Goal: Task Accomplishment & Management: Complete application form

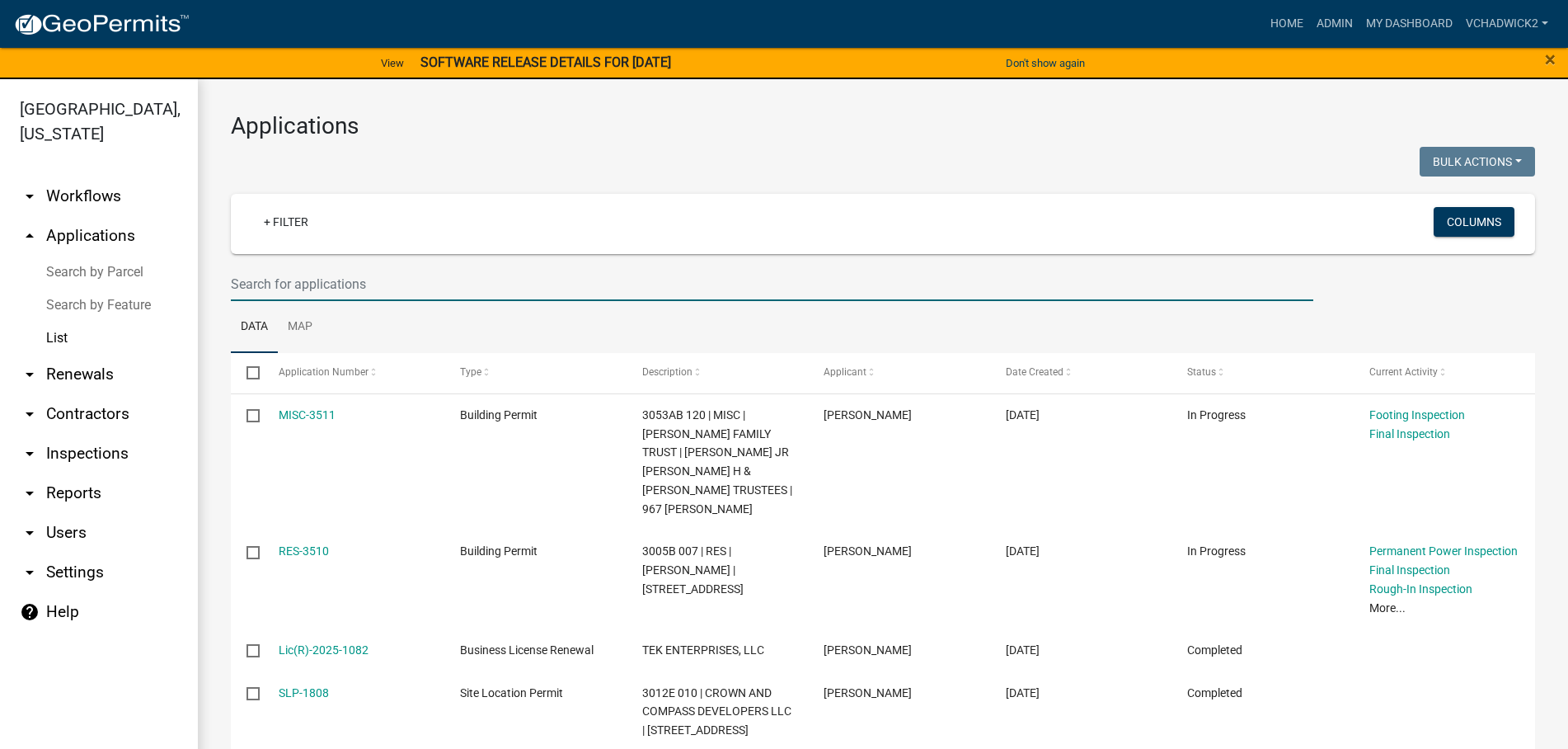
click at [402, 278] on input "text" at bounding box center [771, 284] width 1082 height 34
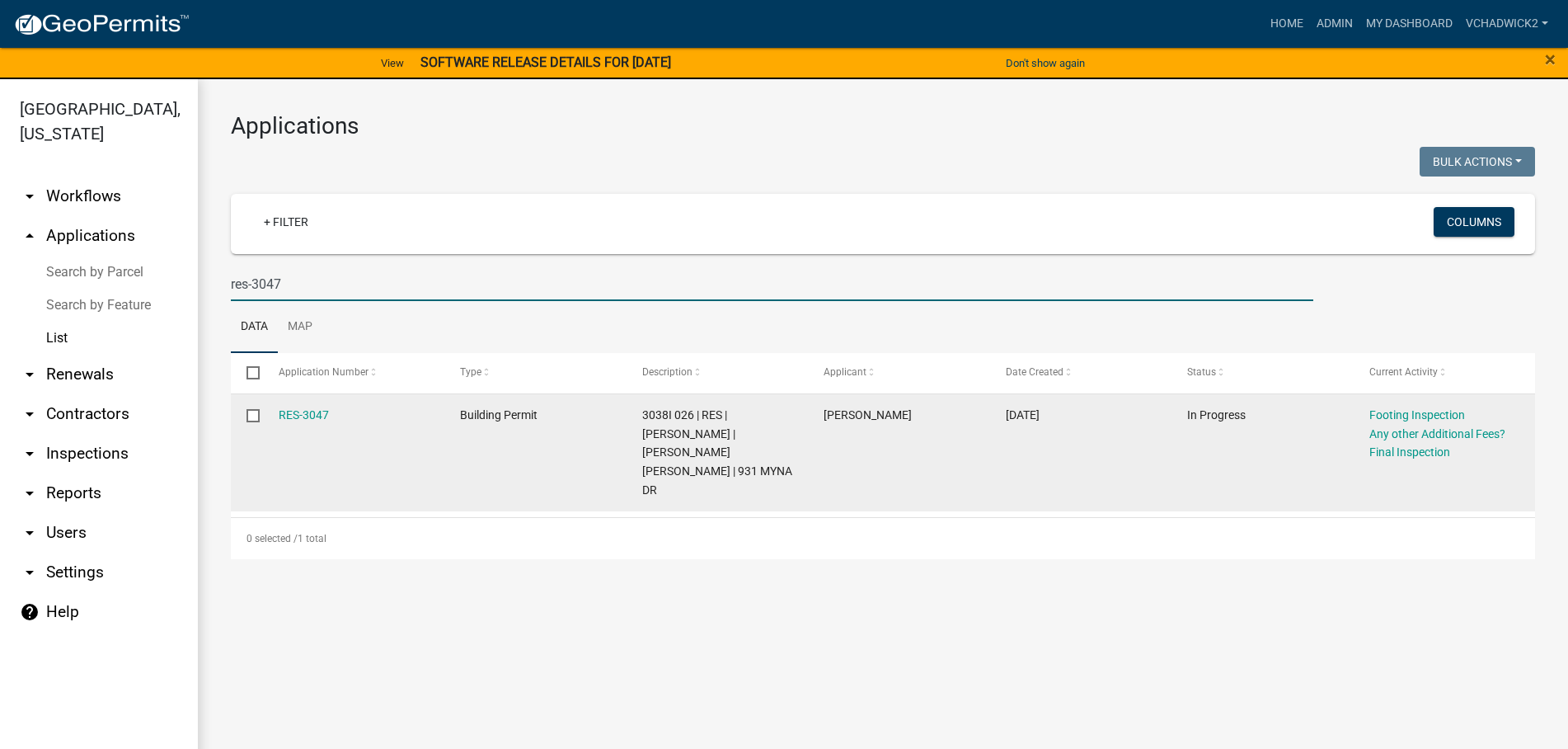
type input "res-3047"
click at [300, 407] on div "RES-3047" at bounding box center [353, 414] width 150 height 19
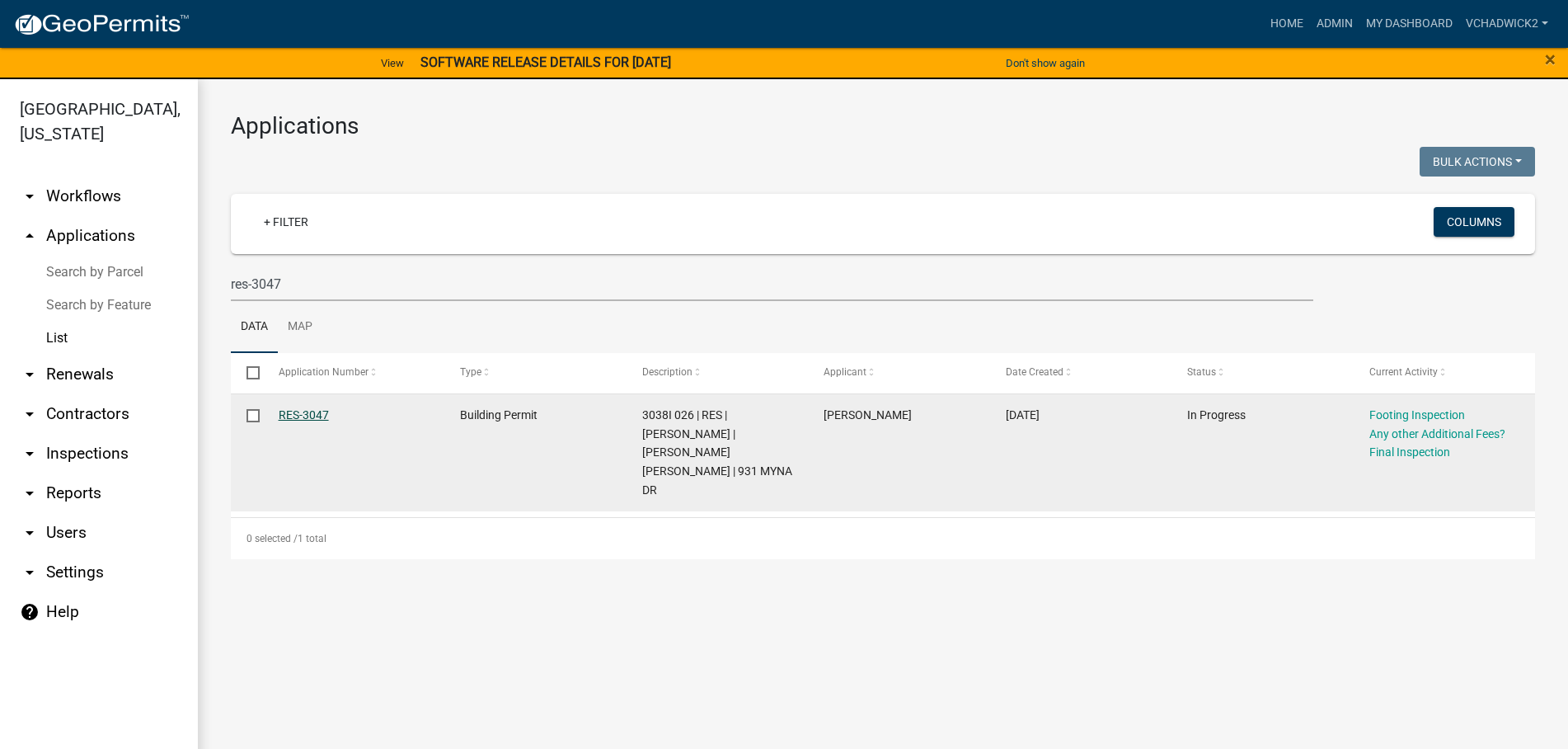
click at [300, 417] on link "RES-3047" at bounding box center [303, 415] width 50 height 14
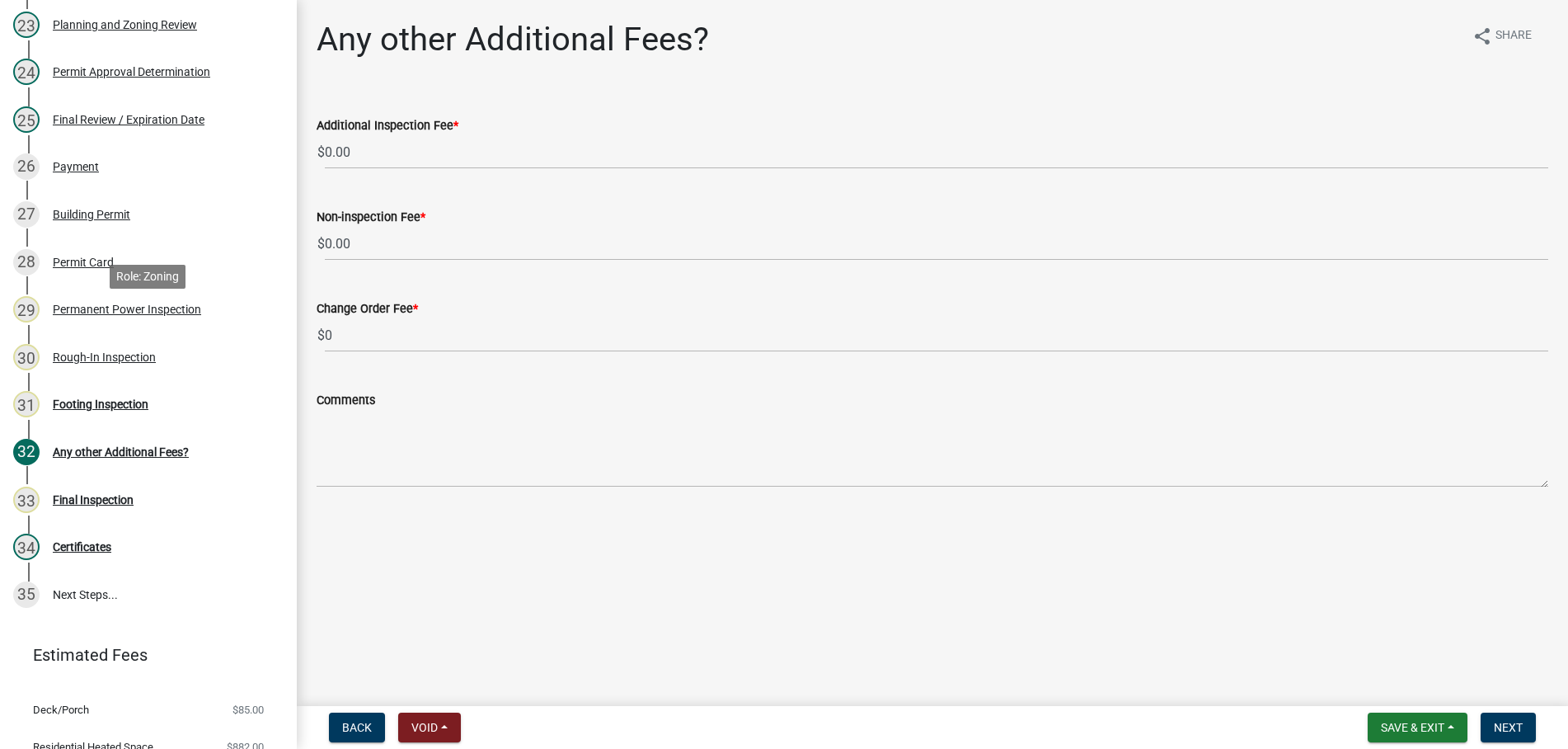
scroll to position [1346, 0]
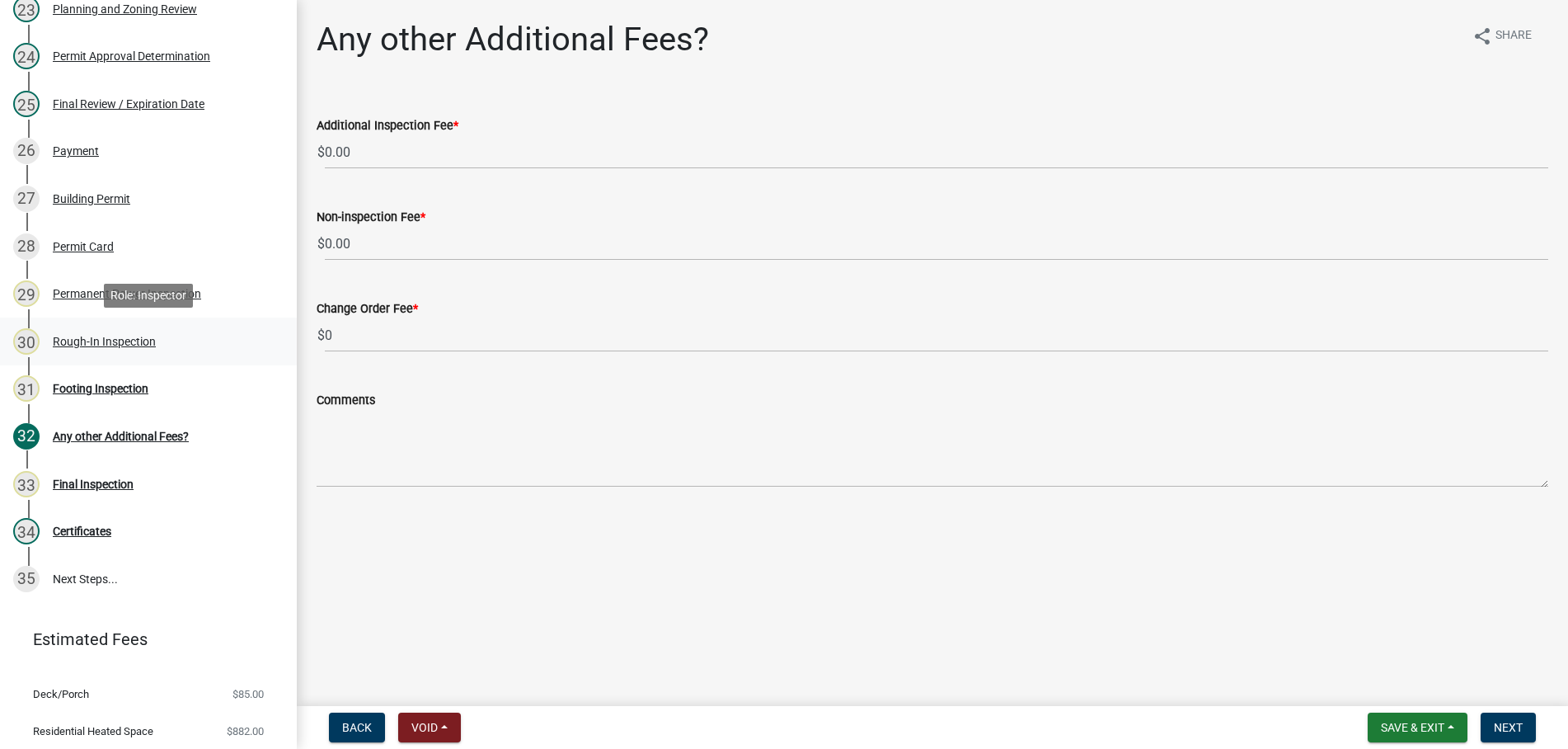
click at [105, 342] on div "Rough-In Inspection" at bounding box center [104, 342] width 103 height 12
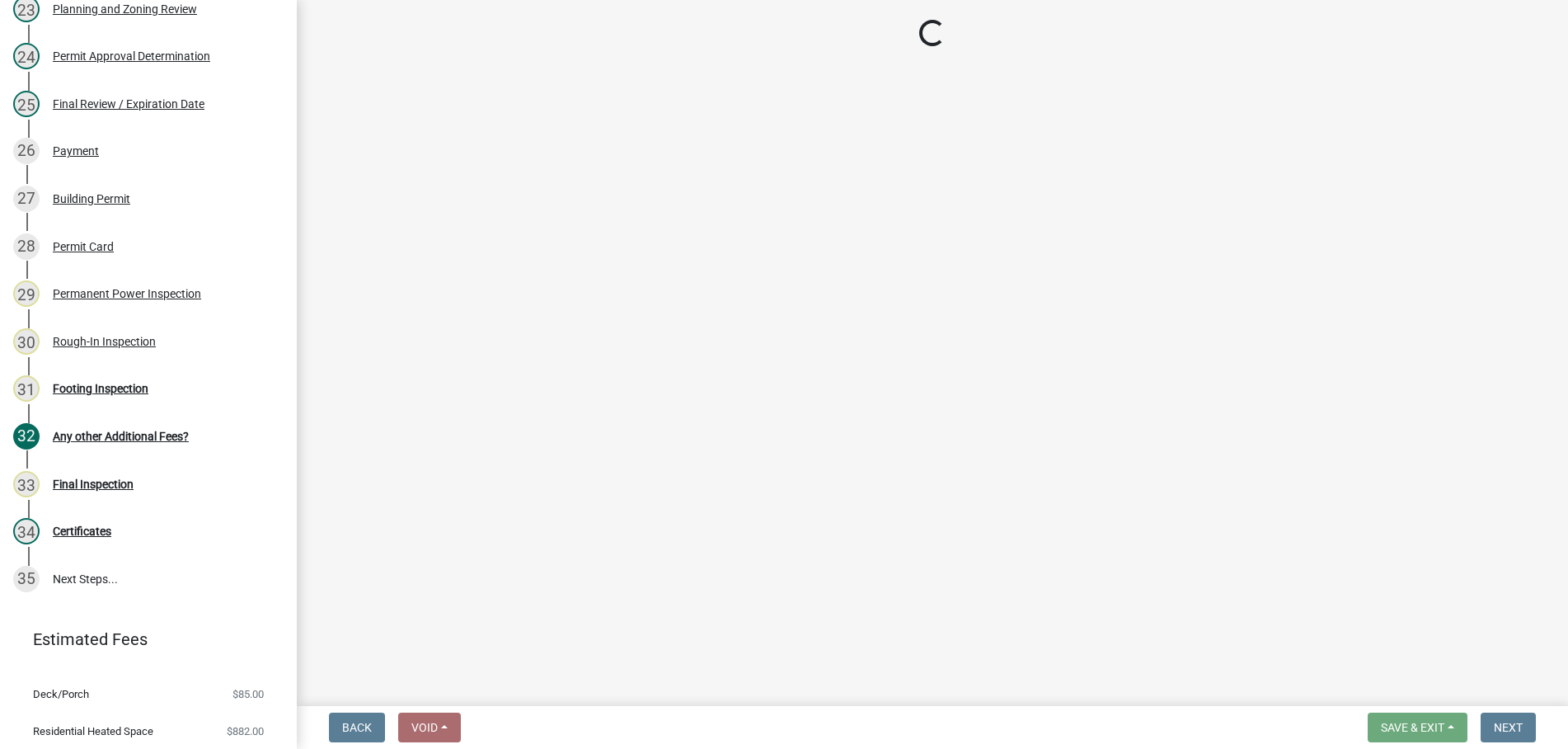
select select "c2274688-245b-4474-aeed-1009256ef604"
select select "8dfc8809-68b2-4bc3-a0d1-6f7e000e7487"
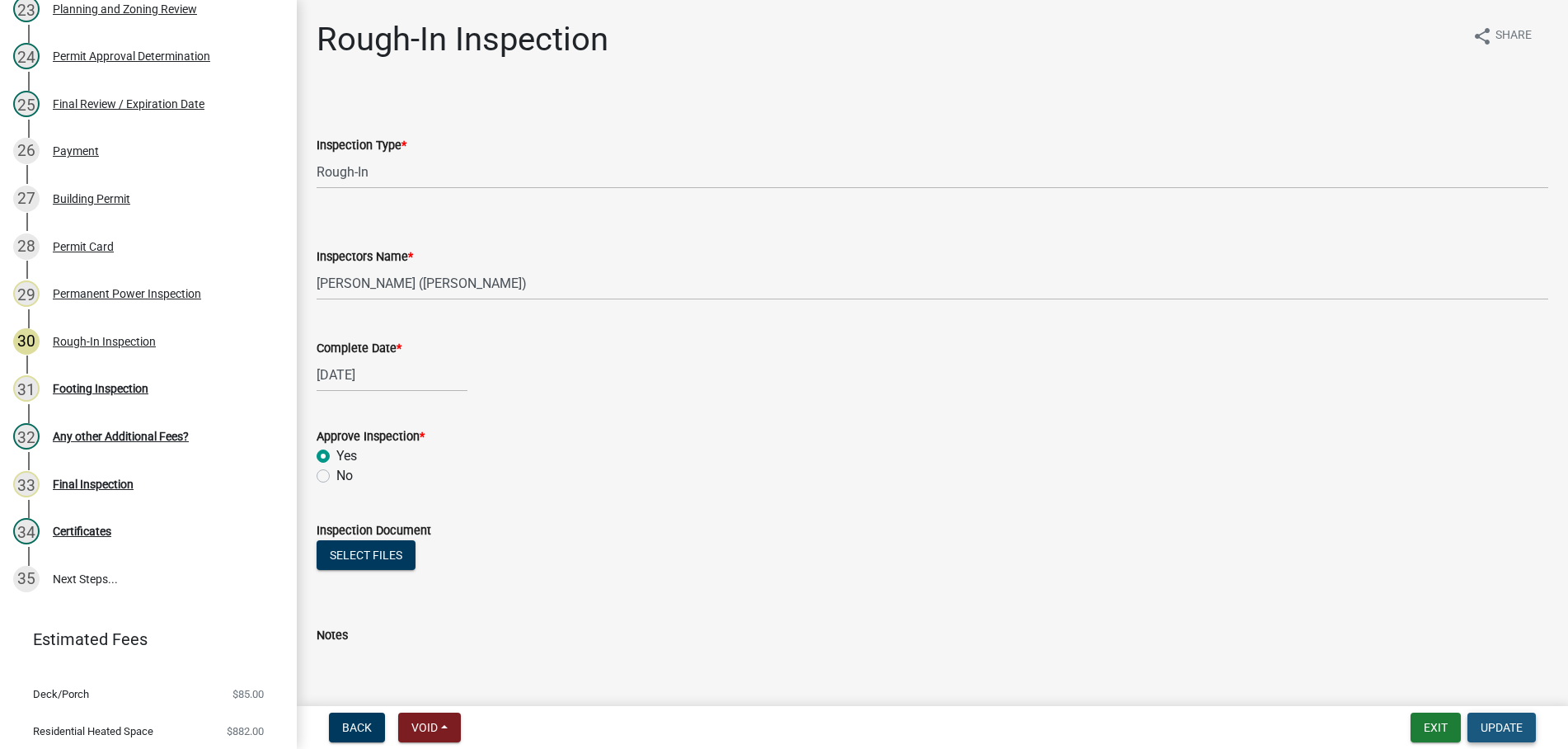
click at [1500, 725] on span "Update" at bounding box center [1501, 728] width 42 height 14
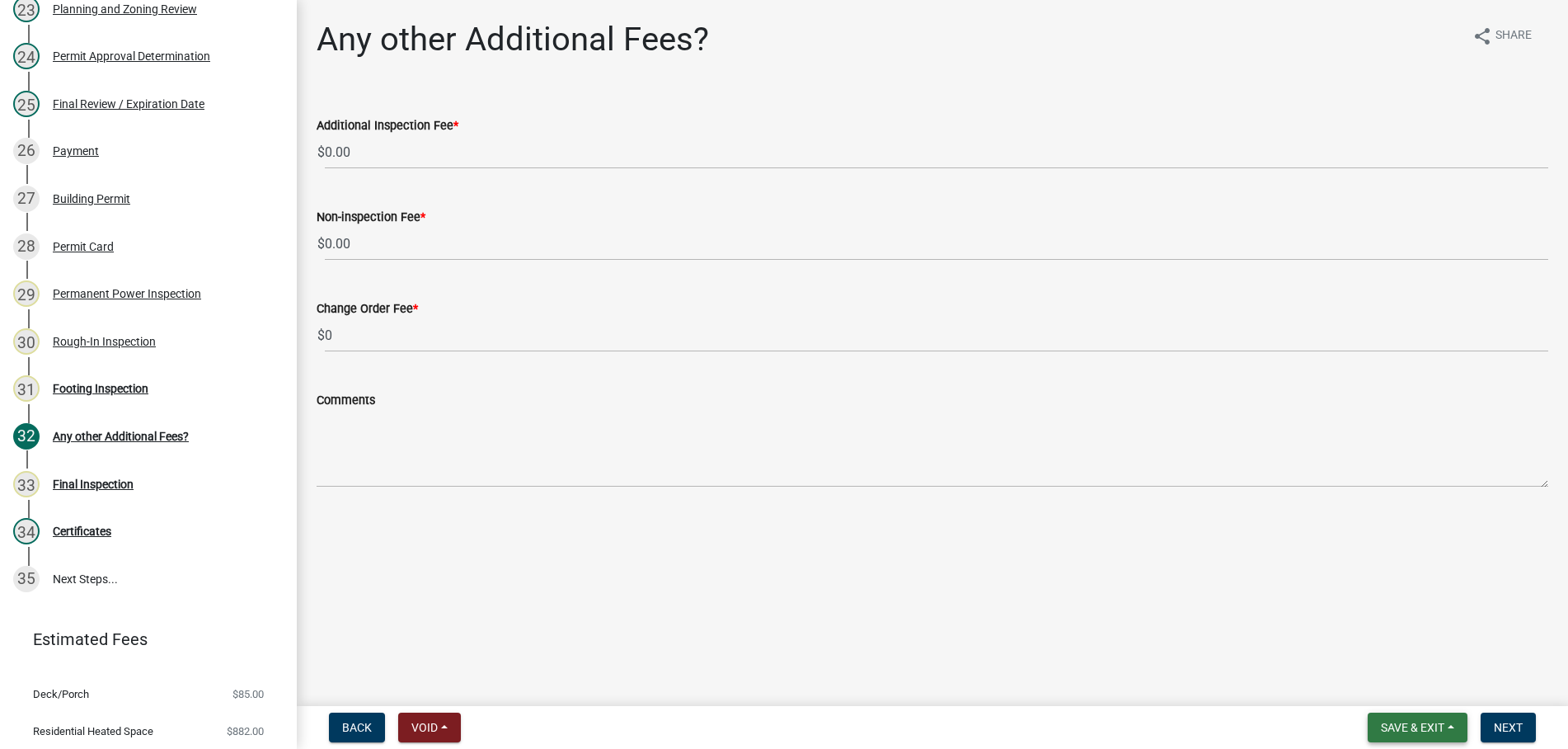
click at [1383, 718] on button "Save & Exit" at bounding box center [1417, 727] width 100 height 29
click at [1383, 683] on button "Save & Exit" at bounding box center [1401, 684] width 132 height 40
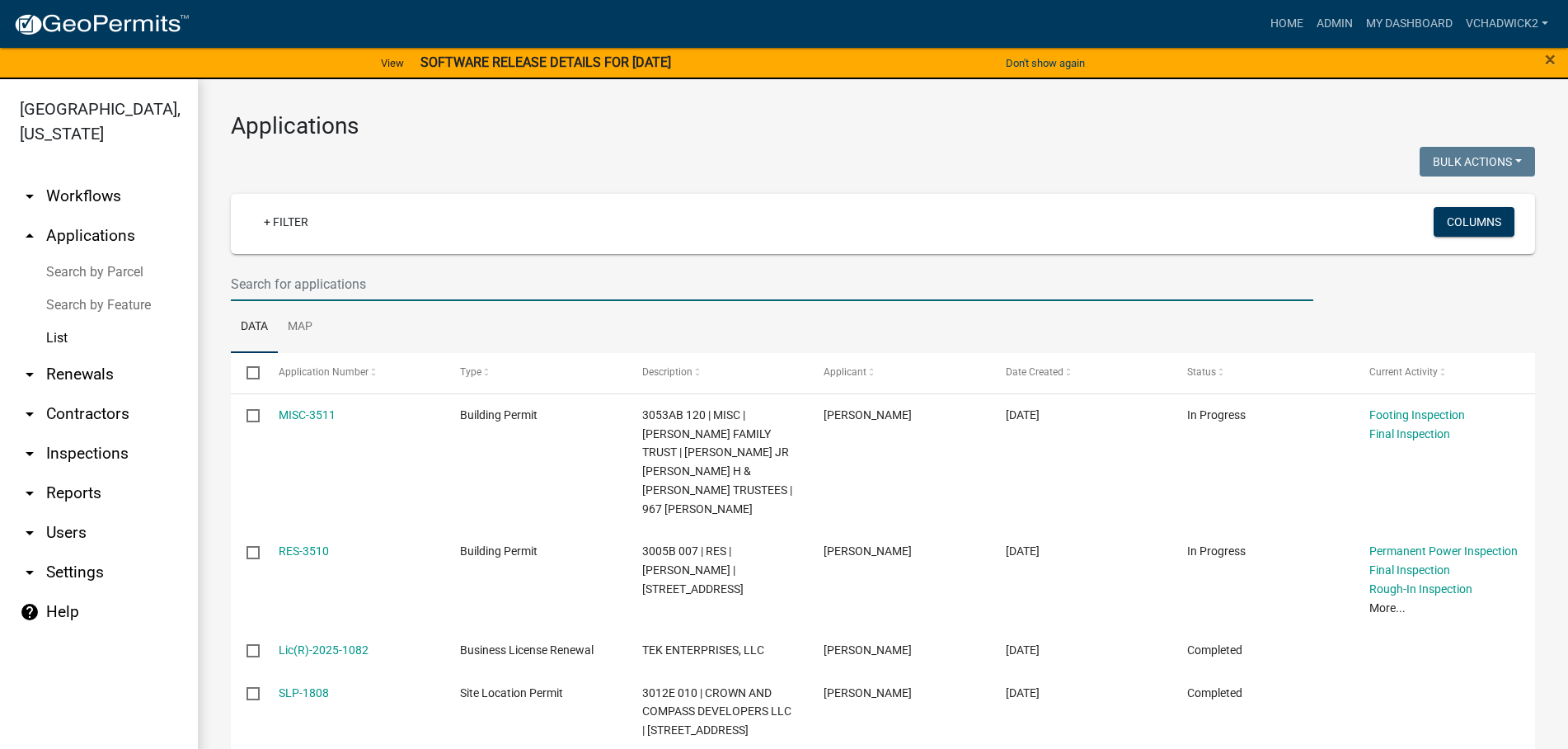
click at [357, 284] on input "text" at bounding box center [771, 284] width 1082 height 34
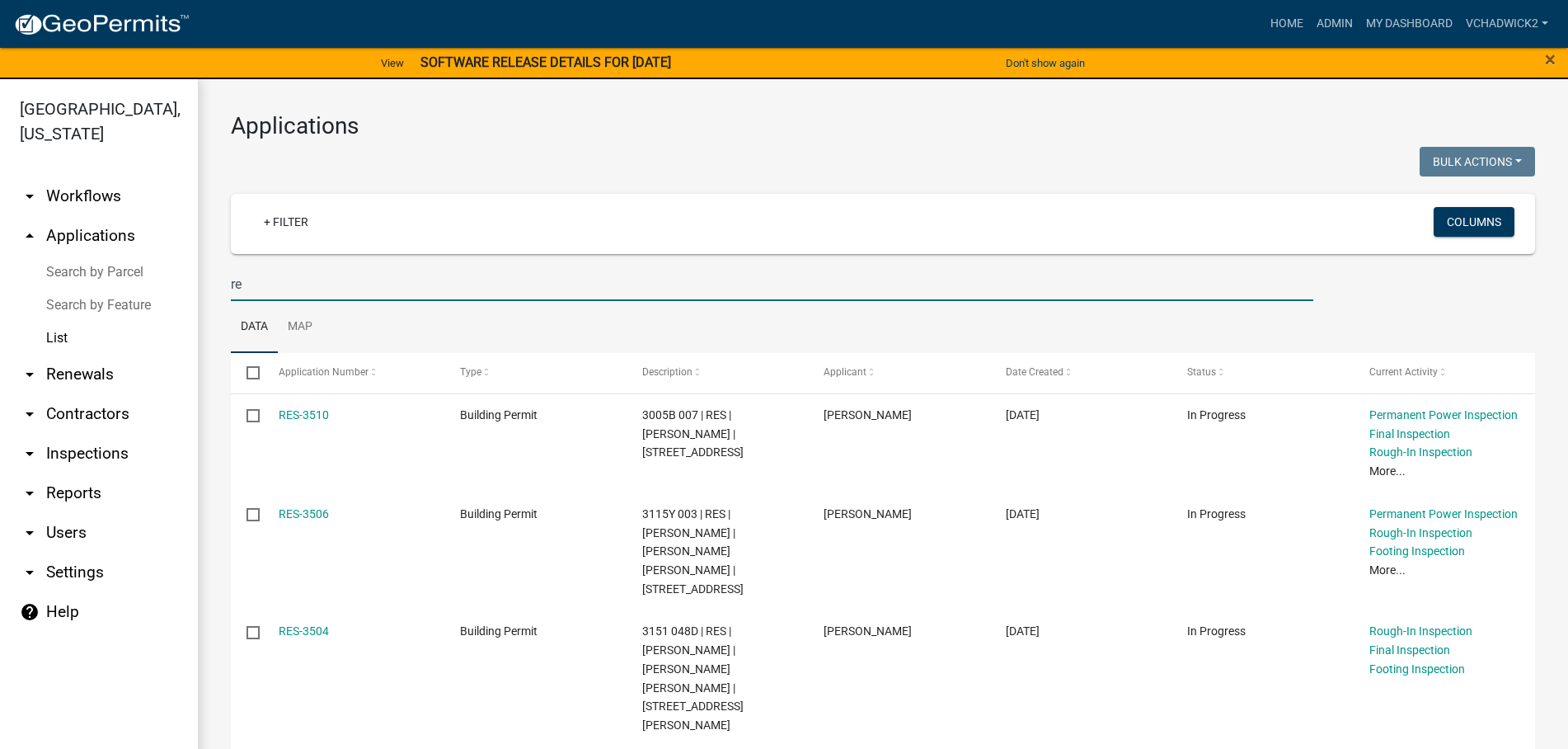
type input "r"
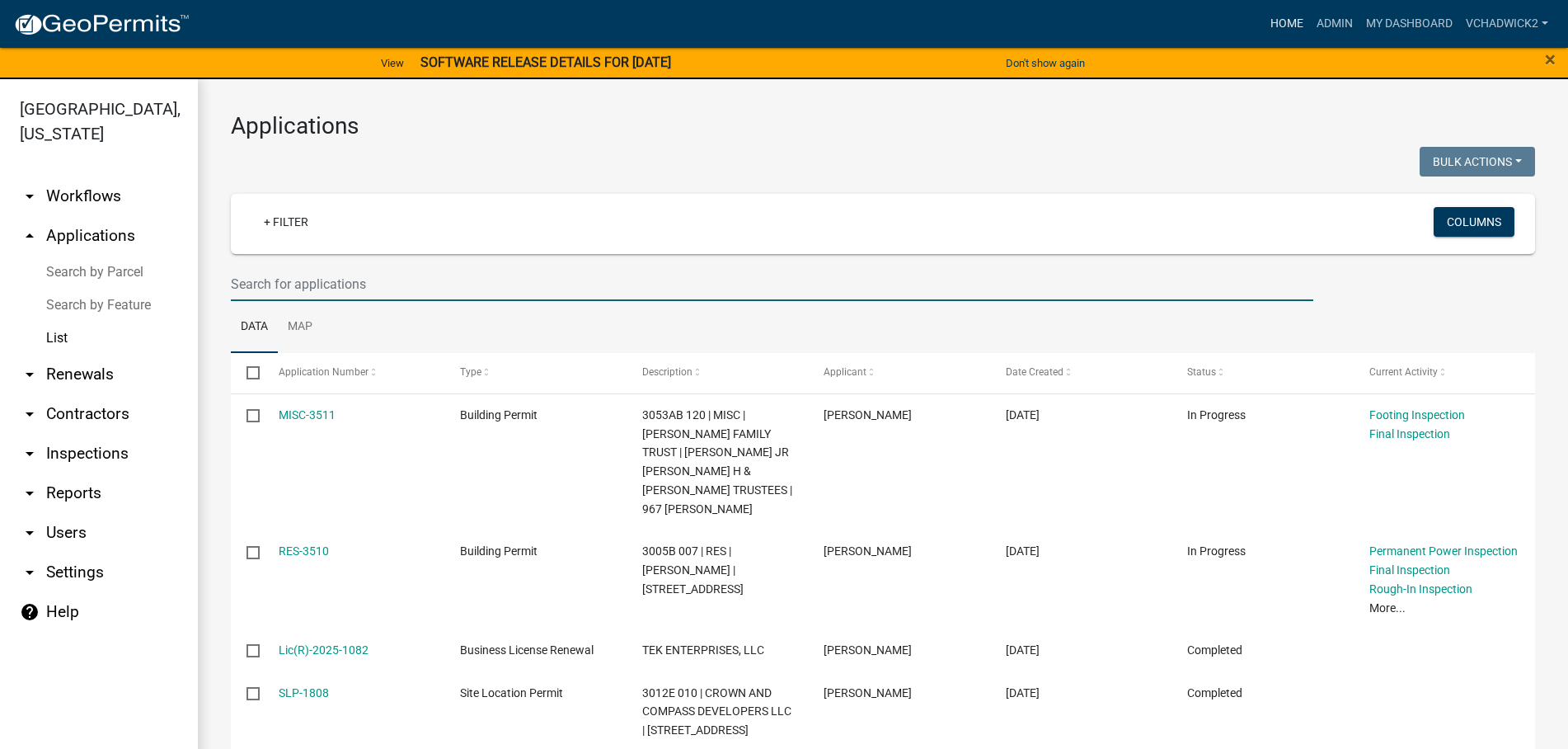
click at [1277, 23] on link "Home" at bounding box center [1286, 23] width 46 height 31
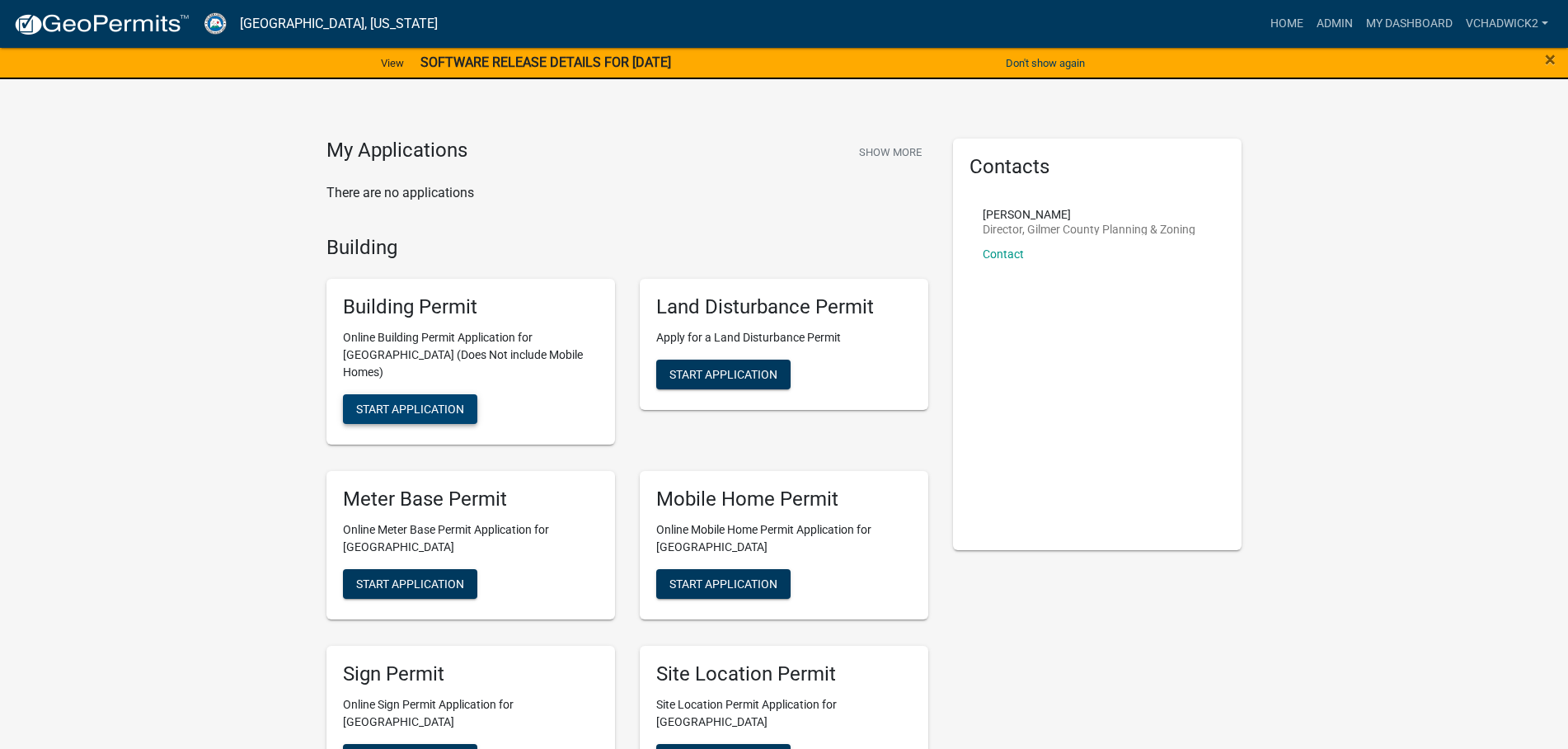
click at [433, 402] on span "Start Application" at bounding box center [410, 409] width 108 height 14
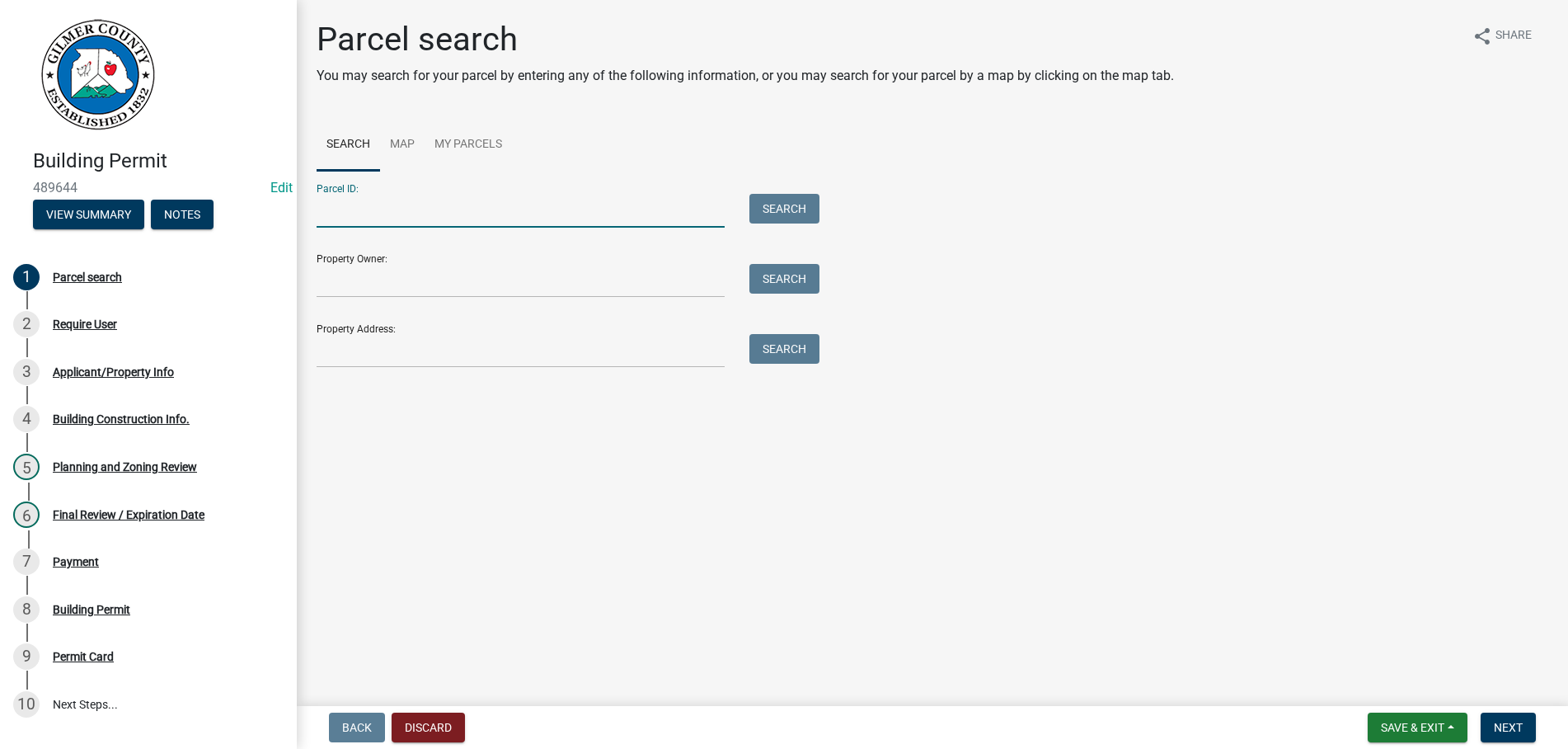
click at [363, 202] on input "Parcel ID:" at bounding box center [520, 210] width 408 height 34
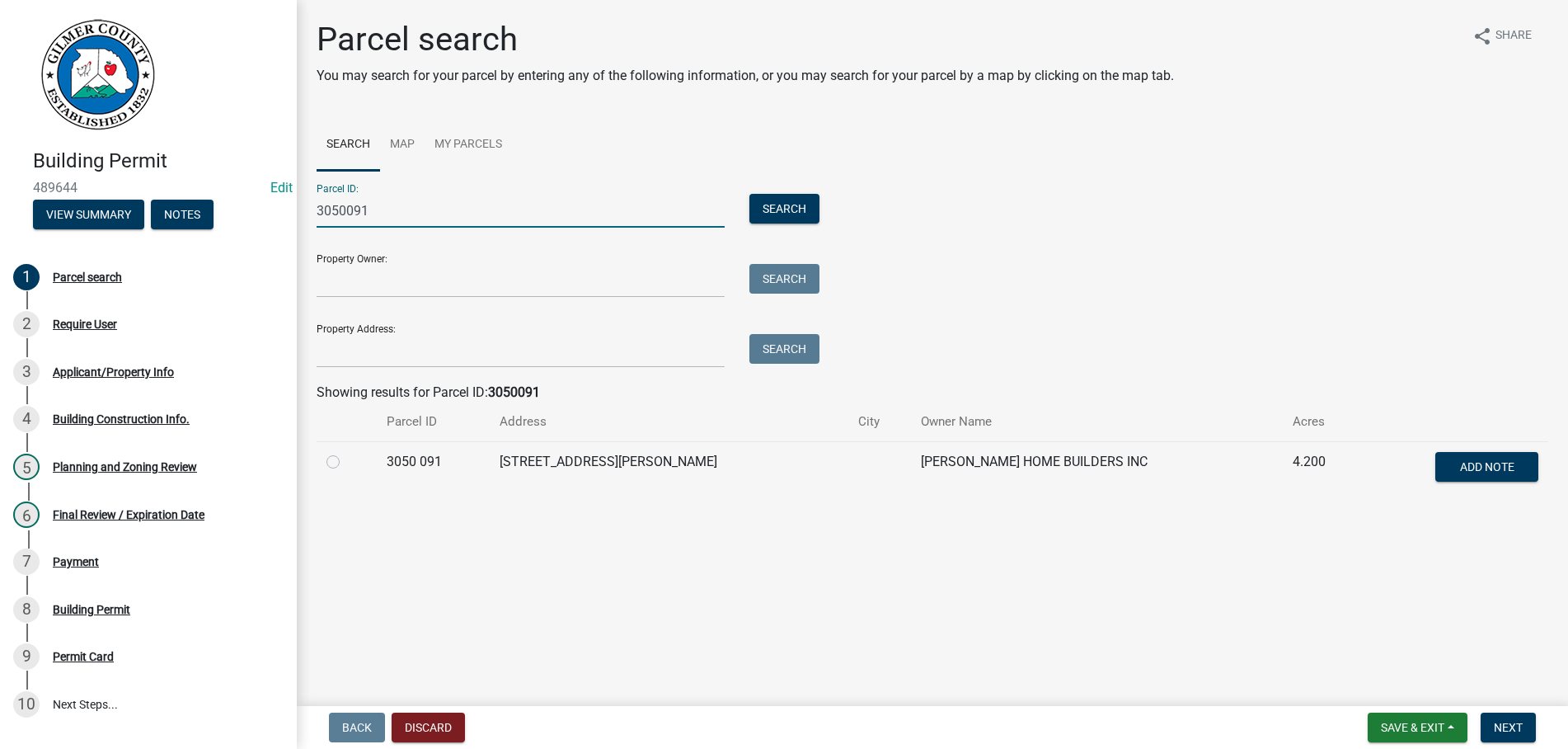
type input "3050091"
click at [347, 452] on label at bounding box center [347, 452] width 0 height 0
click at [347, 463] on 091 "radio" at bounding box center [351, 457] width 11 height 11
radio 091 "true"
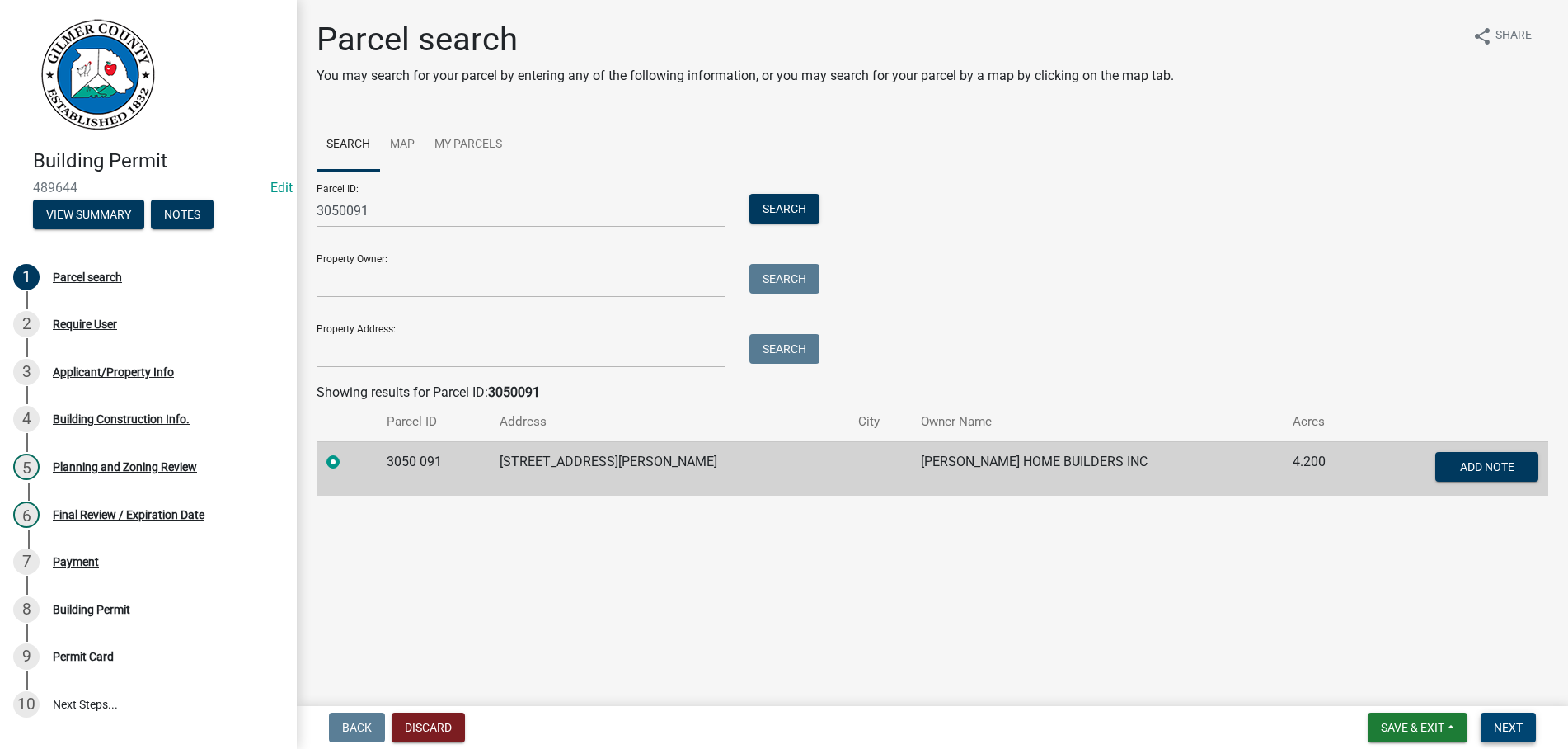
click at [1500, 719] on button "Next" at bounding box center [1507, 727] width 56 height 29
click at [1515, 724] on span "Next" at bounding box center [1508, 728] width 29 height 14
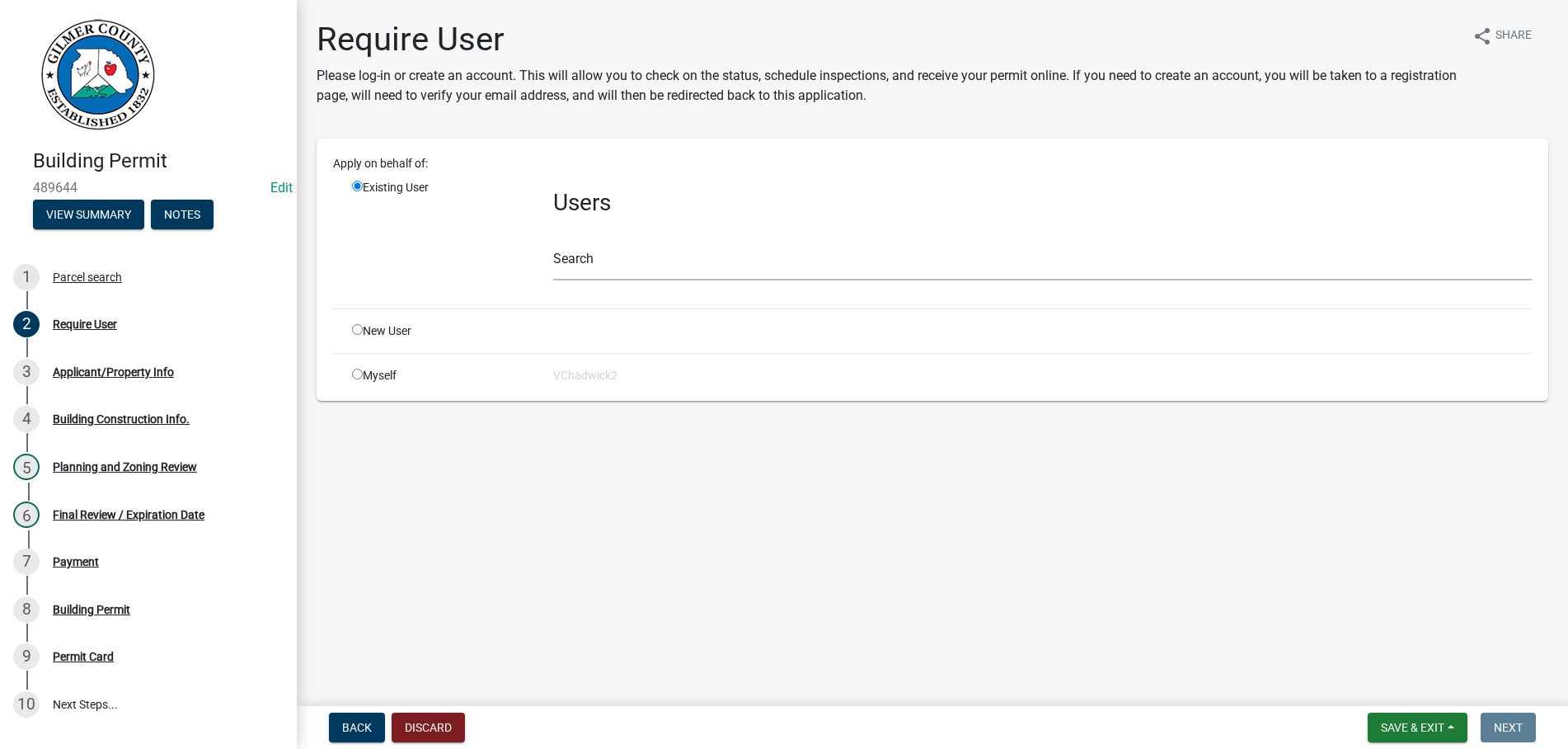
click at [678, 245] on div "Search" at bounding box center [1042, 252] width 978 height 57
click at [682, 262] on input "text" at bounding box center [1042, 263] width 978 height 34
type input "h"
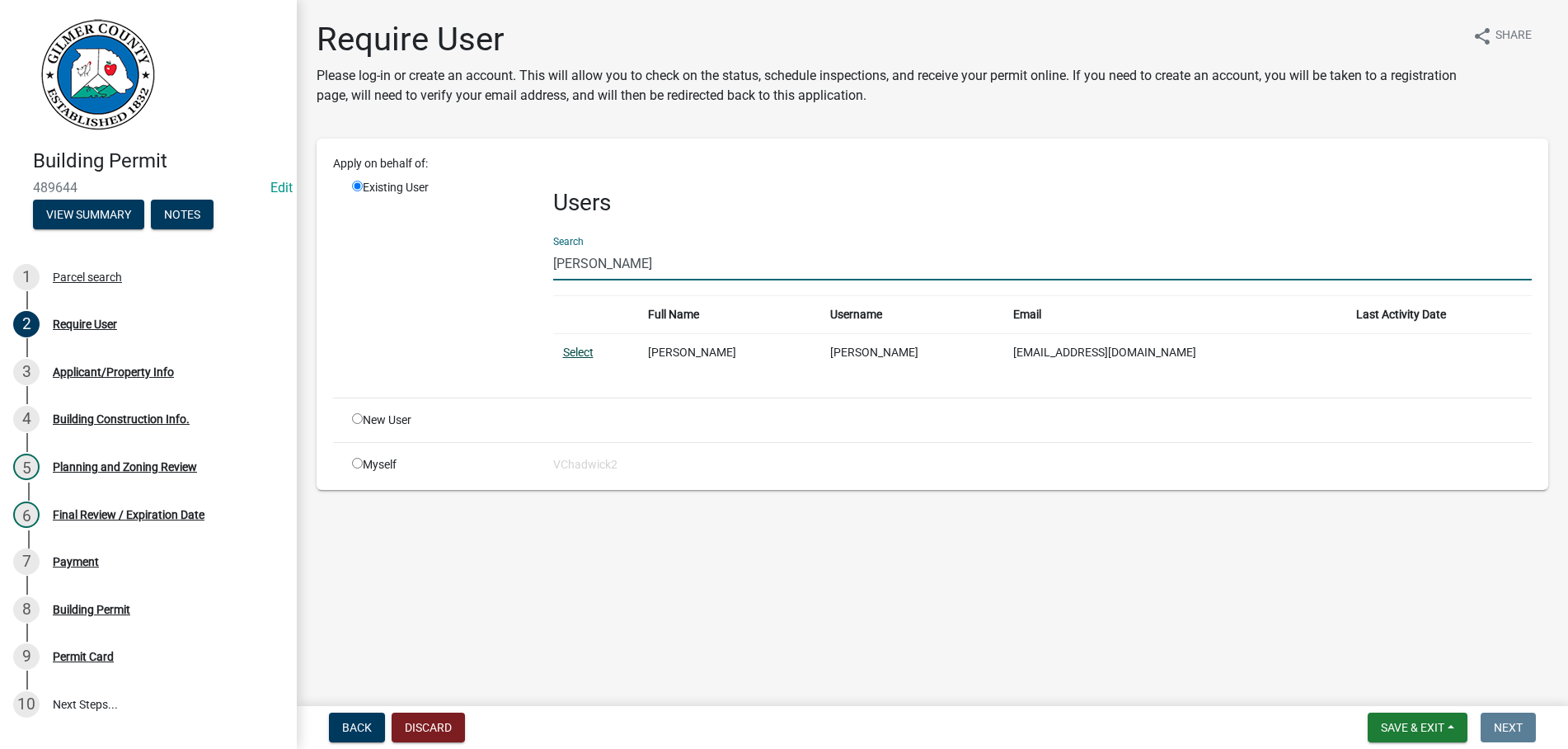
type input "[PERSON_NAME]"
click at [574, 352] on link "Select" at bounding box center [578, 353] width 30 height 14
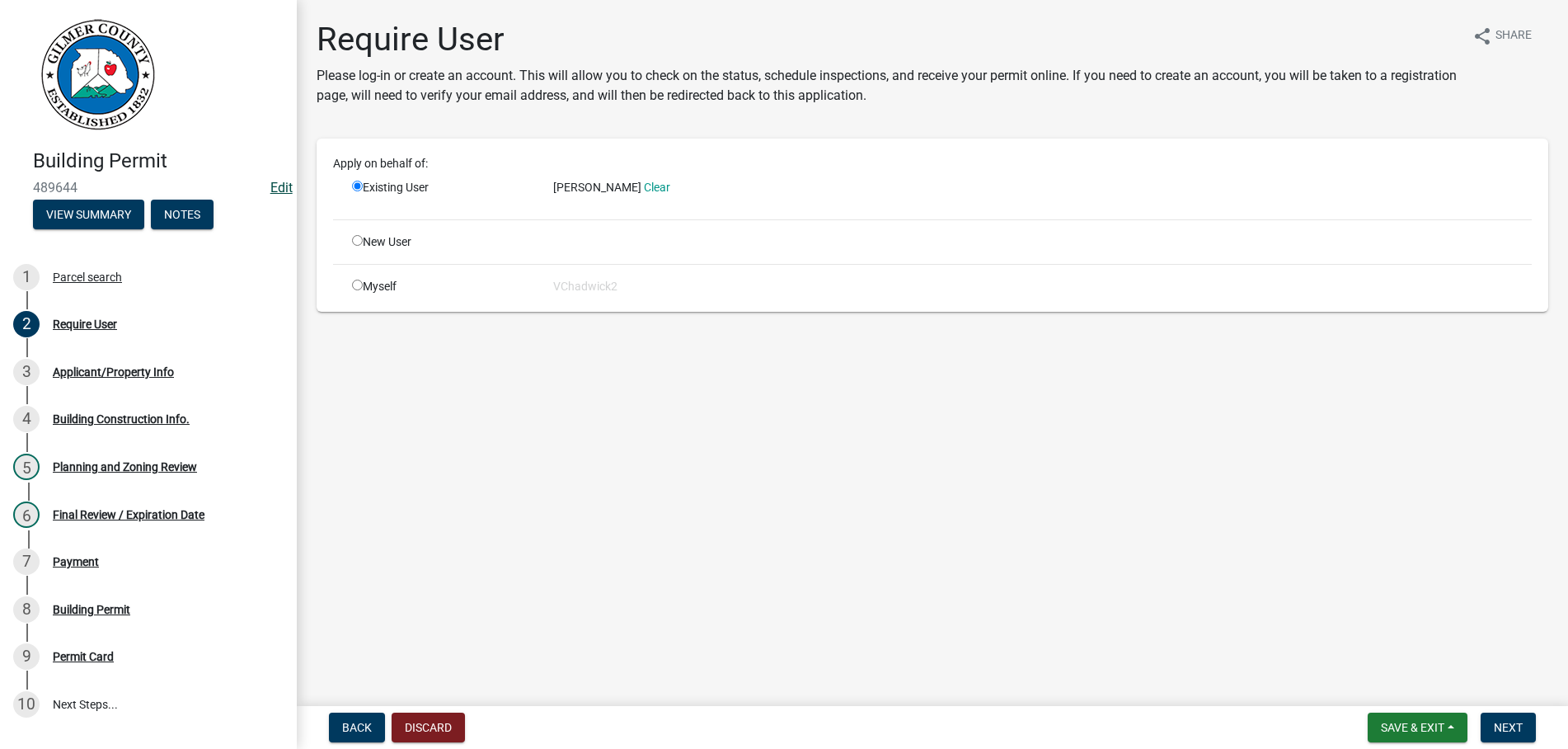
click at [280, 187] on link "Edit" at bounding box center [281, 187] width 22 height 16
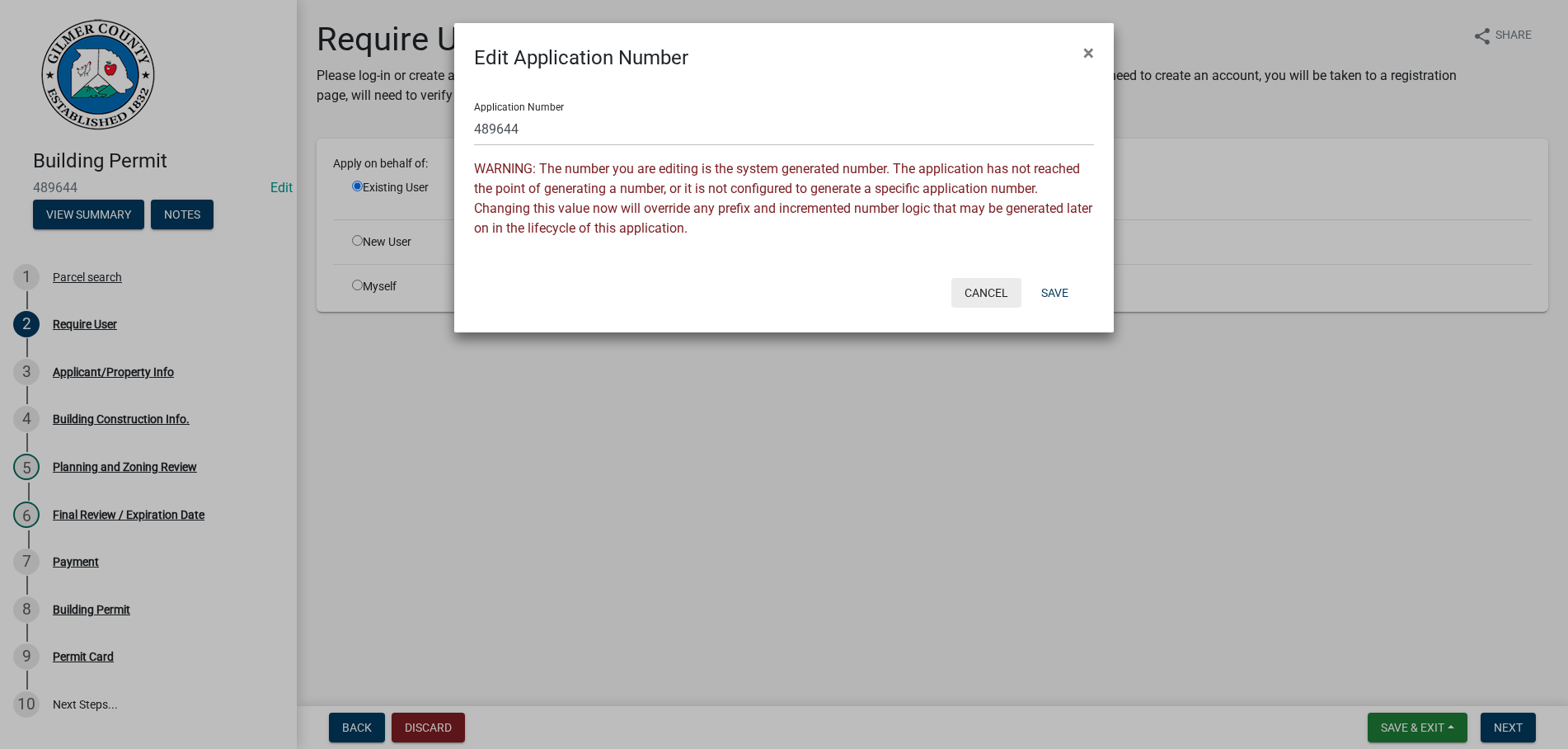
click at [972, 290] on button "Cancel" at bounding box center [986, 292] width 70 height 29
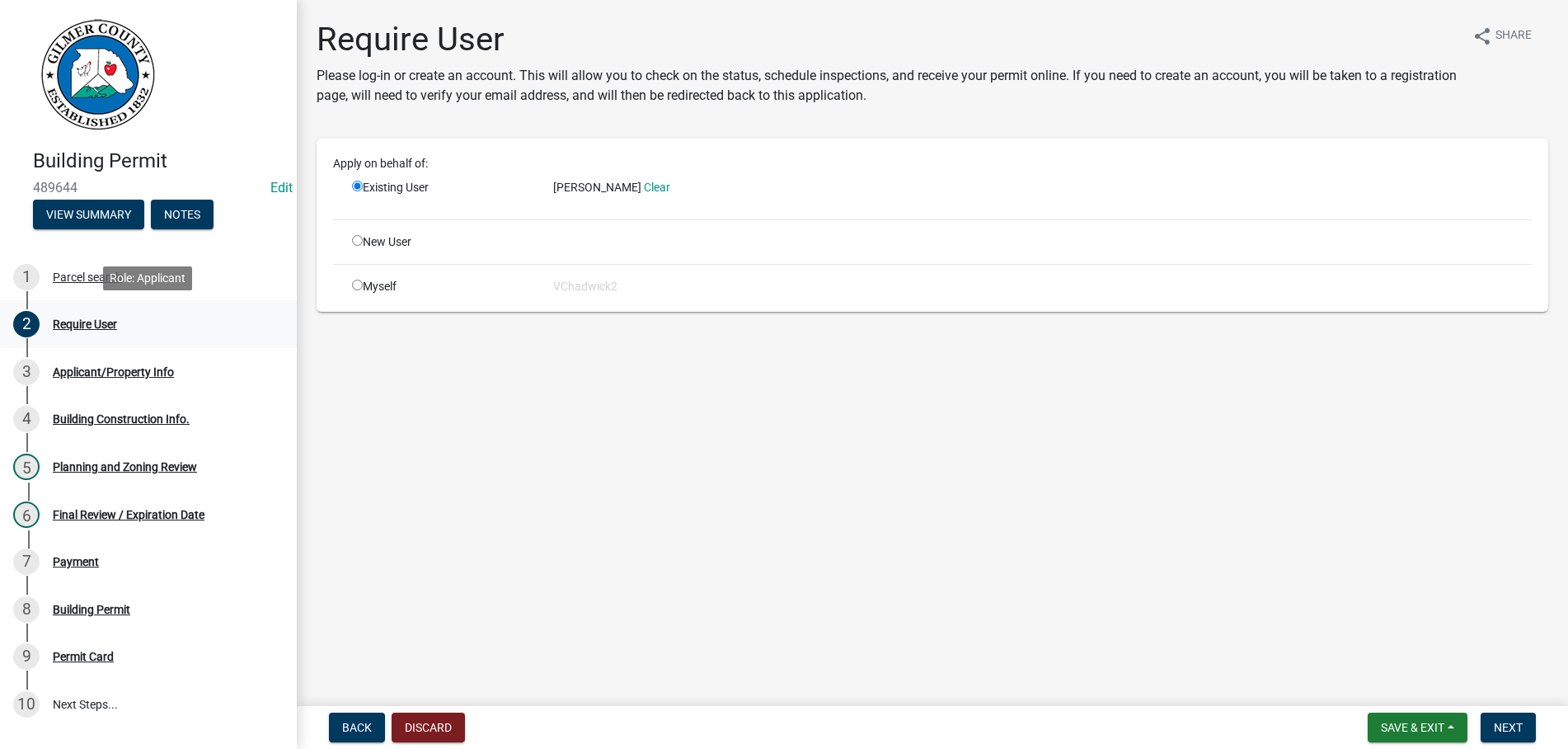
click at [87, 321] on div "Require User" at bounding box center [85, 324] width 64 height 12
click at [1505, 717] on button "Next" at bounding box center [1507, 727] width 56 height 29
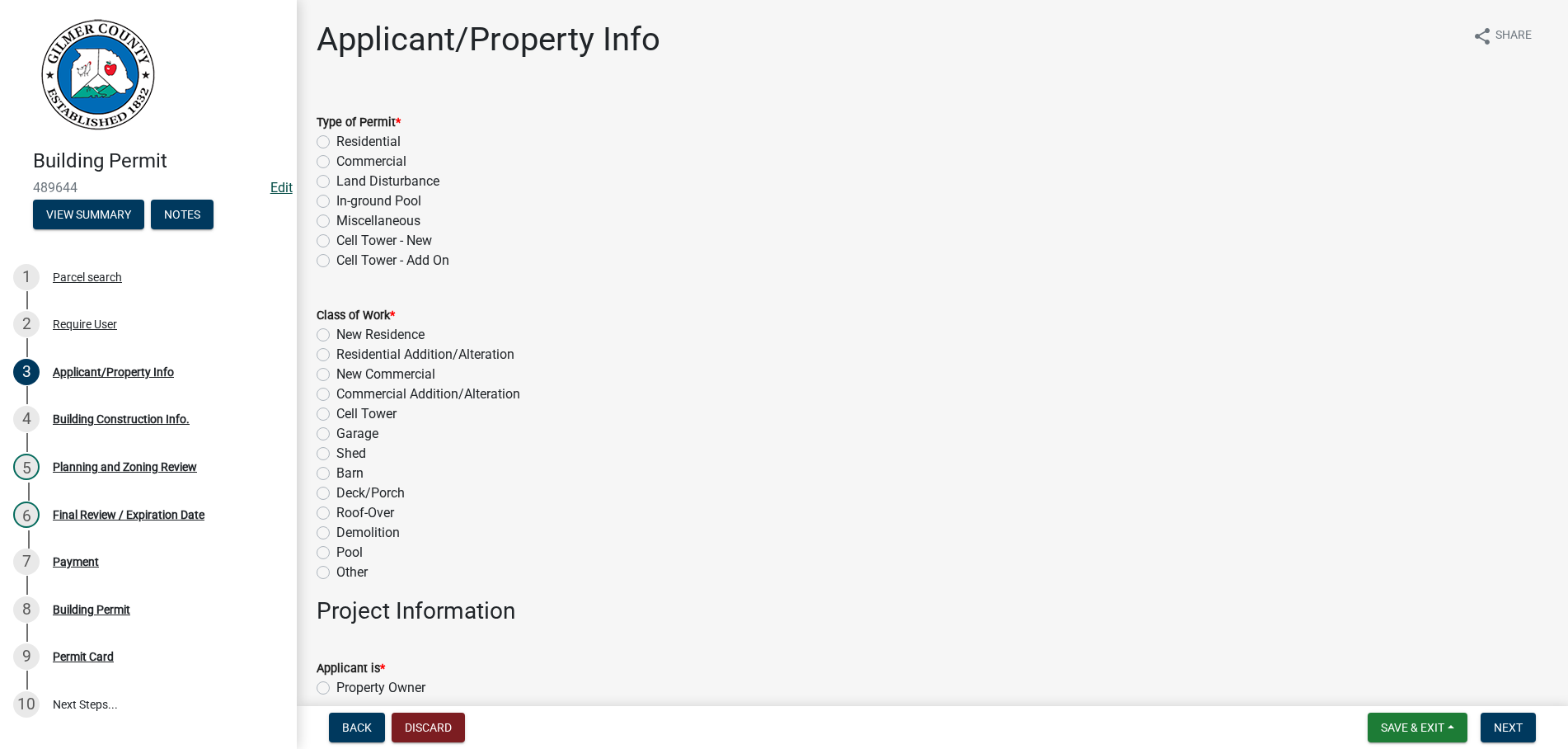
click at [279, 185] on link "Edit" at bounding box center [281, 187] width 22 height 16
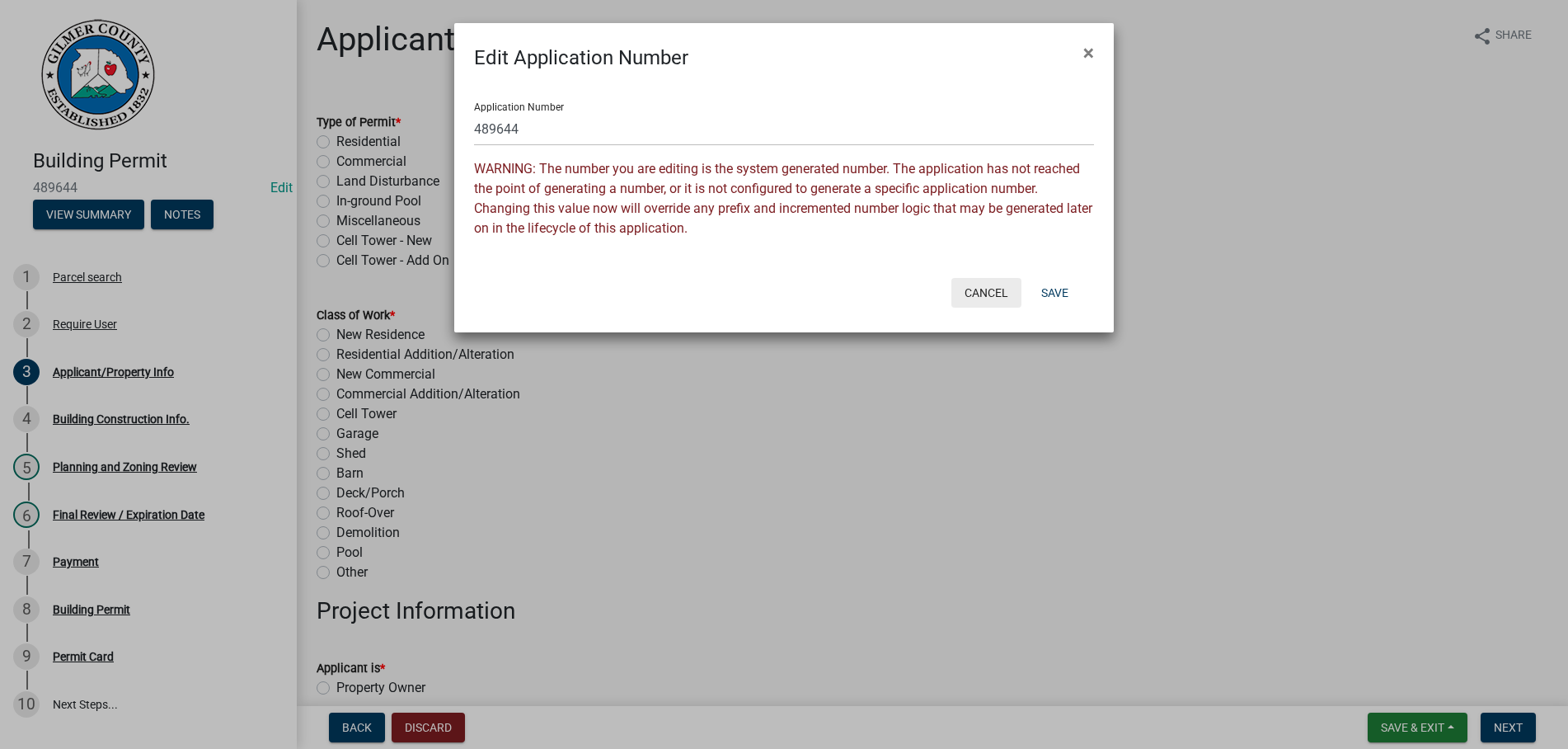
click at [987, 291] on button "Cancel" at bounding box center [986, 292] width 70 height 29
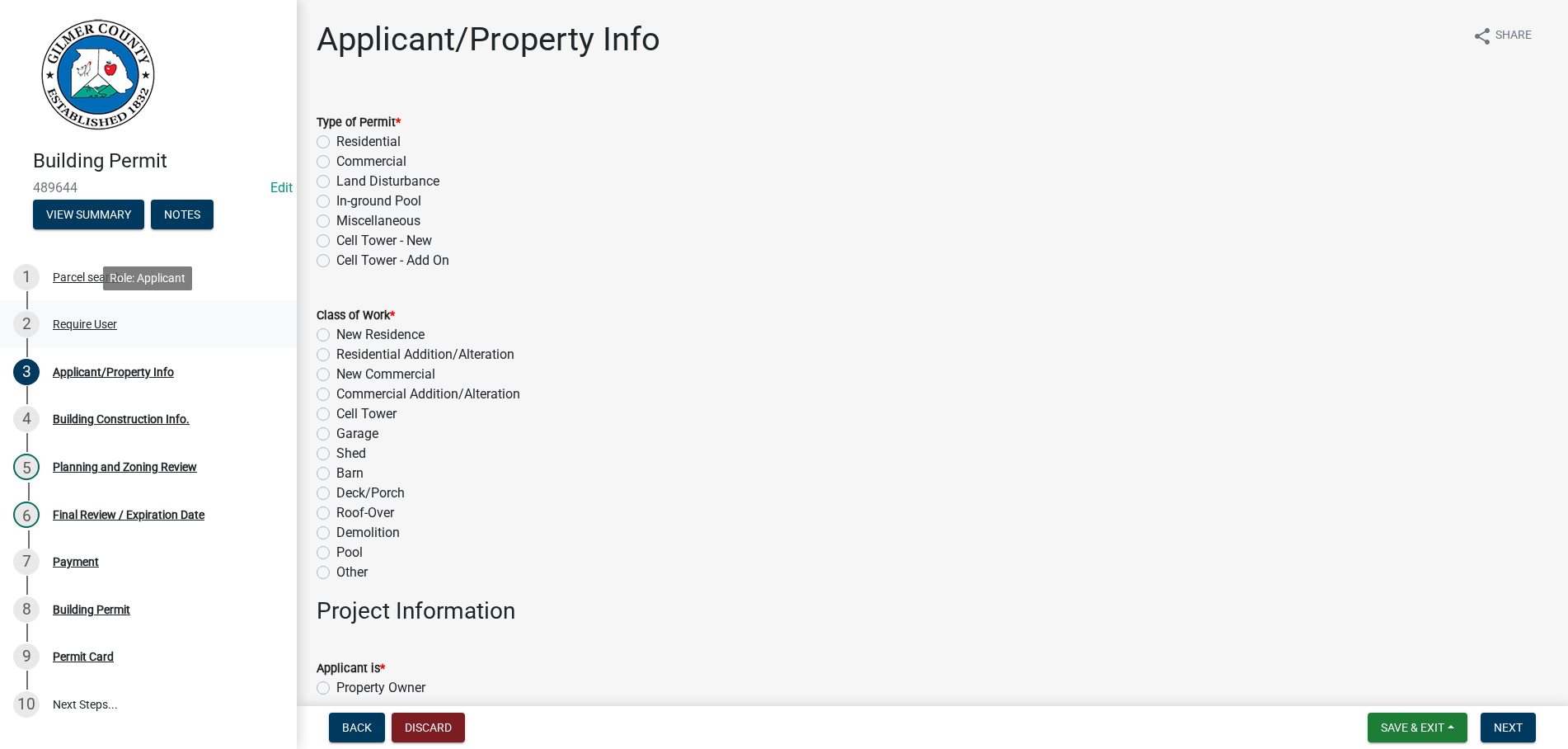
click at [73, 316] on div "2 Require User" at bounding box center [142, 323] width 257 height 26
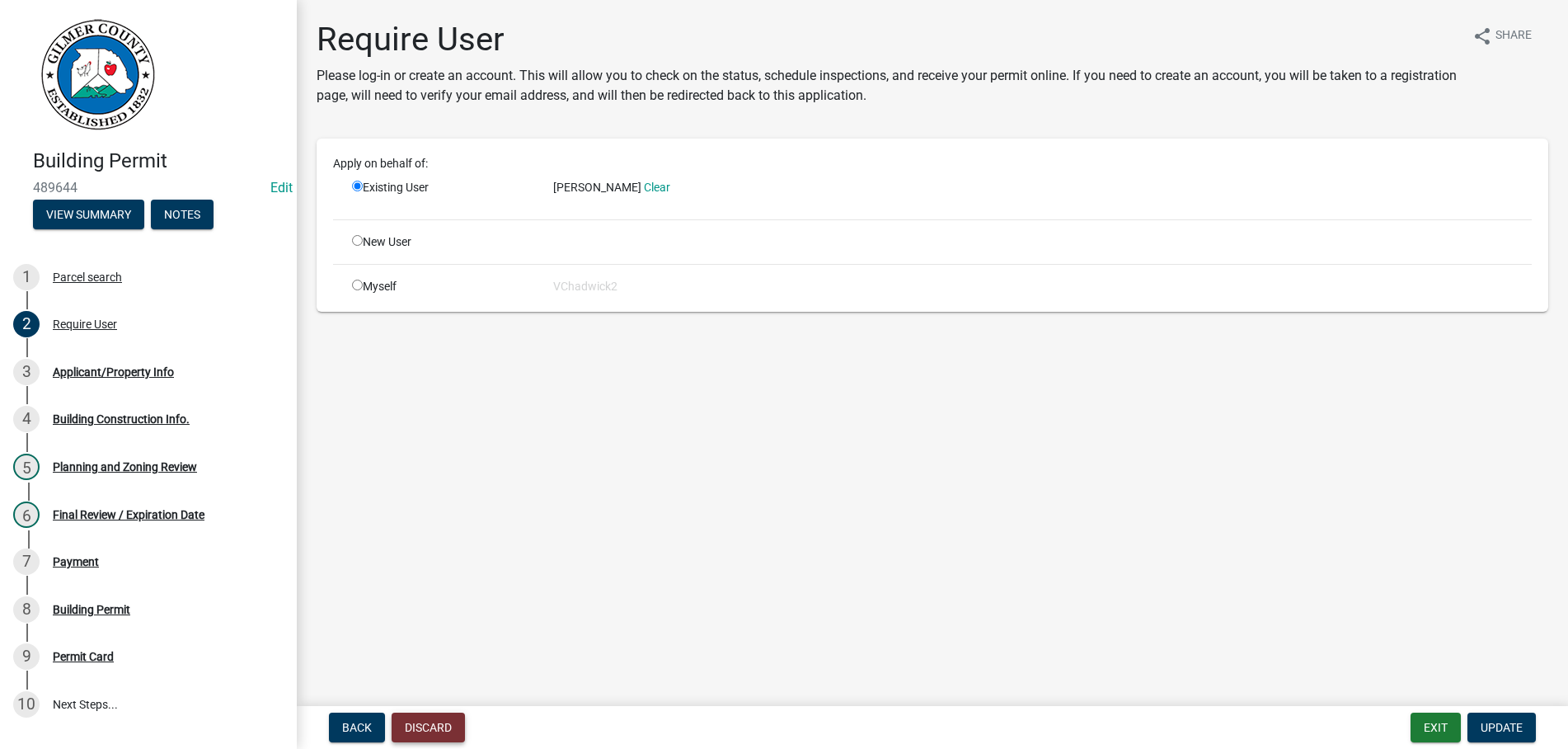
click at [443, 718] on button "Discard" at bounding box center [428, 727] width 73 height 29
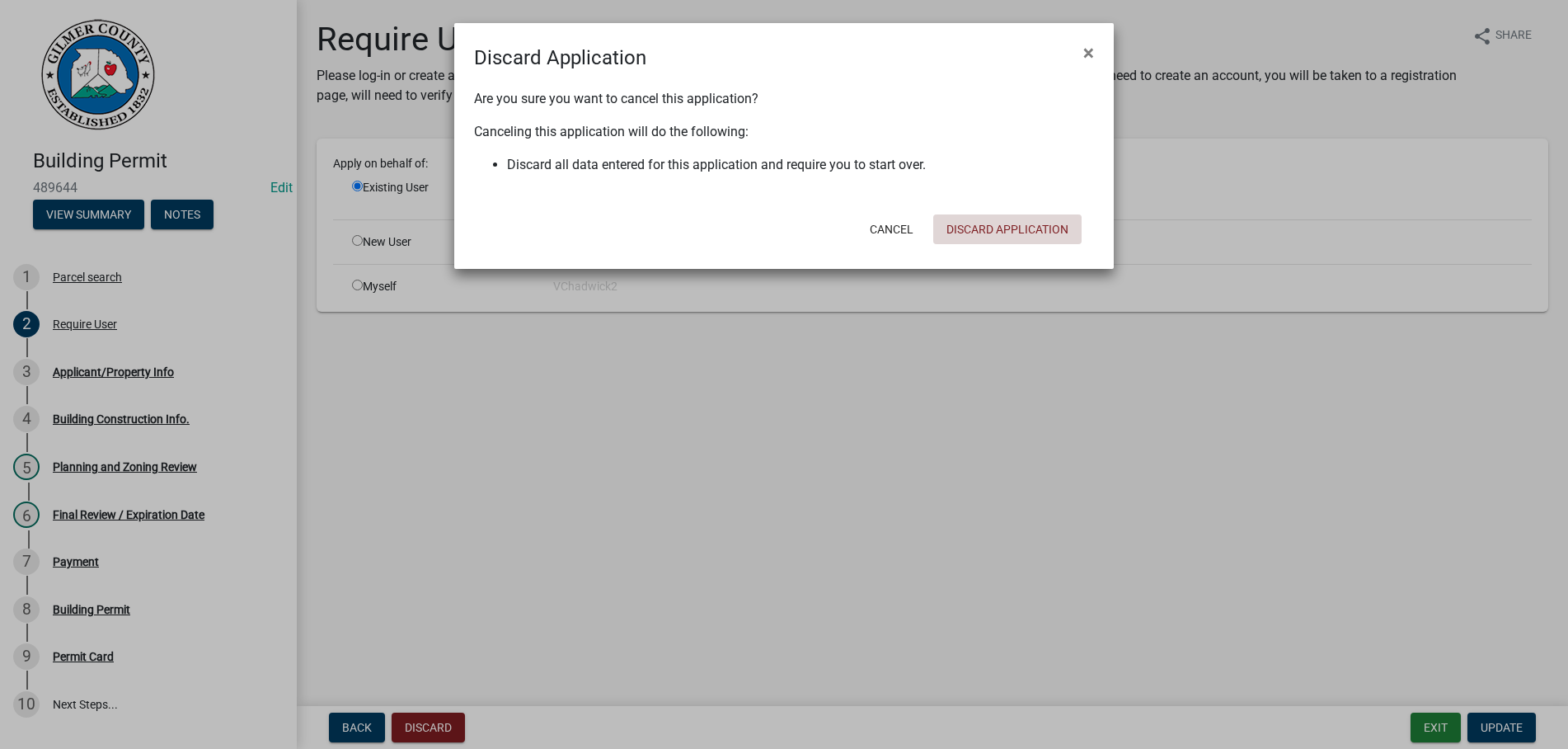
click at [999, 221] on button "Discard Application" at bounding box center [1008, 229] width 148 height 29
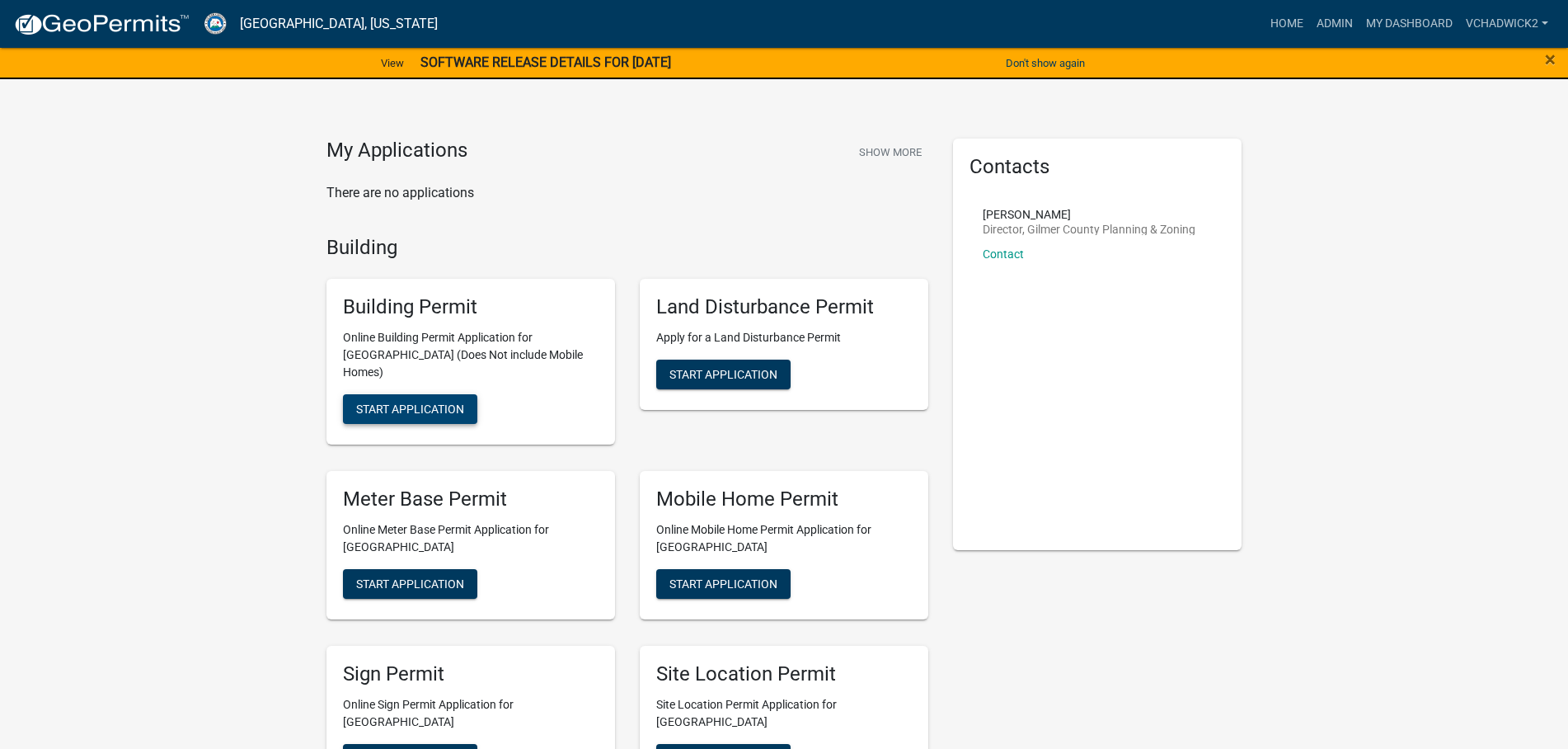
click at [436, 395] on button "Start Application" at bounding box center [410, 409] width 135 height 29
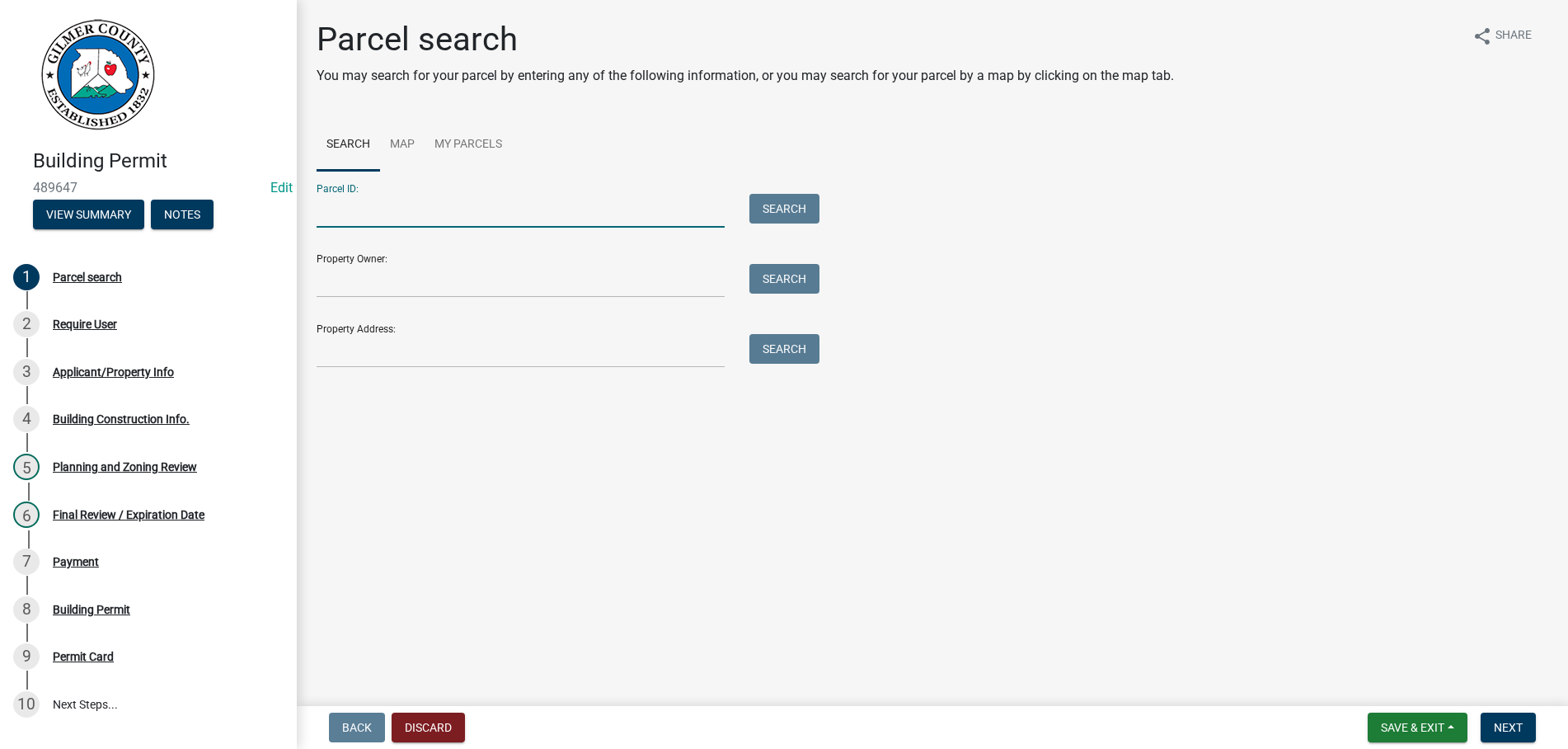
click at [388, 204] on input "Parcel ID:" at bounding box center [520, 210] width 408 height 34
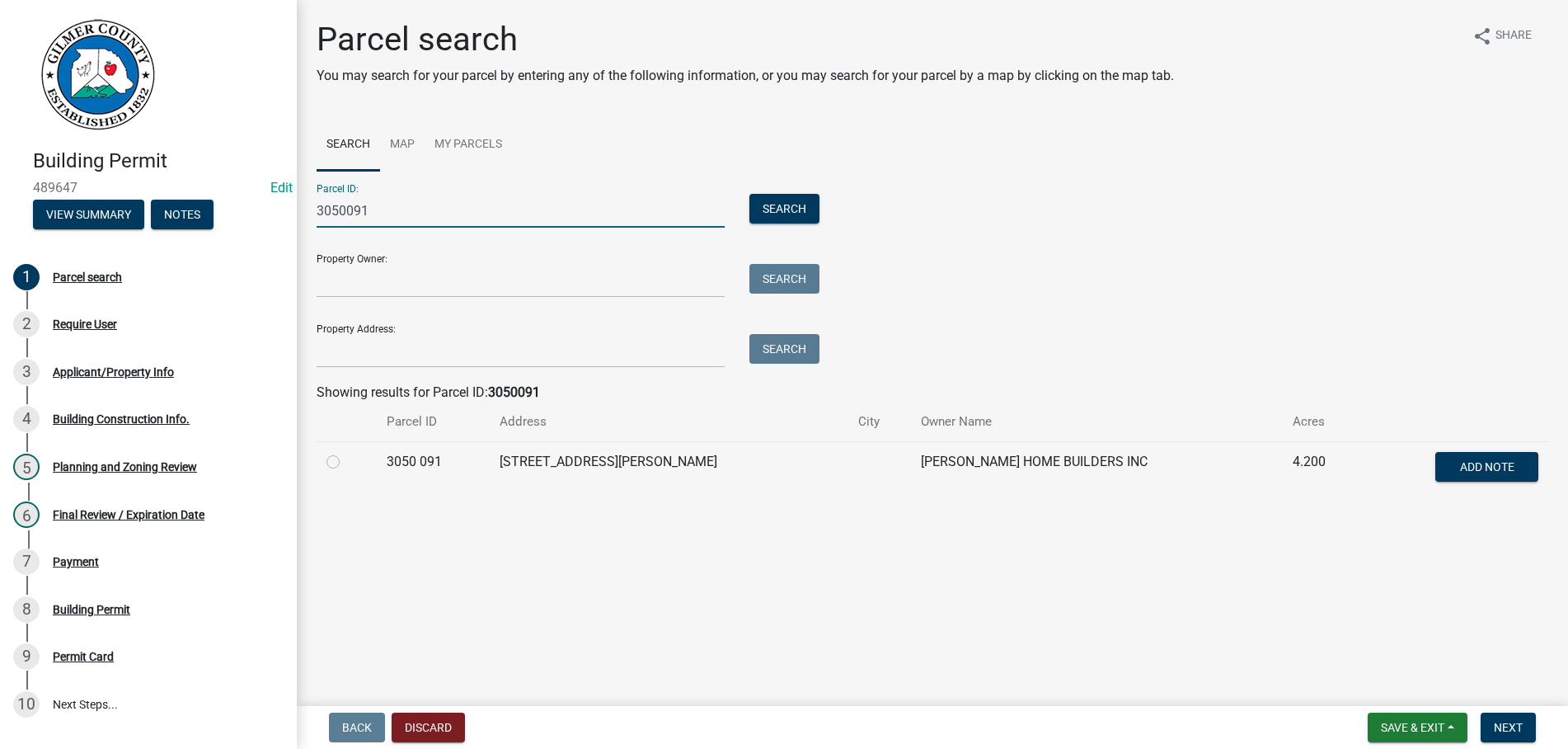
type input "3050091"
click at [347, 452] on label at bounding box center [347, 452] width 0 height 0
click at [347, 458] on 091 "radio" at bounding box center [351, 457] width 11 height 11
radio 091 "true"
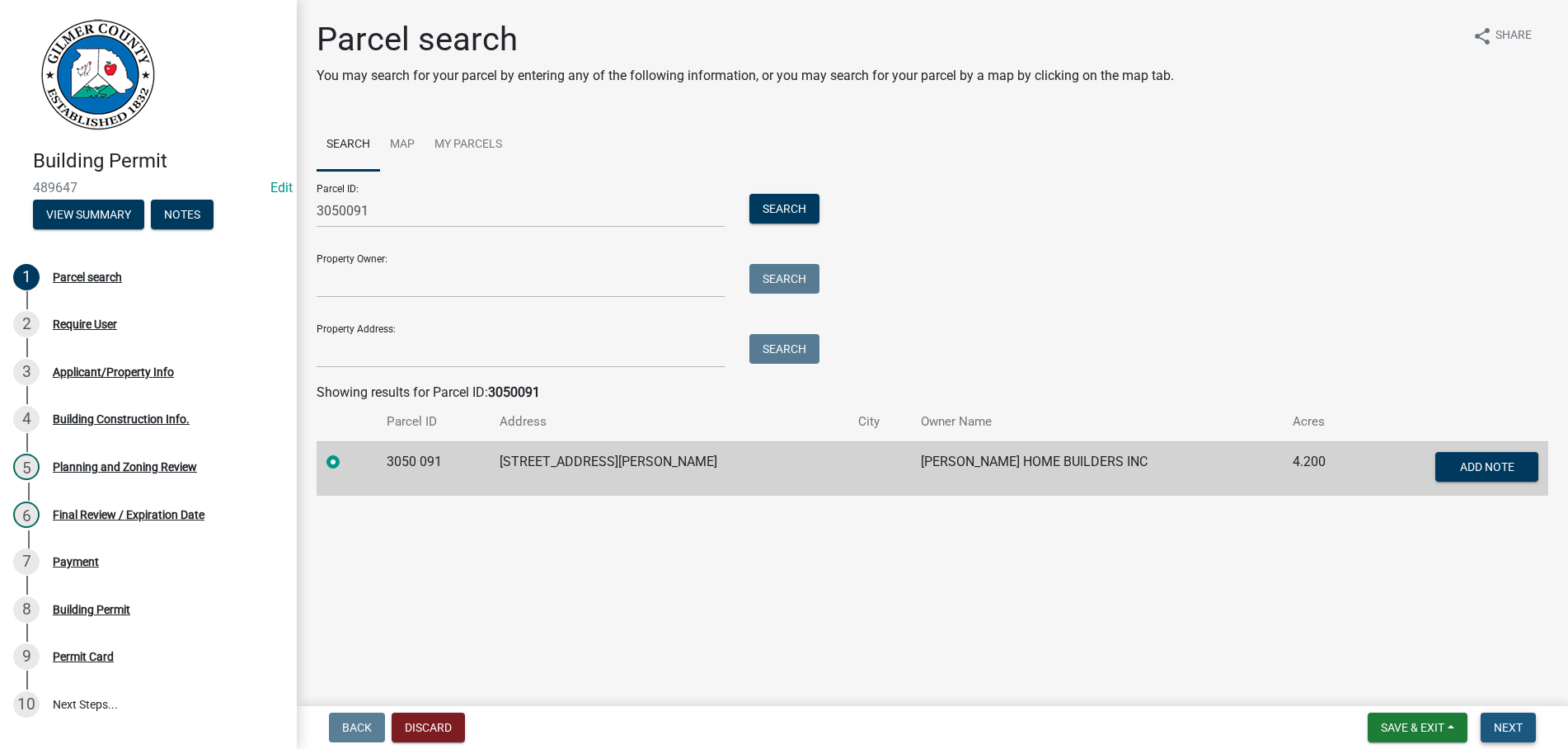
click at [1505, 727] on span "Next" at bounding box center [1508, 728] width 29 height 14
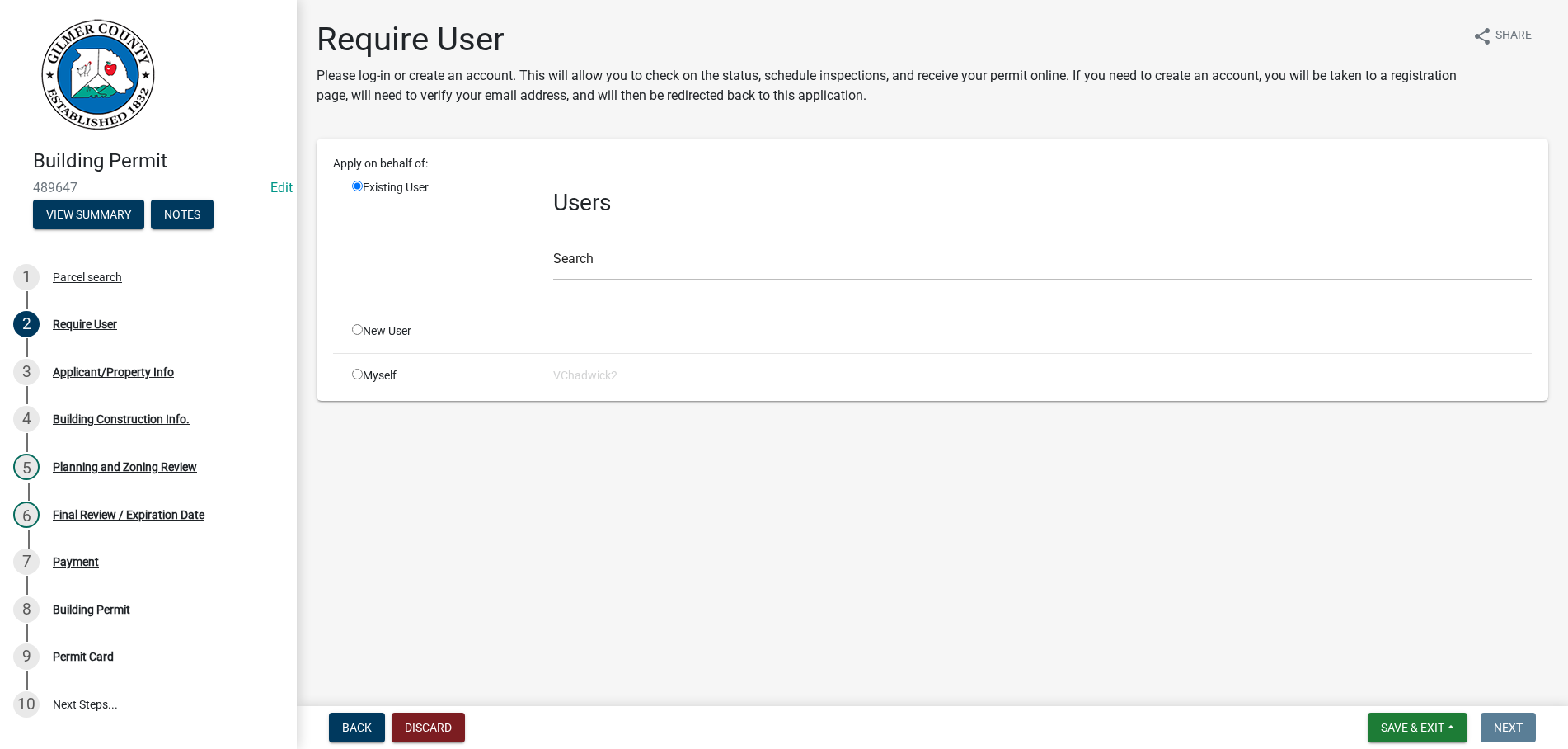
click at [356, 326] on input "radio" at bounding box center [356, 329] width 11 height 11
radio input "true"
radio input "false"
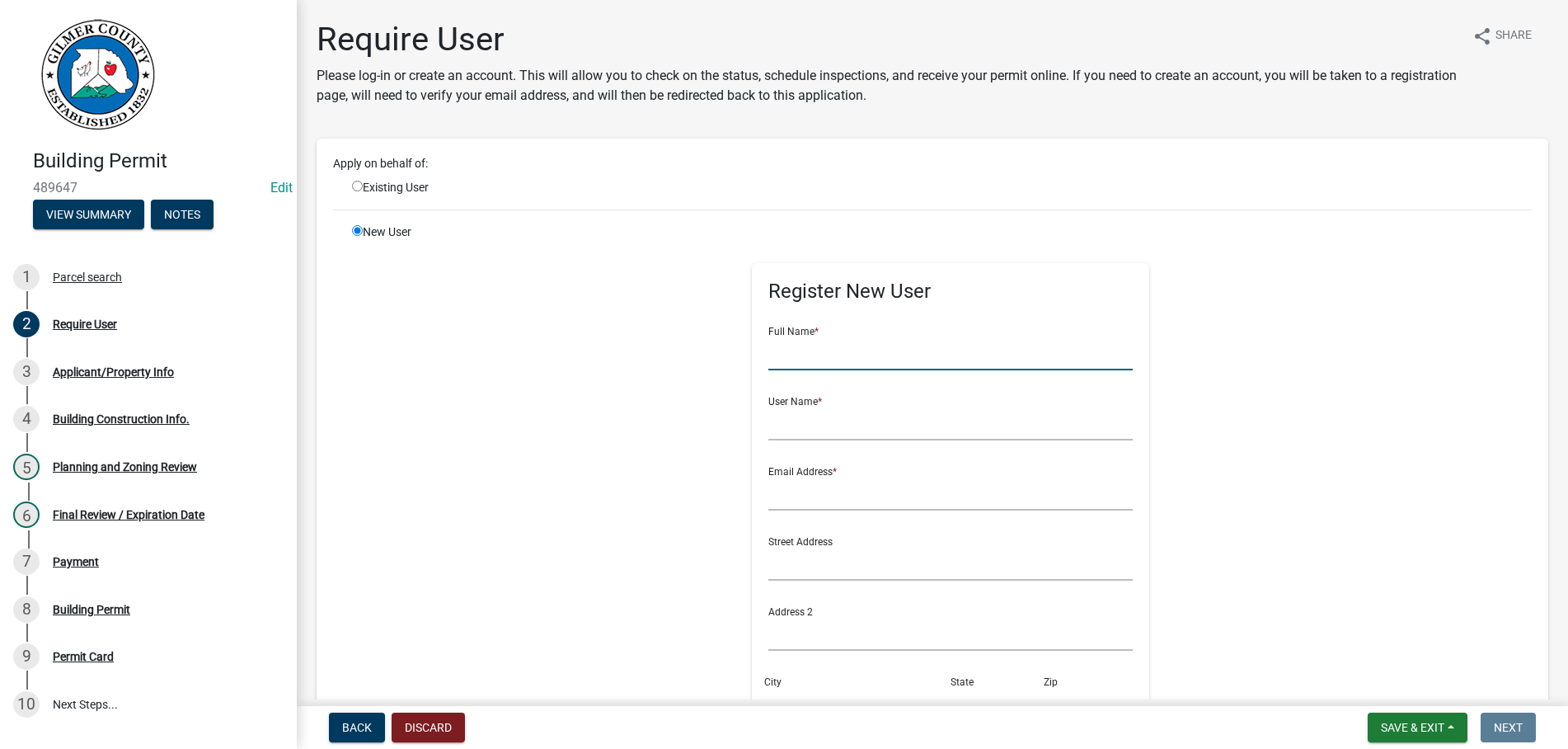
click at [887, 354] on input "text" at bounding box center [951, 353] width 365 height 34
type input "[PERSON_NAME]"
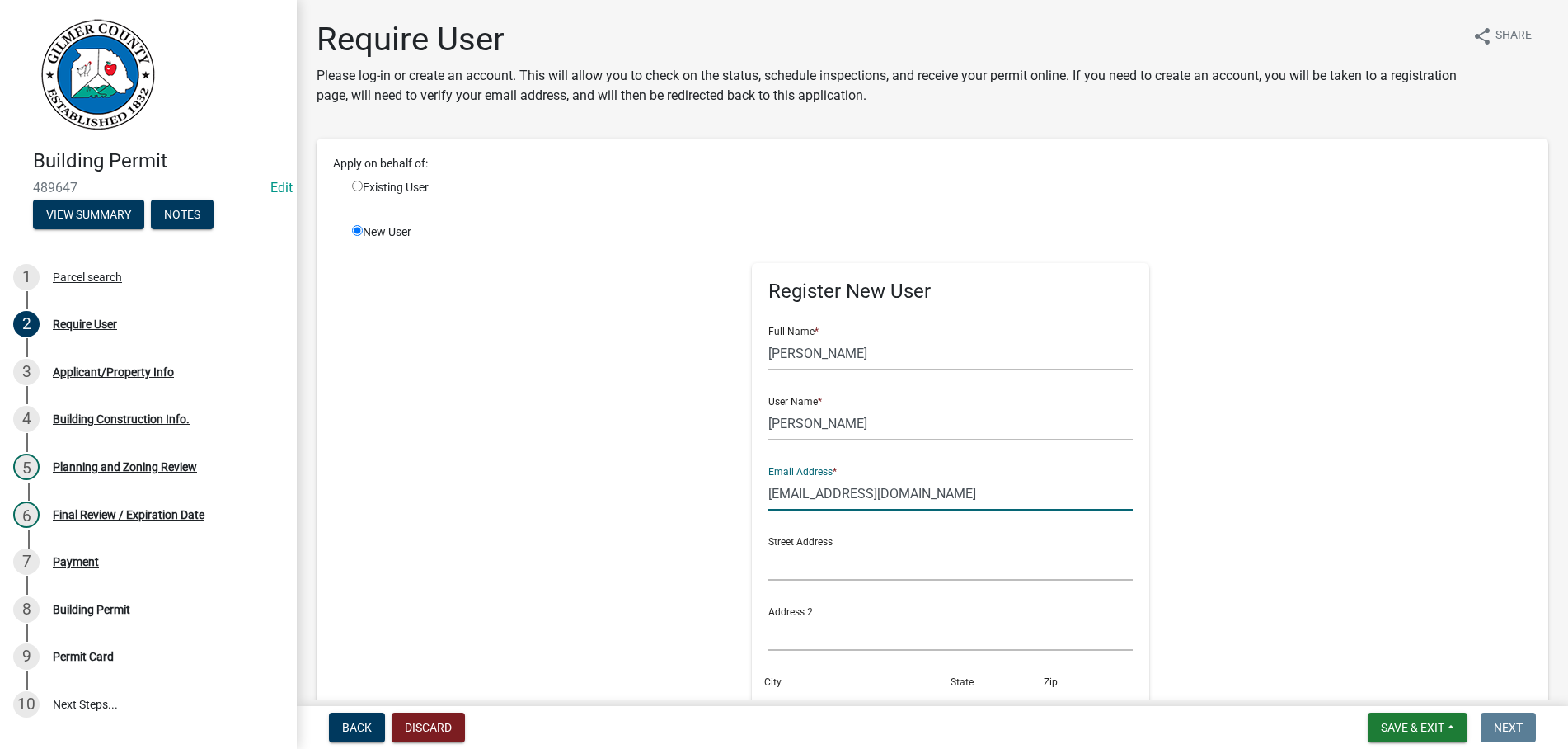
type input "[EMAIL_ADDRESS][DOMAIN_NAME]"
click at [633, 474] on div "Register New User Full Name * [PERSON_NAME] User Name * [PERSON_NAME] Email Add…" at bounding box center [950, 595] width 845 height 742
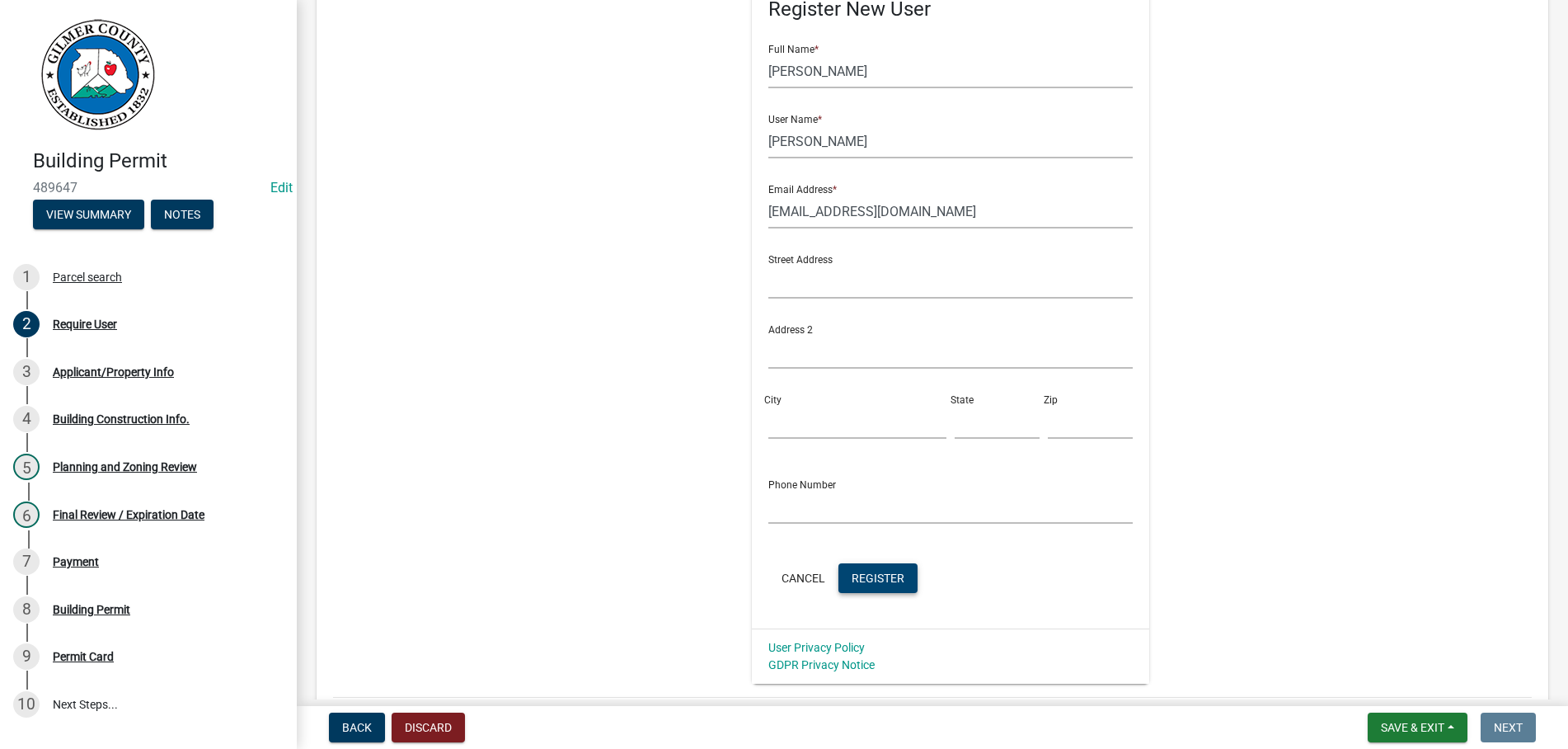
click at [893, 576] on span "Register" at bounding box center [878, 577] width 53 height 14
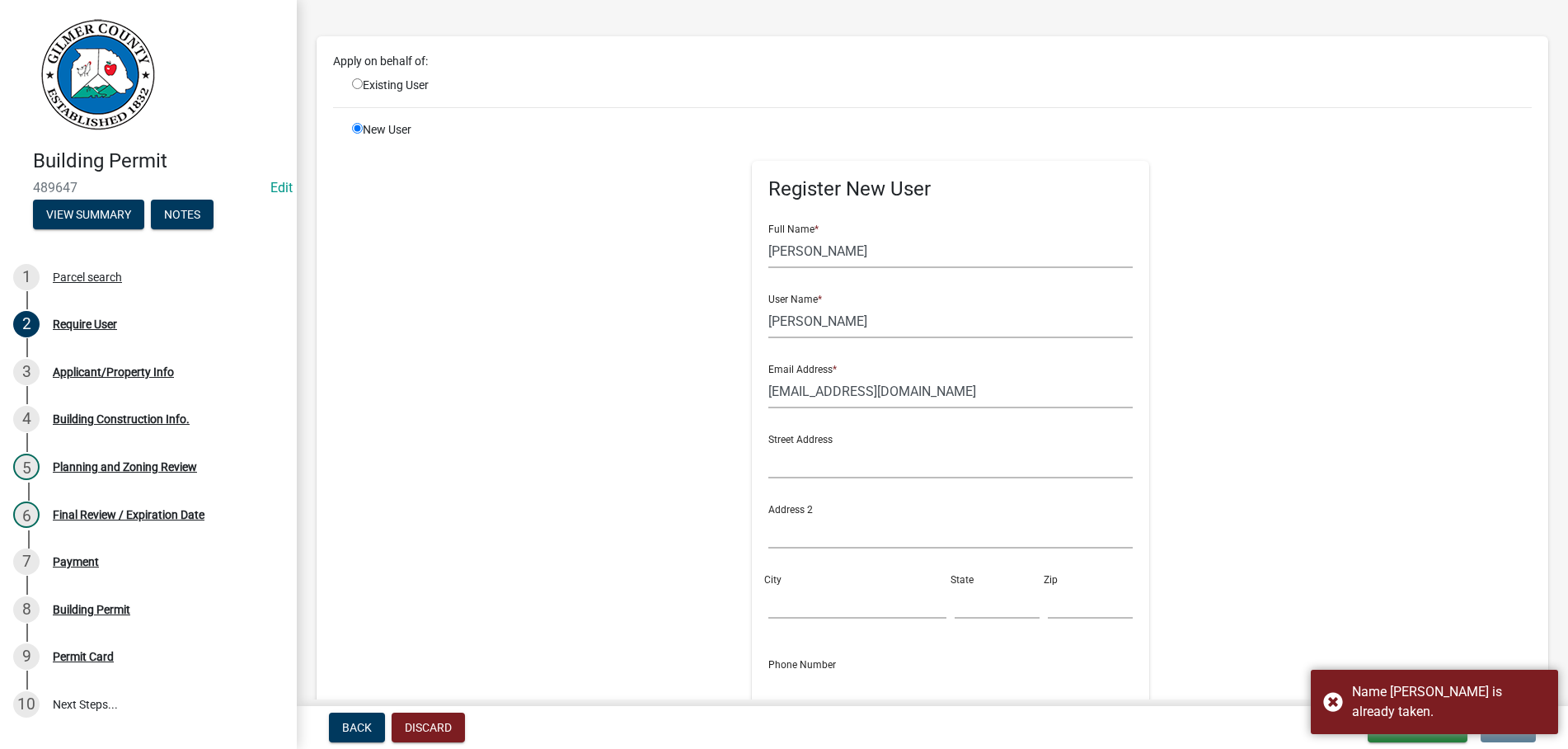
scroll to position [94, 0]
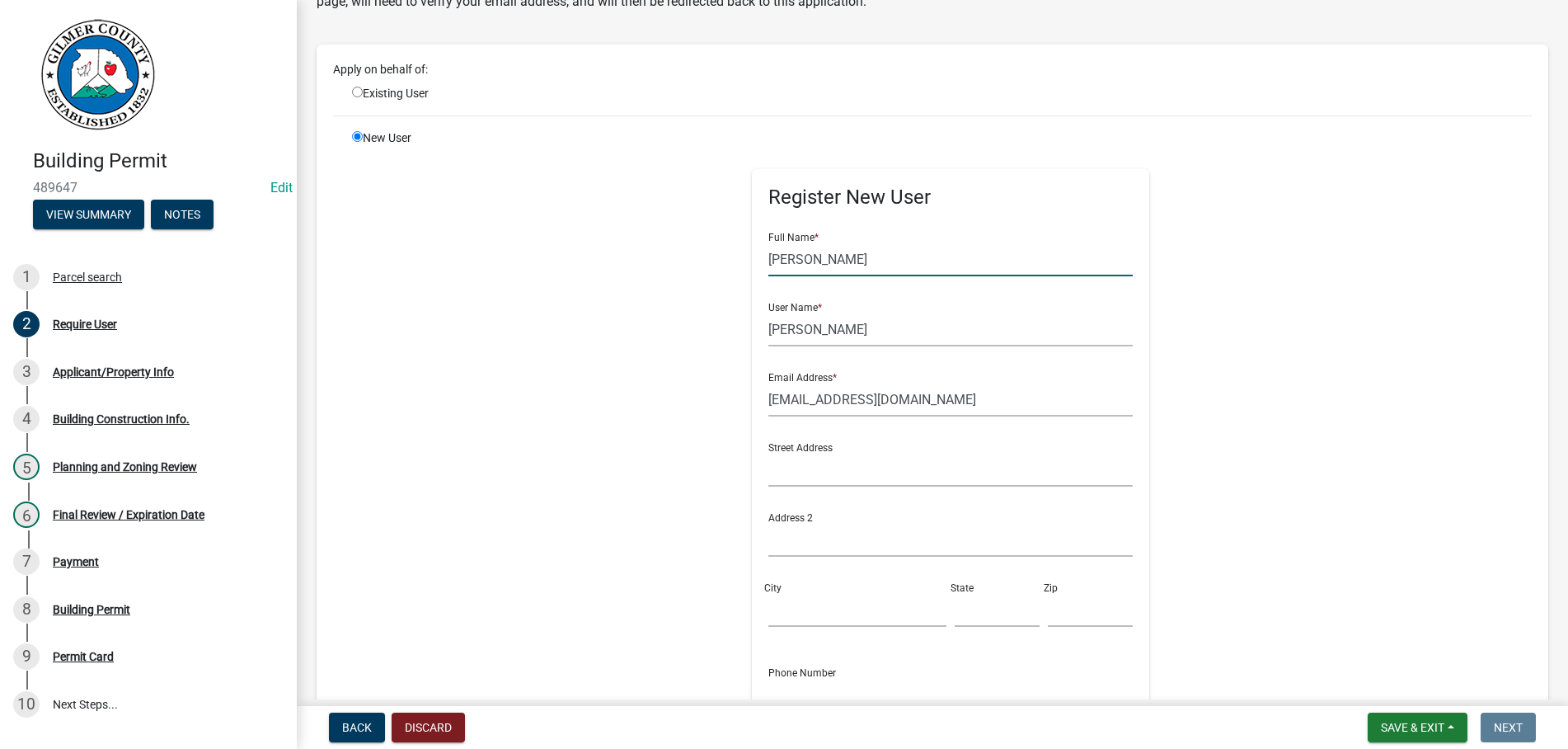
click at [831, 254] on input "[PERSON_NAME]" at bounding box center [951, 259] width 365 height 34
type input "HUNTER [PERSON_NAME]"
click at [543, 452] on div "Register New User Full Name * [PERSON_NAME] [PERSON_NAME] User Name * [PERSON_N…" at bounding box center [950, 501] width 845 height 742
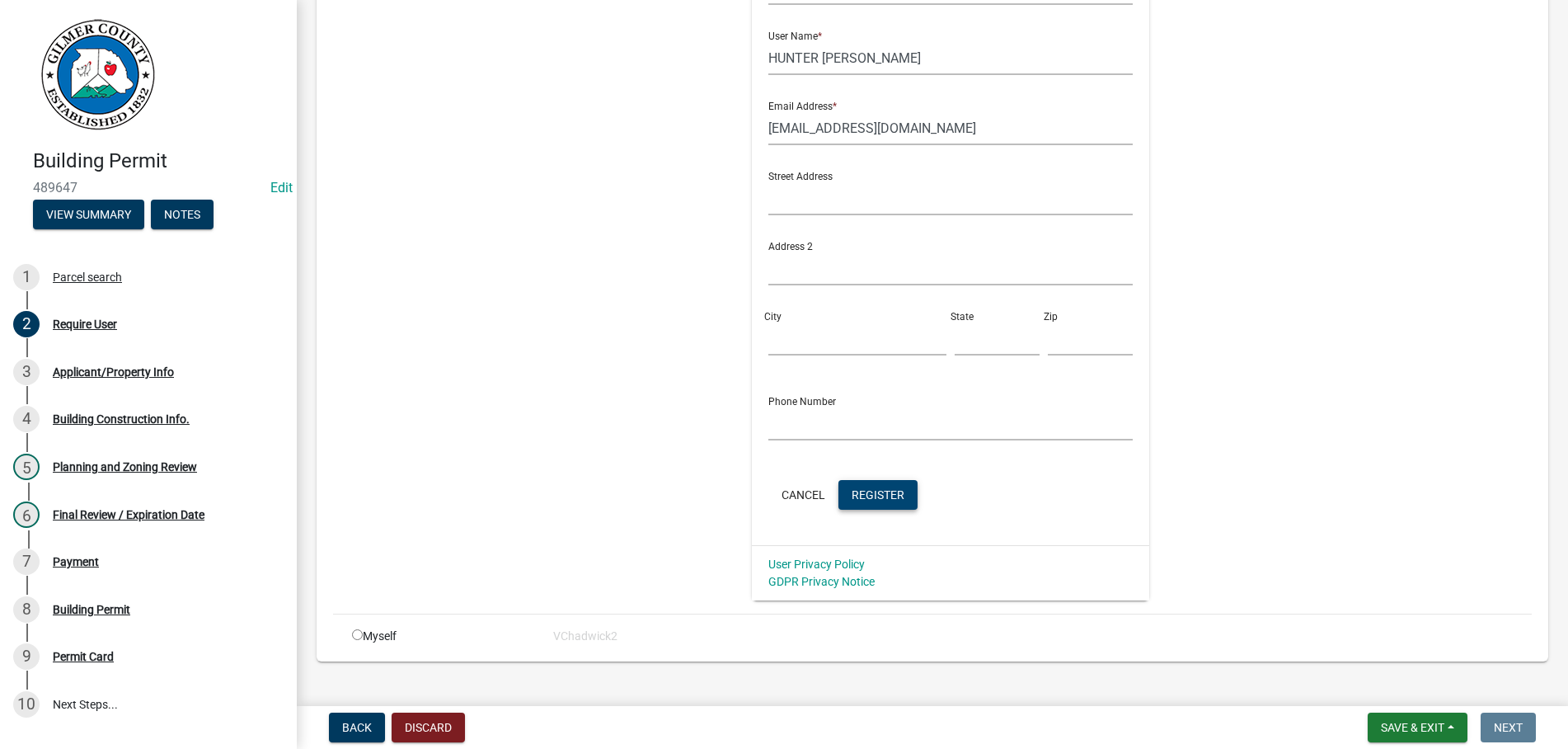
scroll to position [376, 0]
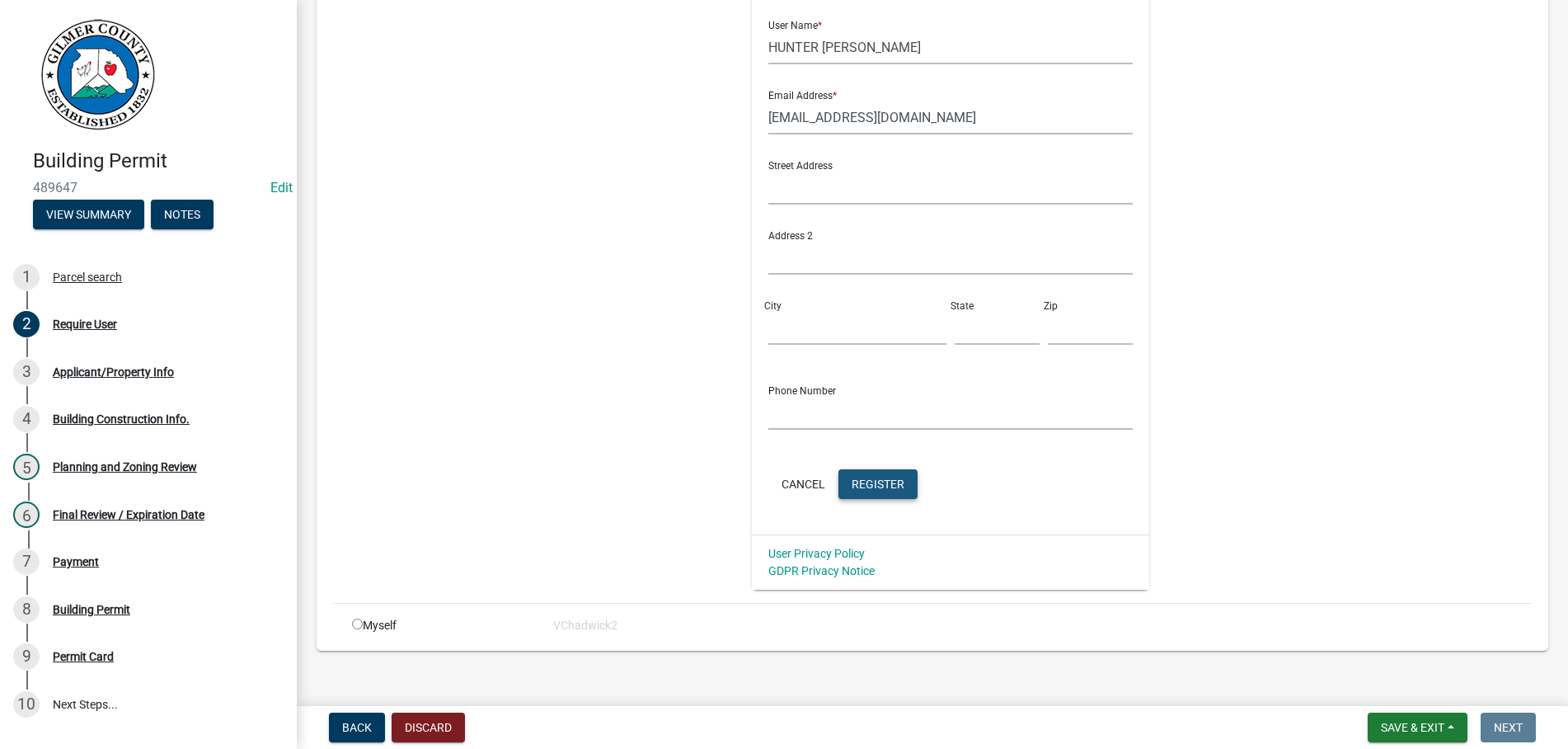
click at [884, 484] on span "Register" at bounding box center [878, 483] width 53 height 14
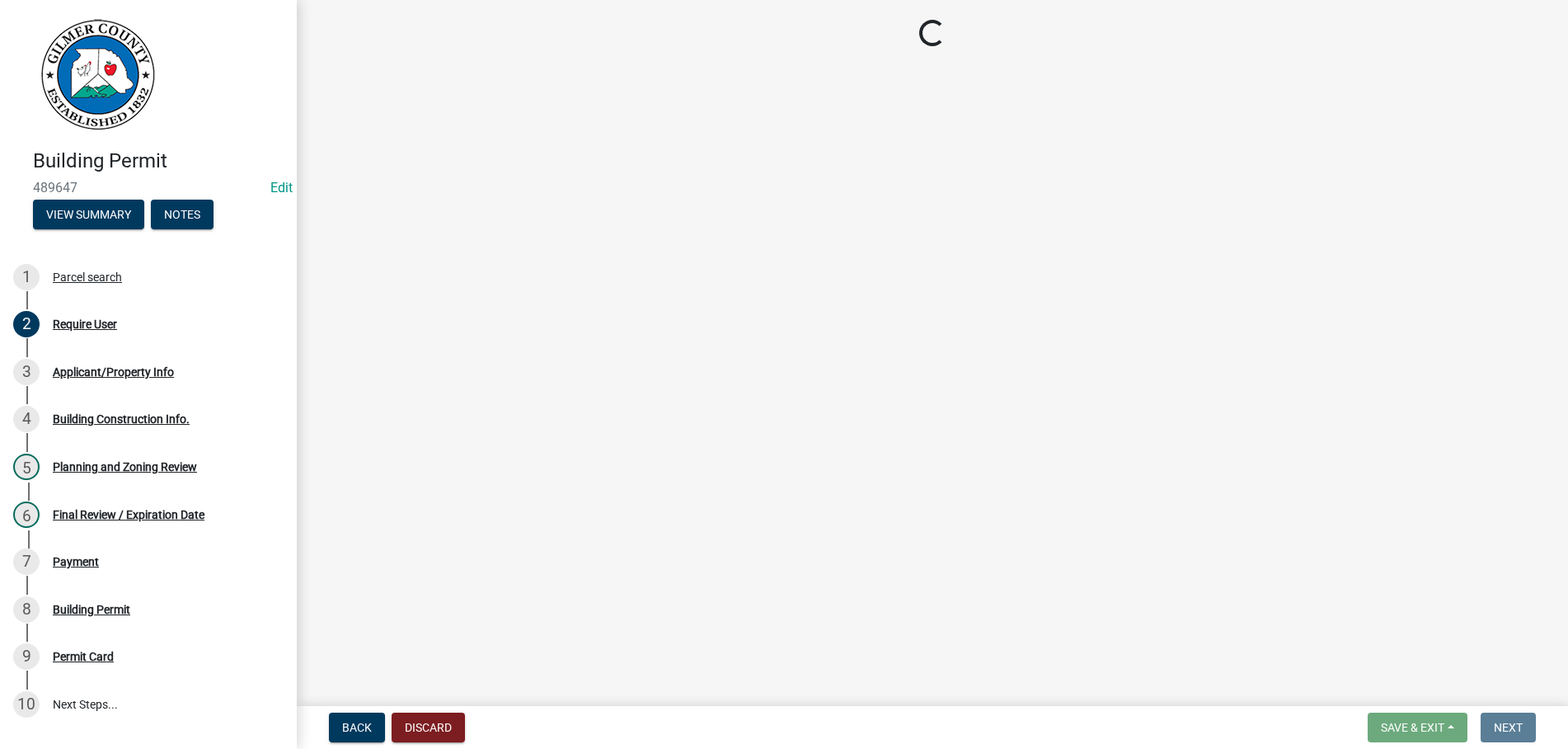
scroll to position [0, 0]
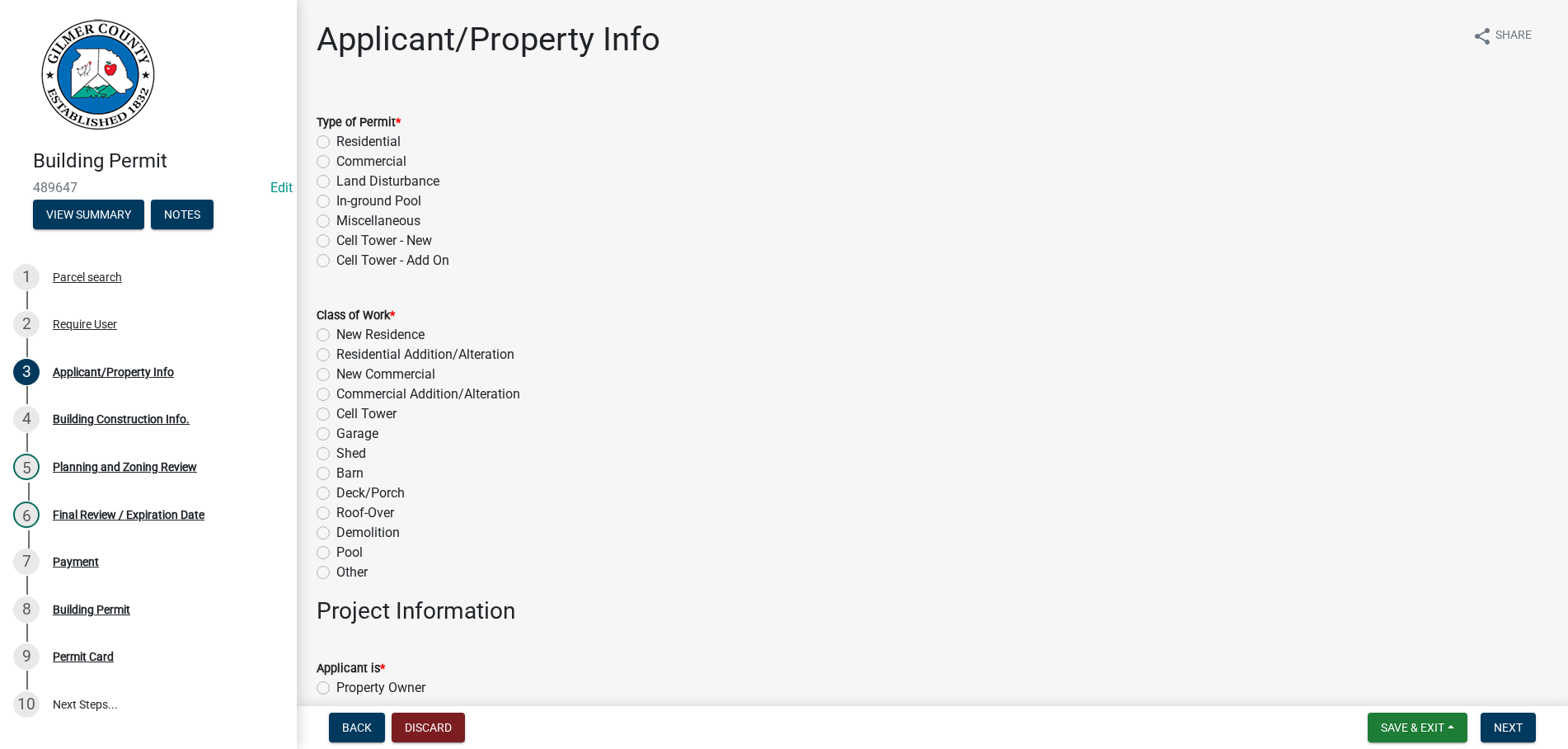
click at [336, 141] on label "Residential" at bounding box center [368, 142] width 64 height 20
click at [336, 141] on input "Residential" at bounding box center [341, 137] width 11 height 11
radio input "true"
click at [336, 332] on label "New Residence" at bounding box center [380, 335] width 88 height 20
click at [336, 332] on input "New Residence" at bounding box center [341, 330] width 11 height 11
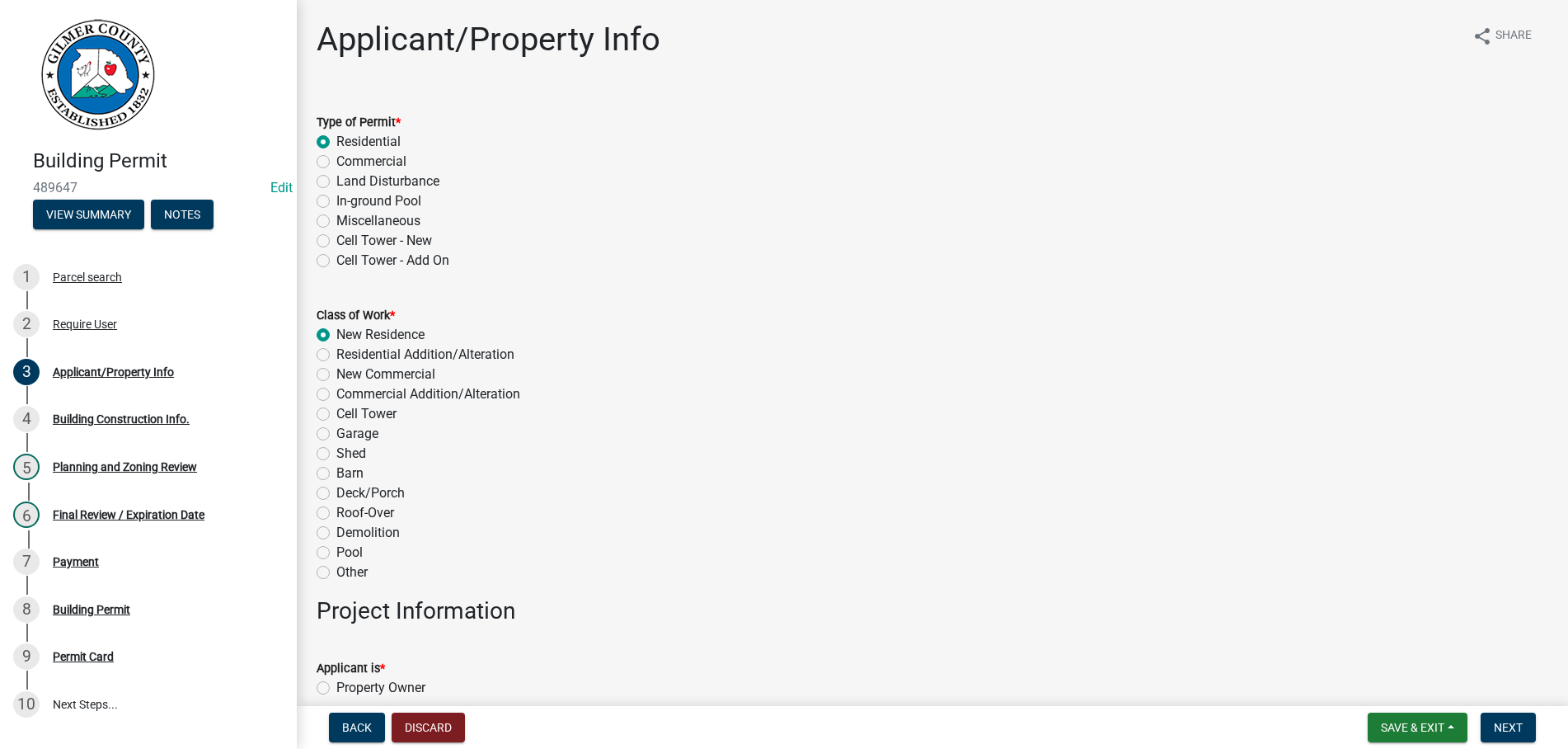
radio input "true"
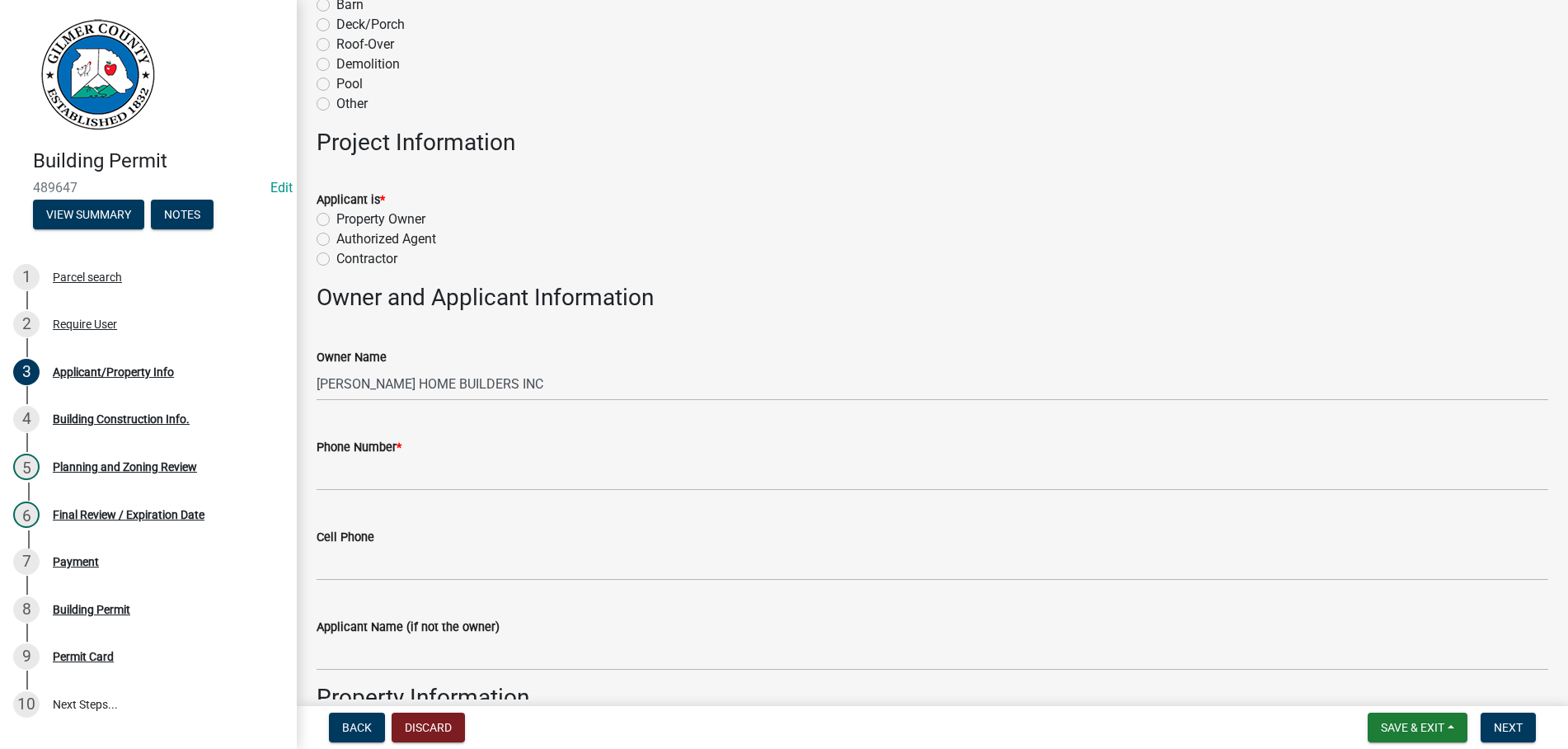
scroll to position [470, 0]
click at [336, 251] on label "Contractor" at bounding box center [366, 257] width 61 height 20
click at [336, 251] on input "Contractor" at bounding box center [341, 252] width 11 height 11
radio input "true"
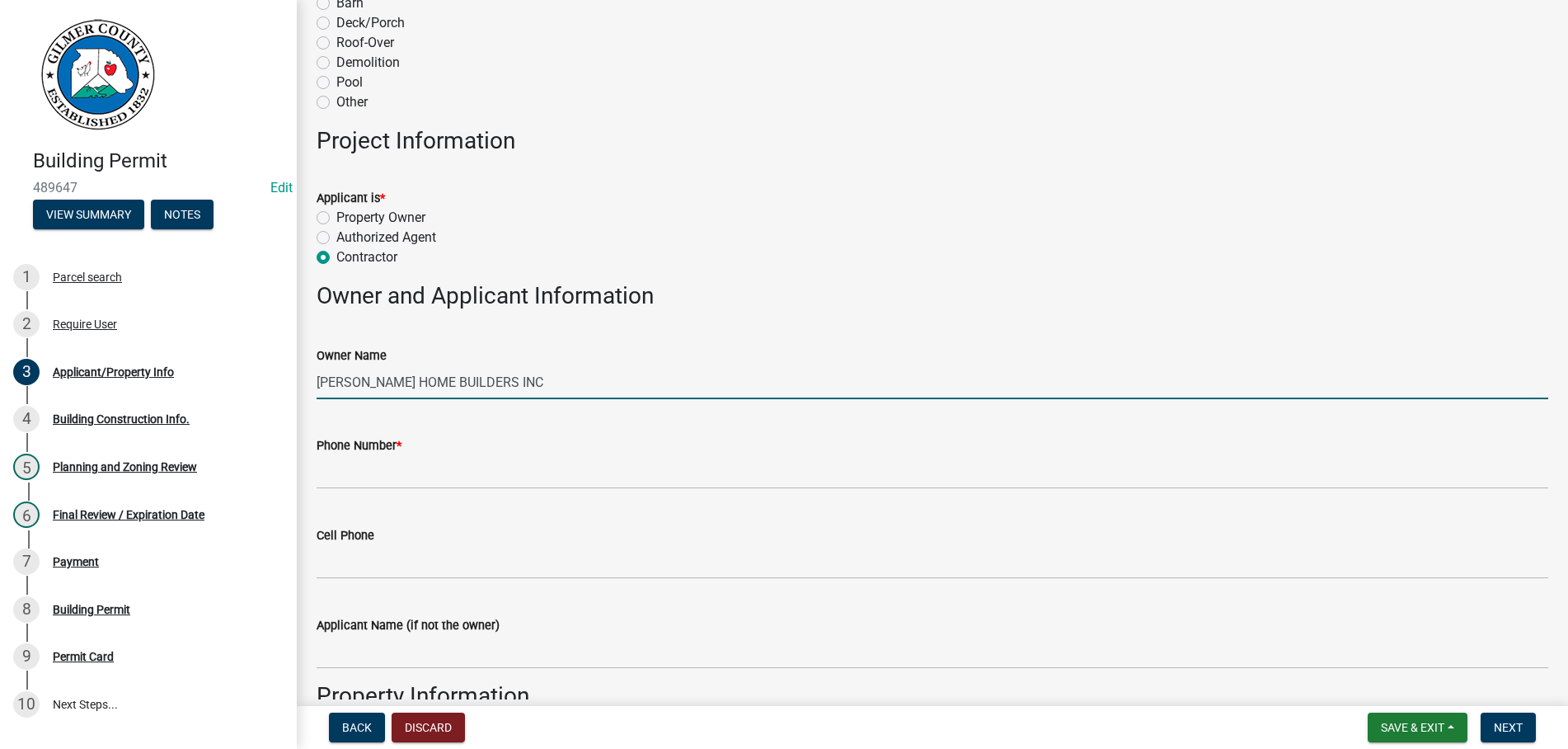
click at [516, 383] on input "[PERSON_NAME] HOME BUILDERS INC" at bounding box center [931, 382] width 1231 height 34
type input "[PERSON_NAME] HOME BUILDERS / HUNTER"
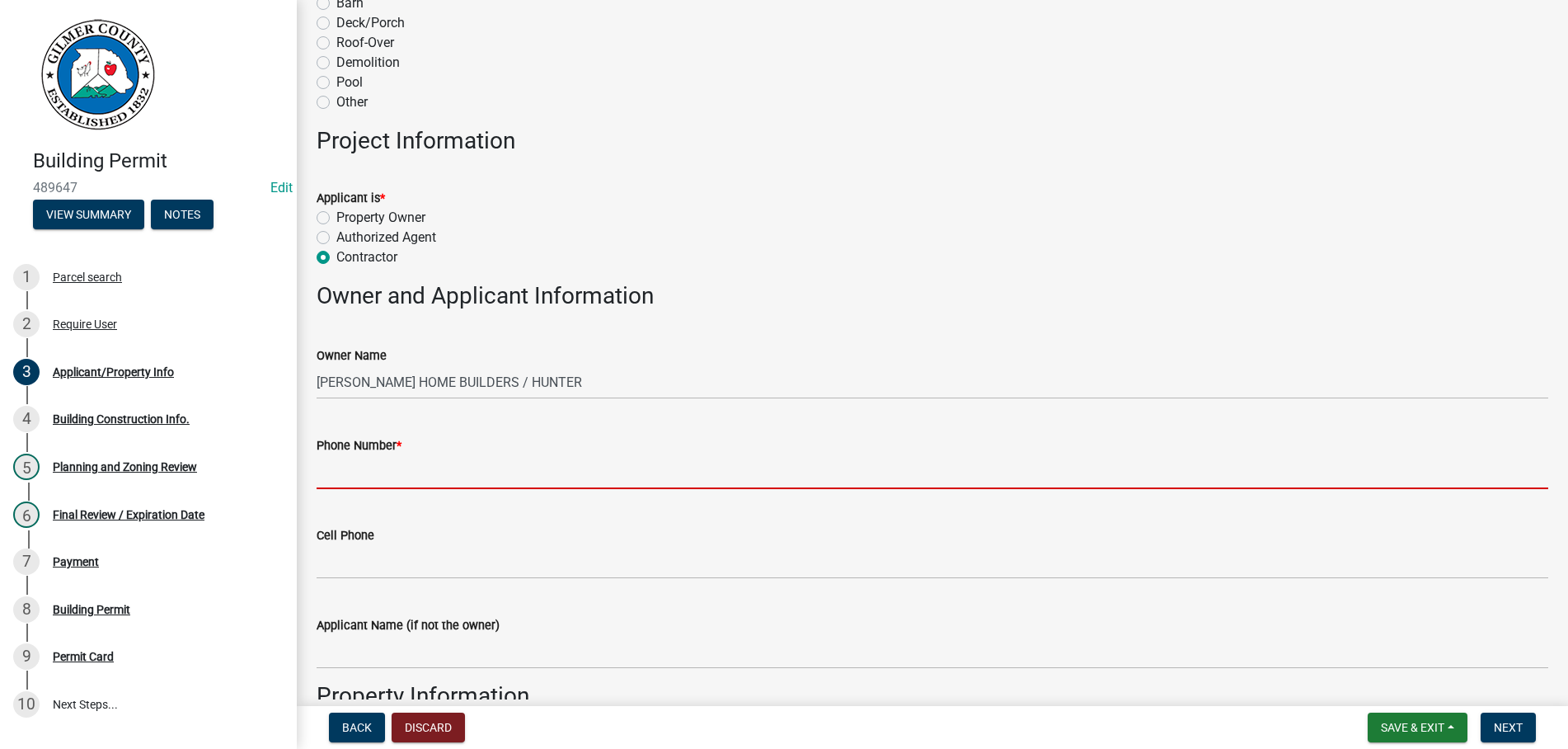
click at [330, 474] on input "Phone Number *" at bounding box center [931, 472] width 1231 height 34
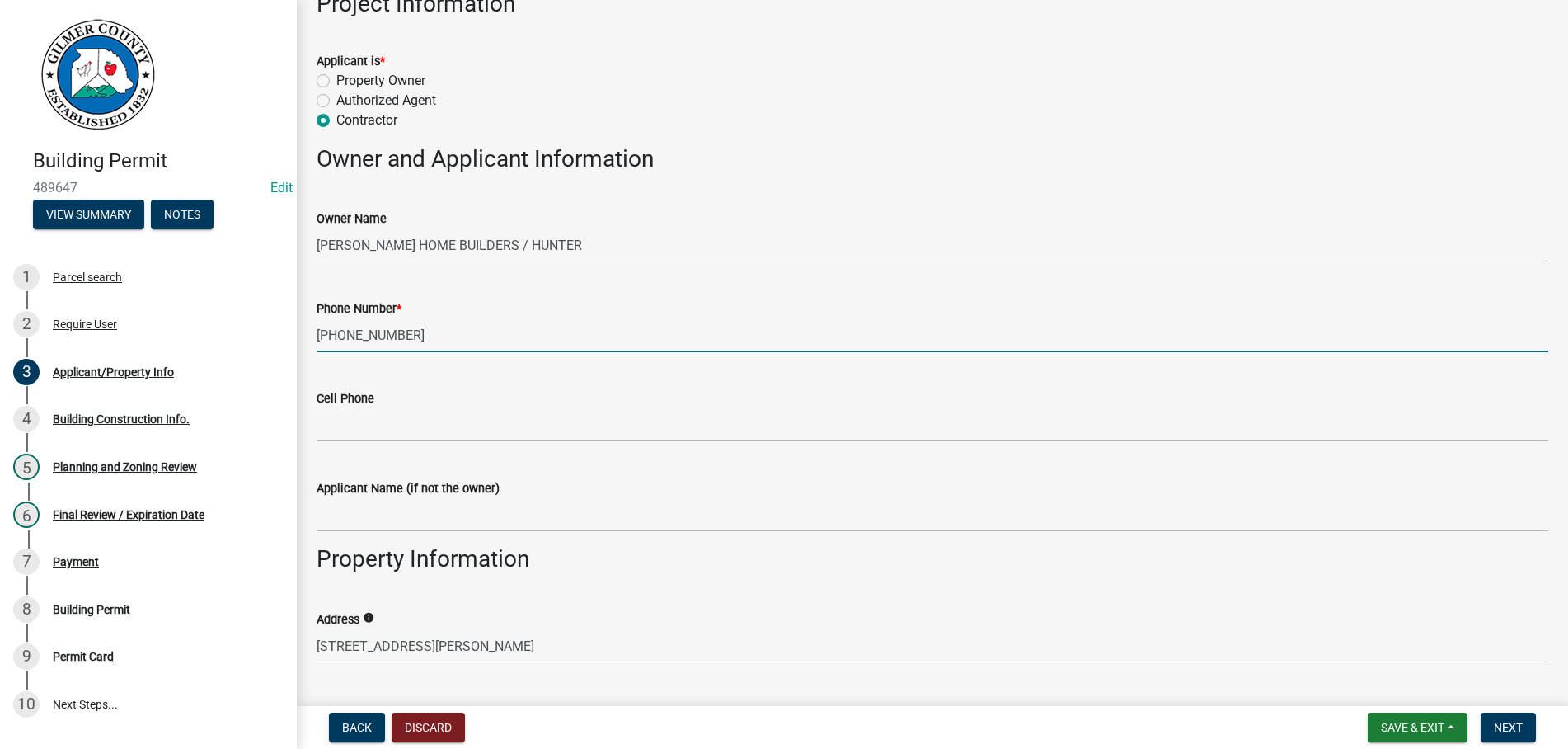
scroll to position [846, 0]
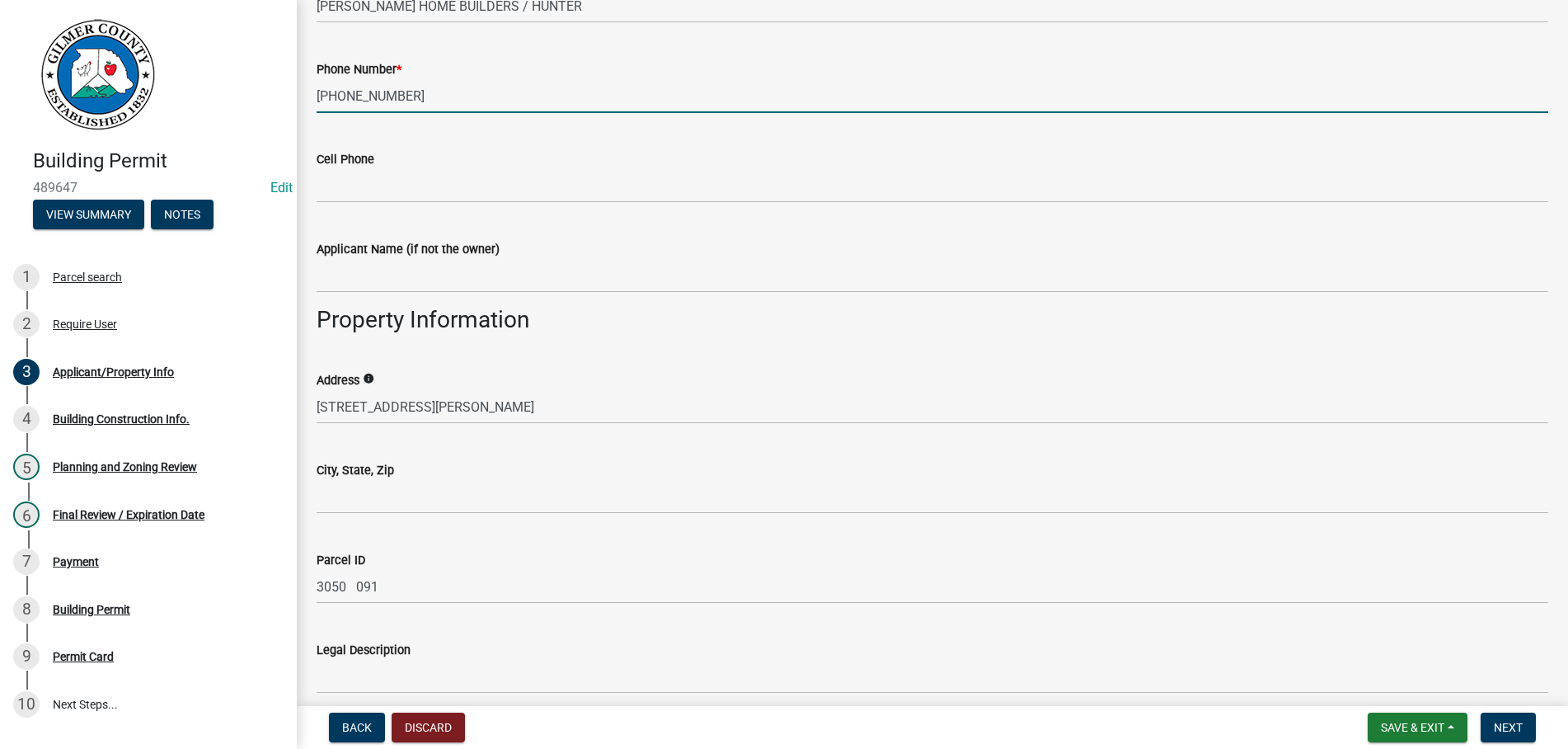
type input "[PHONE_NUMBER]"
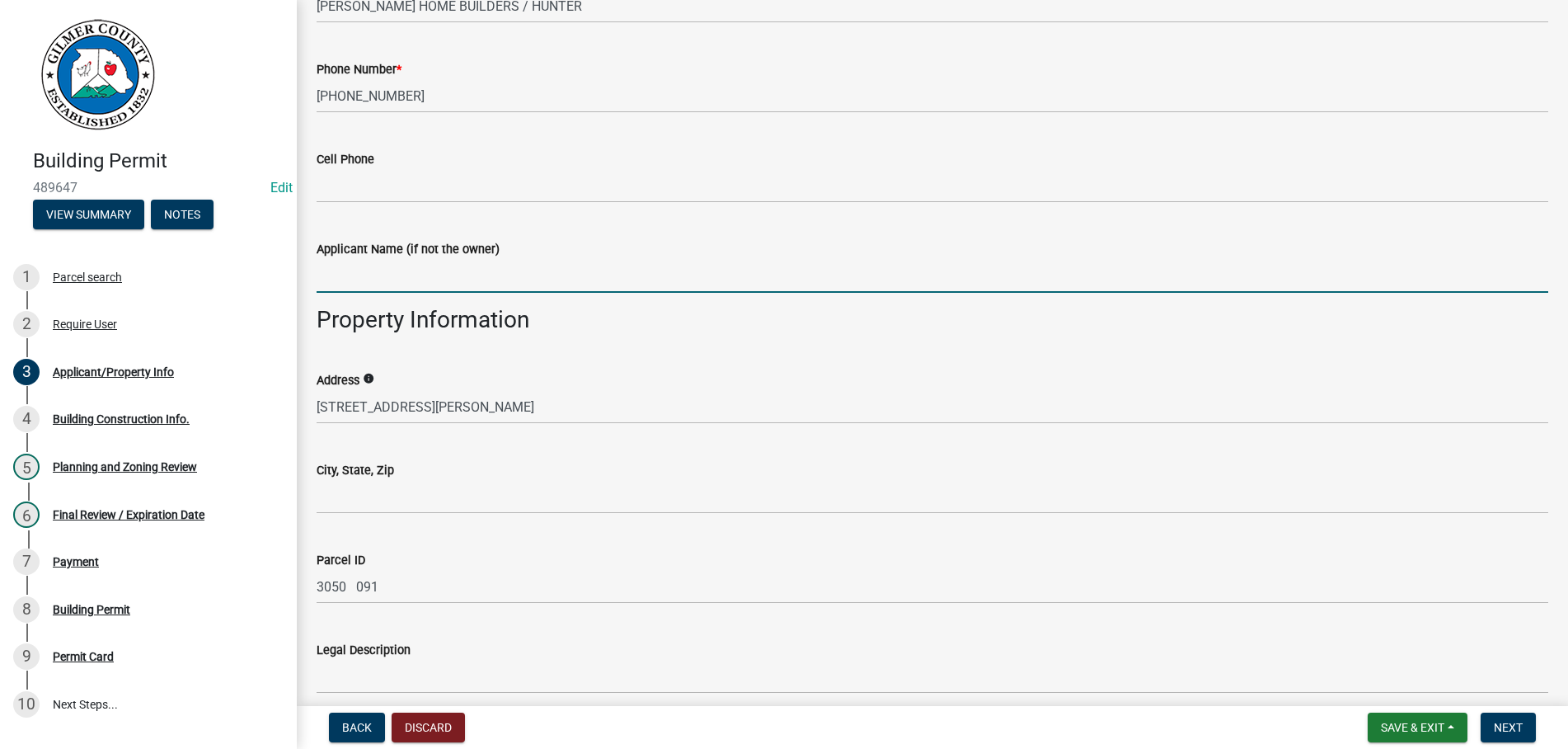
click at [428, 276] on input "Applicant Name (if not the owner)" at bounding box center [931, 275] width 1231 height 34
type input "[PERSON_NAME]"
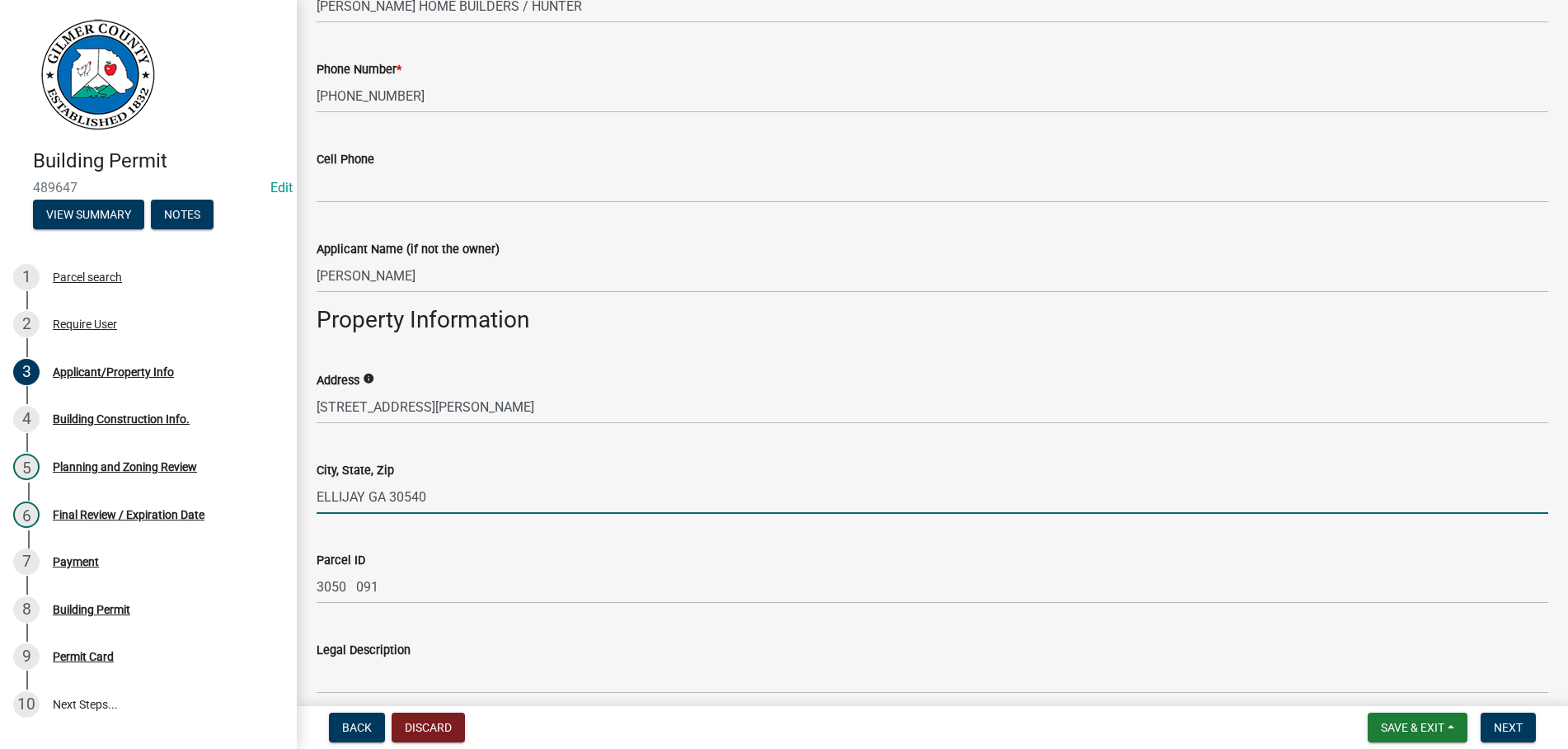
type input "ELLIJAY GA 30540"
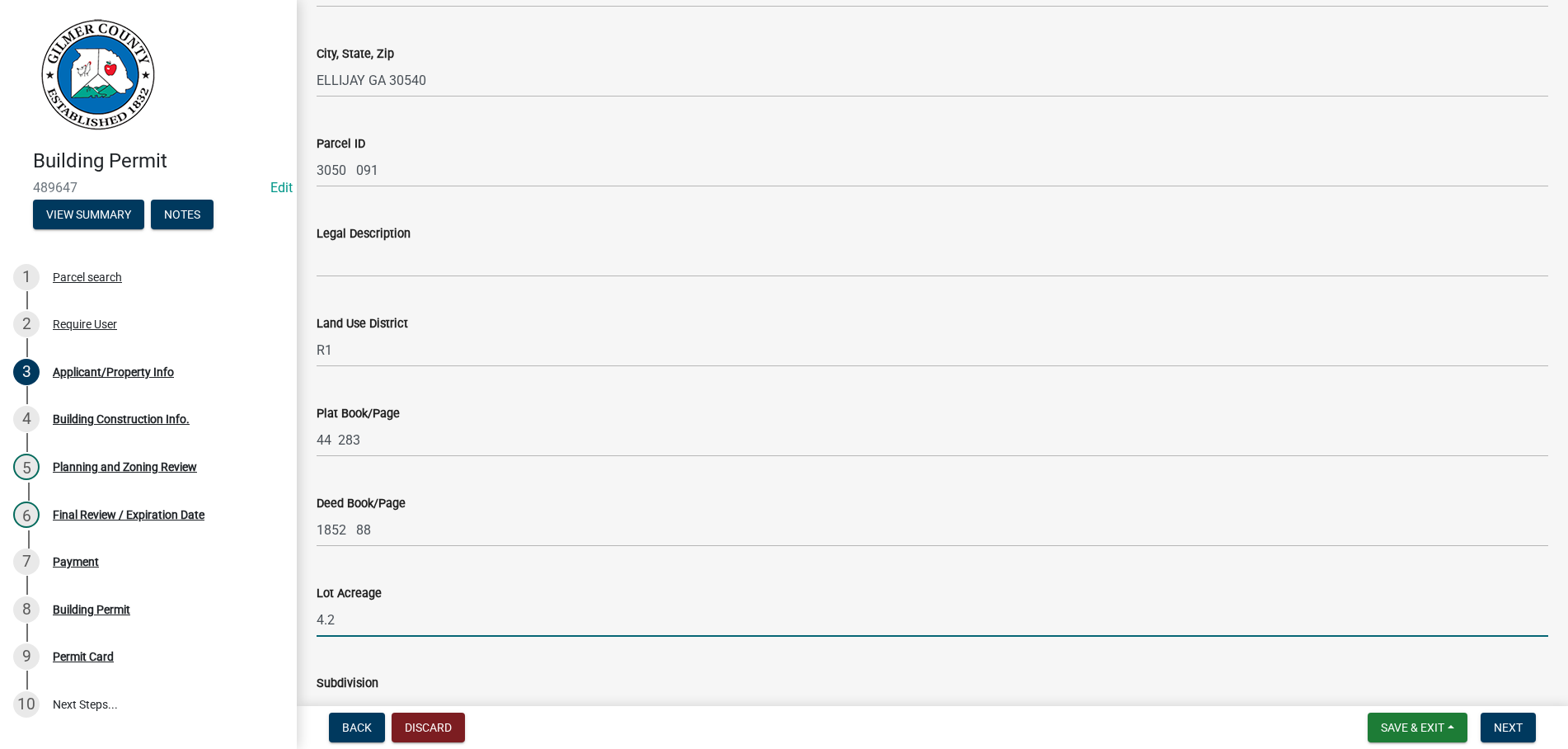
scroll to position [1621, 0]
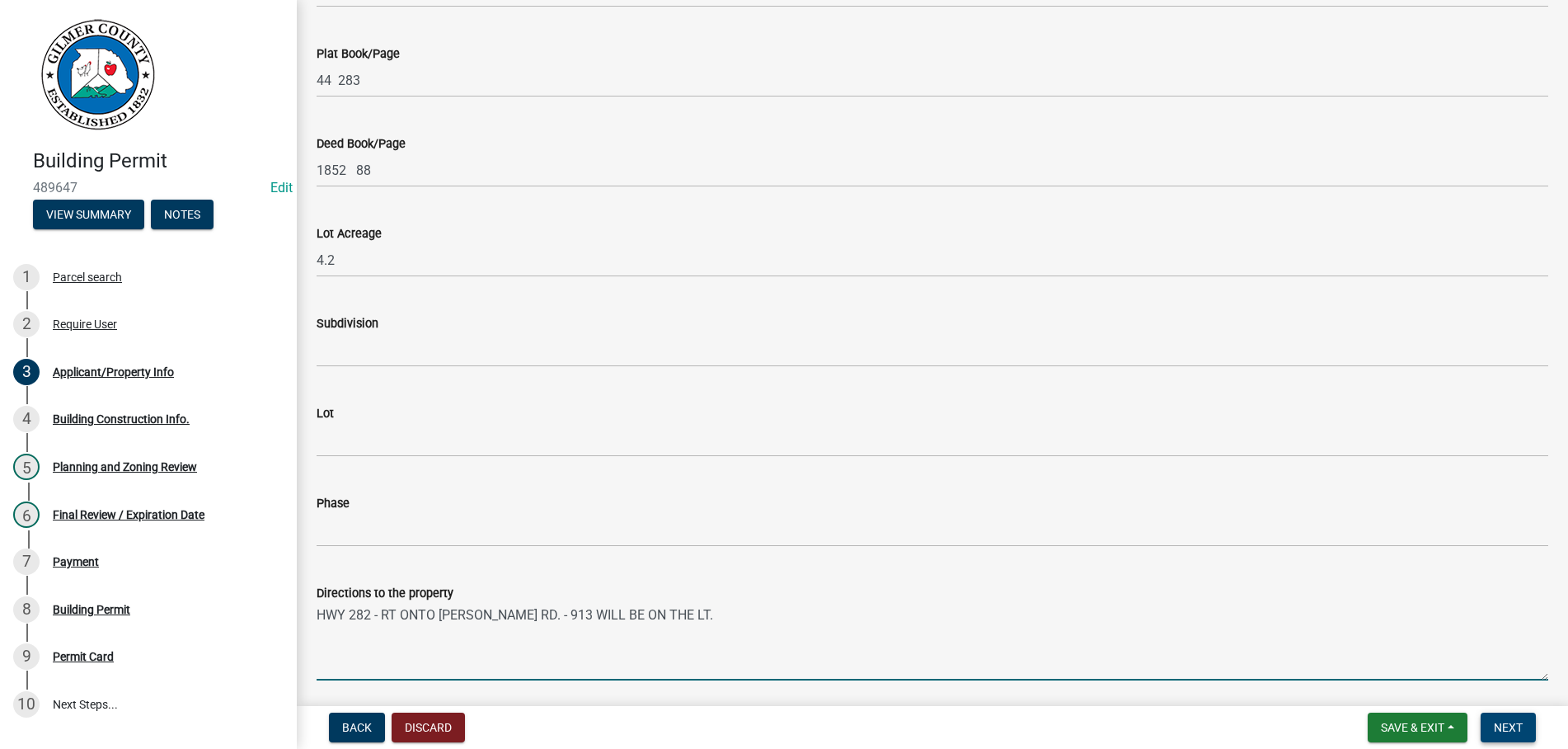
type textarea "HWY 282 - RT ONTO [PERSON_NAME] RD. - 913 WILL BE ON THE LT."
click at [1506, 724] on span "Next" at bounding box center [1508, 728] width 29 height 14
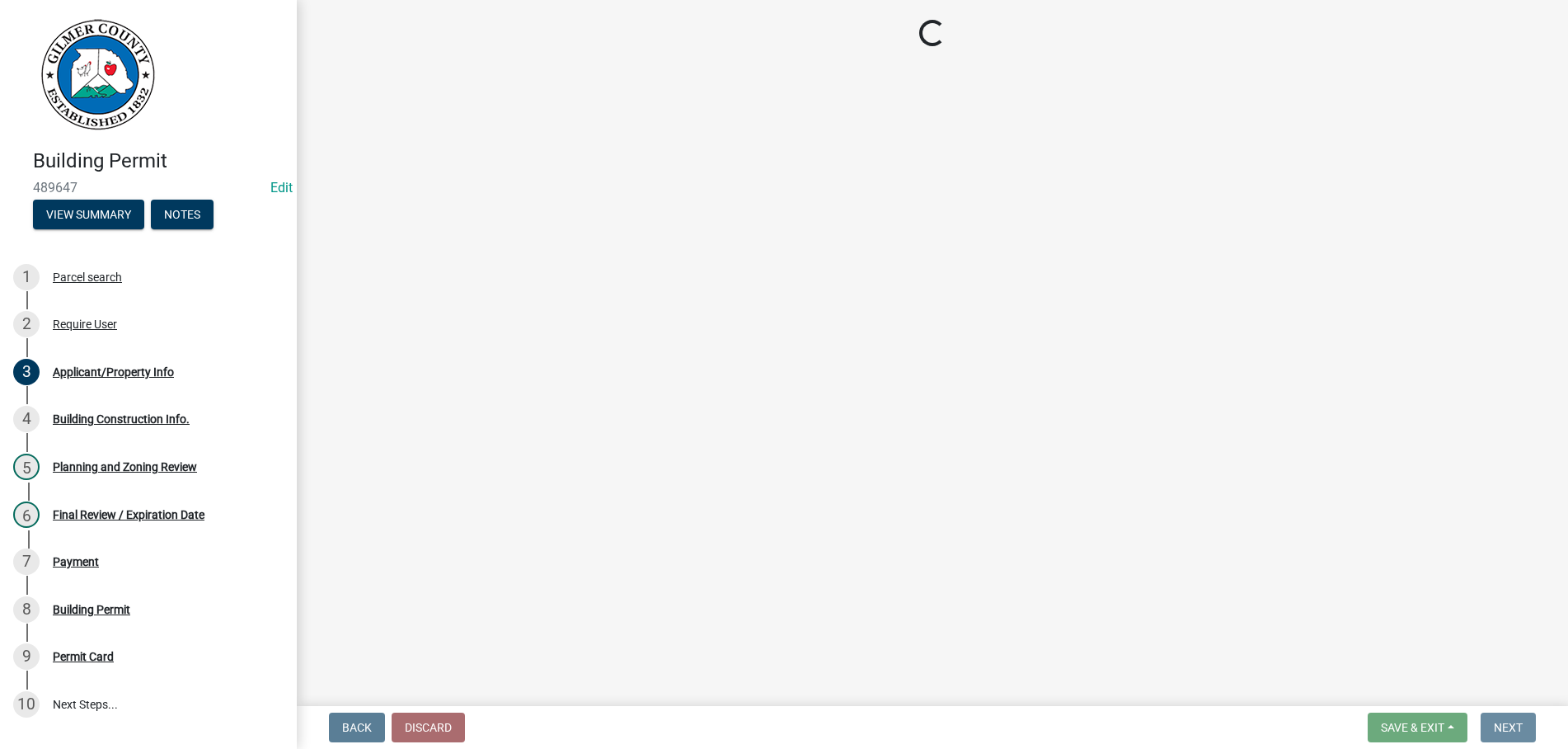
scroll to position [0, 0]
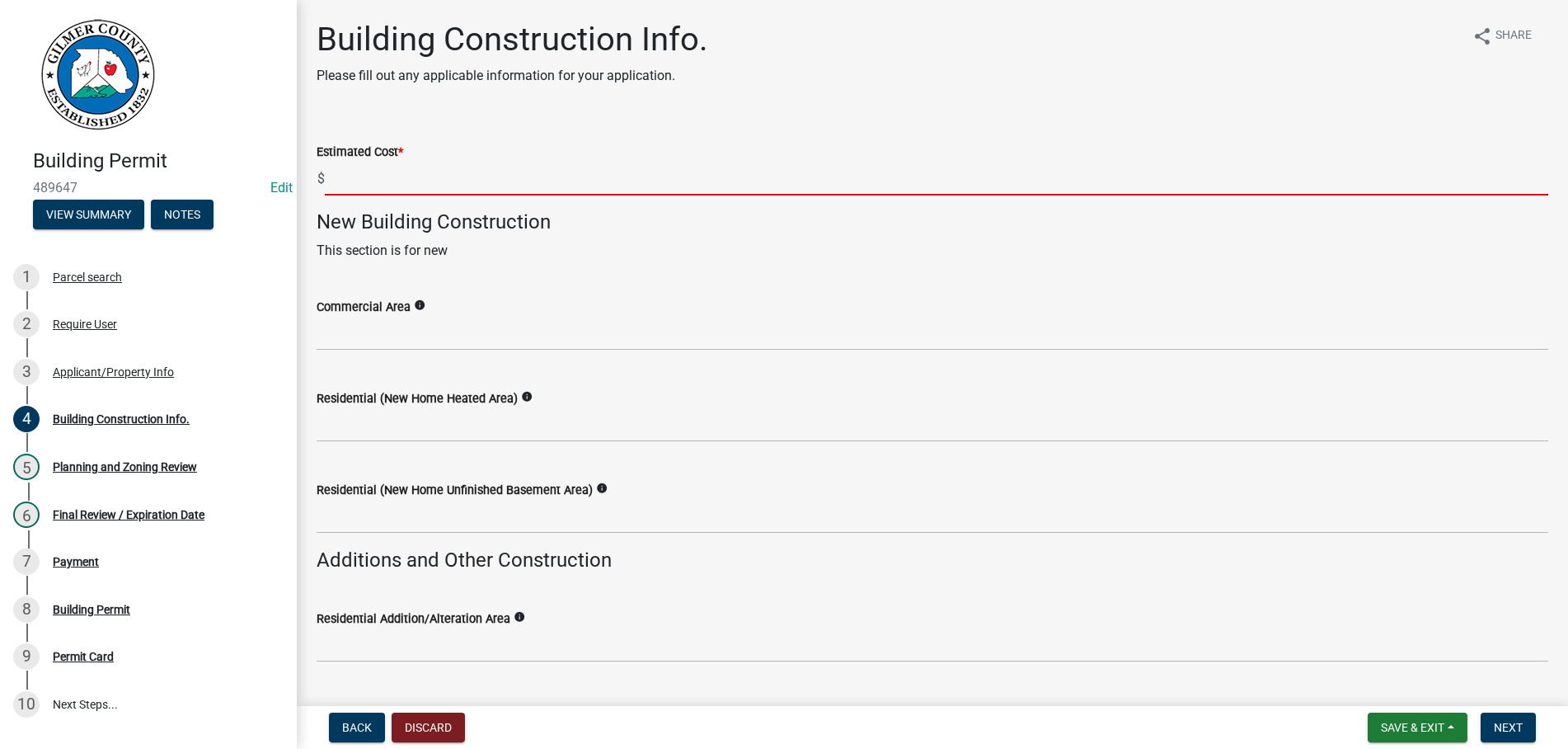
click at [373, 169] on input "text" at bounding box center [936, 178] width 1223 height 34
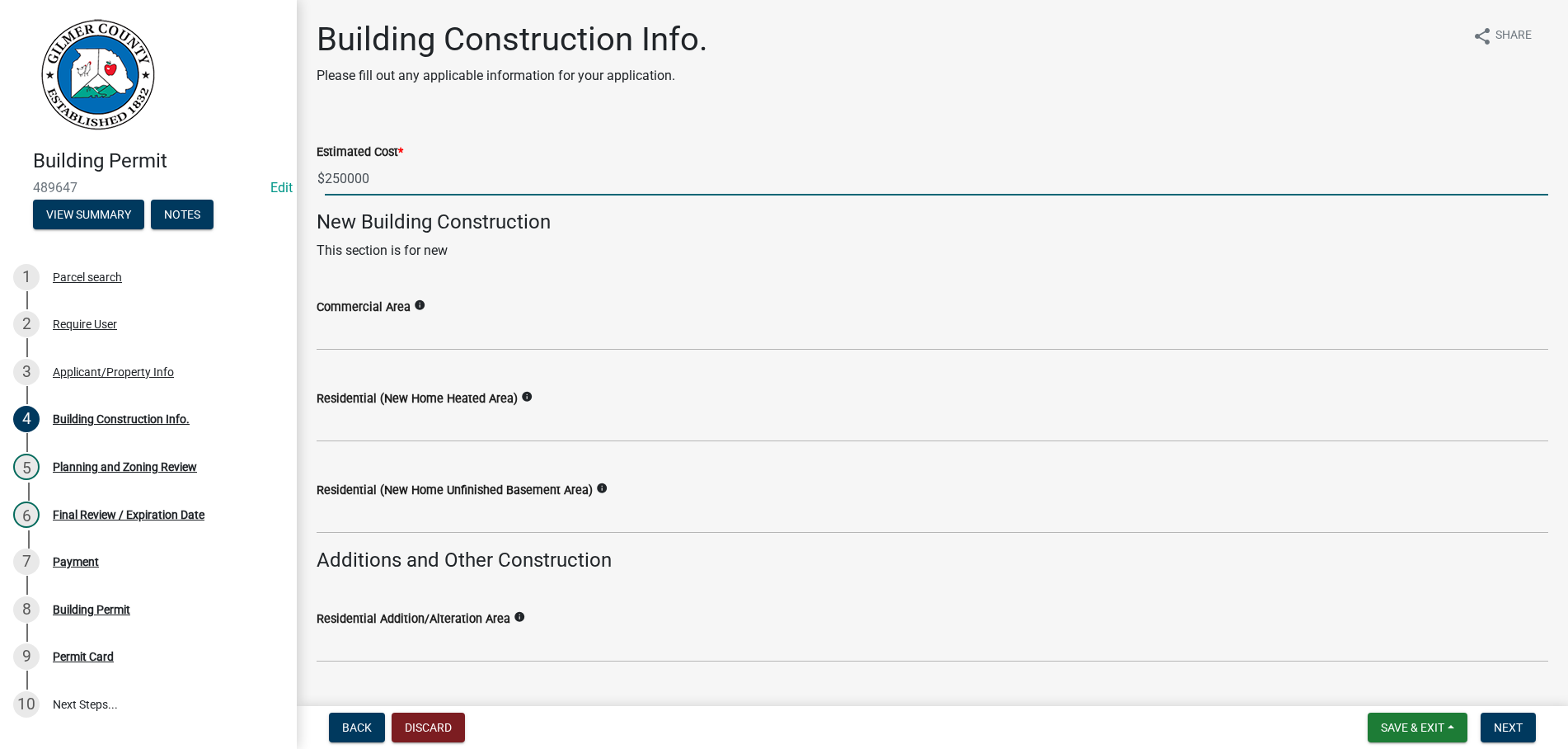
type input "250000"
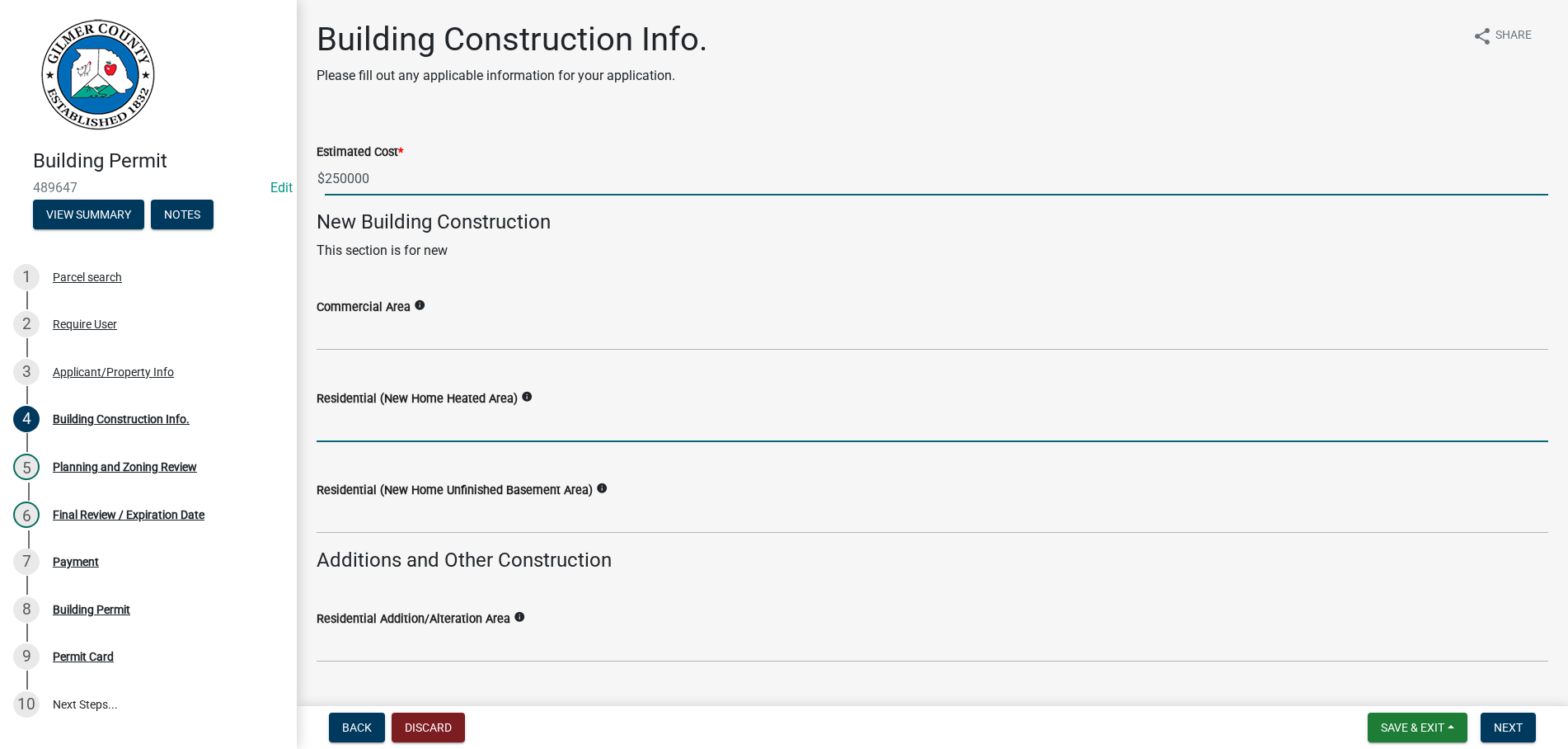
click at [426, 432] on input "text" at bounding box center [931, 425] width 1231 height 34
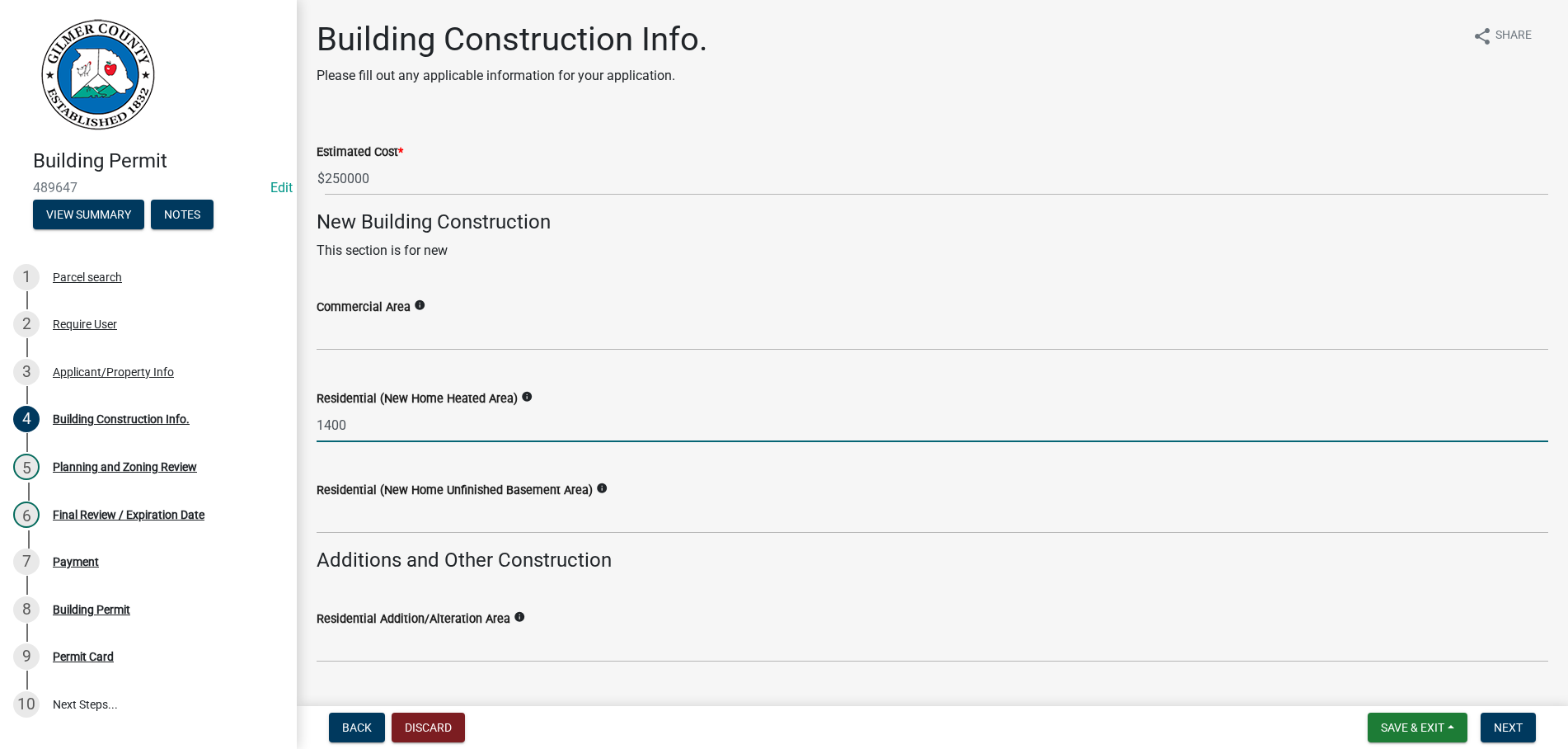
type input "1400"
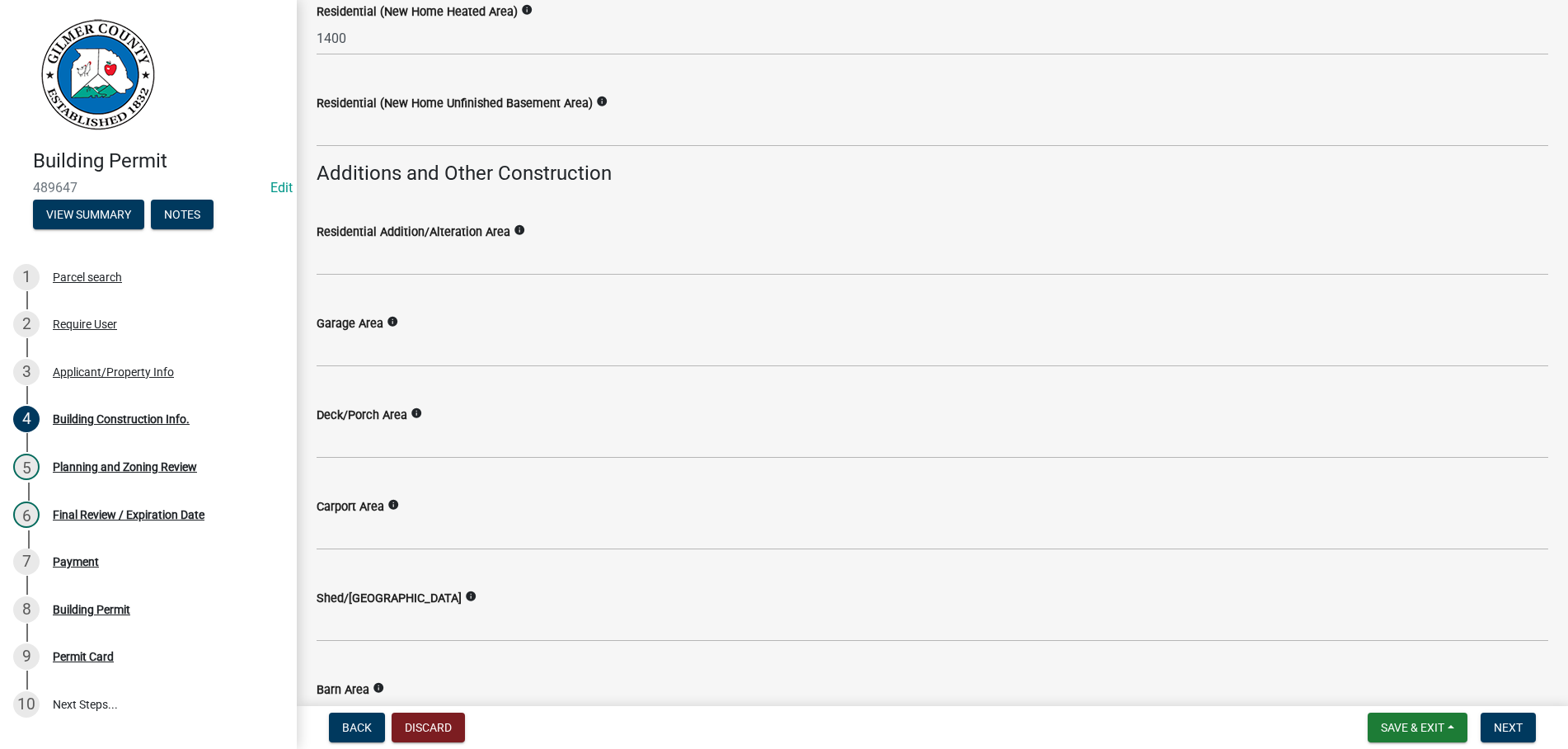
scroll to position [753, 0]
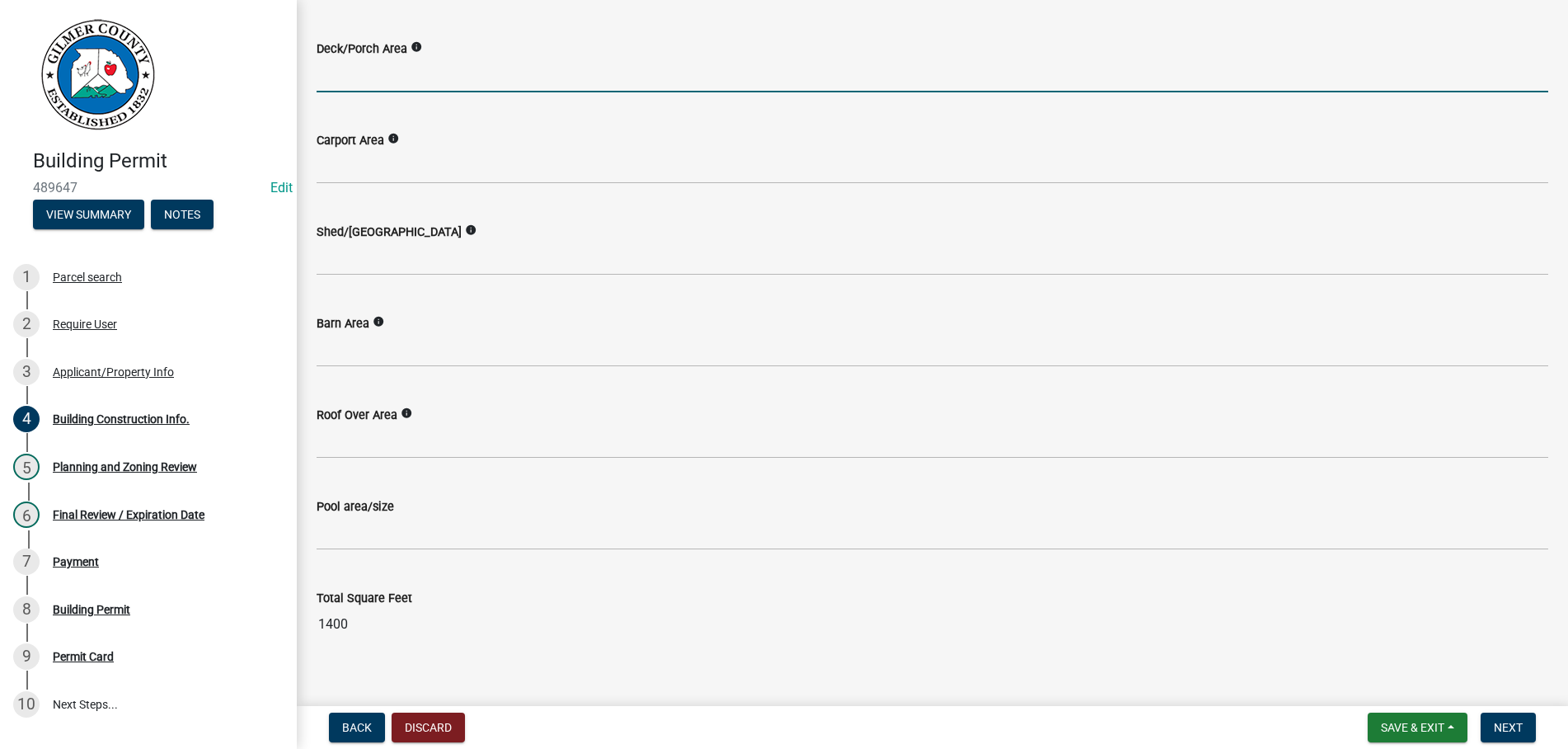
click at [410, 81] on input "text" at bounding box center [931, 75] width 1231 height 34
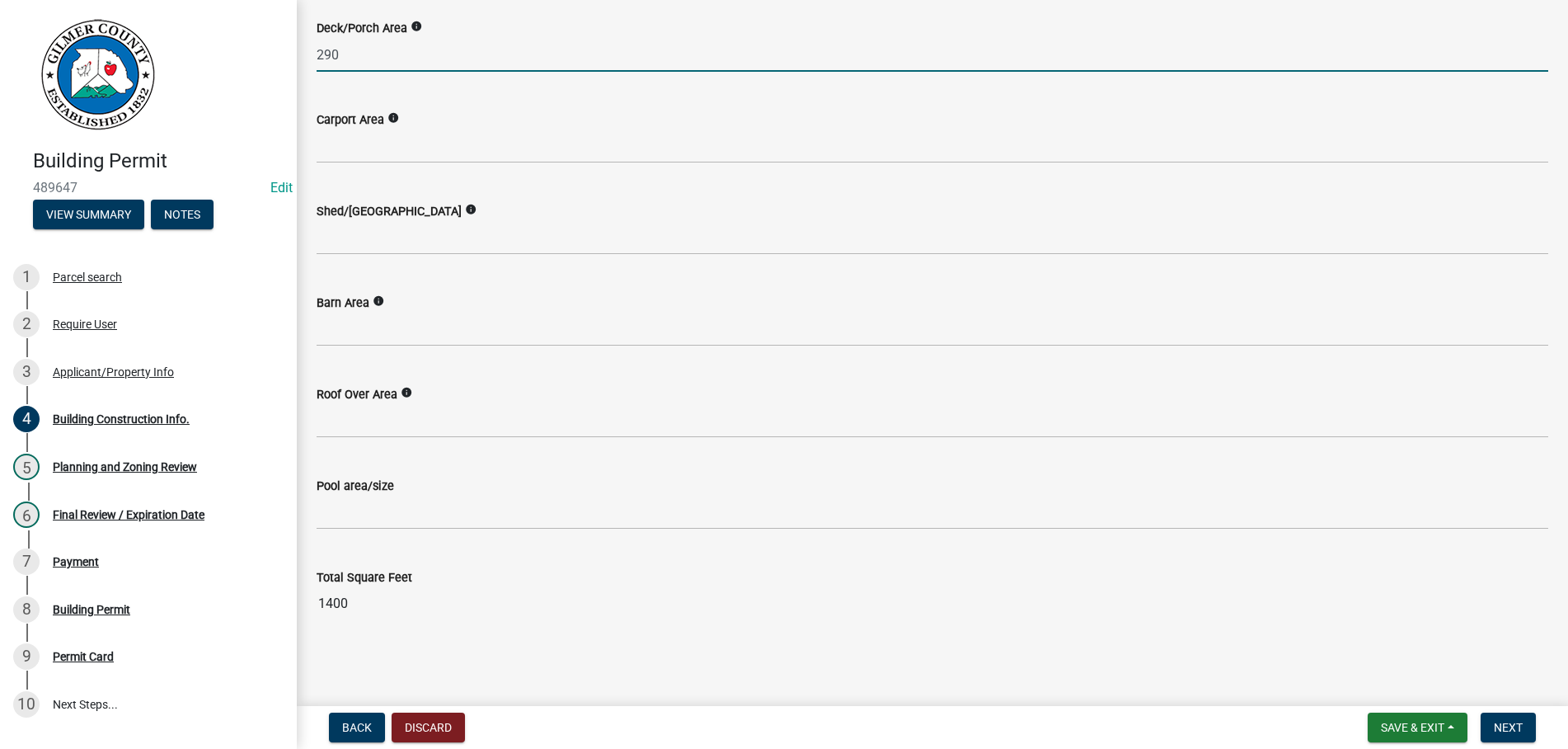
type input "290"
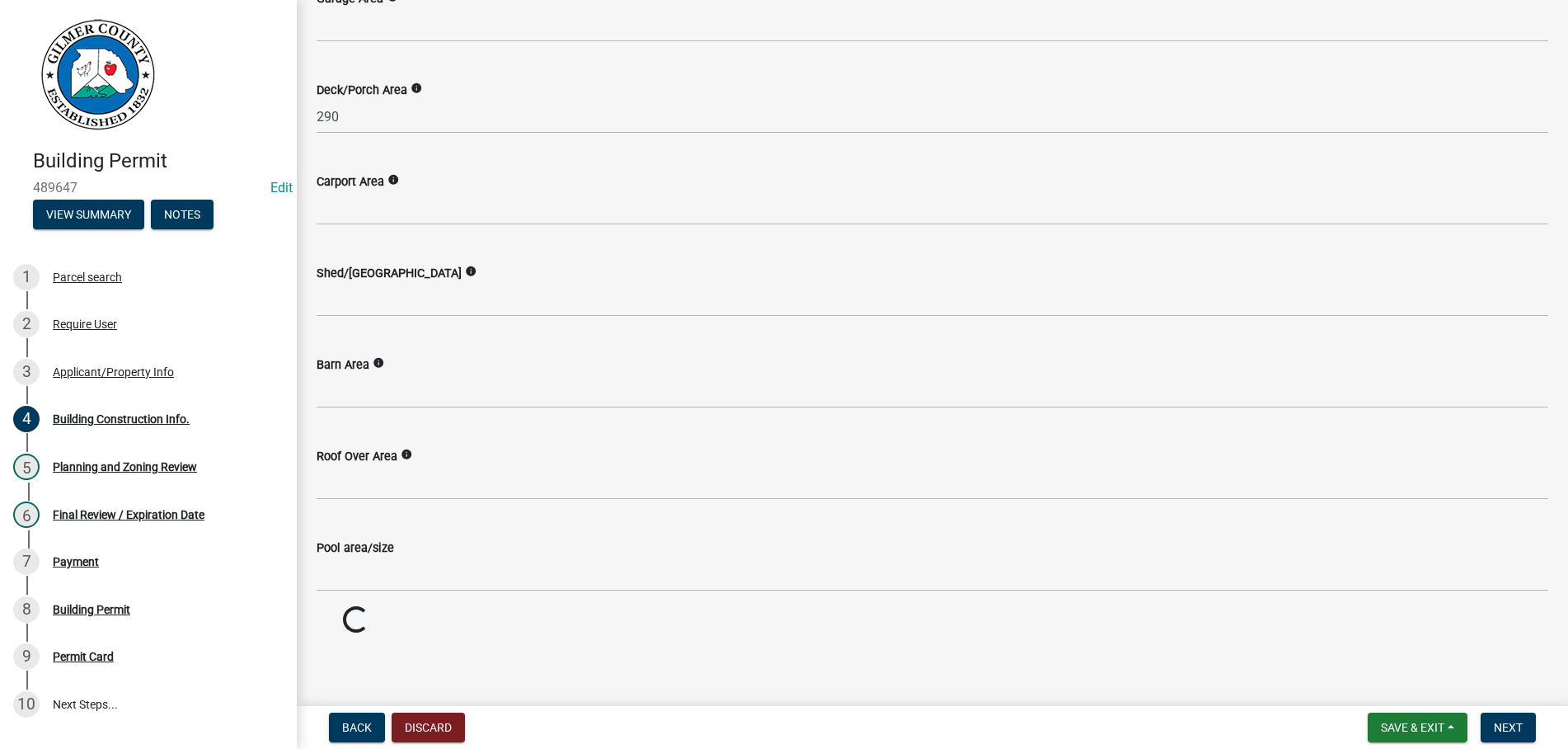
scroll to position [711, 0]
click at [1501, 706] on nav "Back Discard Save & Exit Save Save & Exit Next" at bounding box center [932, 728] width 1271 height 43
click at [1499, 718] on button "Next" at bounding box center [1507, 727] width 56 height 29
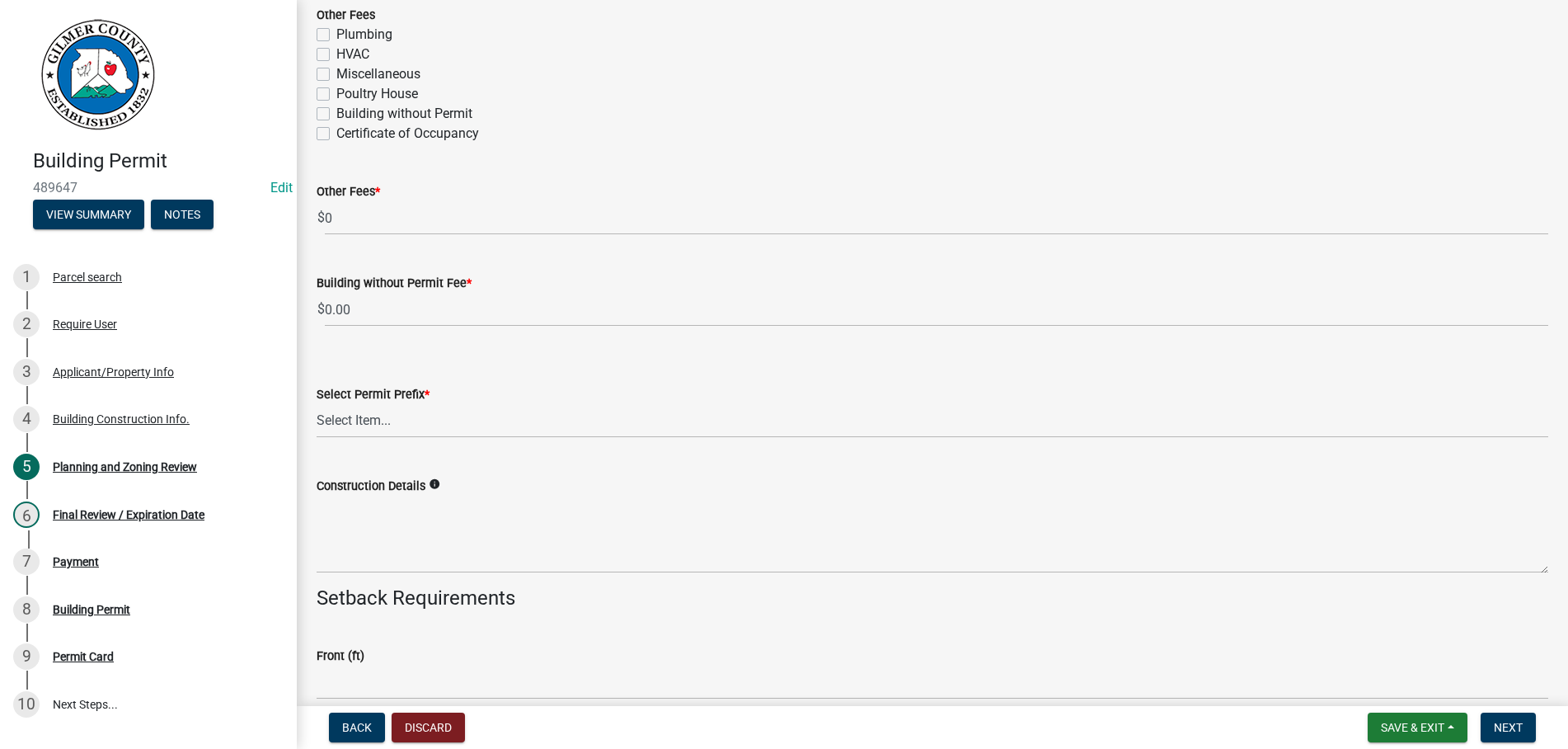
scroll to position [3101, 0]
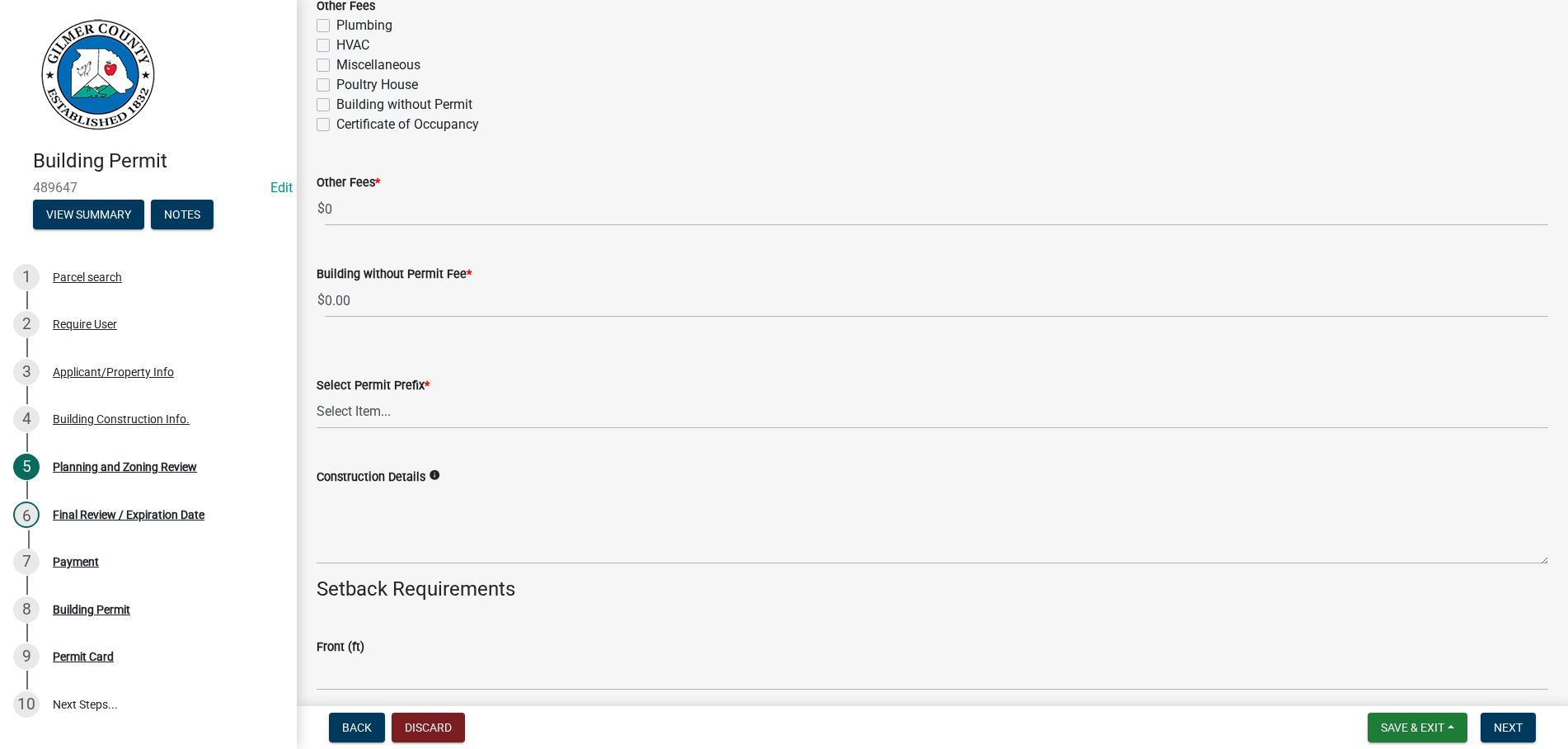
click at [336, 129] on label "Certificate of Occupancy" at bounding box center [407, 124] width 143 height 20
click at [336, 125] on input "Certificate of Occupancy" at bounding box center [341, 119] width 11 height 11
checkbox input "true"
checkbox input "false"
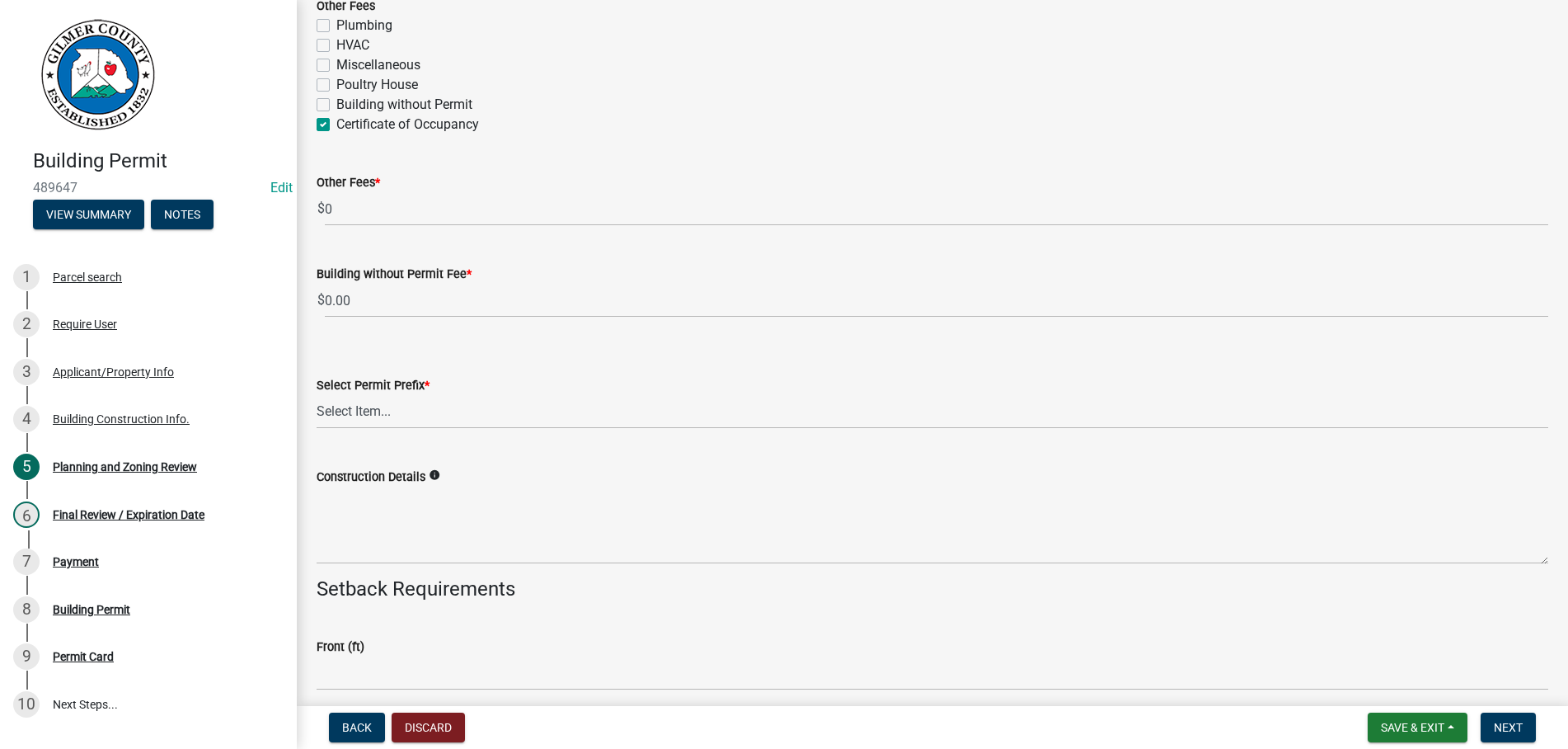
checkbox input "false"
checkbox input "true"
select select "b5c39336-92b9-49ce-a0a5-4e9e9babf743"
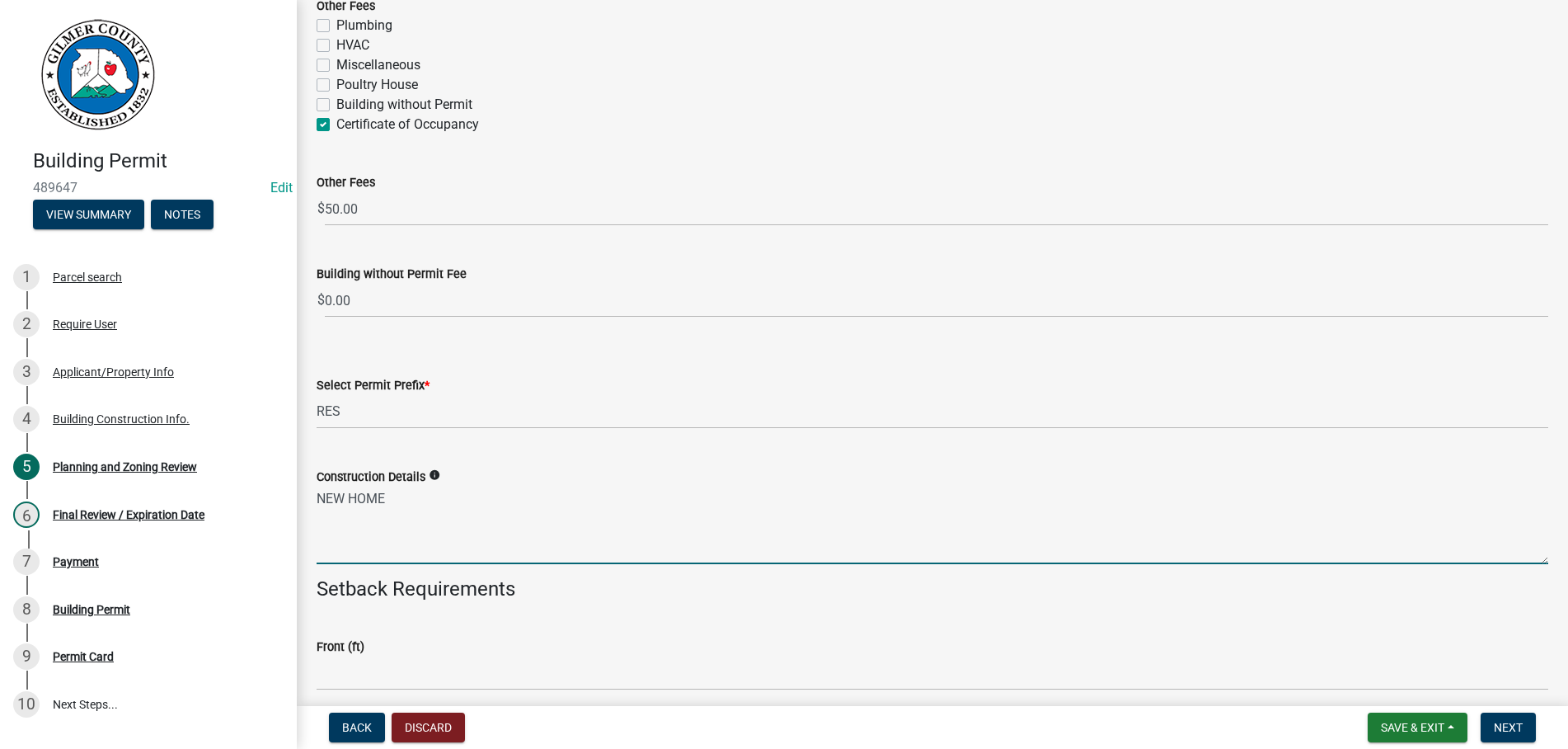
scroll to position [3475, 0]
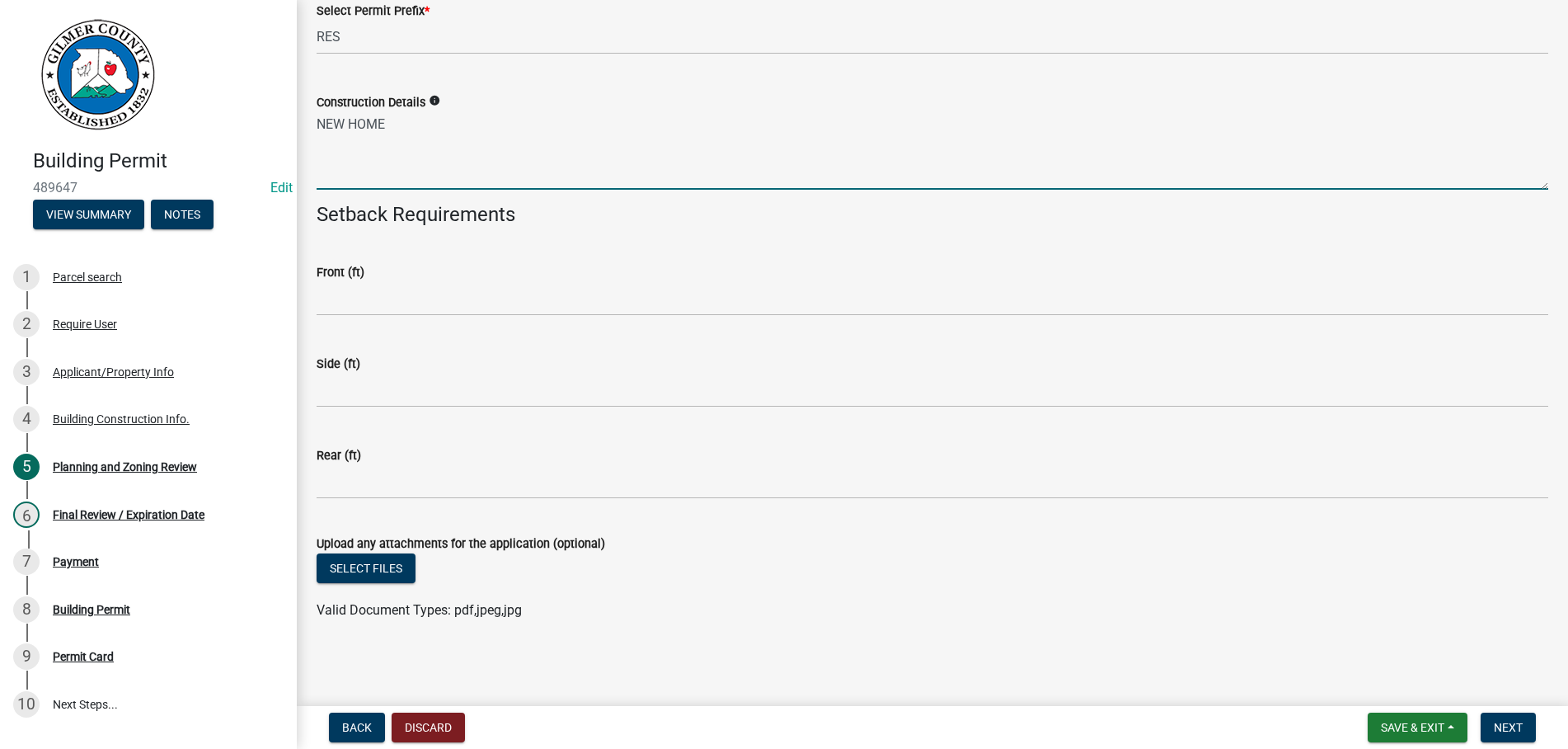
type textarea "NEW HOME"
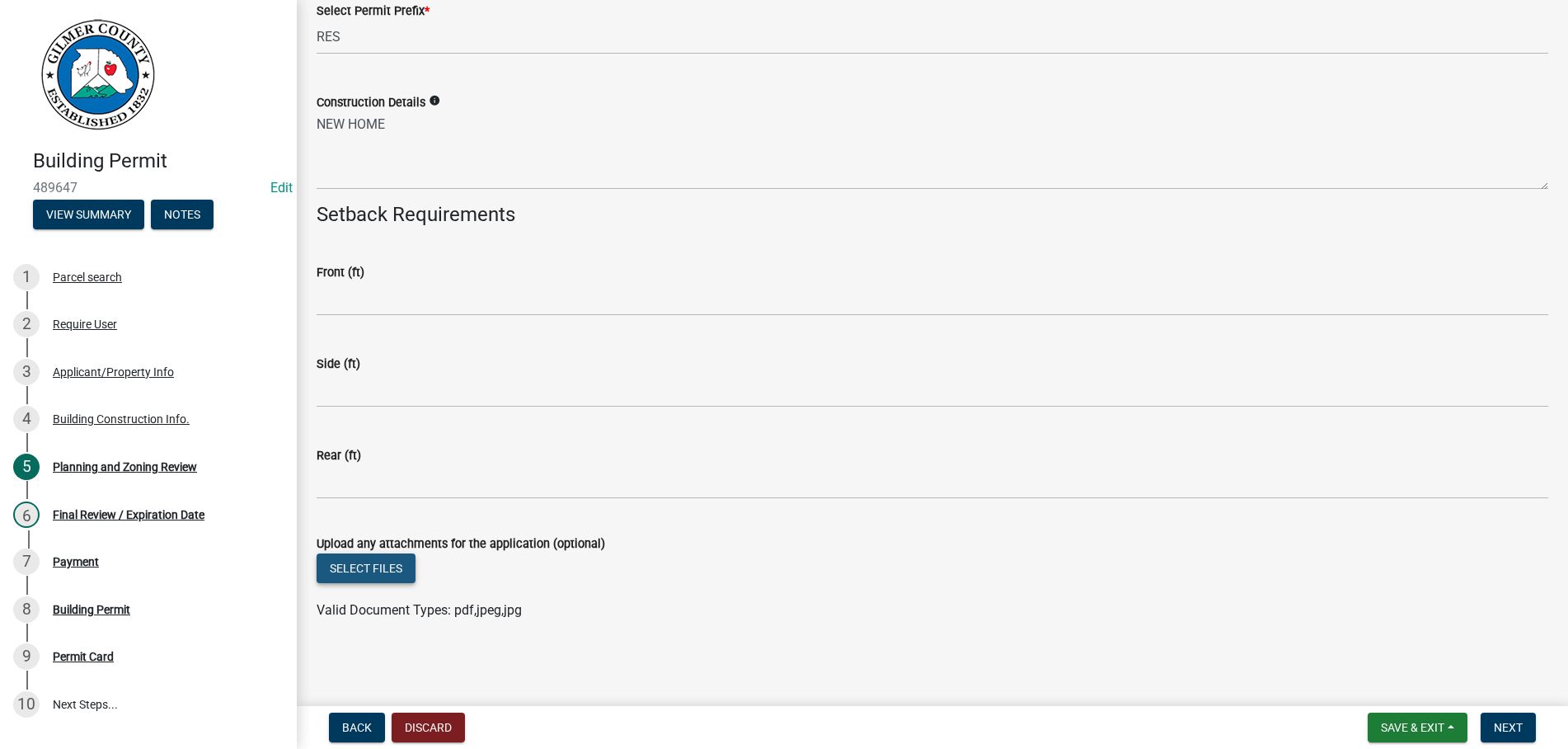
click at [357, 568] on button "Select files" at bounding box center [365, 567] width 99 height 29
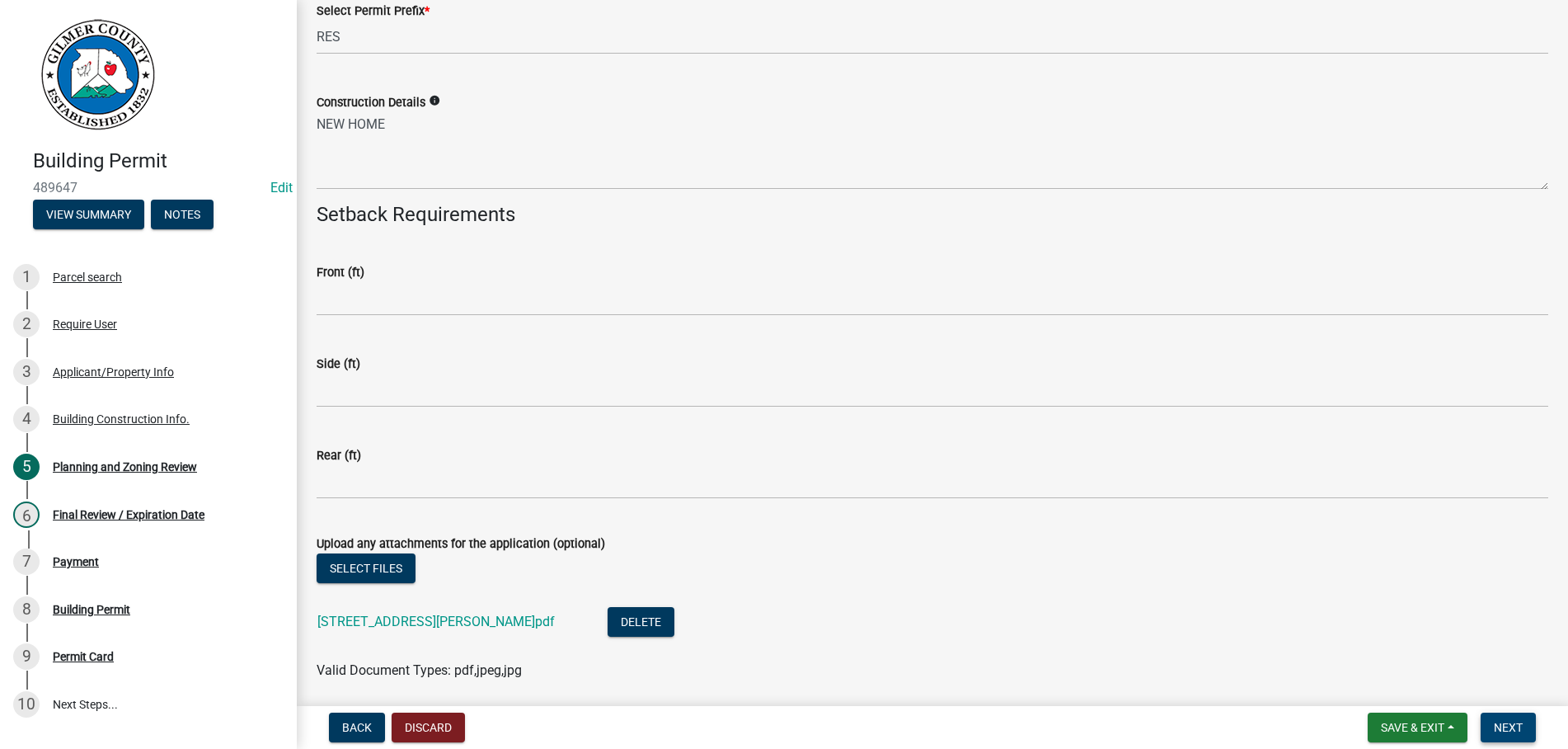
click at [1517, 727] on span "Next" at bounding box center [1508, 728] width 29 height 14
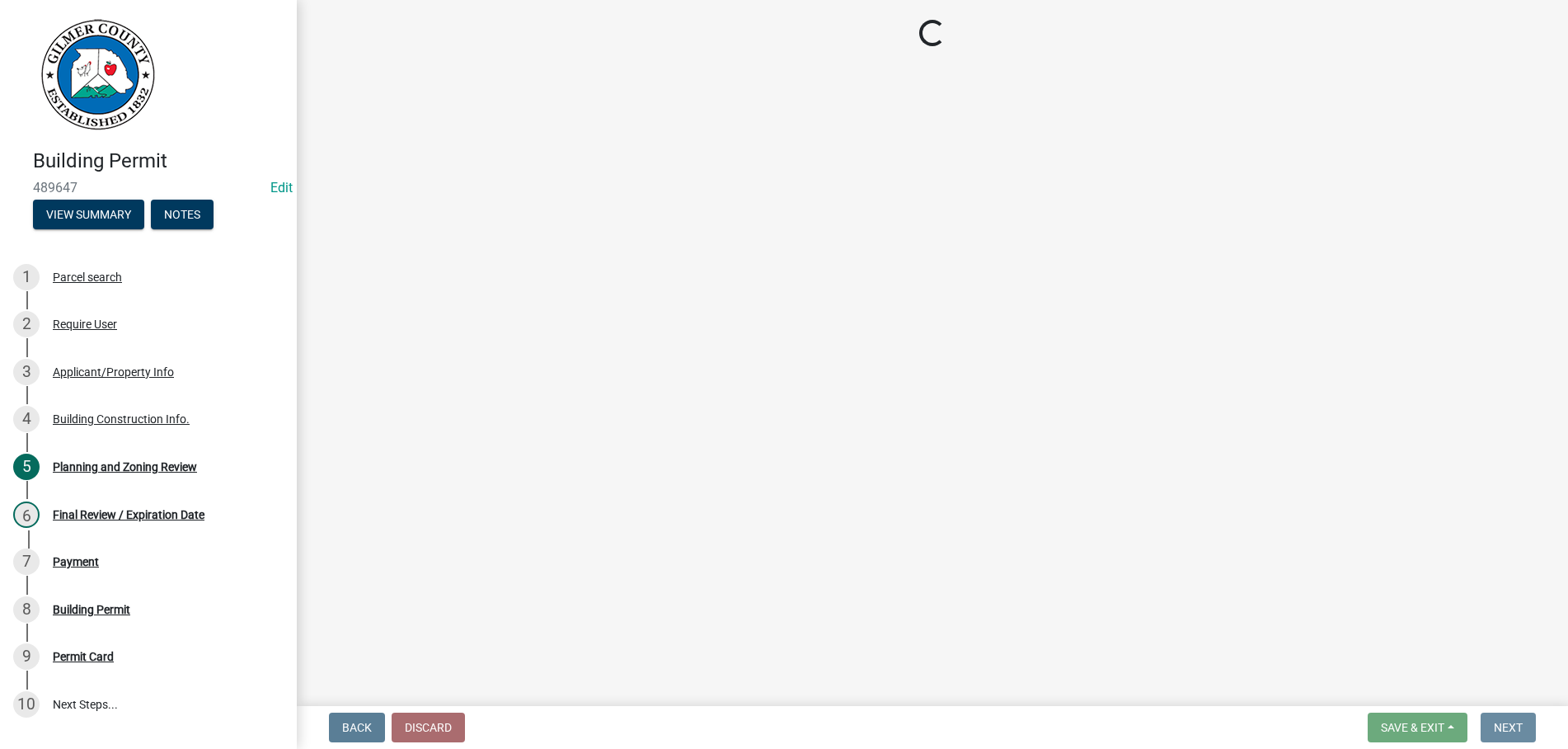
scroll to position [0, 0]
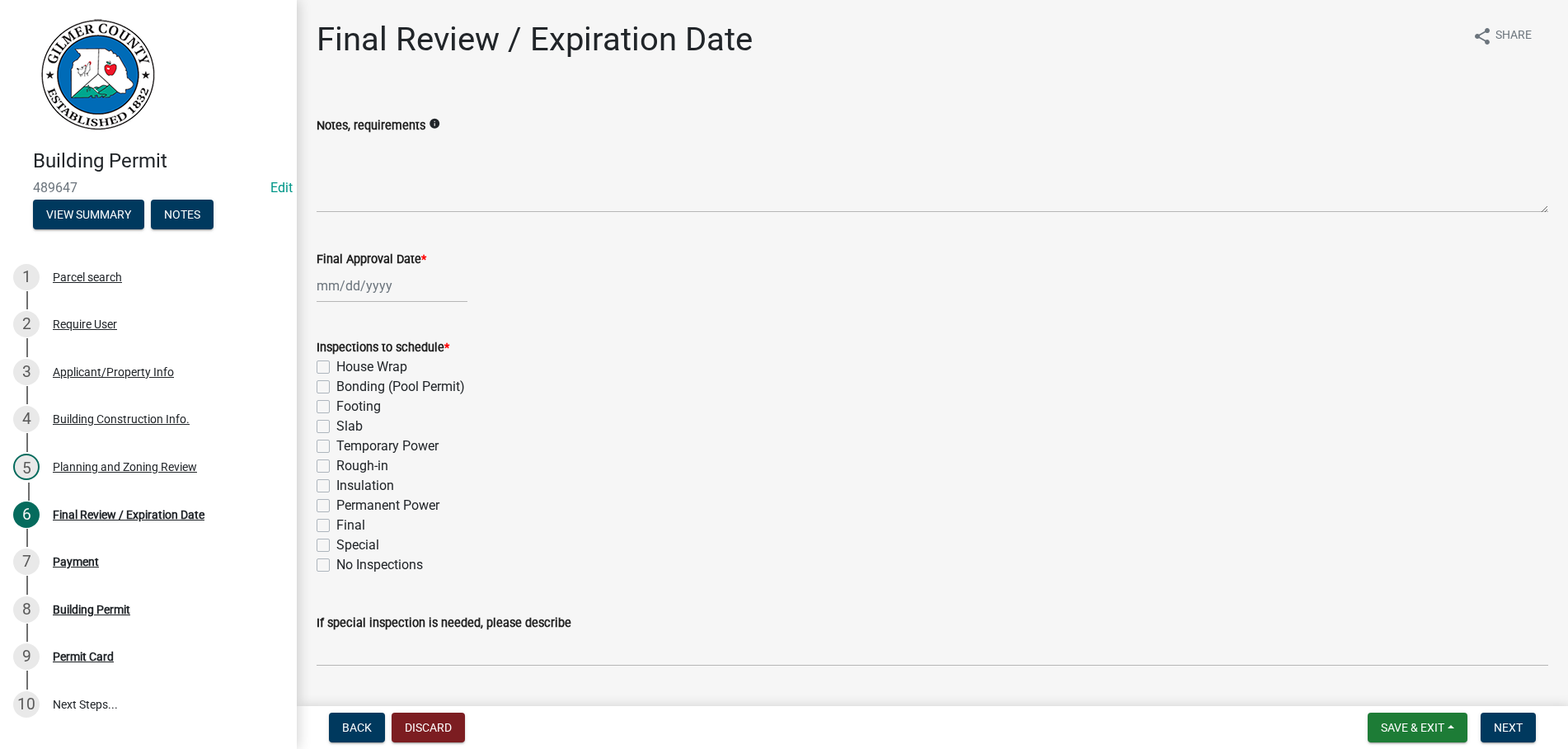
click at [404, 285] on input "Final Approval Date *" at bounding box center [392, 285] width 150 height 34
select select "10"
select select "2025"
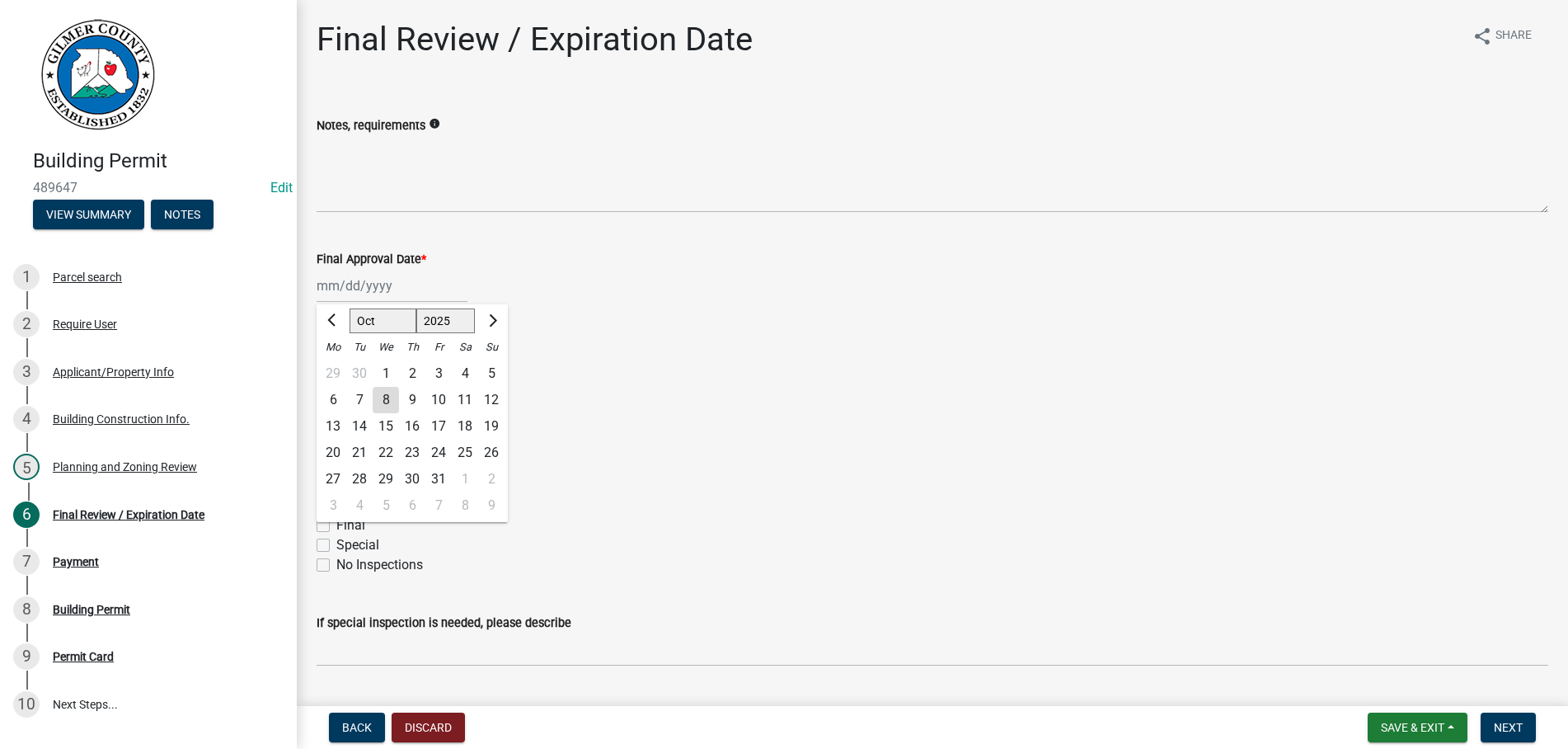
type input "[DATE]"
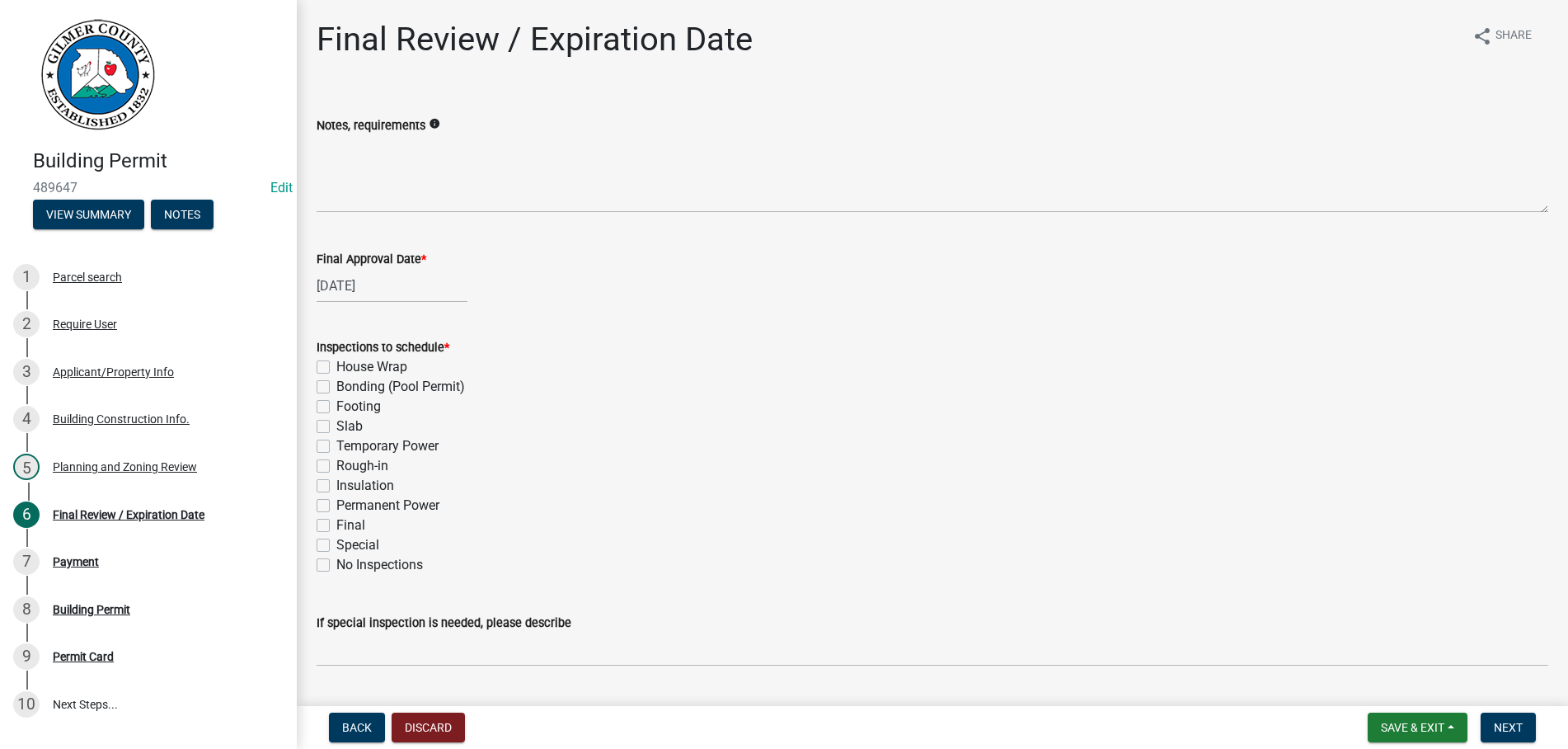
click at [336, 404] on label "Footing" at bounding box center [358, 406] width 45 height 20
click at [336, 404] on input "Footing" at bounding box center [341, 401] width 11 height 11
checkbox input "true"
checkbox input "false"
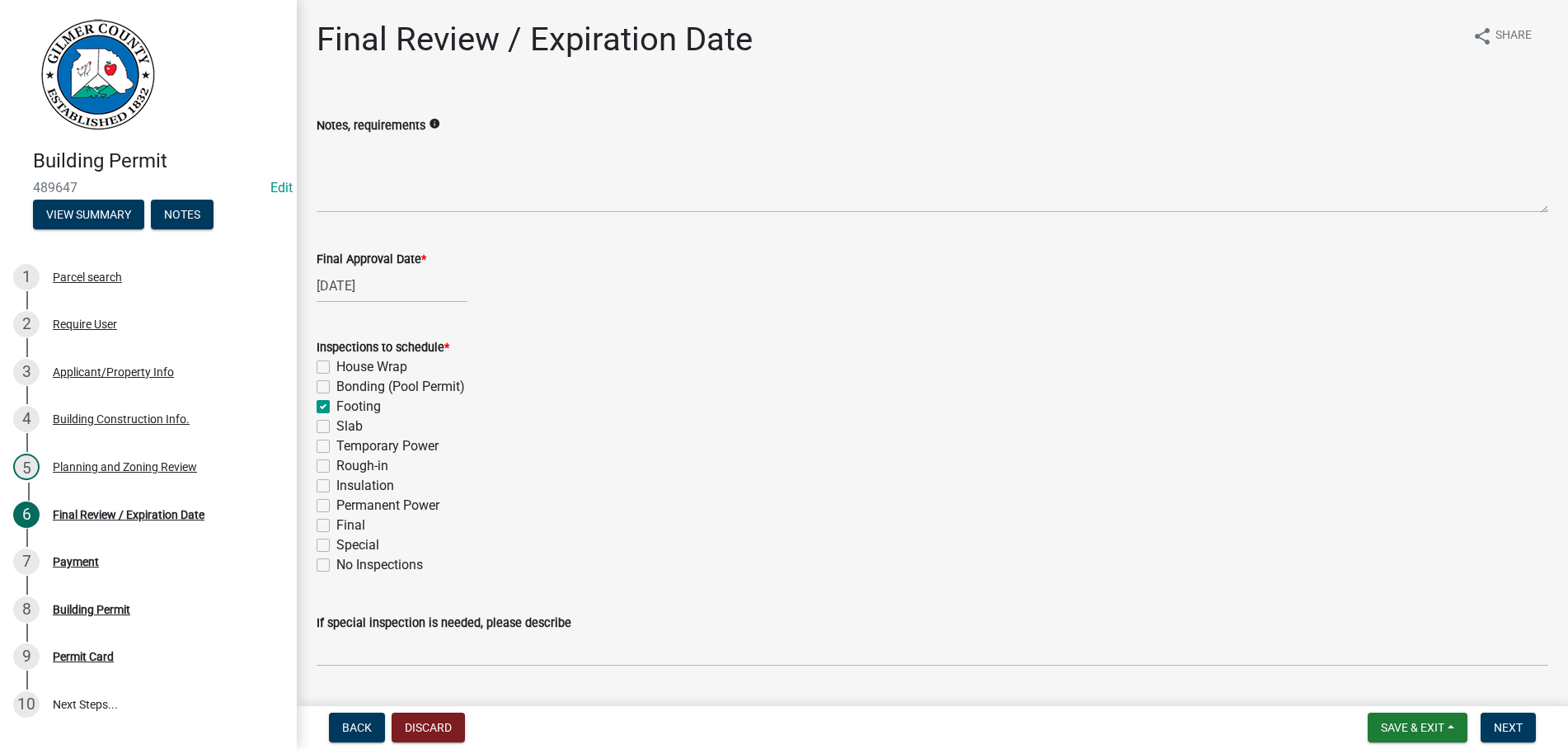
checkbox input "true"
checkbox input "false"
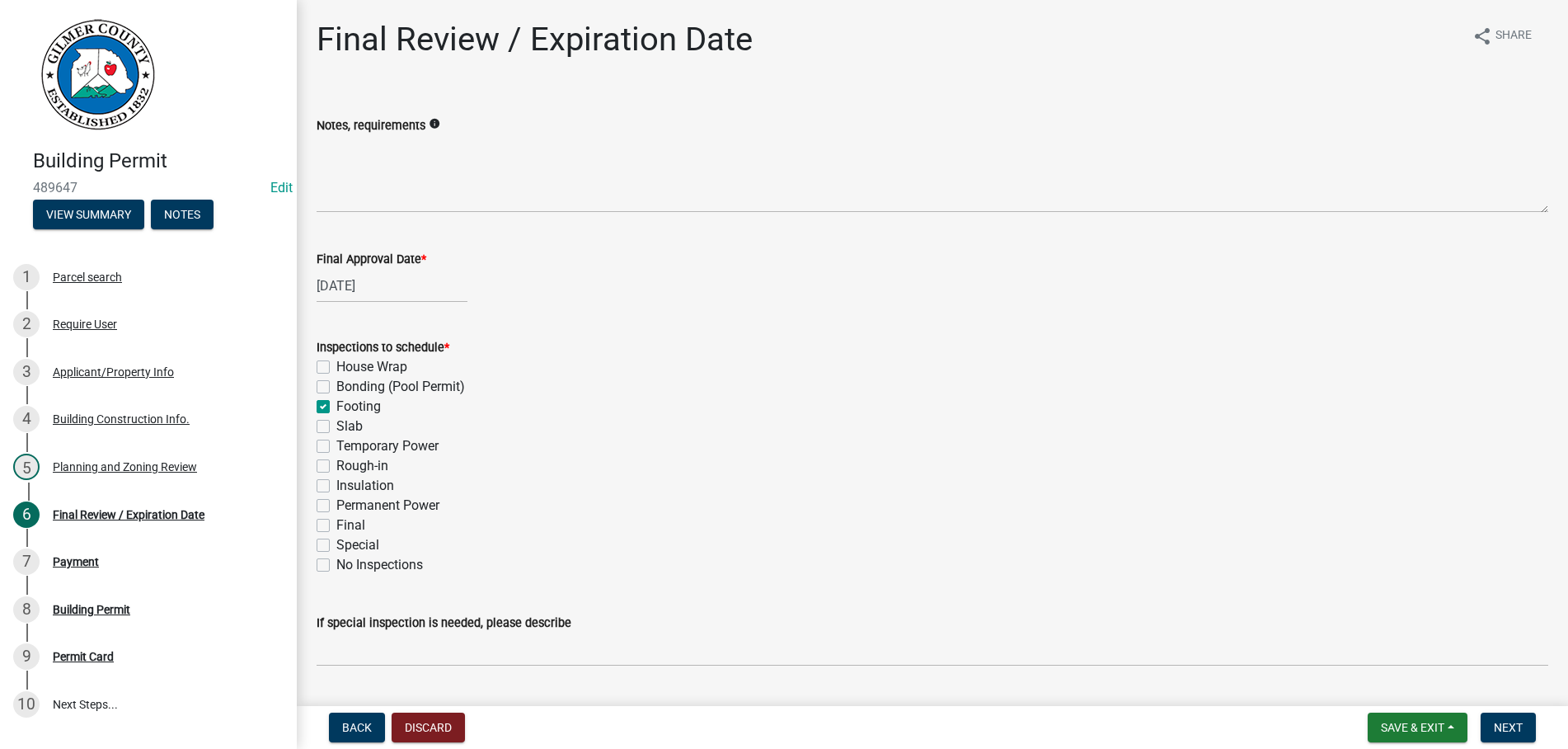
checkbox input "false"
click at [336, 427] on label "Slab" at bounding box center [349, 426] width 26 height 20
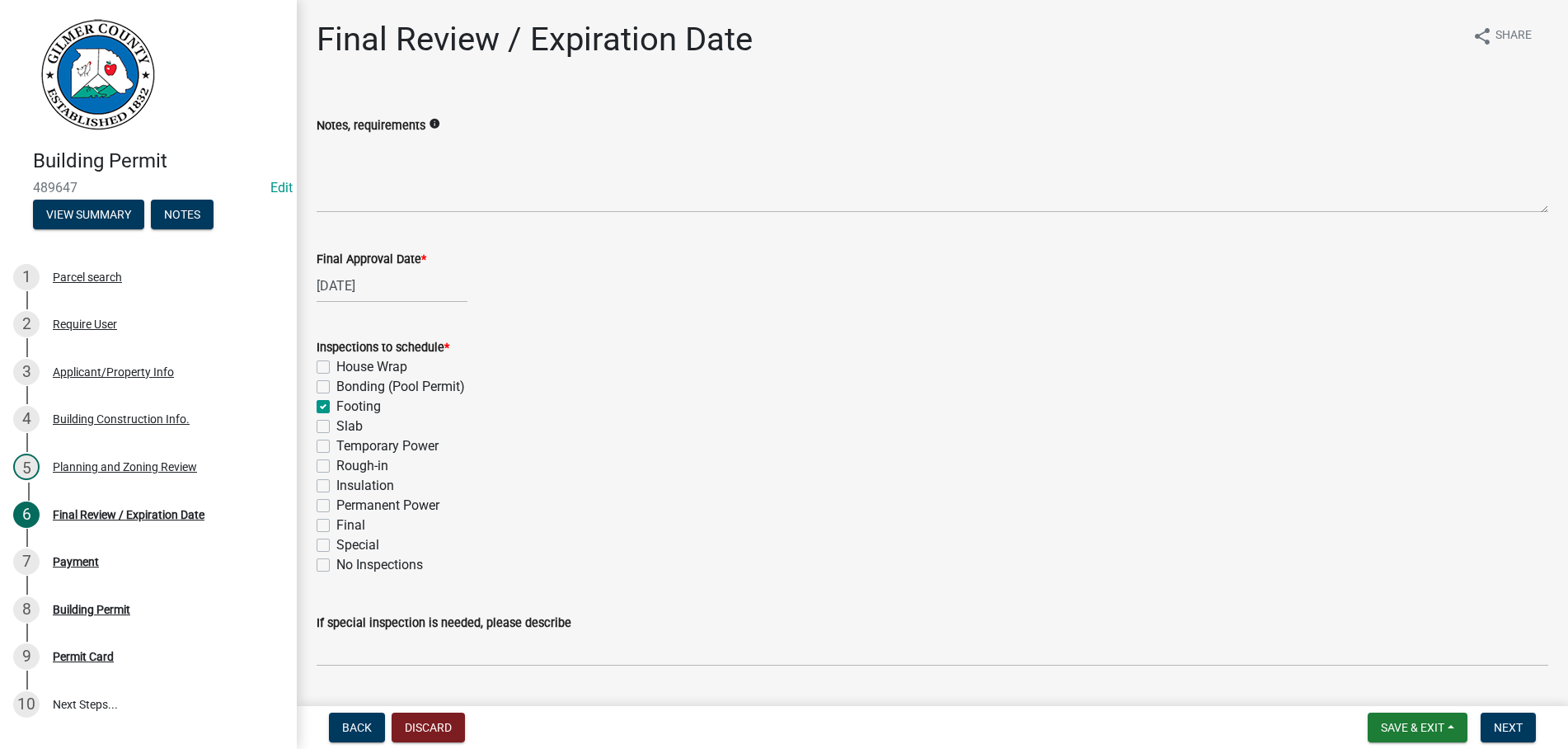
click at [336, 427] on input "Slab" at bounding box center [341, 421] width 11 height 11
checkbox input "true"
checkbox input "false"
checkbox input "true"
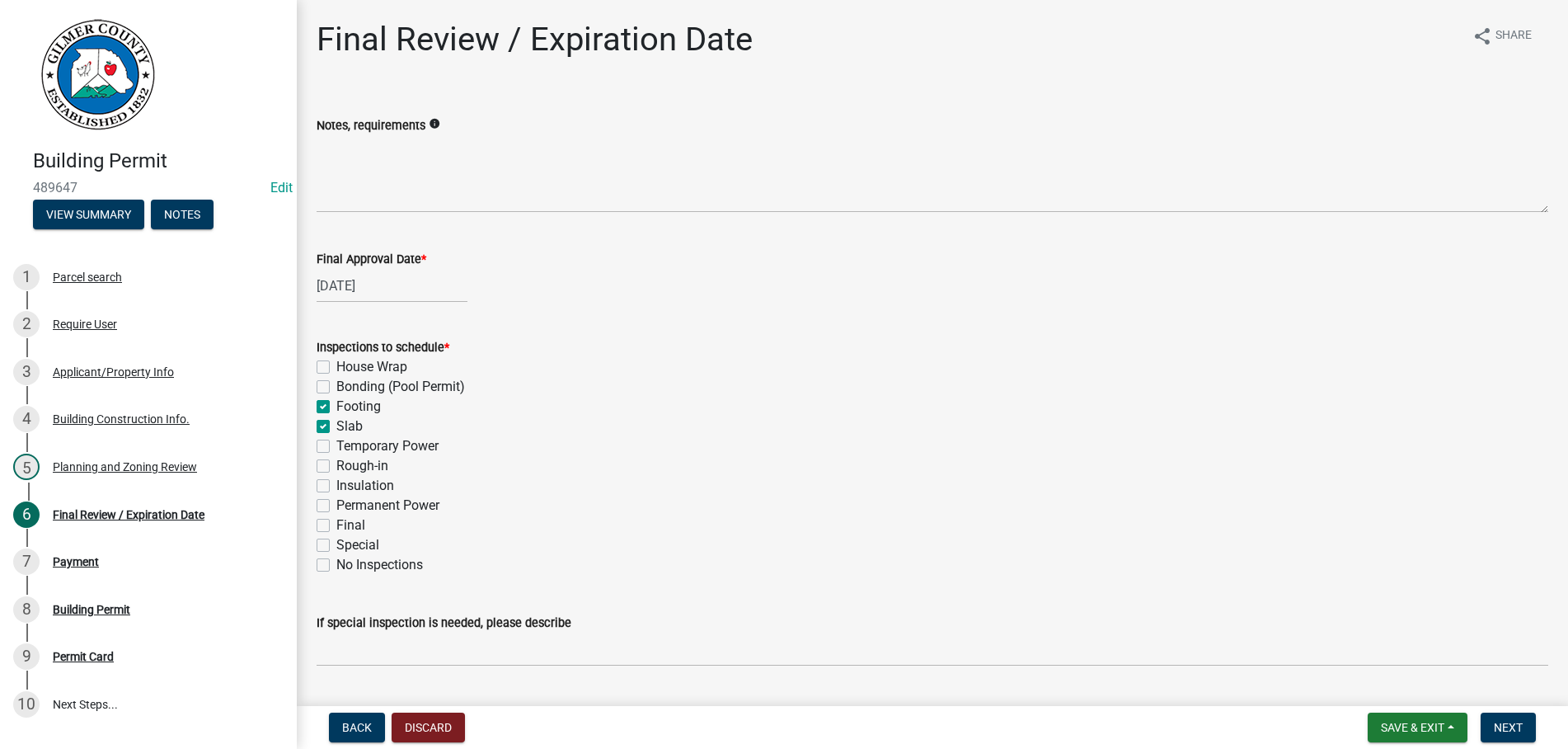
checkbox input "true"
checkbox input "false"
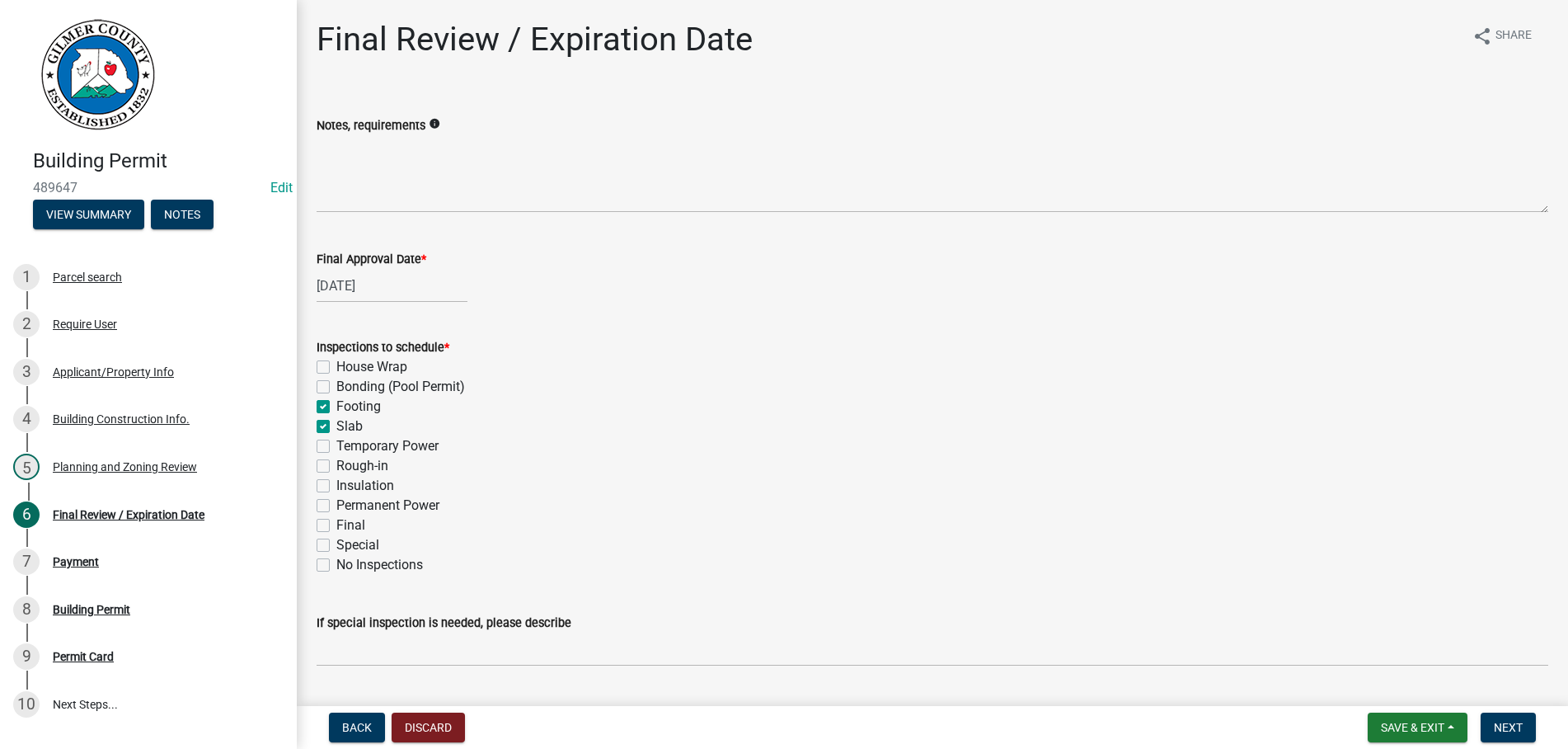
checkbox input "false"
click at [336, 465] on label "Rough-in" at bounding box center [361, 466] width 52 height 20
click at [336, 465] on input "Rough-in" at bounding box center [341, 461] width 11 height 11
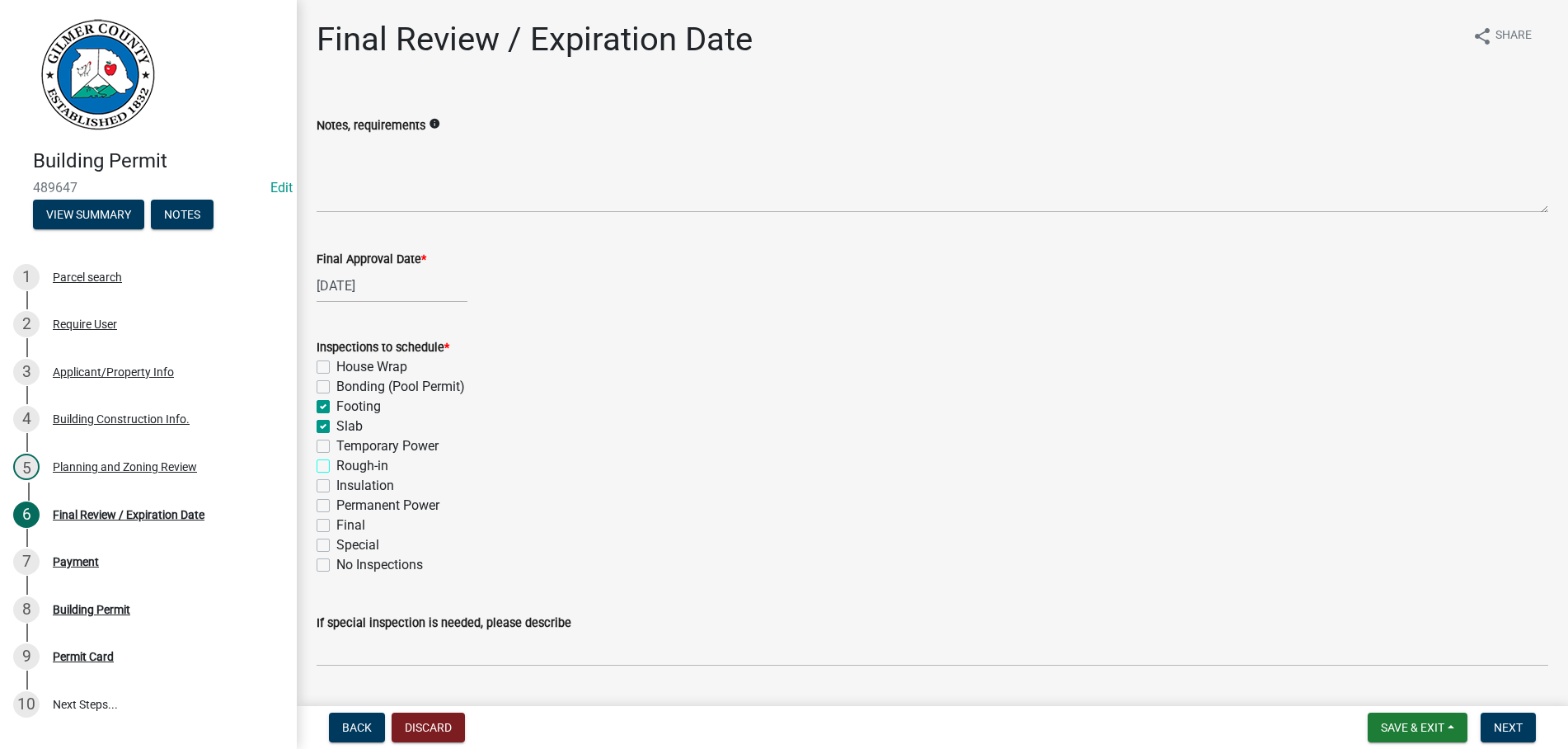
checkbox input "true"
checkbox input "false"
checkbox input "true"
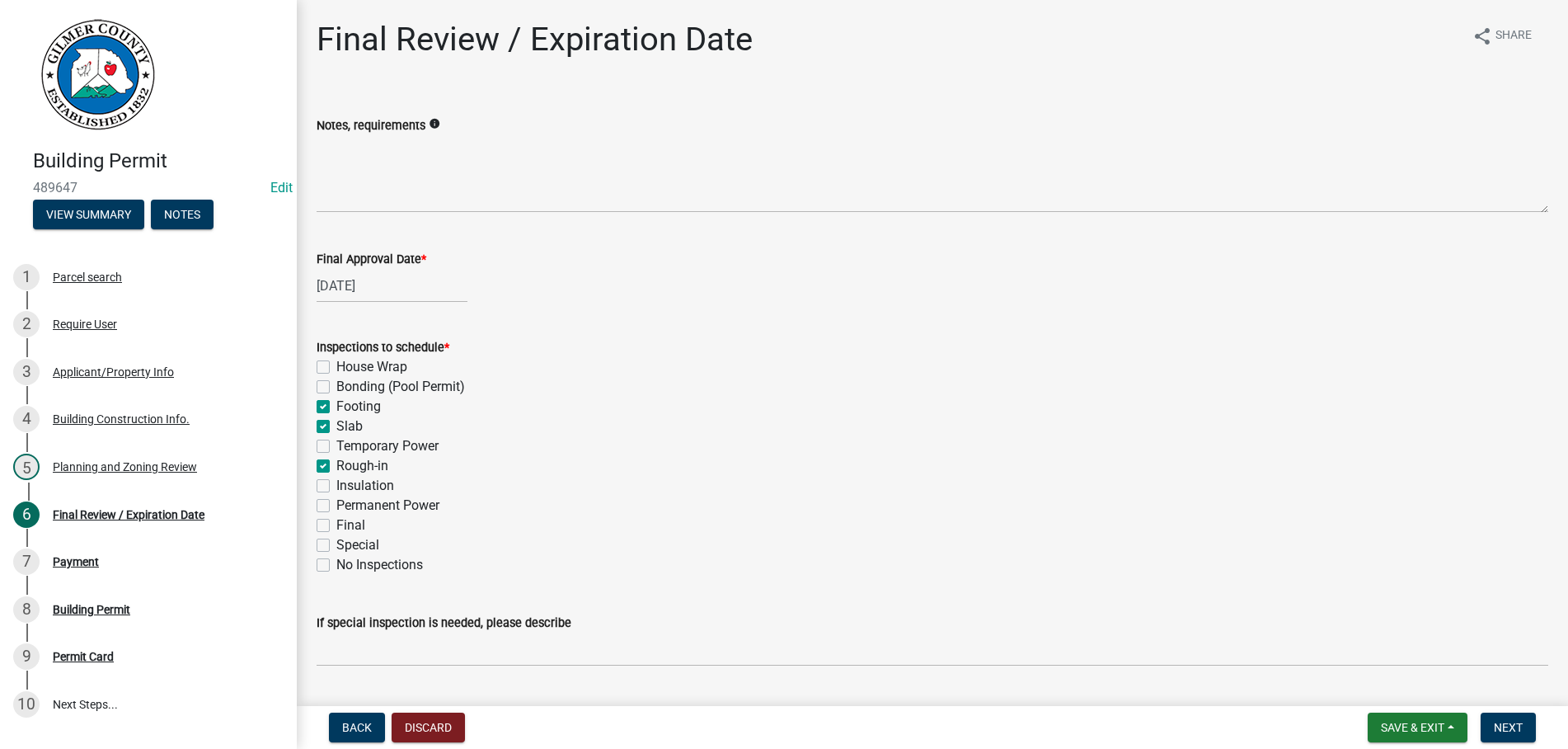
checkbox input "false"
checkbox input "true"
checkbox input "false"
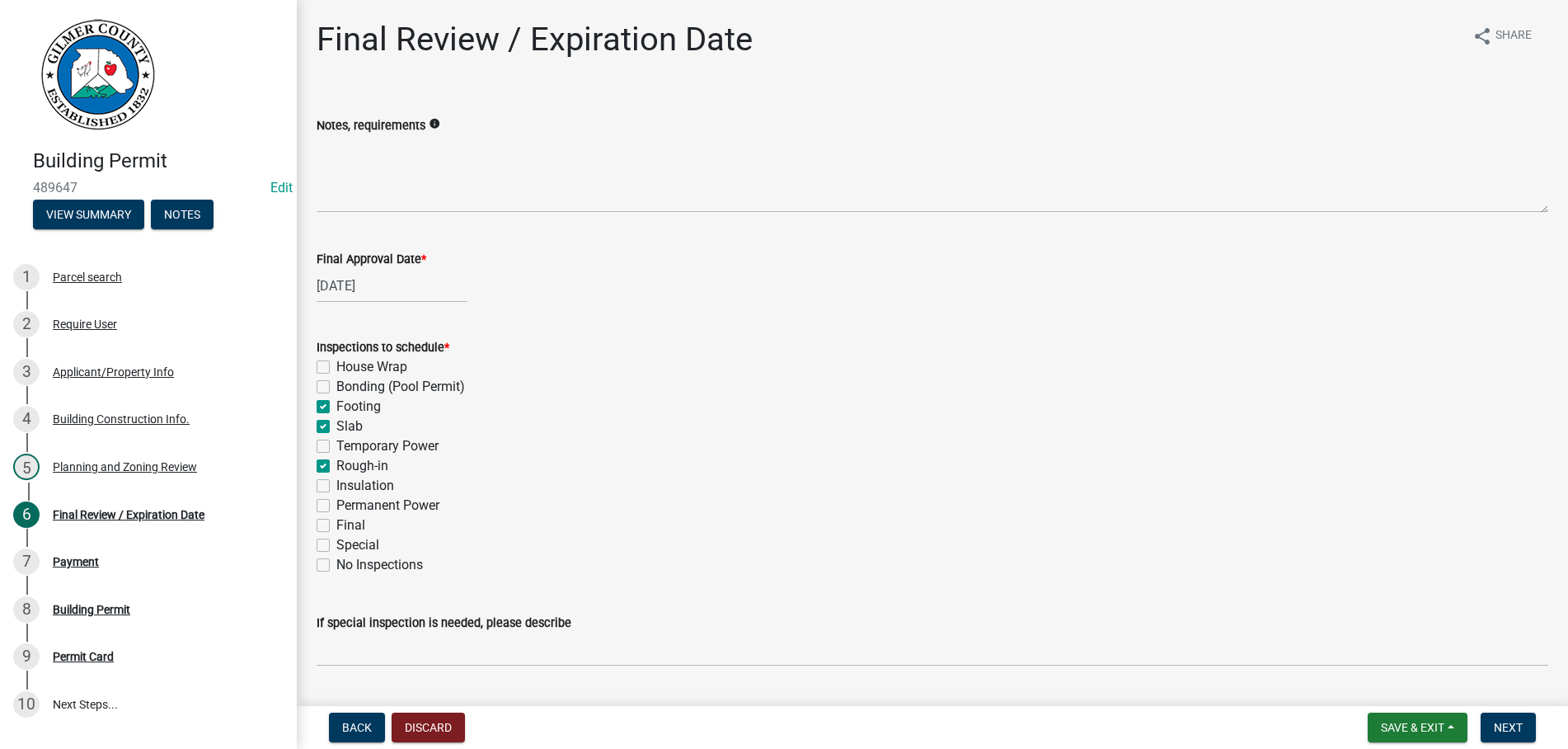
checkbox input "false"
click at [336, 506] on label "Permanent Power" at bounding box center [388, 505] width 103 height 20
click at [336, 506] on input "Permanent Power" at bounding box center [341, 500] width 11 height 11
checkbox input "true"
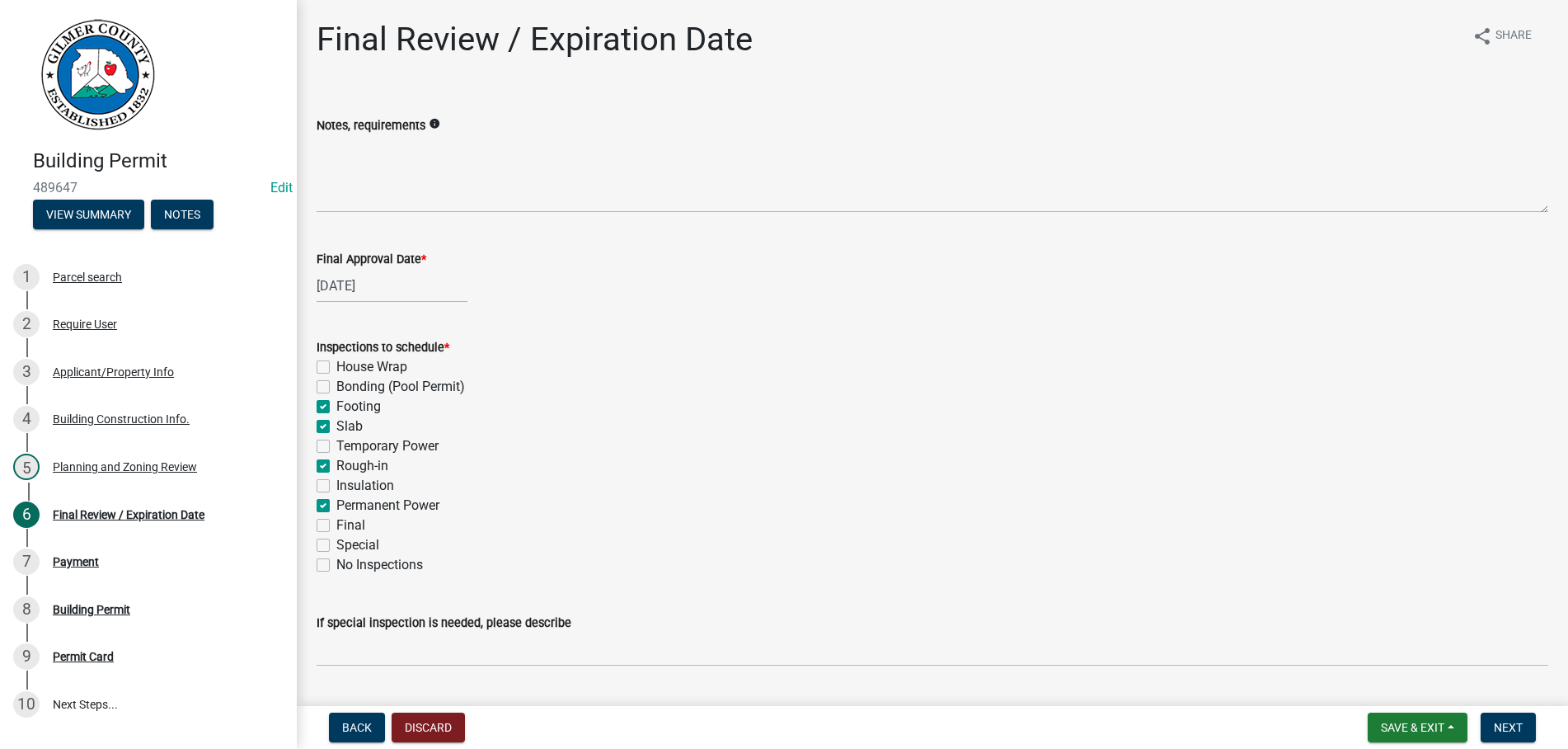
checkbox input "false"
checkbox input "true"
checkbox input "false"
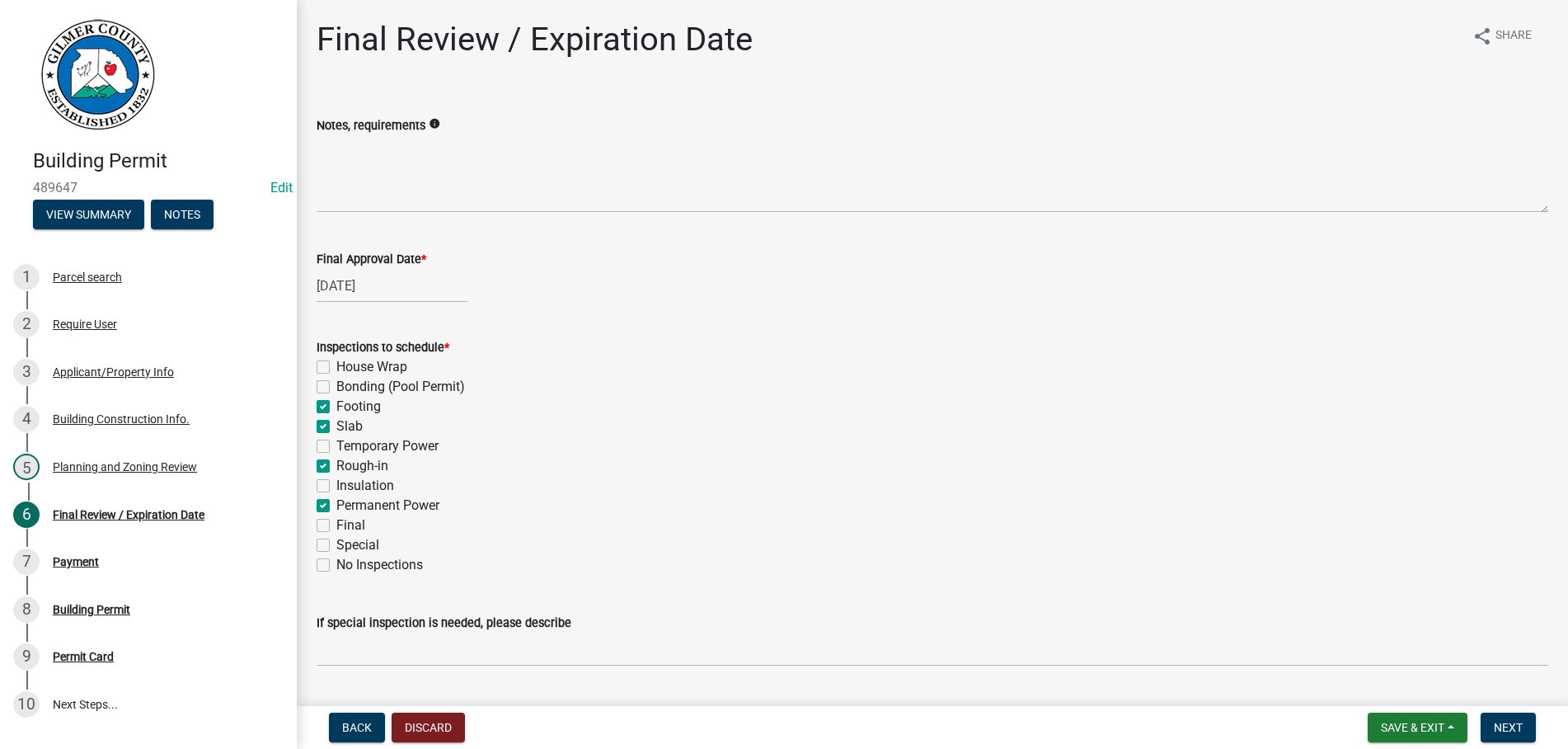
checkbox input "true"
checkbox input "false"
checkbox input "true"
checkbox input "false"
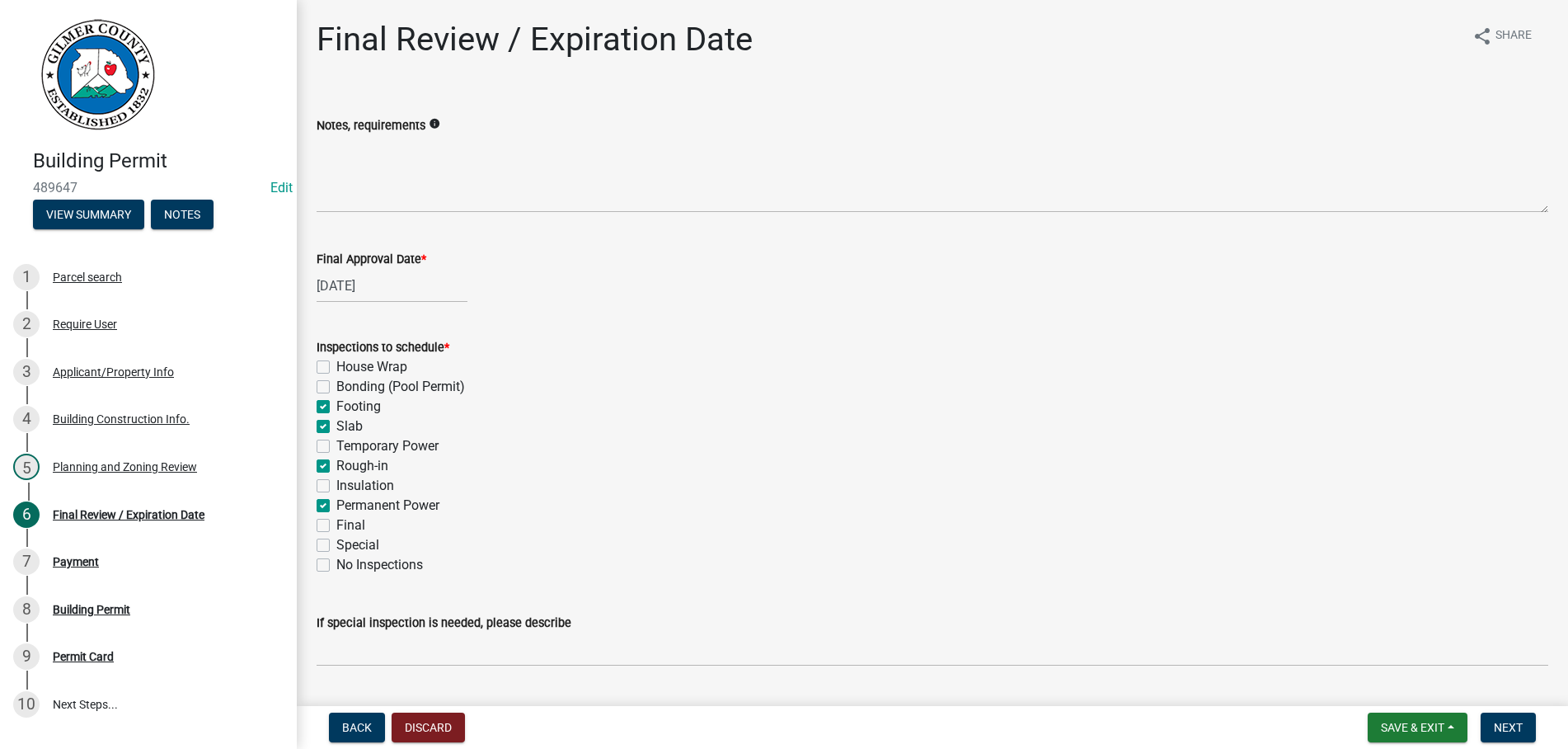
checkbox input "false"
click at [336, 527] on label "Final" at bounding box center [351, 525] width 29 height 20
click at [336, 526] on input "Final" at bounding box center [341, 520] width 11 height 11
checkbox input "true"
checkbox input "false"
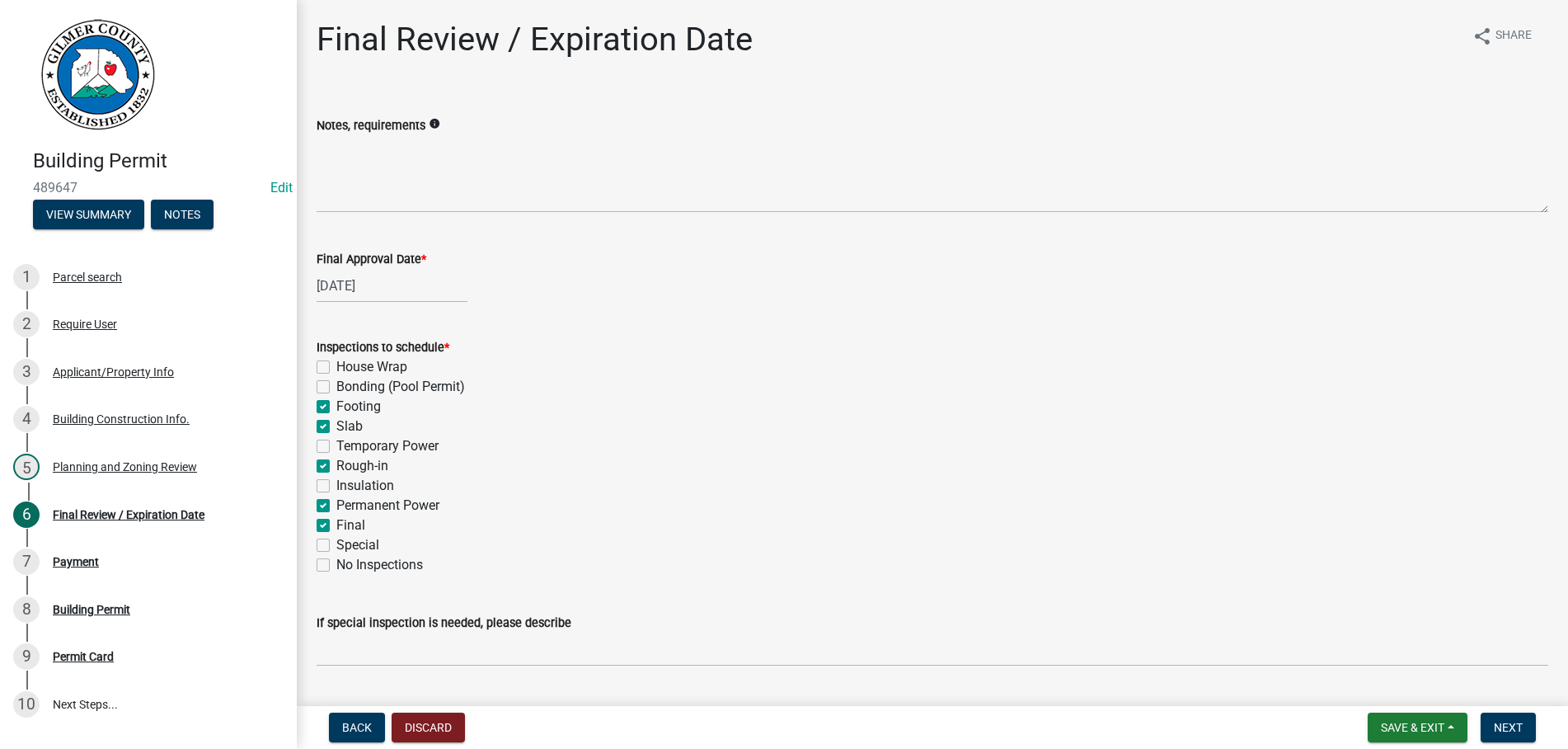
checkbox input "false"
checkbox input "true"
checkbox input "false"
checkbox input "true"
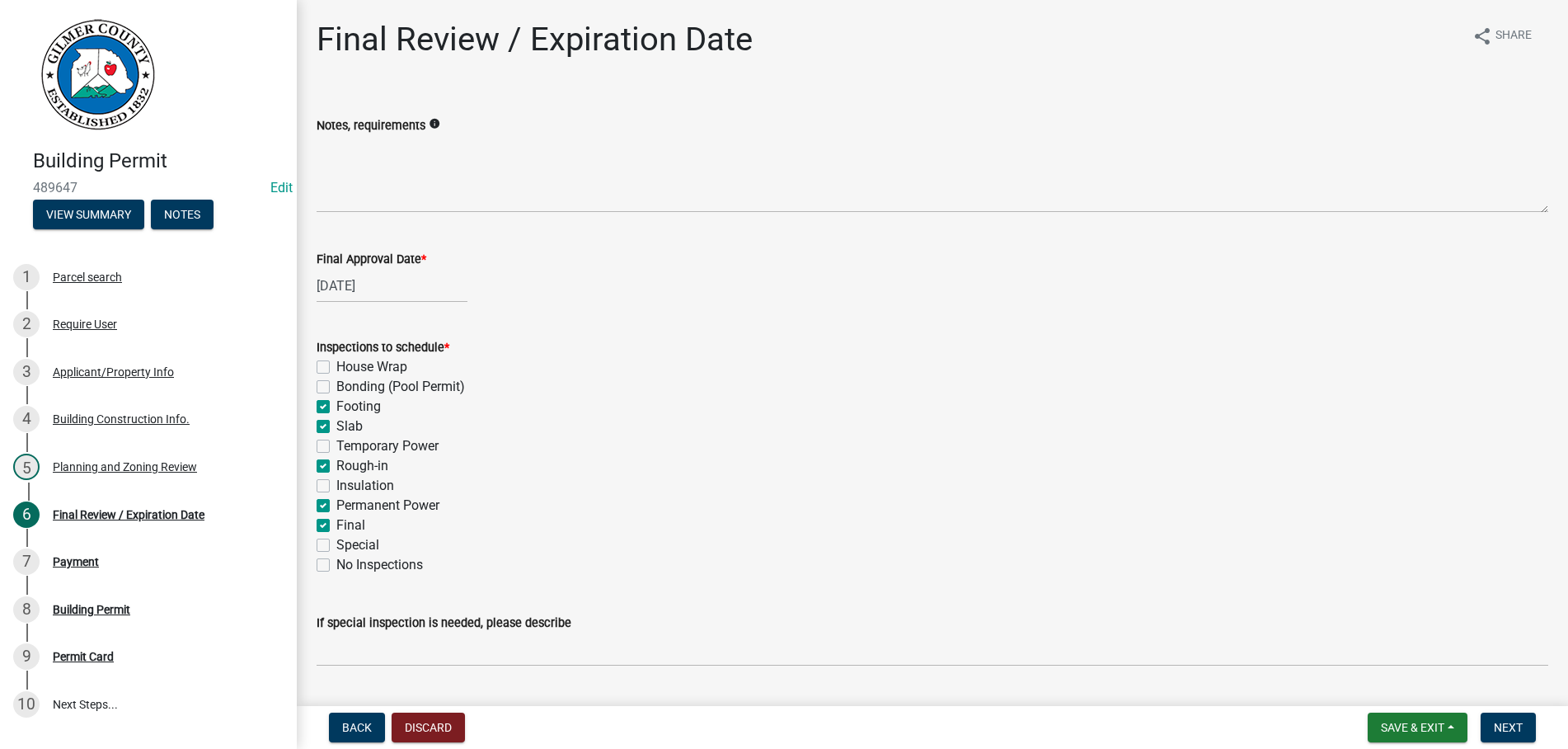
checkbox input "false"
checkbox input "true"
checkbox input "false"
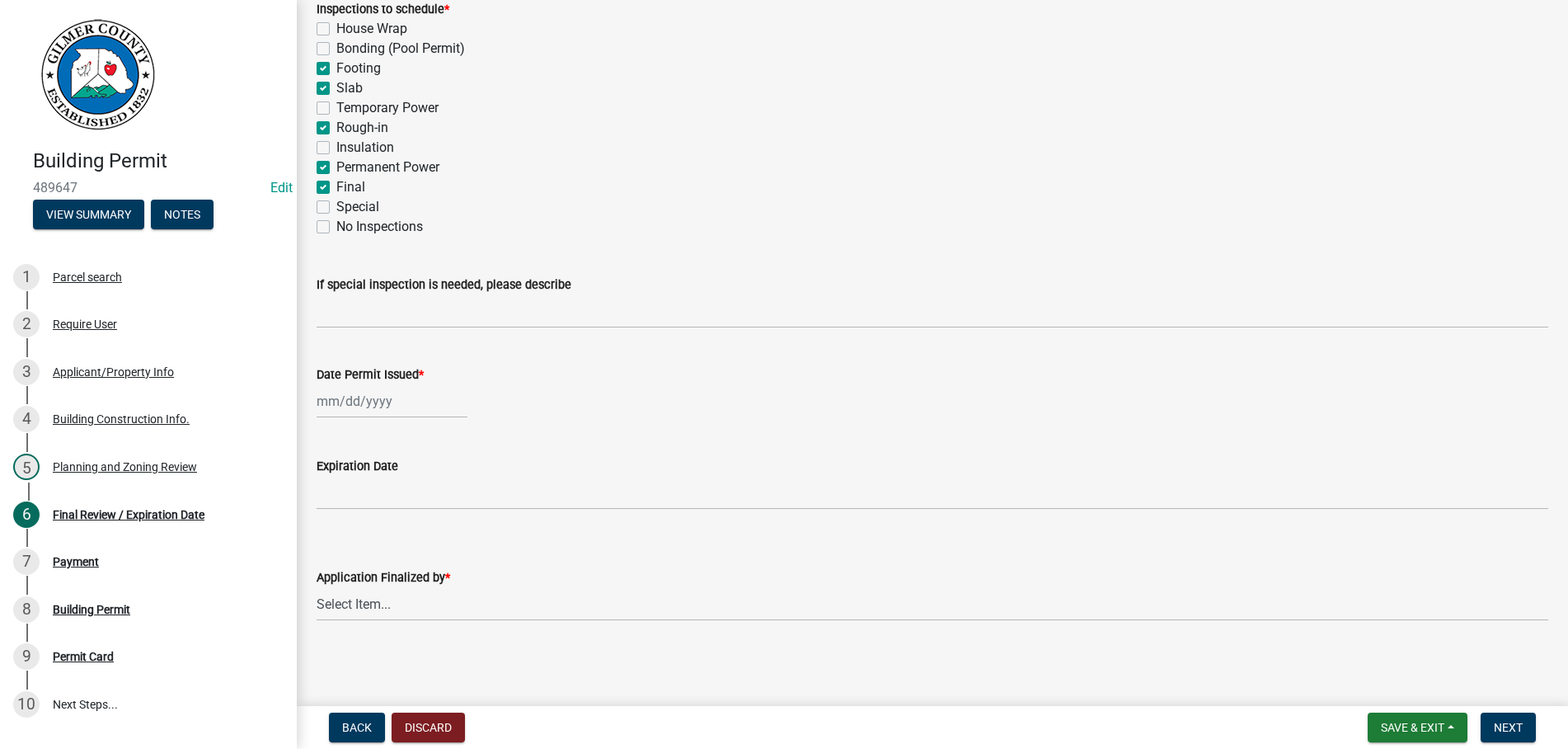
scroll to position [339, 0]
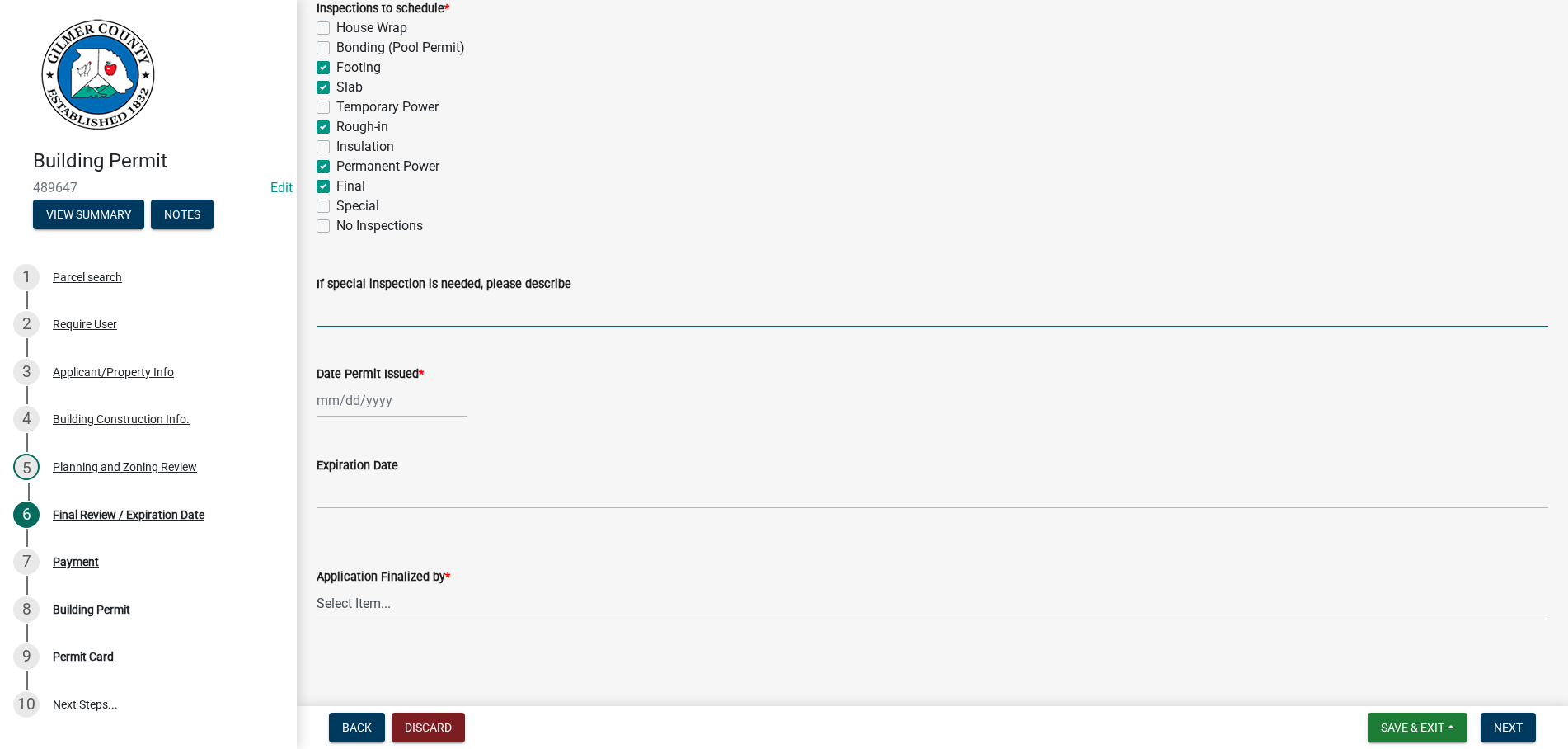
select select "10"
select select "2025"
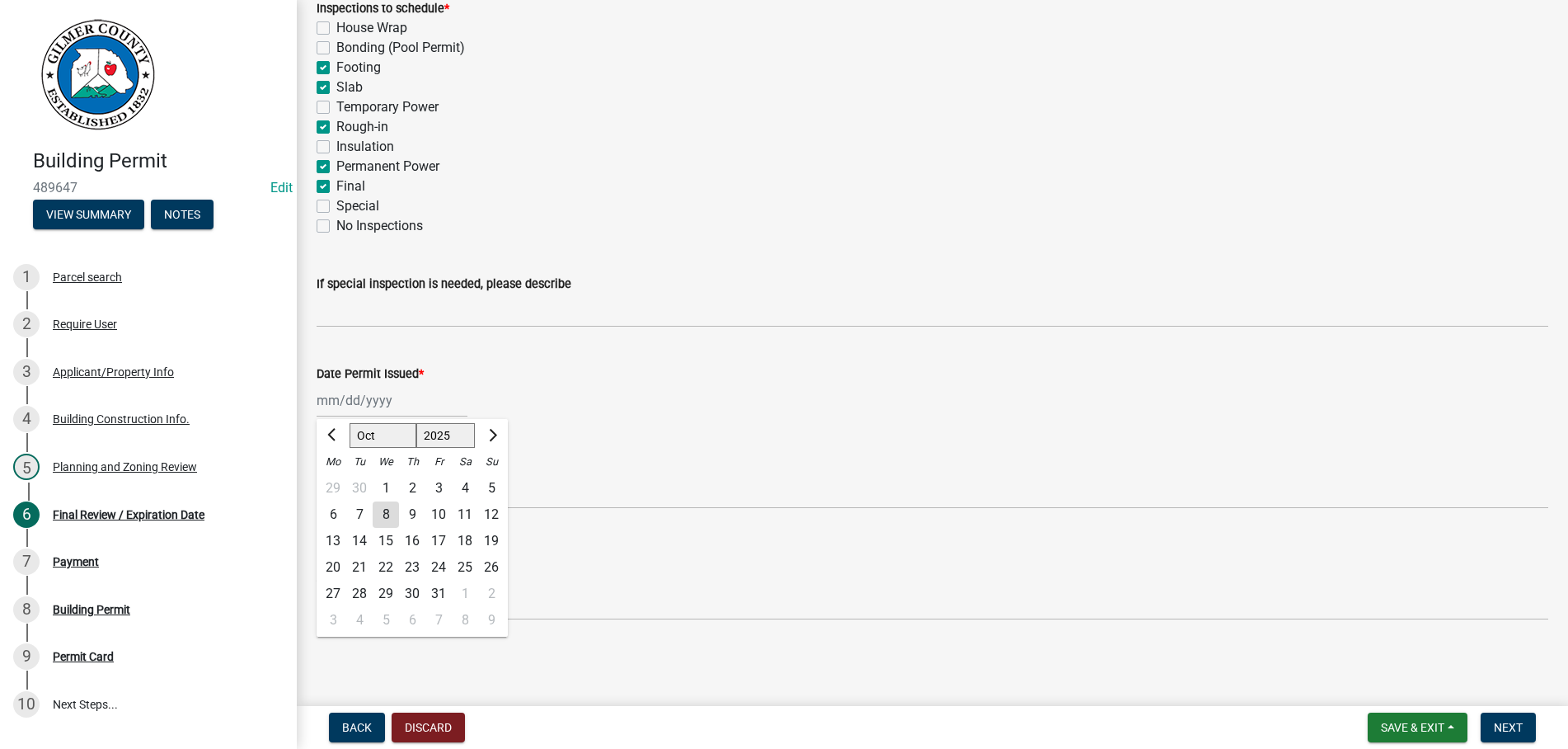
type input "[DATE]"
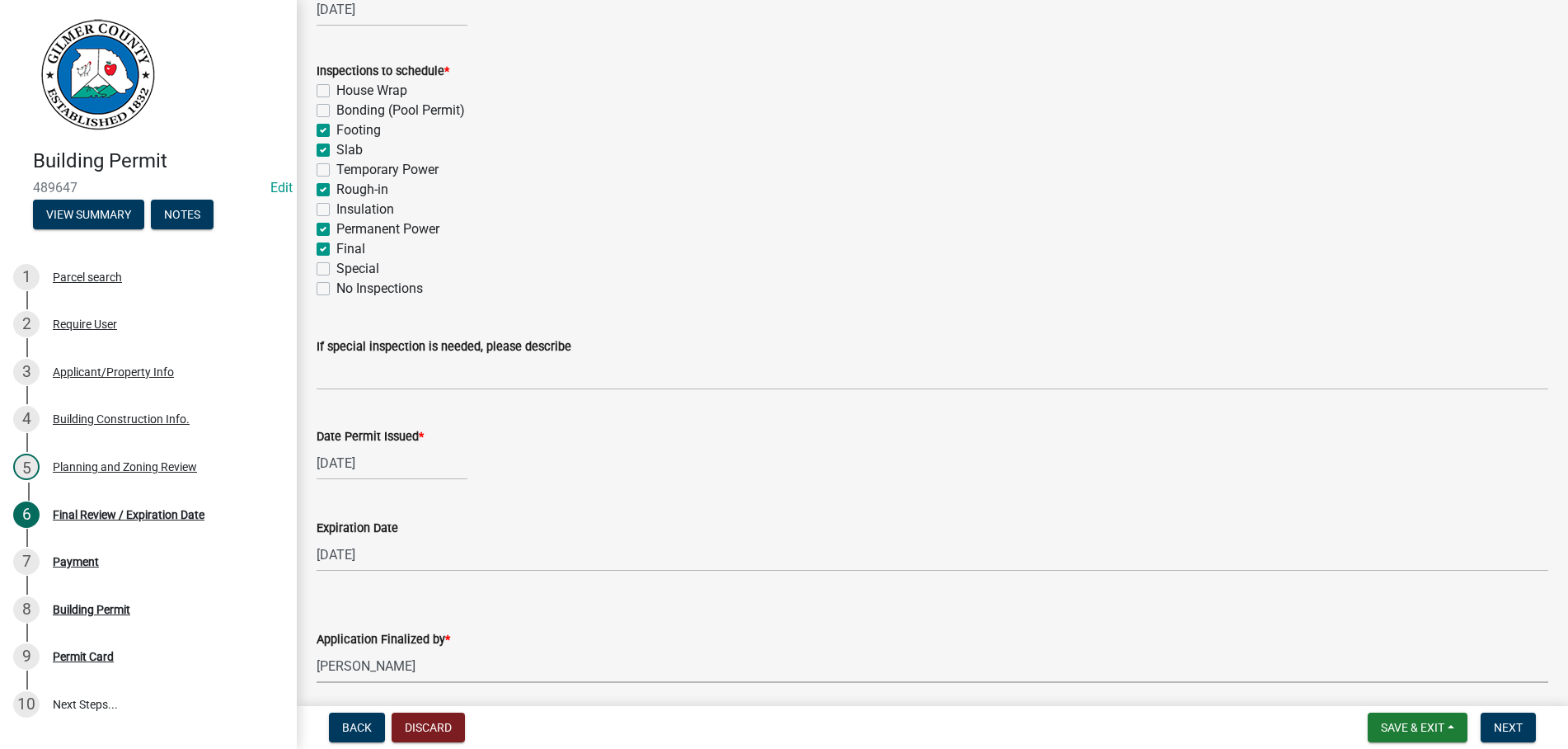
select select "b44f7338-8171-40f4-83dd-b8ba3065c966"
click at [1500, 728] on span "Next" at bounding box center [1508, 728] width 29 height 14
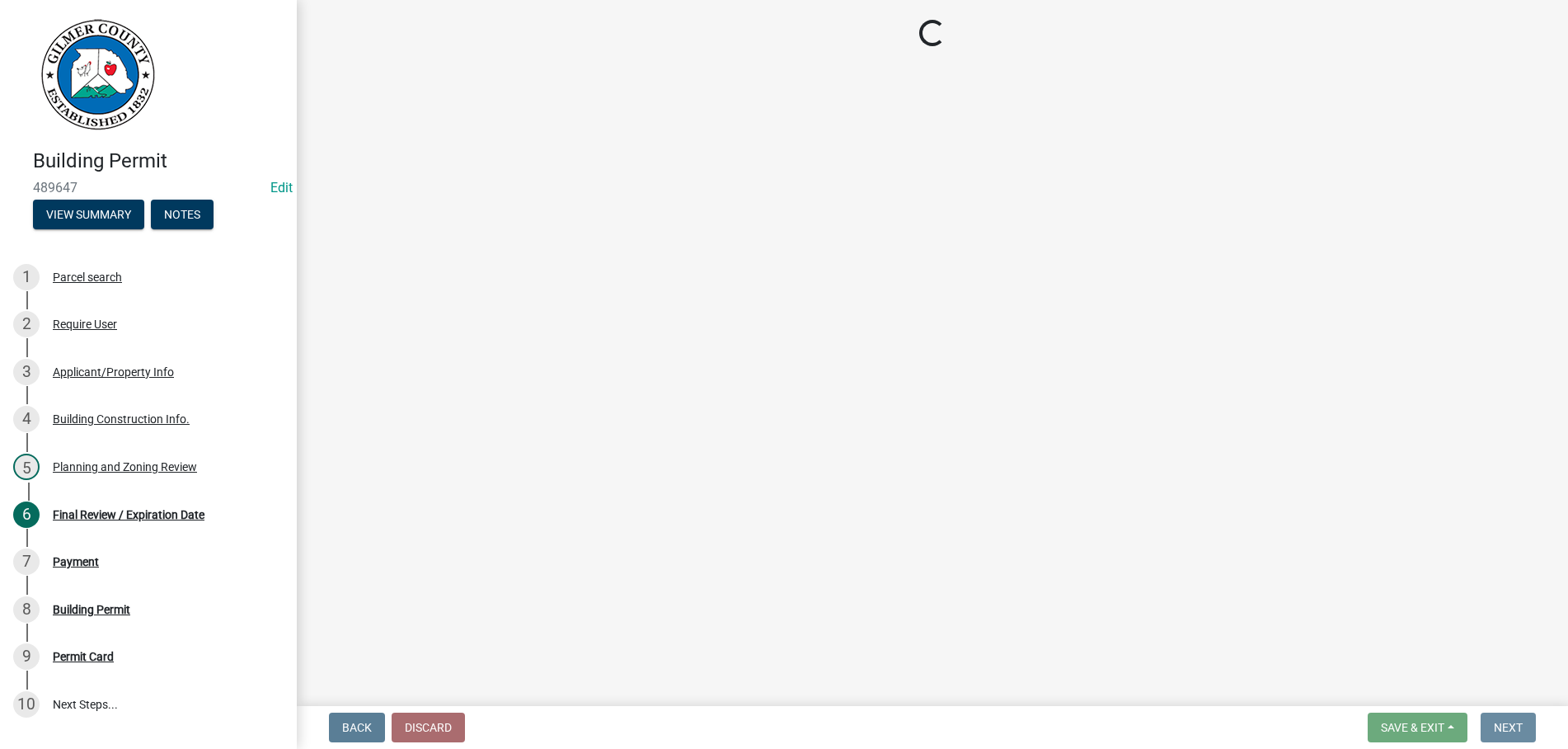
scroll to position [0, 0]
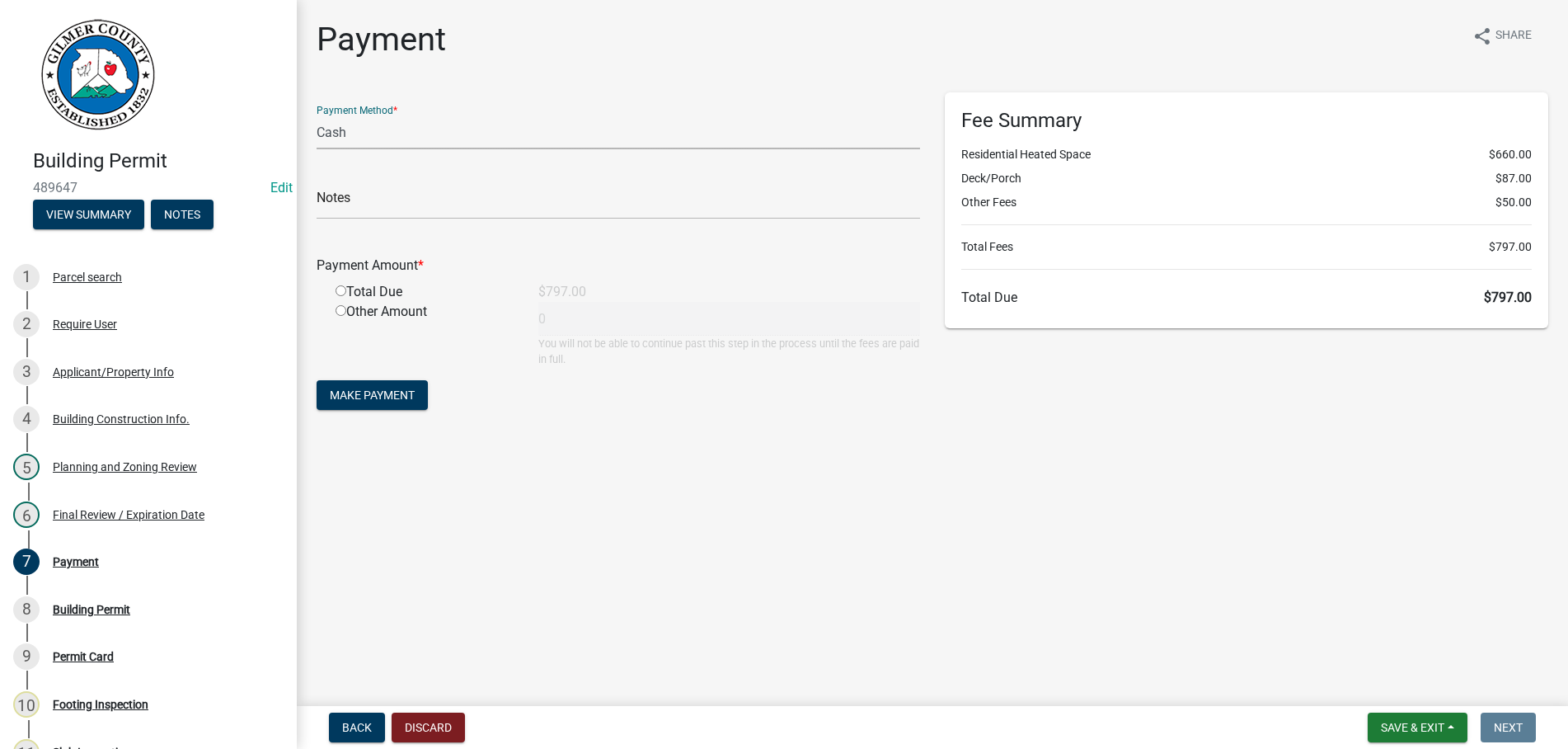
click at [316, 115] on select "Credit Card POS Check Cash" at bounding box center [618, 132] width 603 height 34
select select "1: 0"
click option "Check" at bounding box center [0, 0] width 0 height 0
click at [397, 203] on input "text" at bounding box center [618, 202] width 603 height 34
type input "1003"
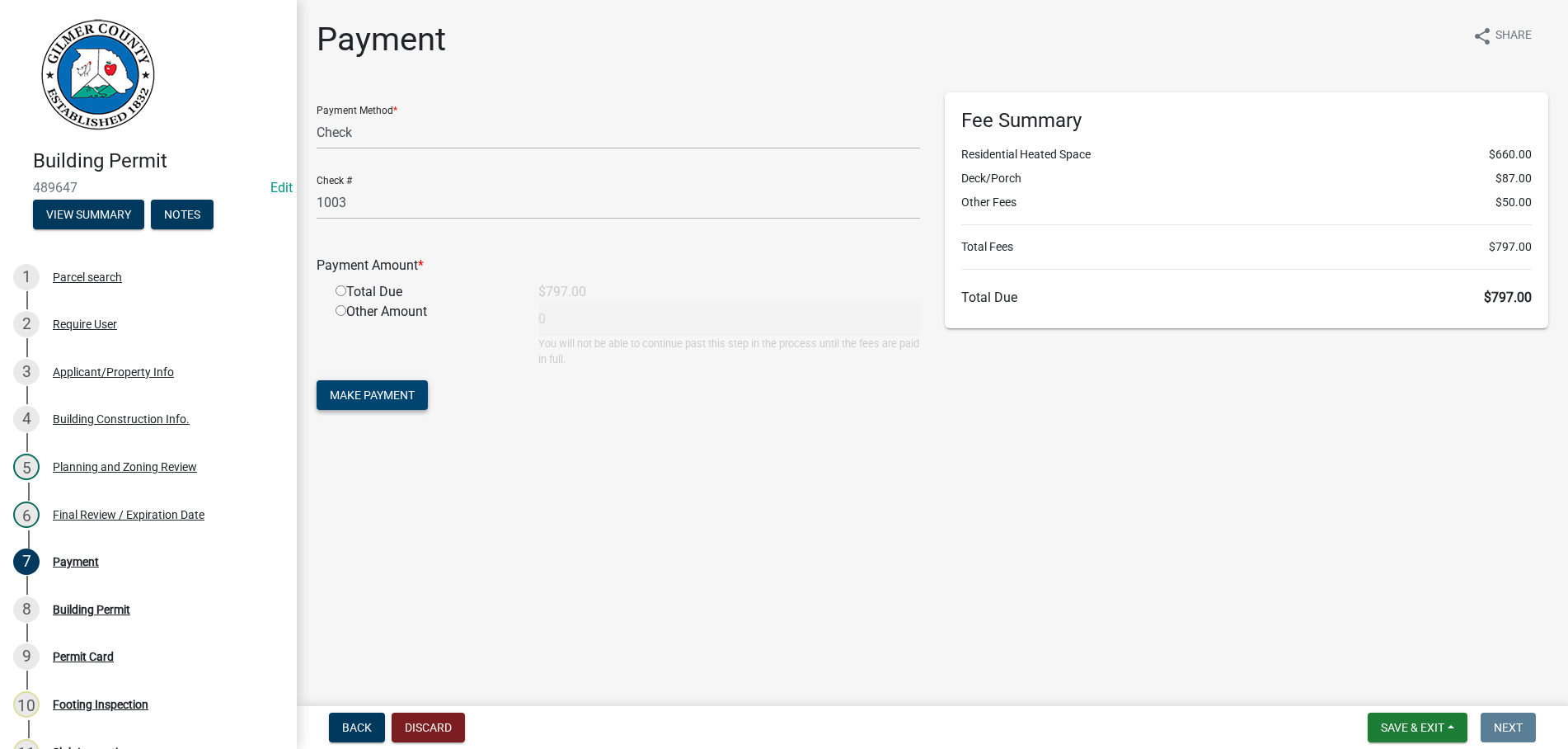
click at [336, 285] on input "radio" at bounding box center [341, 290] width 11 height 11
radio input "true"
type input "797"
click at [316, 380] on button "Make Payment" at bounding box center [372, 395] width 111 height 29
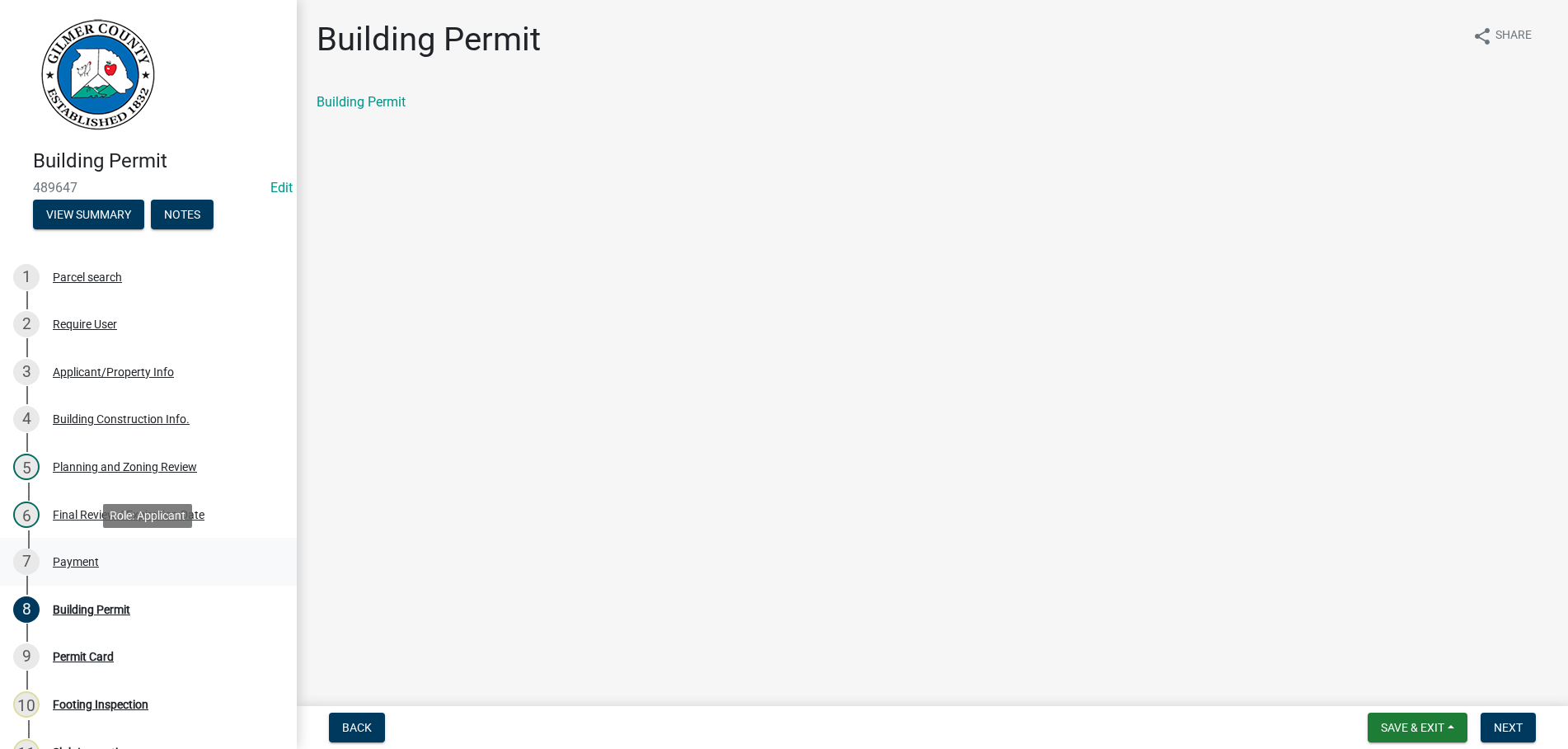
click at [66, 563] on div "Payment" at bounding box center [75, 562] width 46 height 12
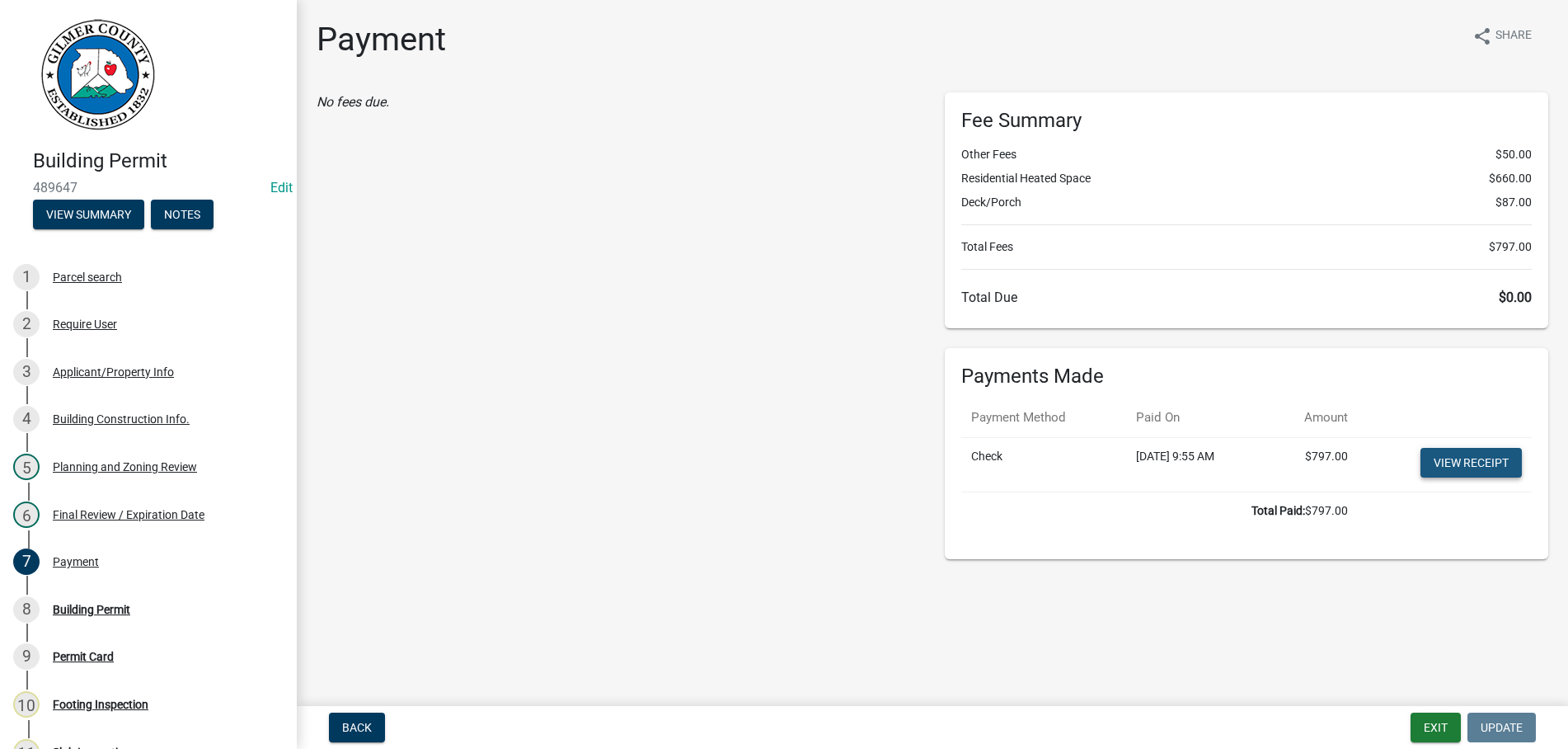
click at [1452, 459] on link "View receipt" at bounding box center [1471, 462] width 102 height 29
click at [85, 603] on div "Building Permit" at bounding box center [91, 609] width 77 height 12
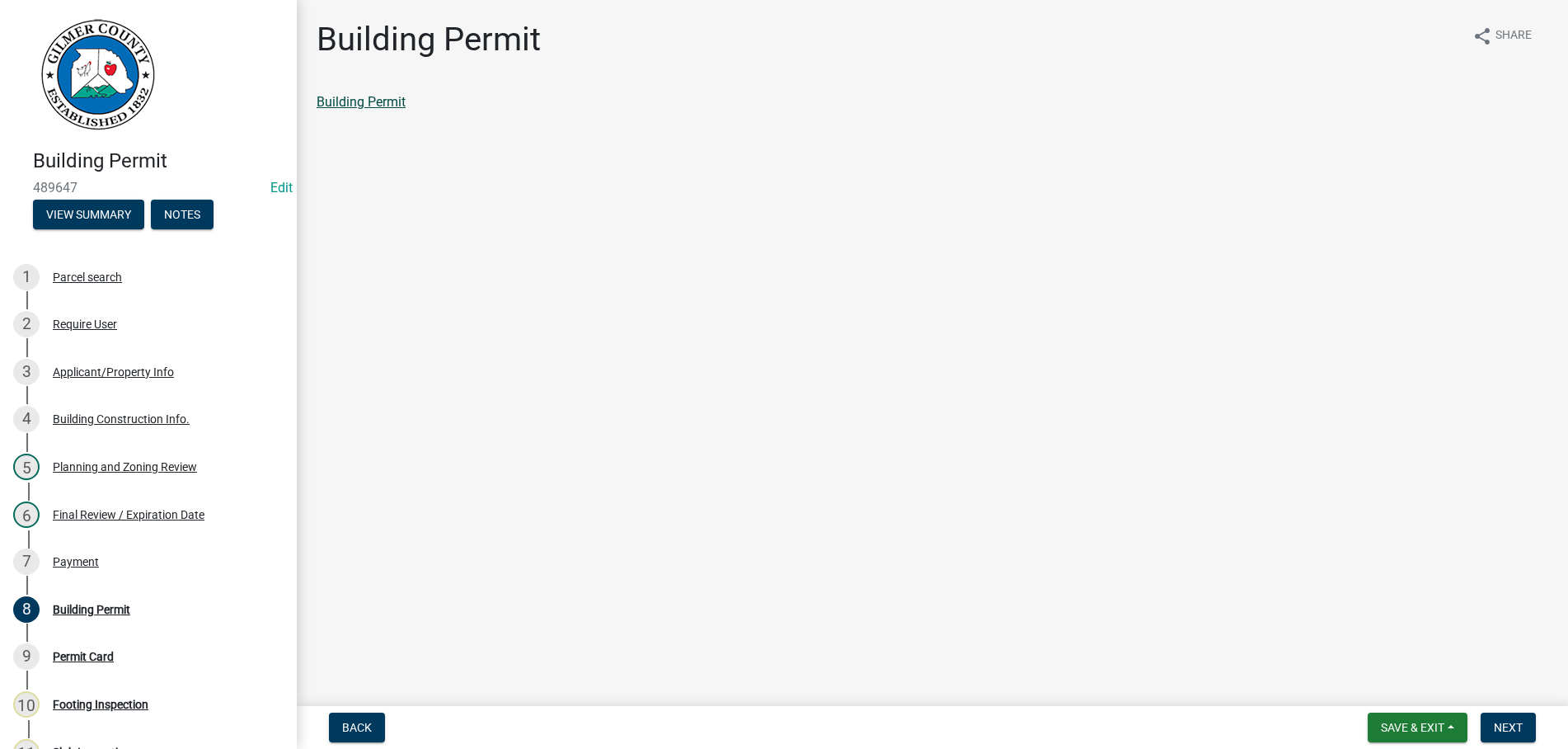
click at [347, 99] on link "Building Permit" at bounding box center [360, 102] width 89 height 16
click at [1495, 715] on button "Next" at bounding box center [1507, 727] width 56 height 29
click at [363, 101] on link "Permit Card" at bounding box center [351, 102] width 68 height 16
click at [1498, 729] on span "Next" at bounding box center [1508, 728] width 29 height 14
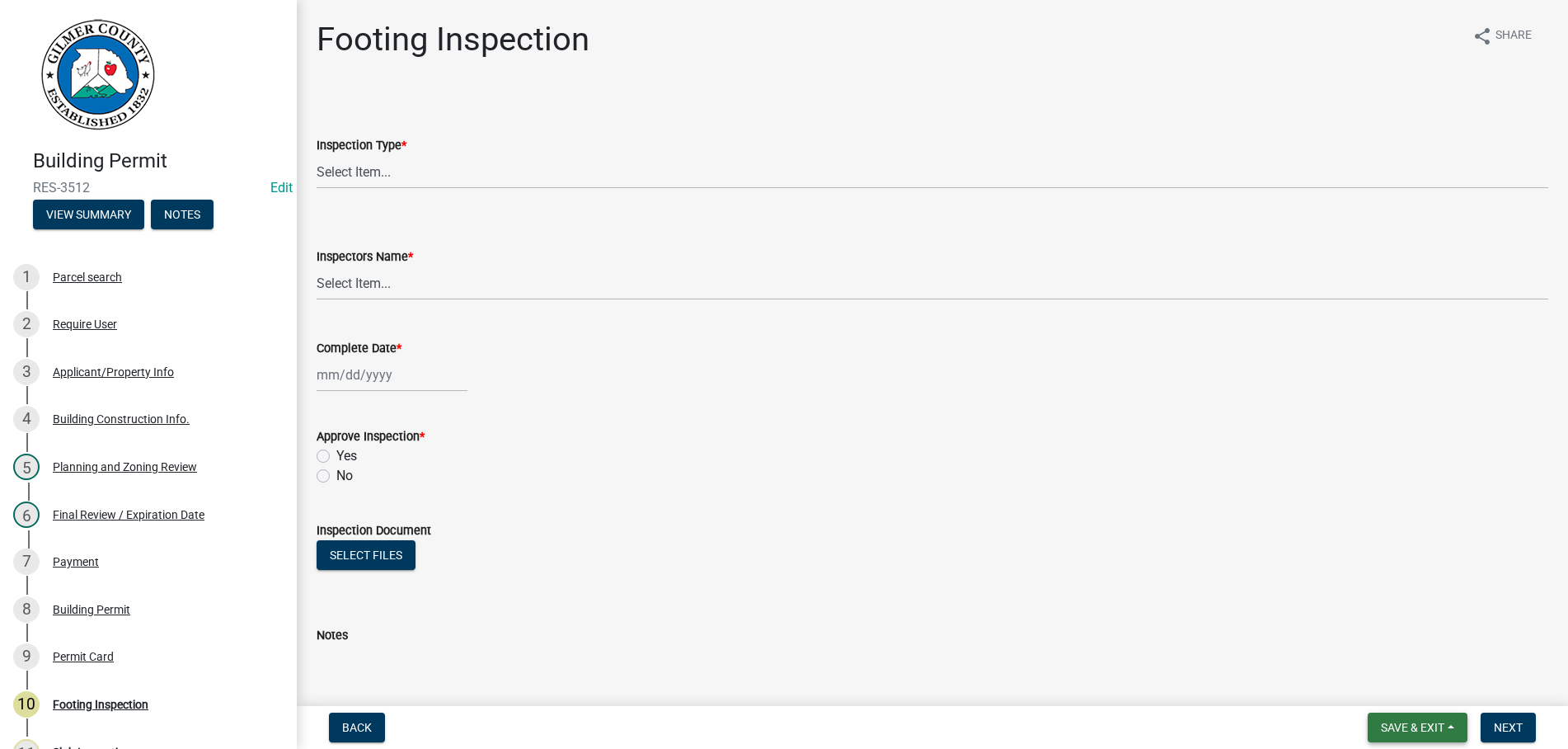
click at [1391, 715] on button "Save & Exit" at bounding box center [1417, 727] width 100 height 29
click at [1382, 681] on button "Save & Exit" at bounding box center [1401, 684] width 132 height 40
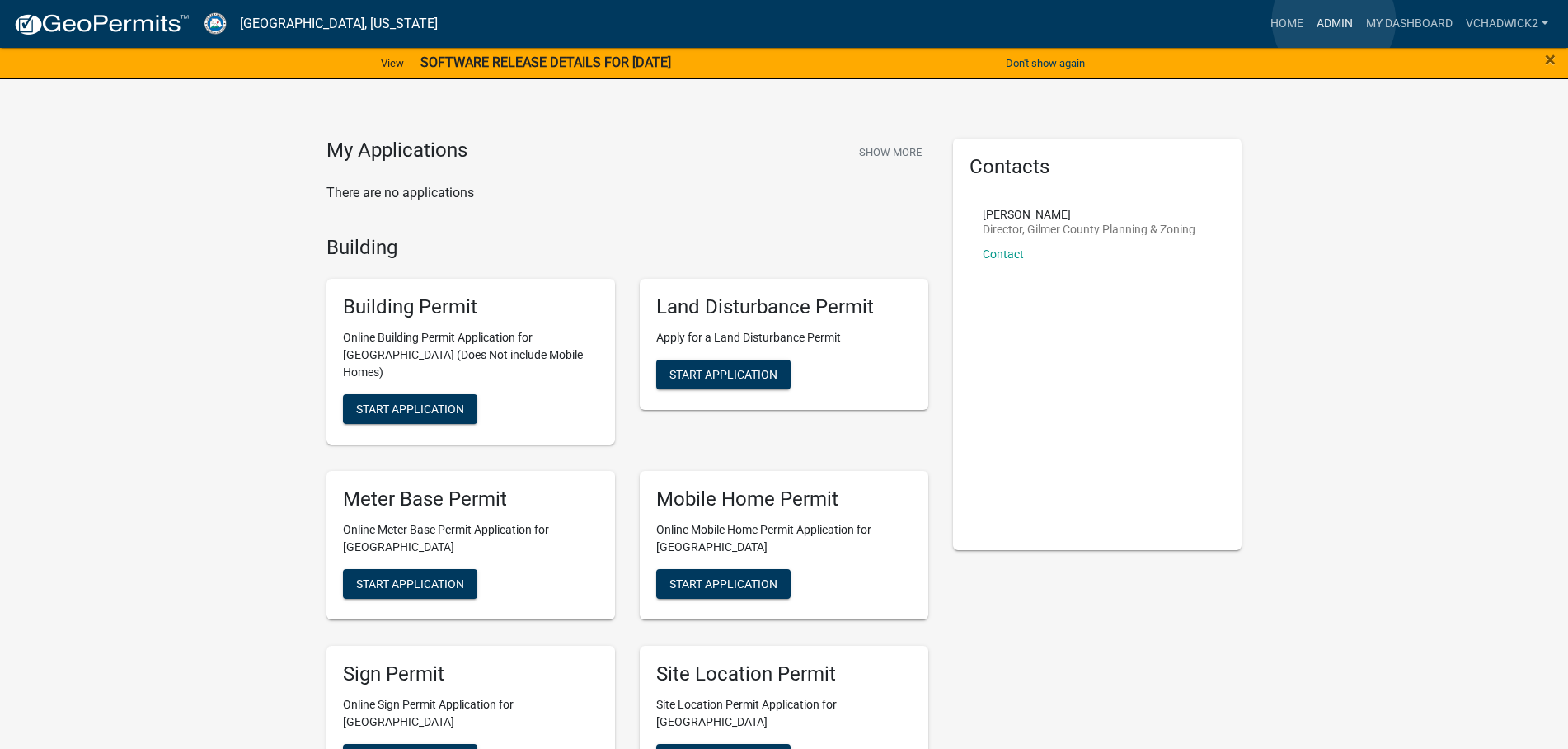
drag, startPoint x: 1334, startPoint y: 21, endPoint x: 136, endPoint y: 56, distance: 1198.5
click at [1330, 21] on link "Admin" at bounding box center [1334, 23] width 50 height 31
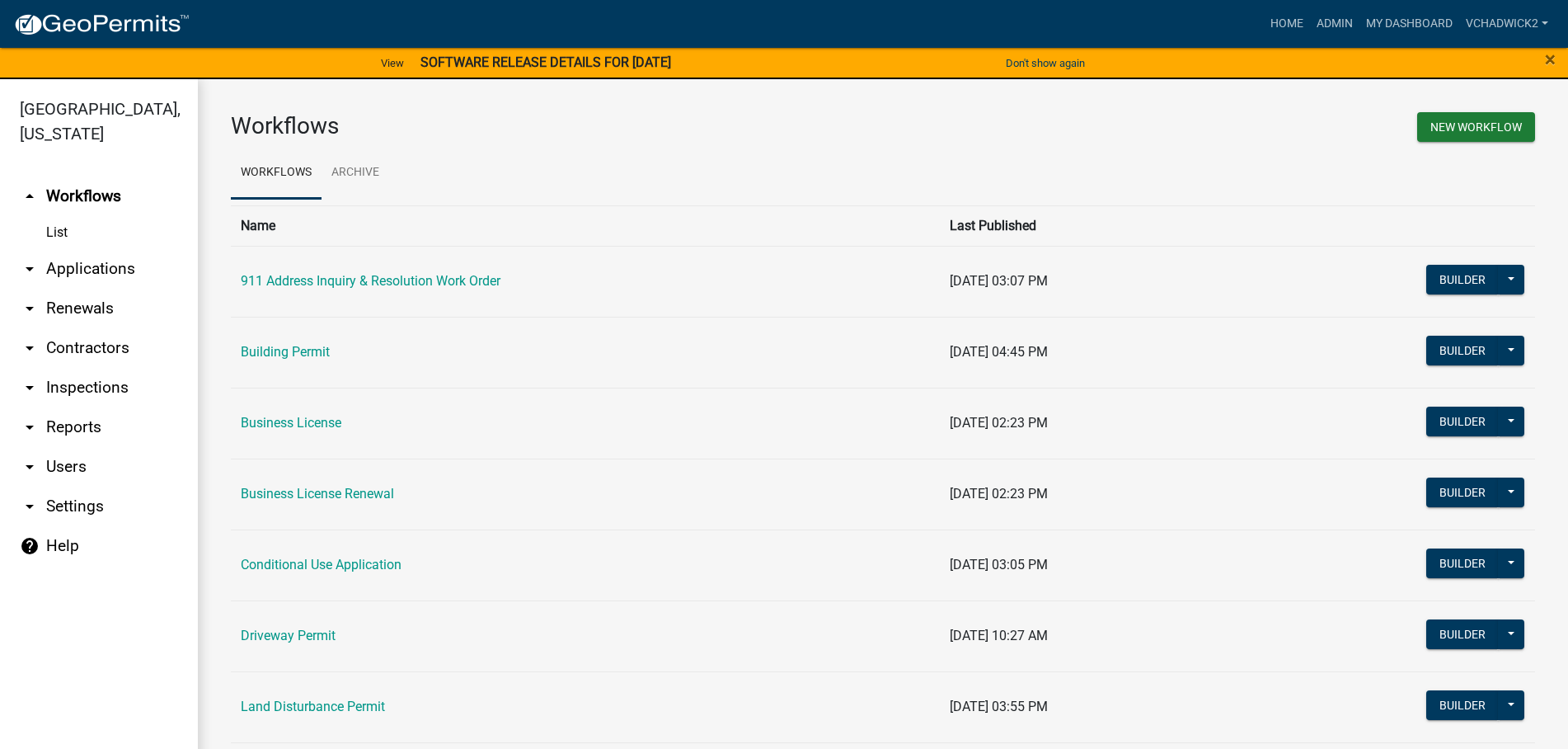
click at [50, 268] on link "arrow_drop_down Applications" at bounding box center [99, 269] width 198 height 40
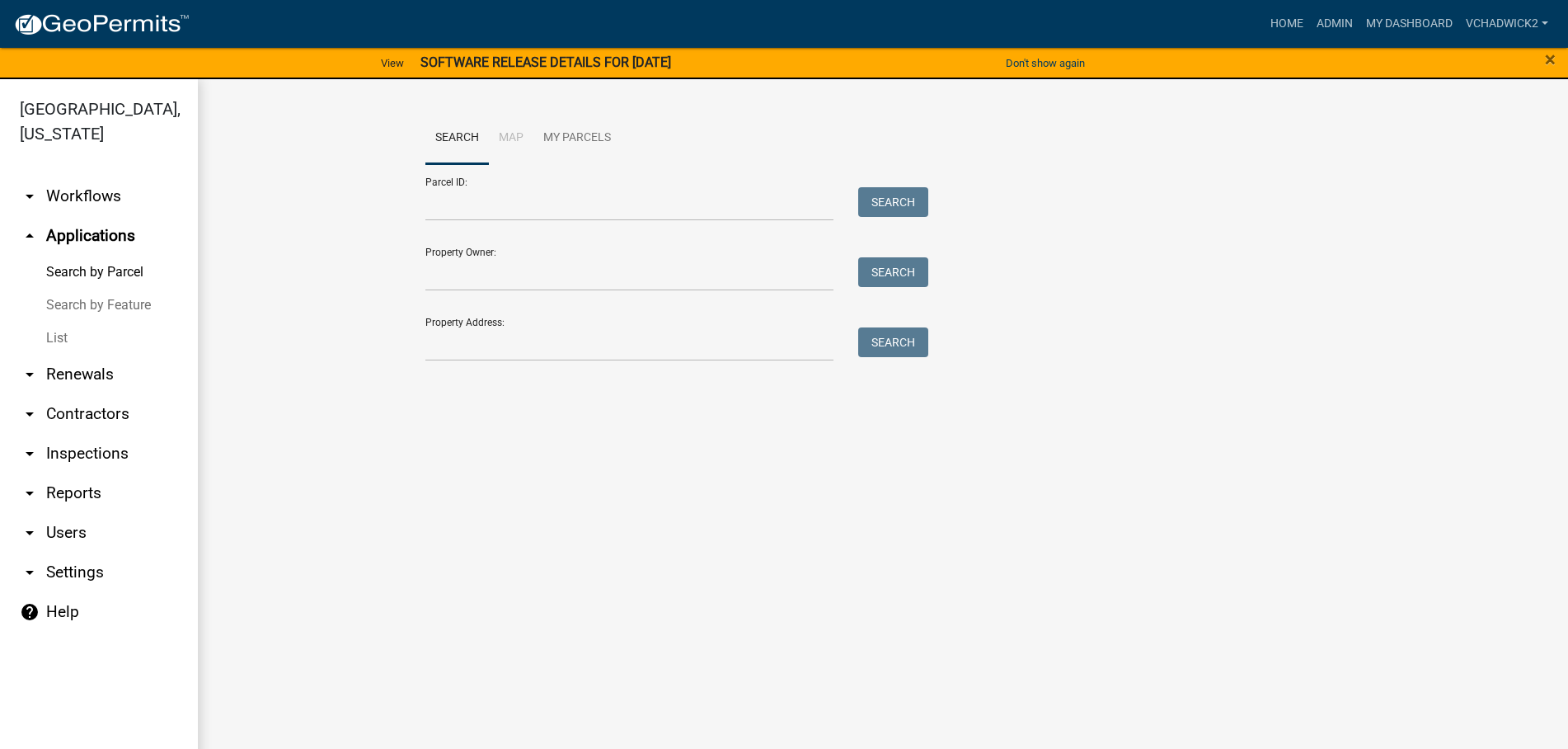
click at [54, 327] on link "List" at bounding box center [99, 338] width 198 height 33
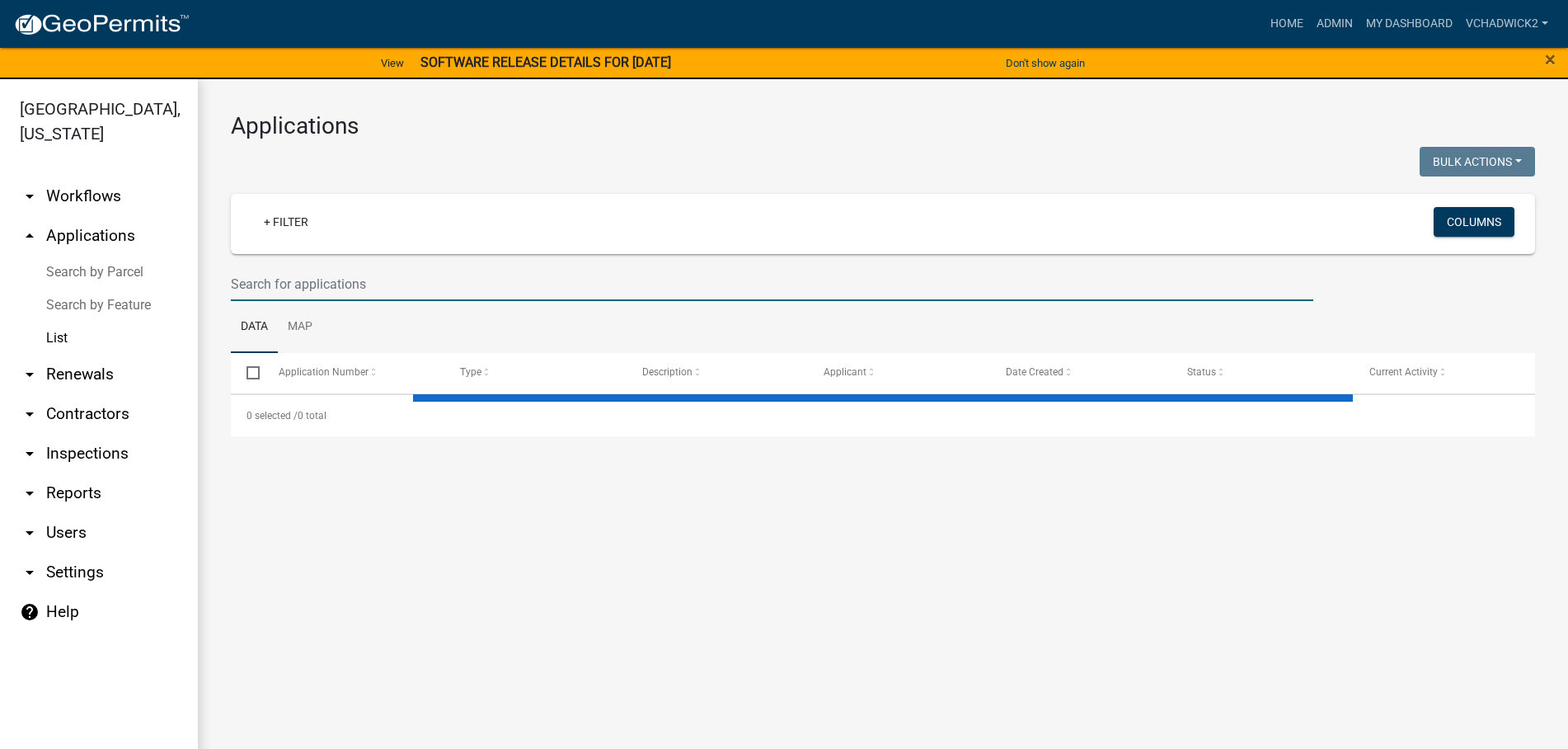
click at [305, 293] on input "text" at bounding box center [771, 284] width 1082 height 34
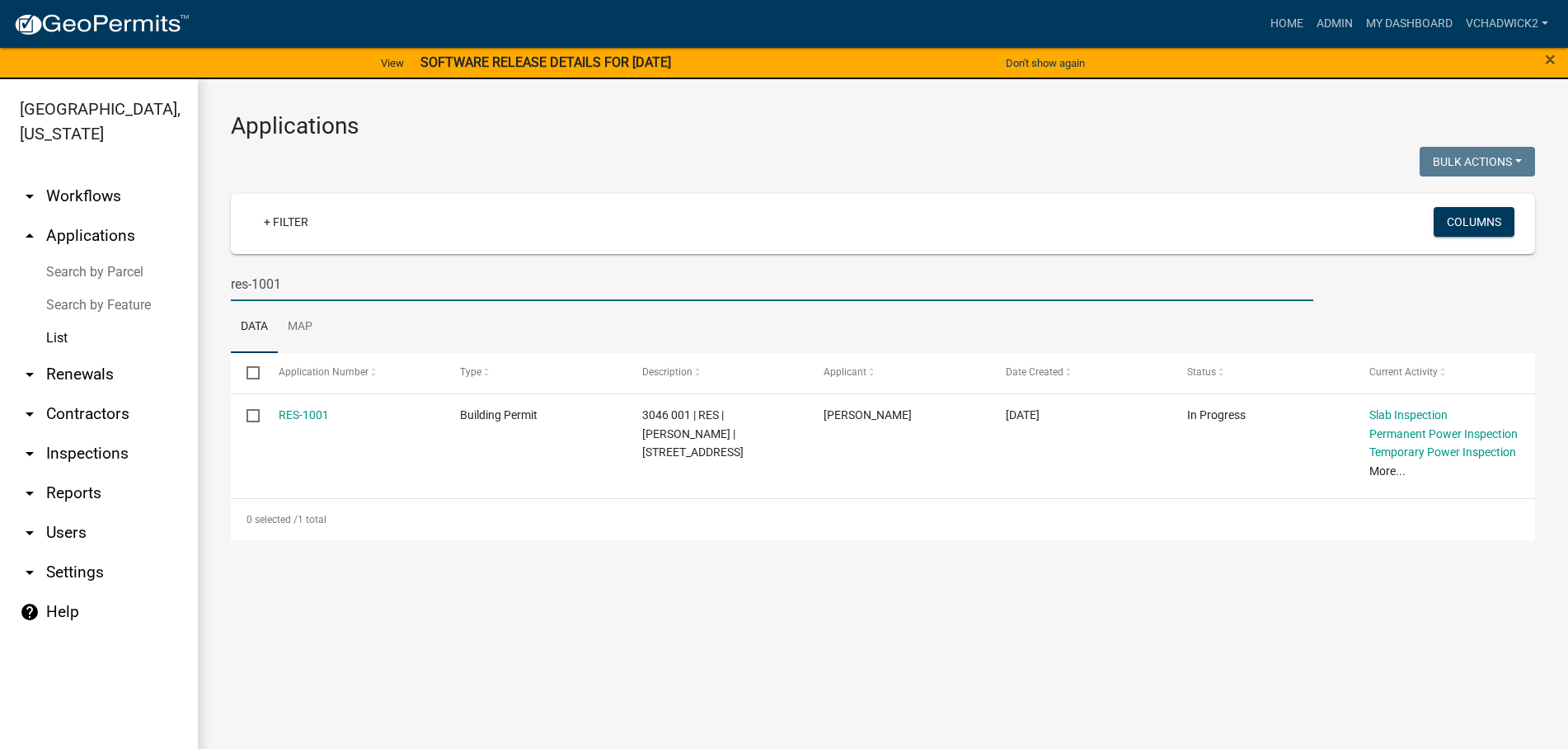
type input "res-1001"
drag, startPoint x: 317, startPoint y: 284, endPoint x: 108, endPoint y: 295, distance: 209.3
click at [230, 288] on input "res-1001" at bounding box center [771, 284] width 1082 height 34
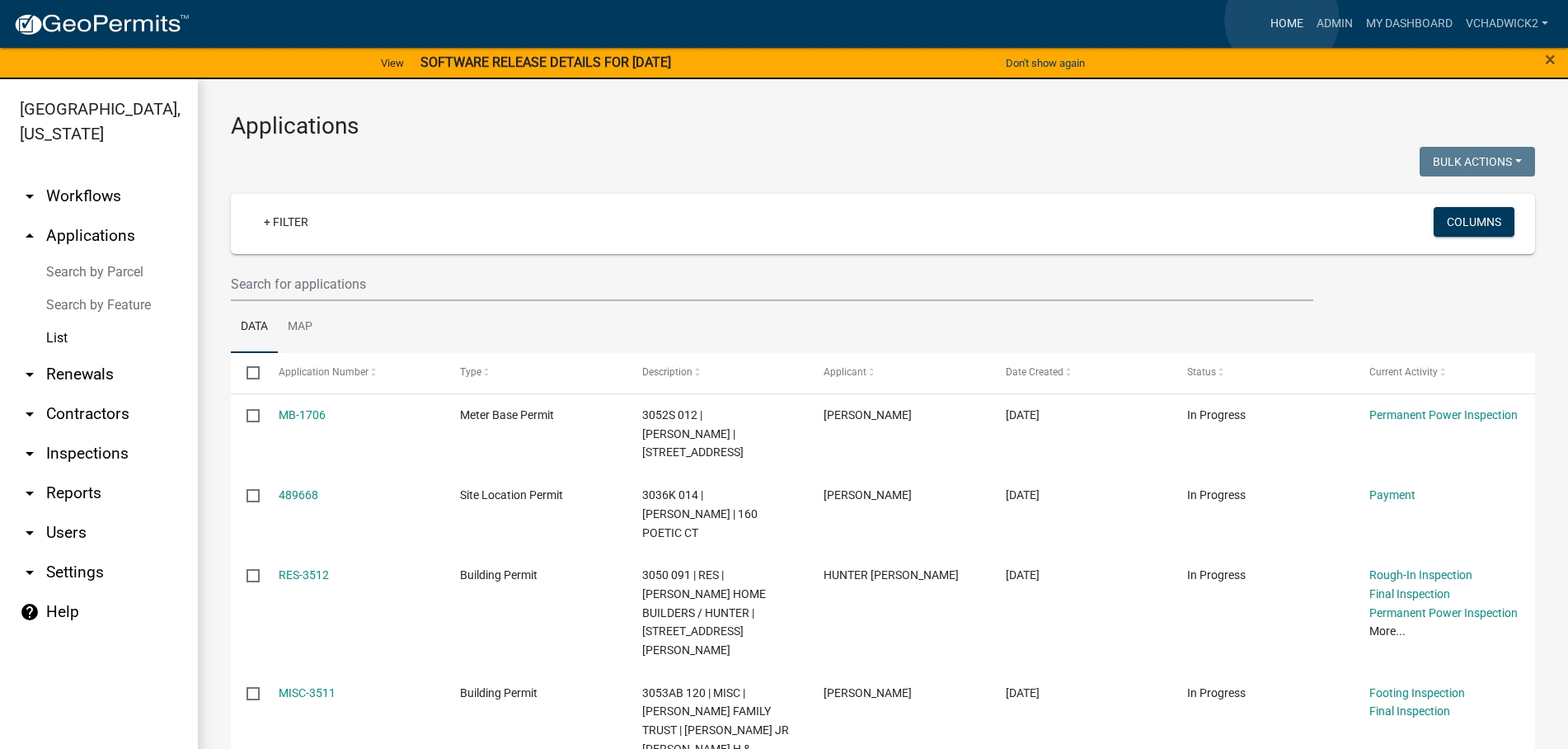
click at [1282, 20] on link "Home" at bounding box center [1286, 23] width 46 height 31
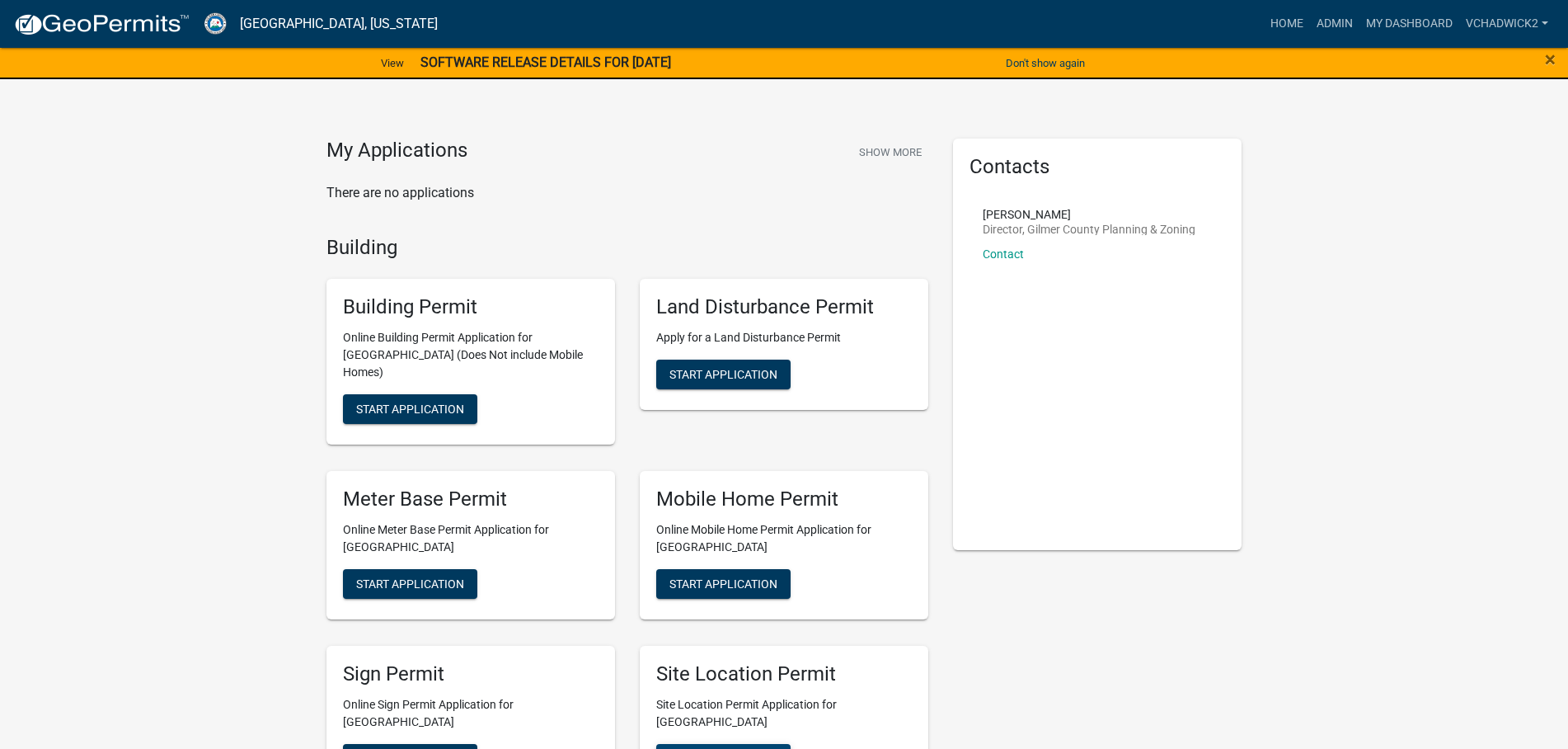
click at [712, 748] on span "Start Application" at bounding box center [722, 758] width 108 height 14
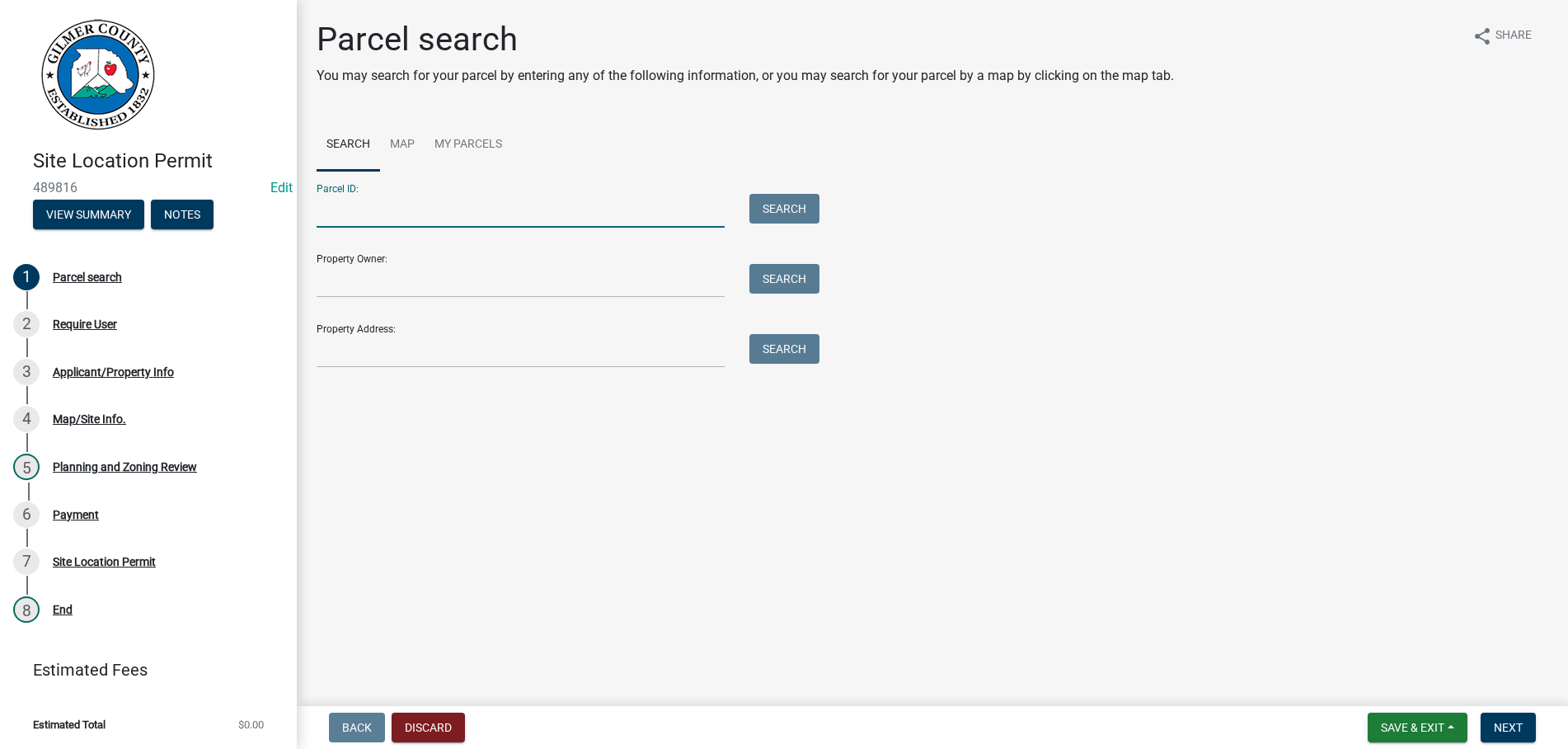
click at [371, 196] on input "Parcel ID:" at bounding box center [520, 210] width 408 height 34
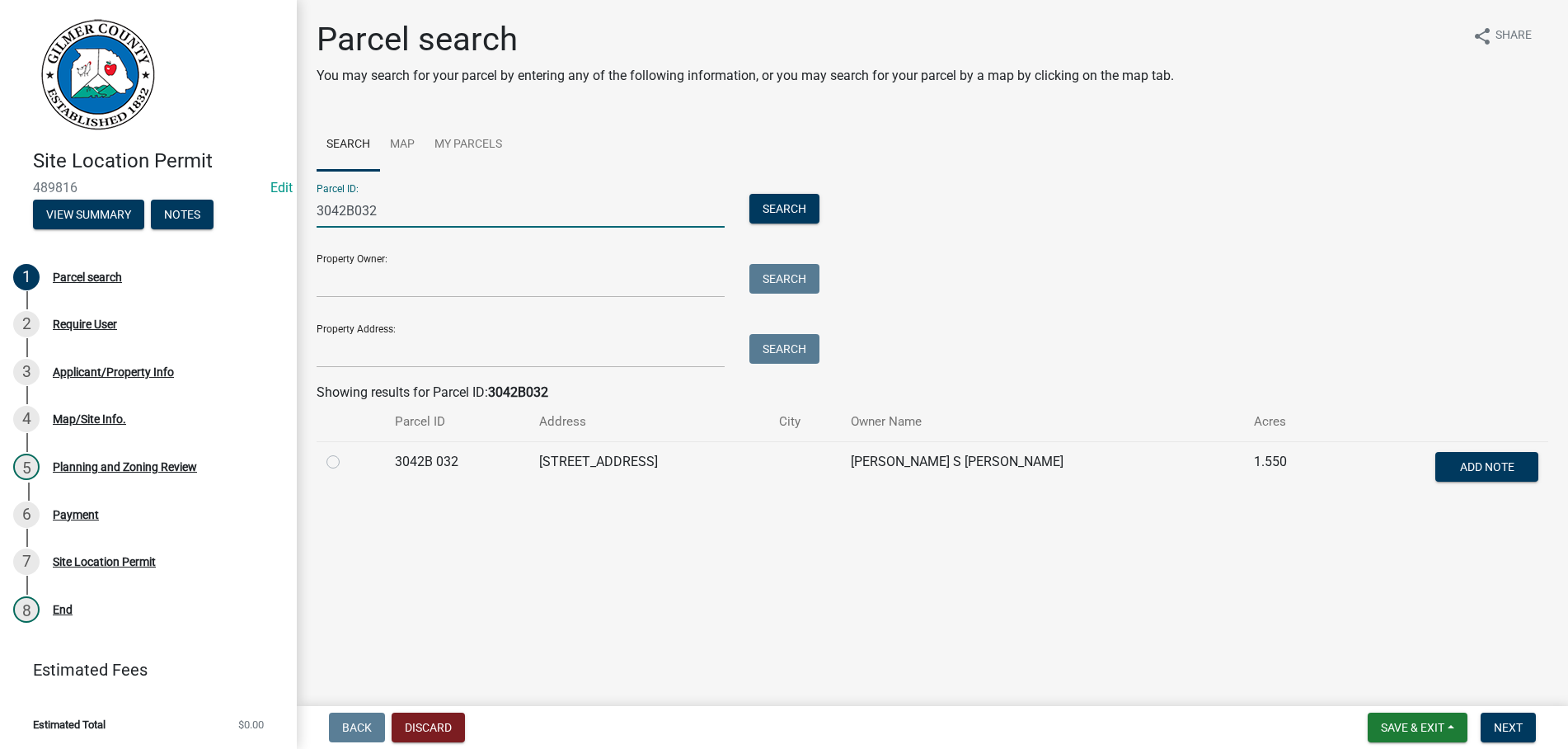
type input "3042B032"
click at [347, 452] on label at bounding box center [347, 452] width 0 height 0
click at [347, 463] on 032 "radio" at bounding box center [351, 457] width 11 height 11
radio 032 "true"
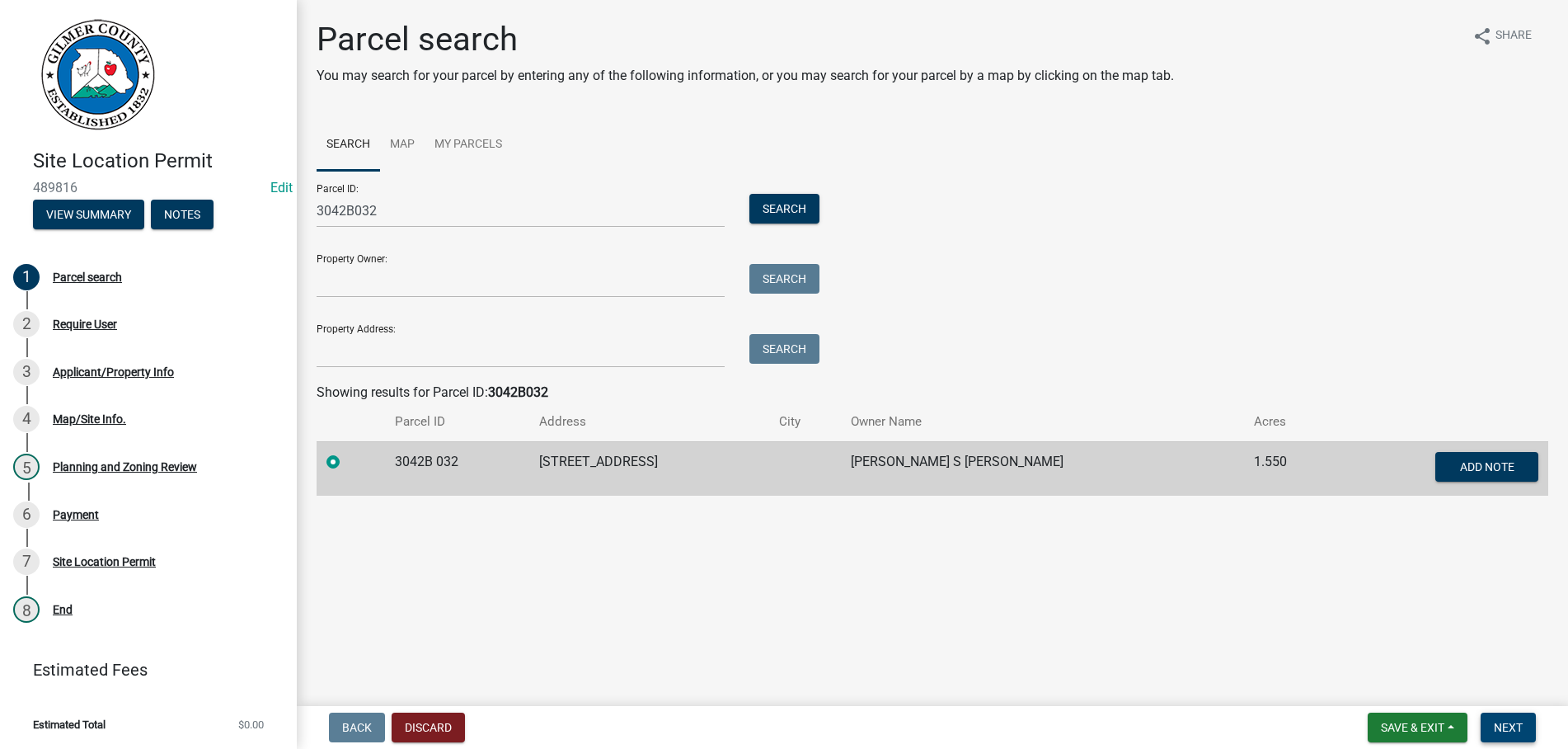
click at [1513, 721] on span "Next" at bounding box center [1508, 728] width 29 height 14
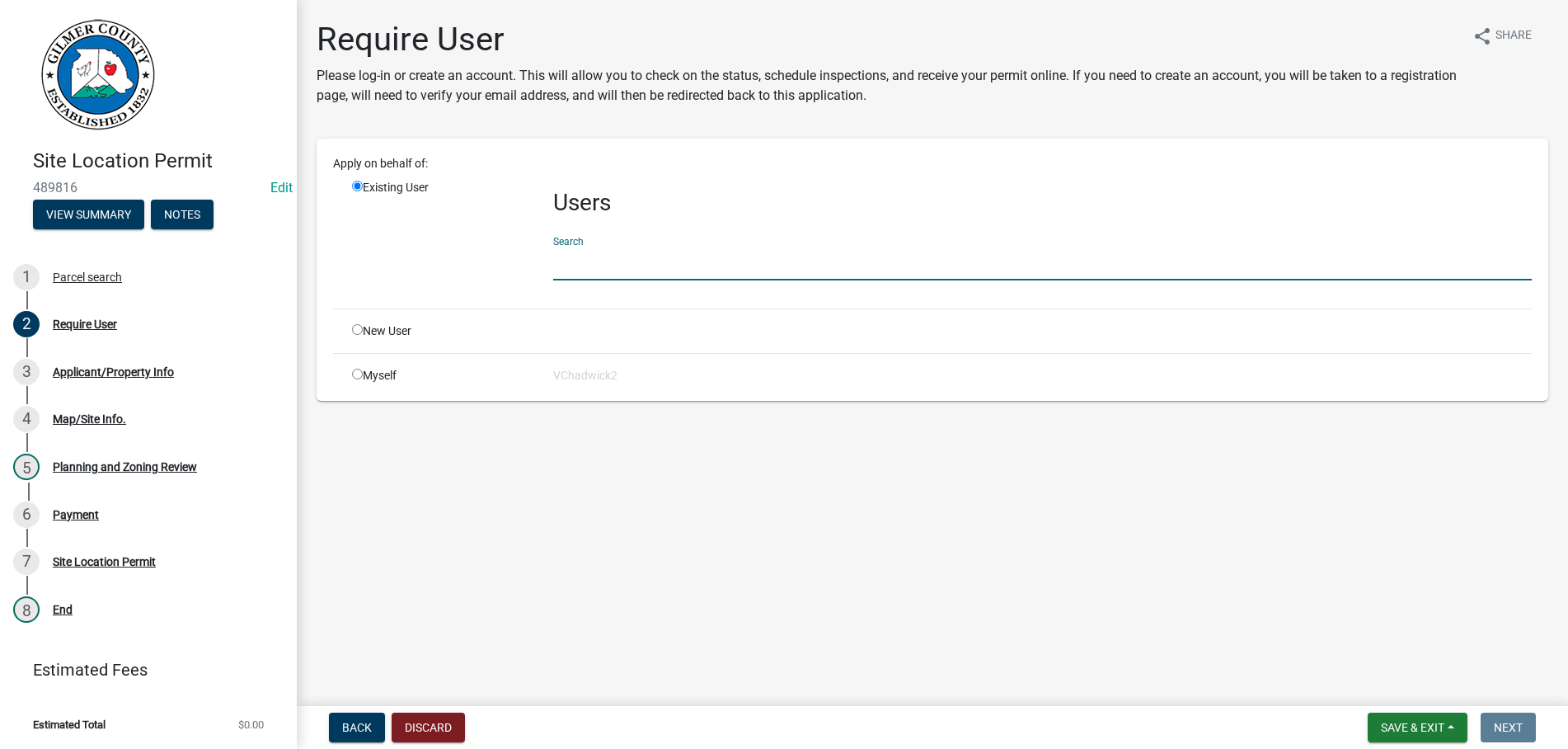
click at [659, 266] on input "text" at bounding box center [1042, 263] width 978 height 34
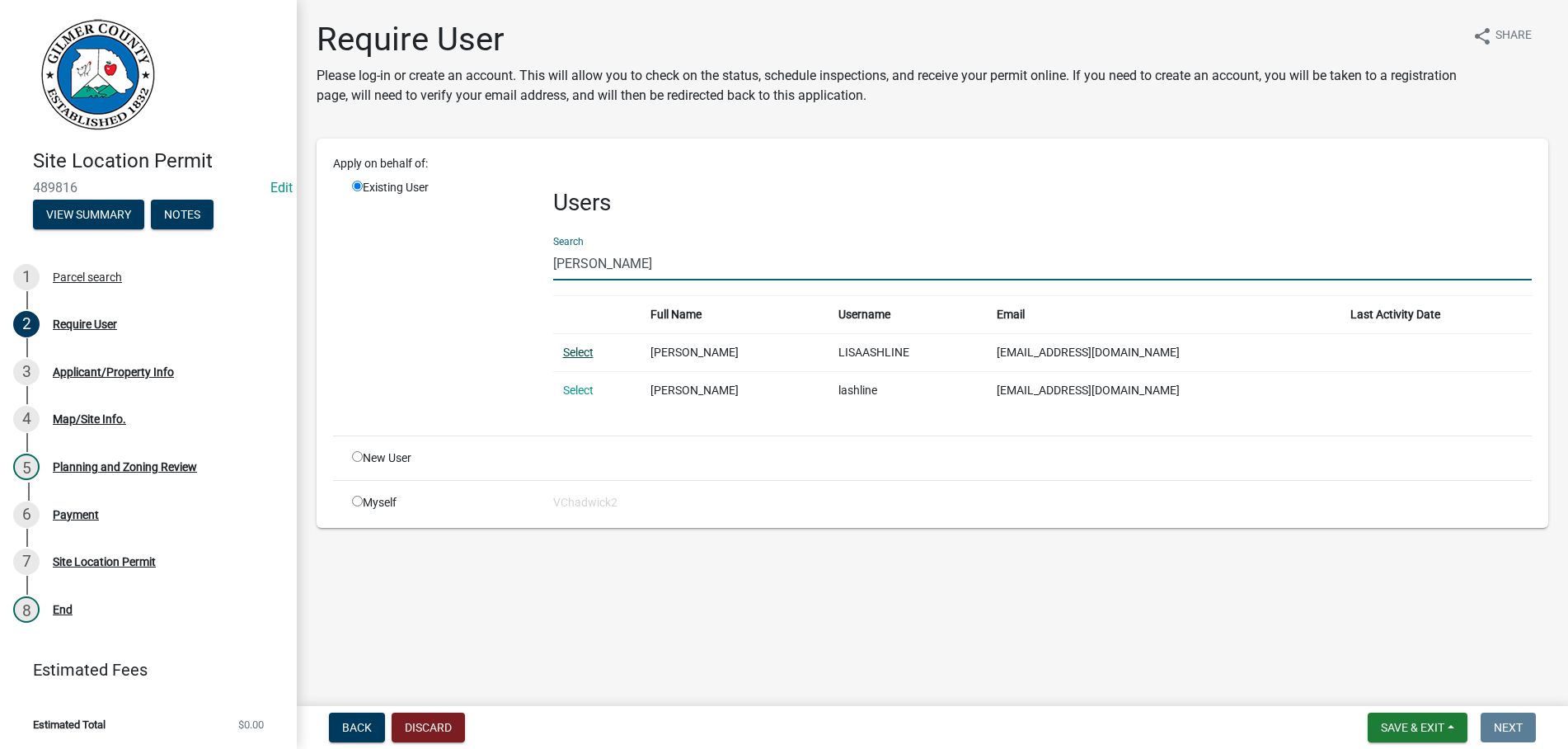
type input "[PERSON_NAME]"
click at [578, 351] on link "Select" at bounding box center [578, 353] width 30 height 14
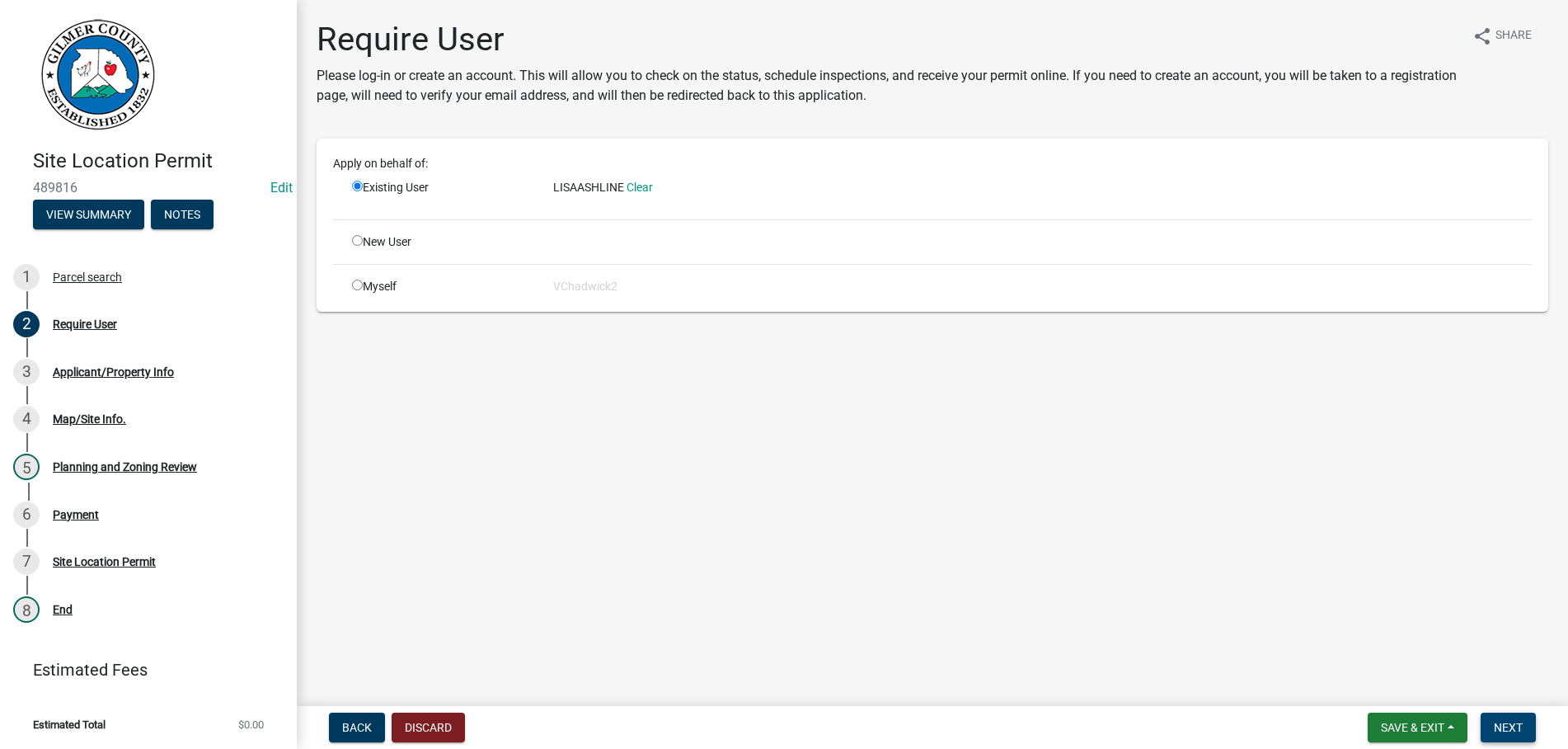
click at [1501, 720] on button "Next" at bounding box center [1507, 727] width 56 height 29
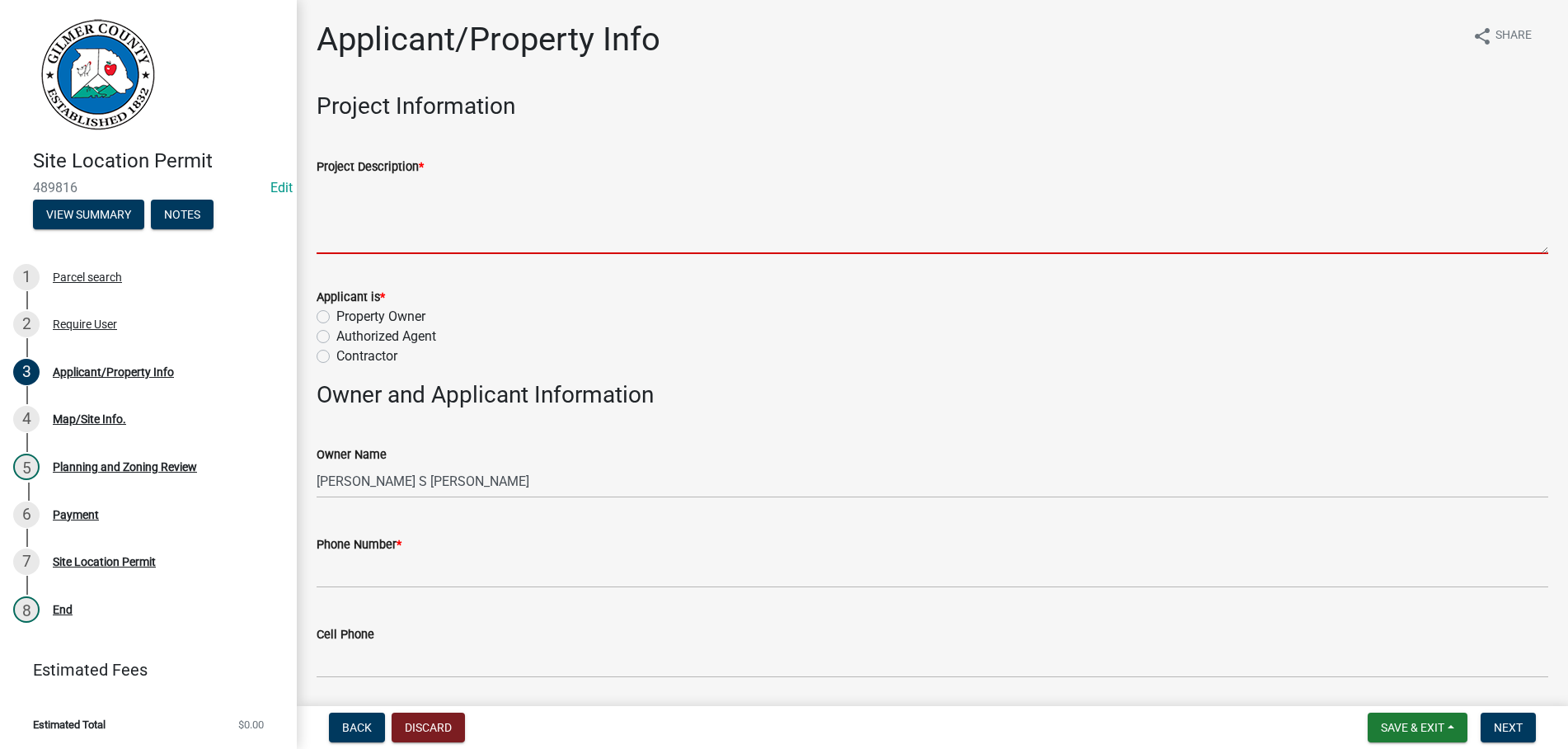
click at [514, 230] on textarea "Project Description *" at bounding box center [931, 215] width 1231 height 77
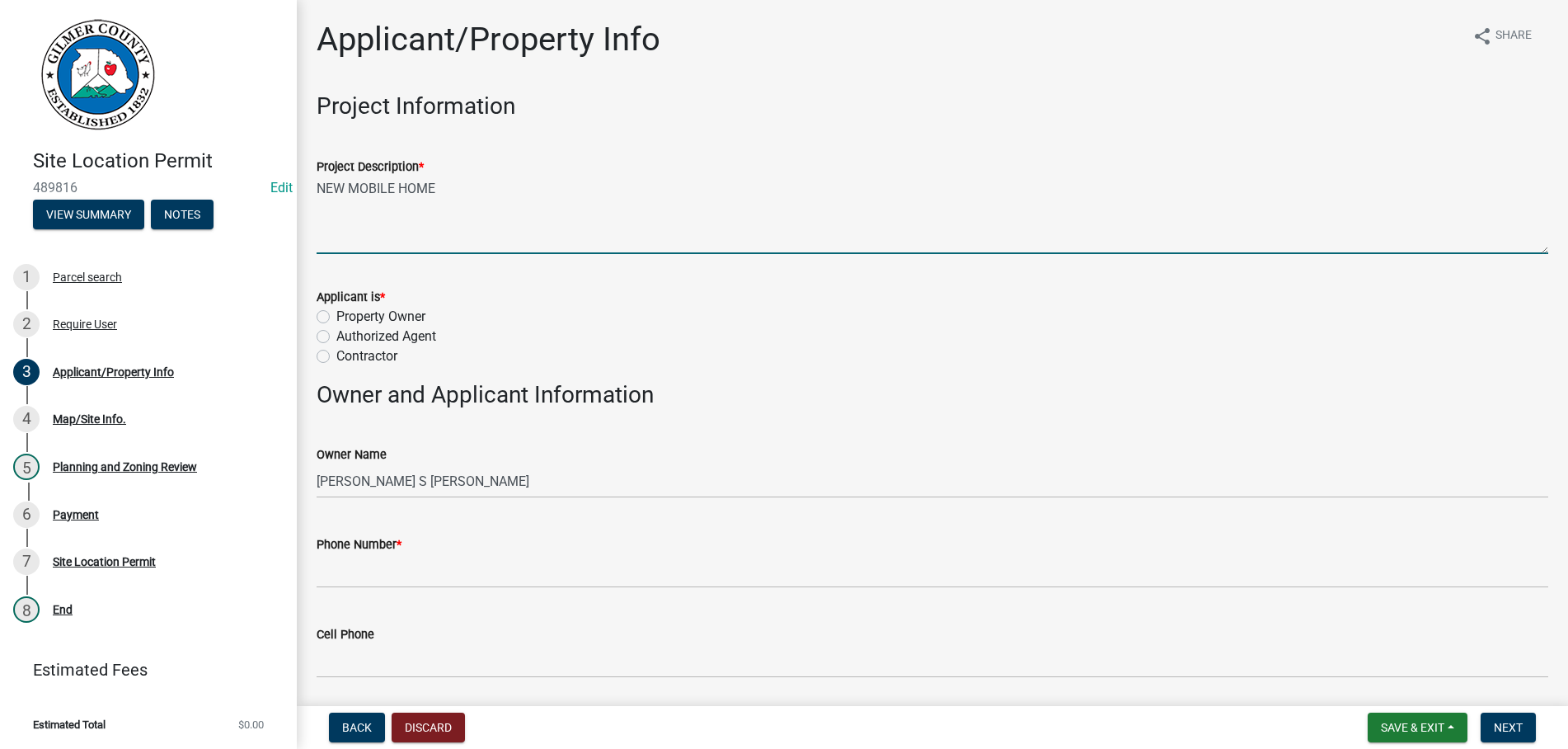
type textarea "NEW MOBILE HOME"
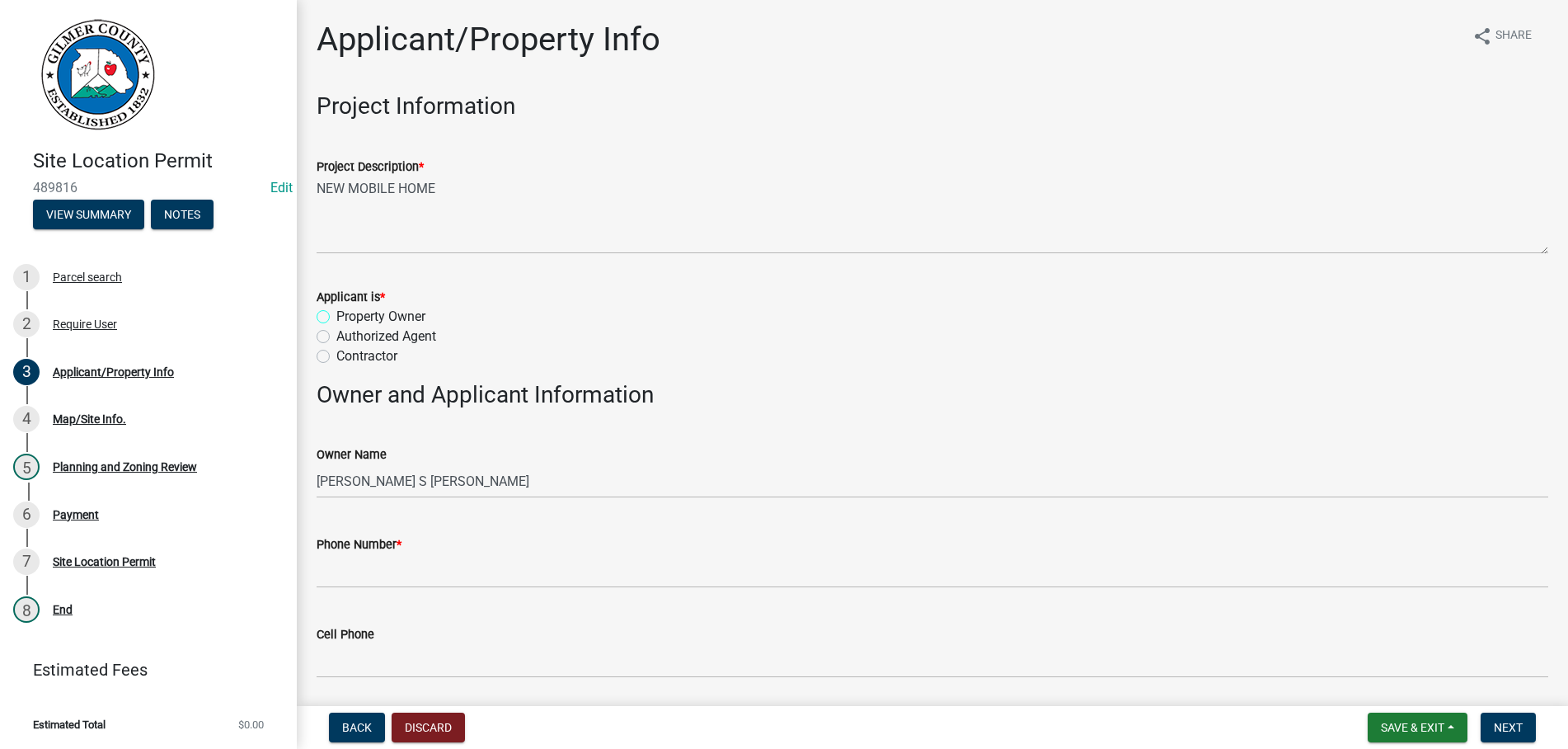
click at [336, 307] on input "Property Owner" at bounding box center [341, 312] width 11 height 11
radio input "true"
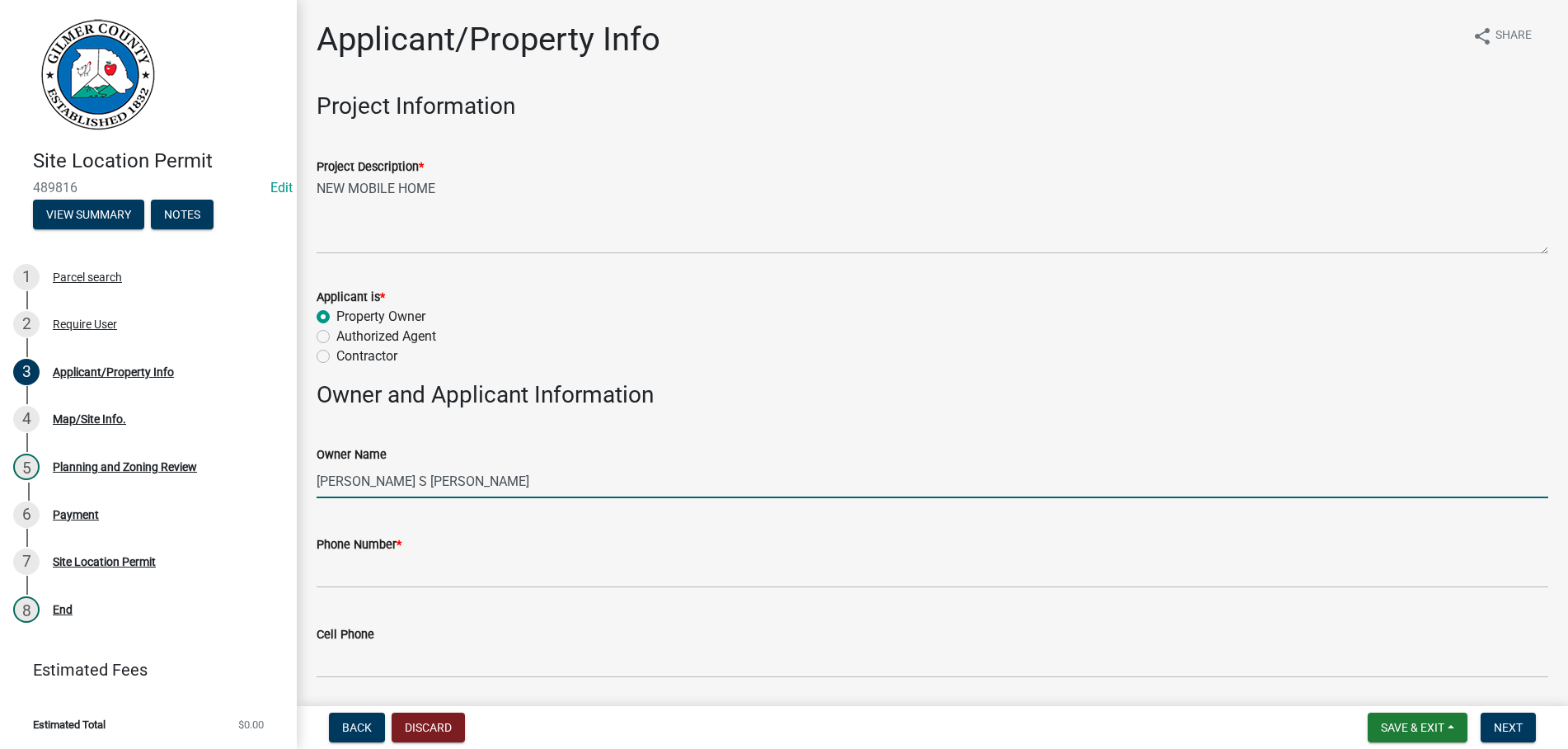
click at [389, 483] on input "[PERSON_NAME] S [PERSON_NAME]" at bounding box center [931, 480] width 1231 height 34
type input "[PERSON_NAME] [PERSON_NAME]"
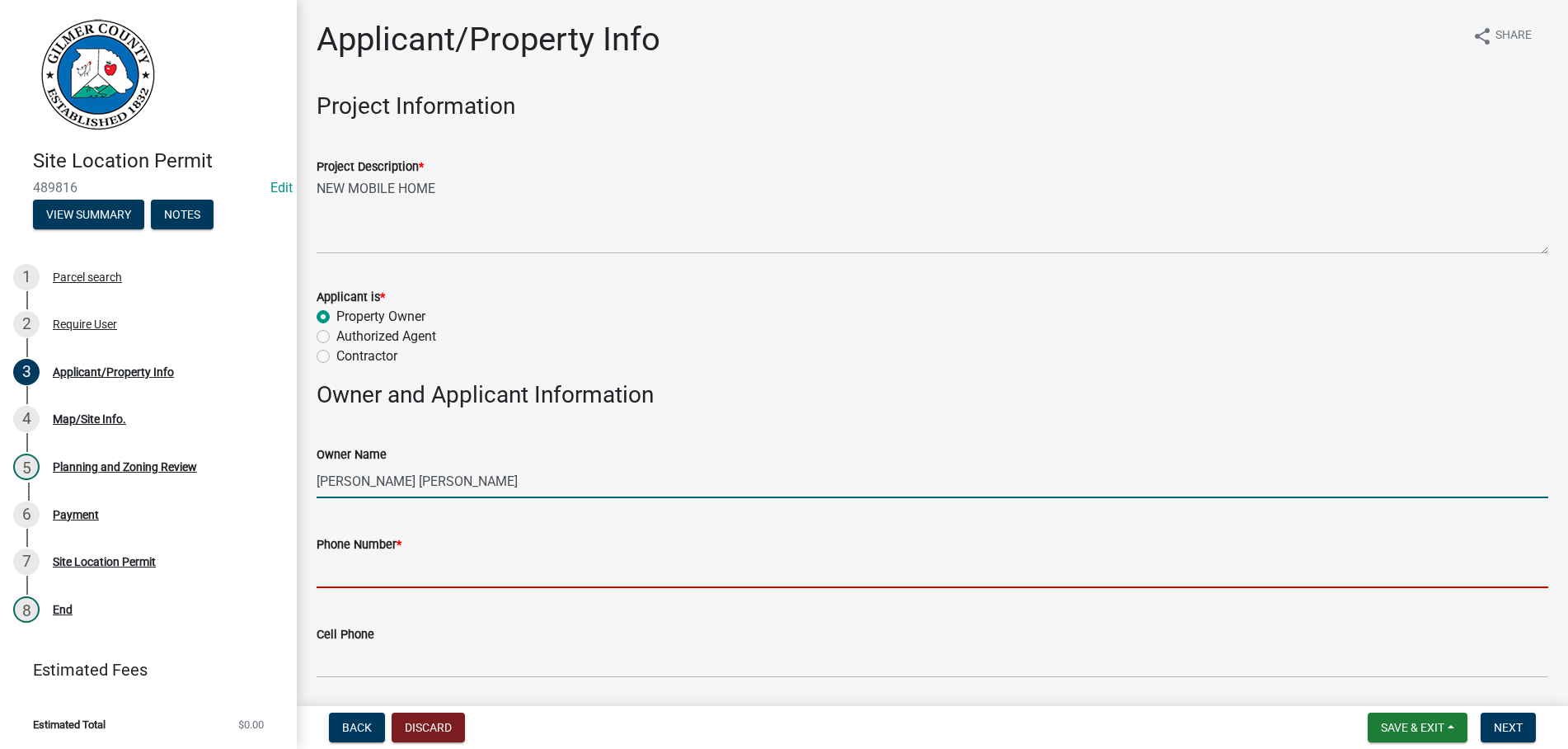
click at [392, 571] on input "Phone Number *" at bounding box center [931, 570] width 1231 height 34
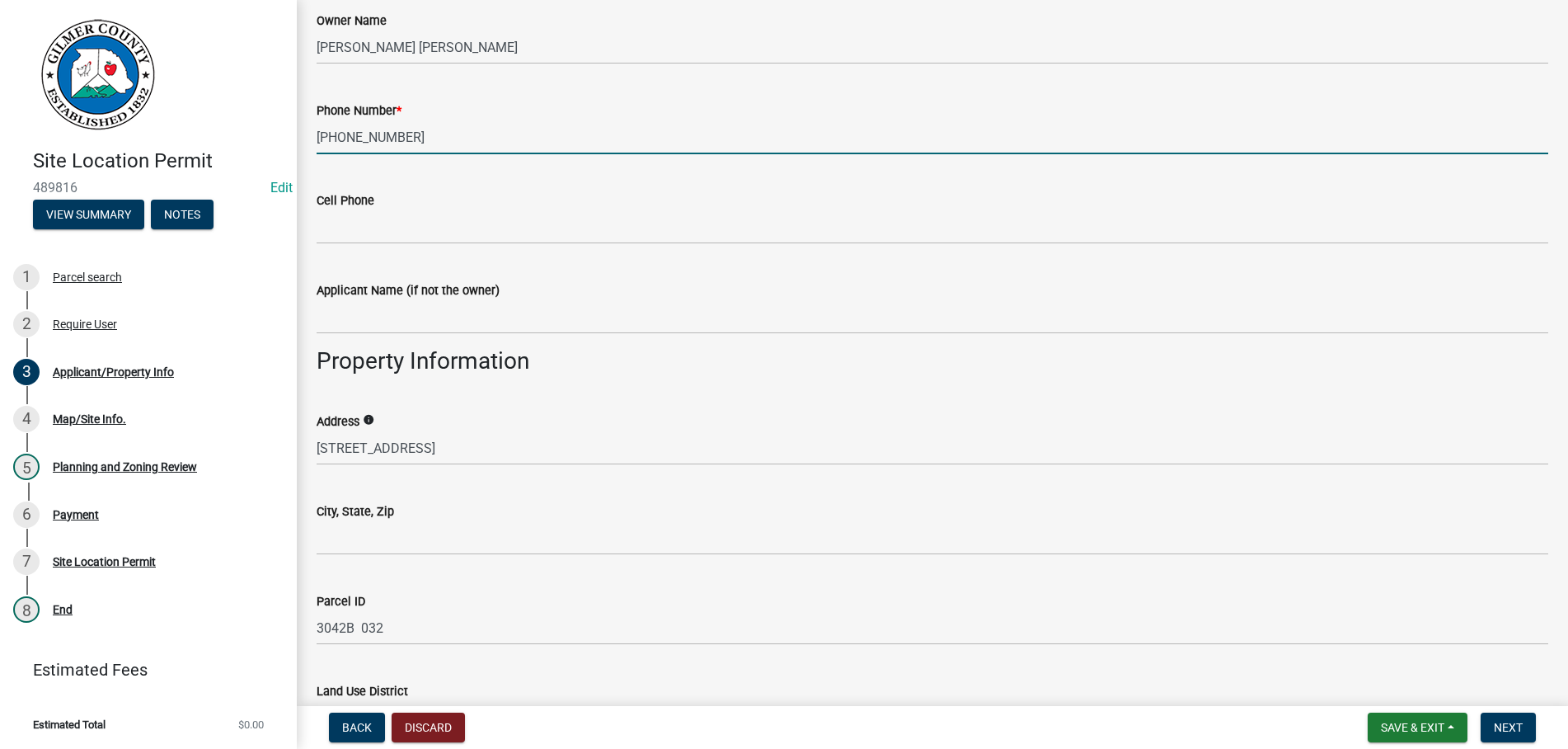
scroll to position [470, 0]
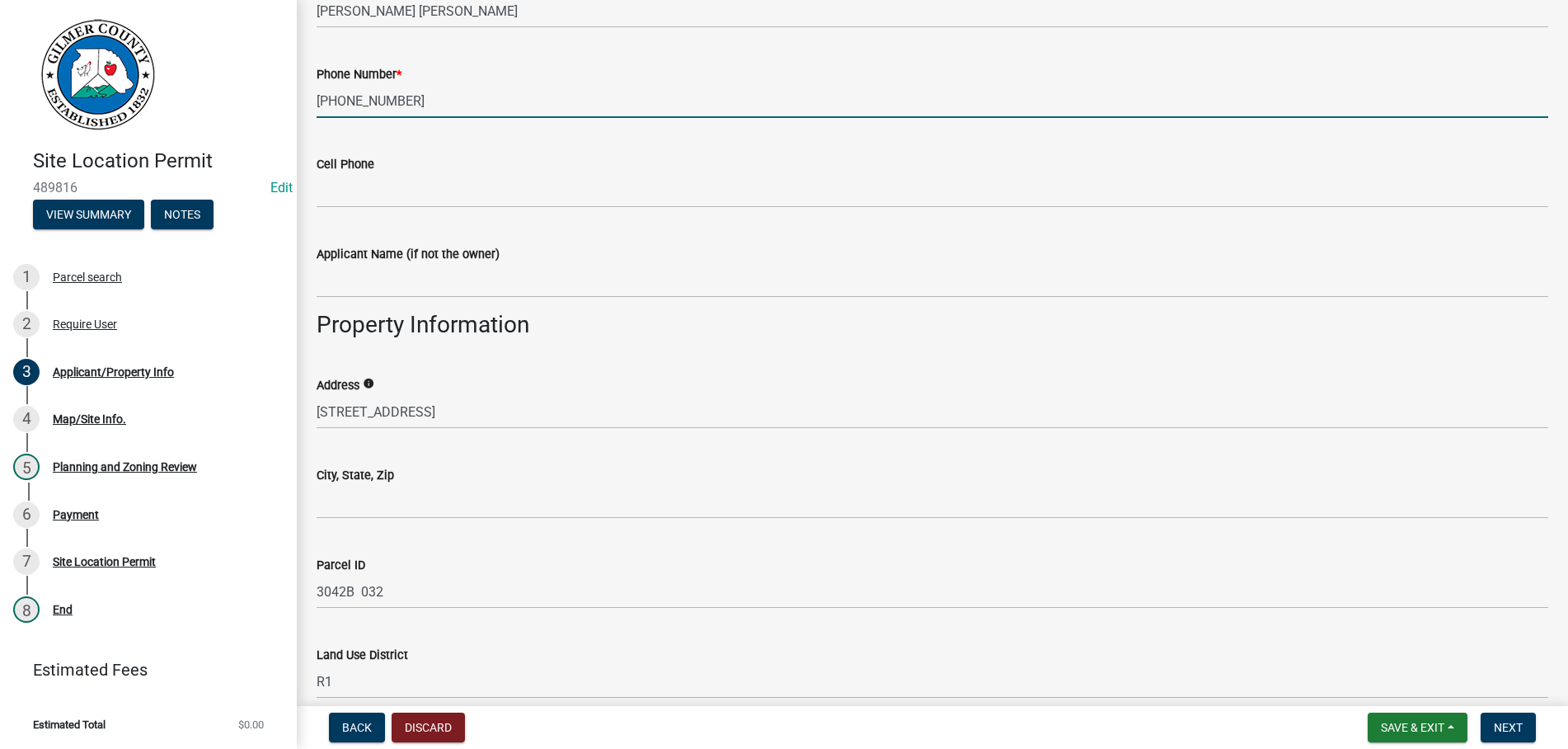
type input "[PHONE_NUMBER]"
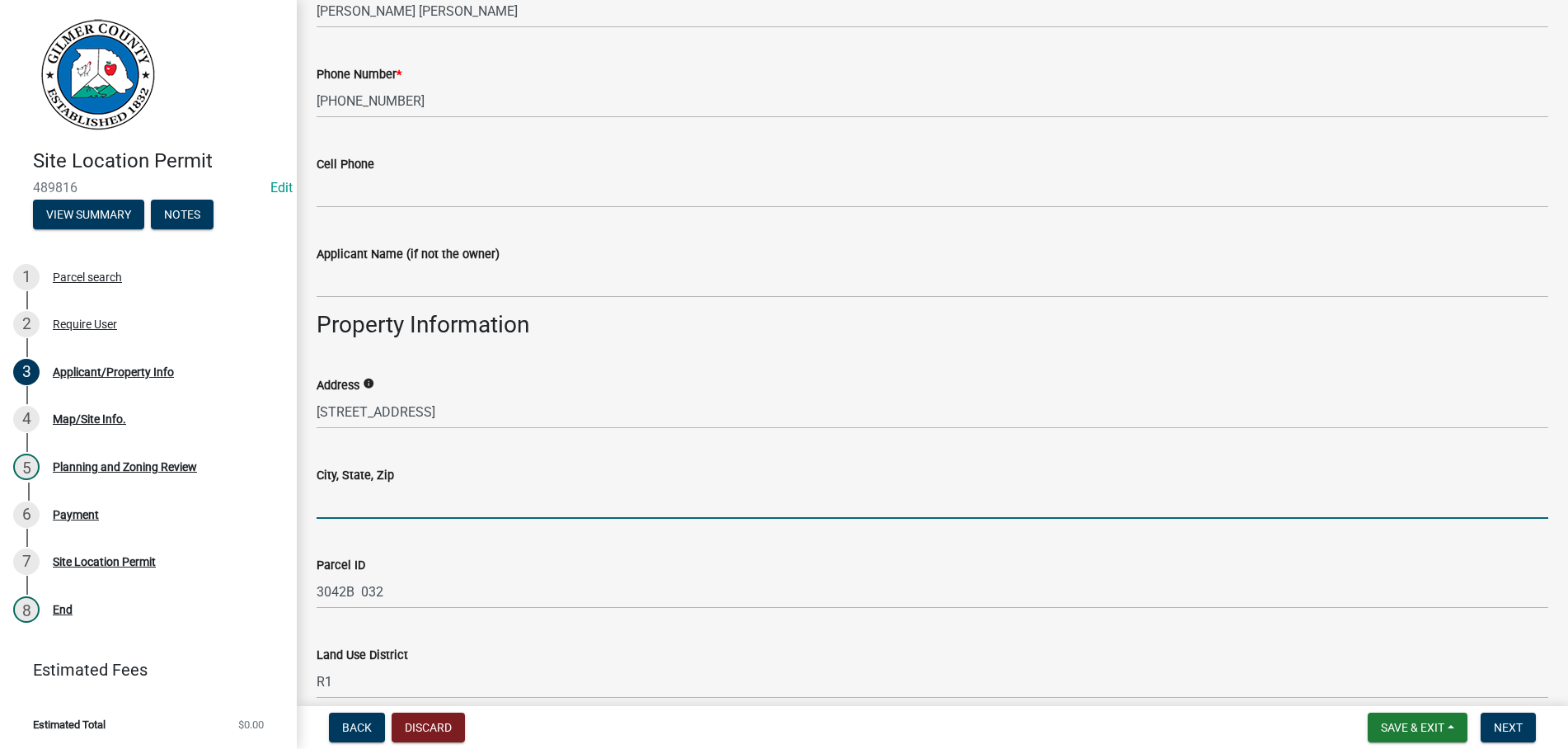
click at [409, 498] on input "City, State, Zip" at bounding box center [931, 501] width 1231 height 34
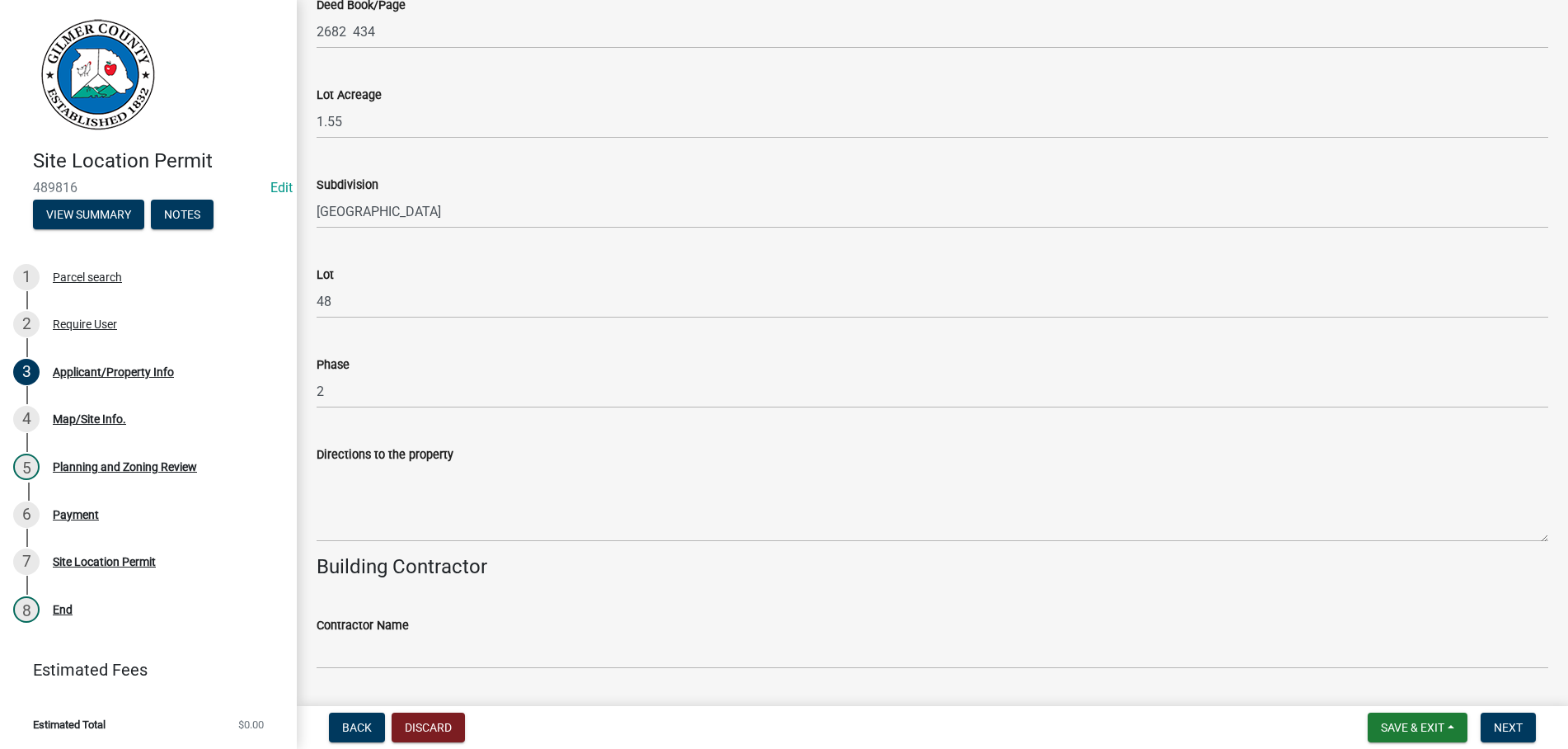
scroll to position [1410, 0]
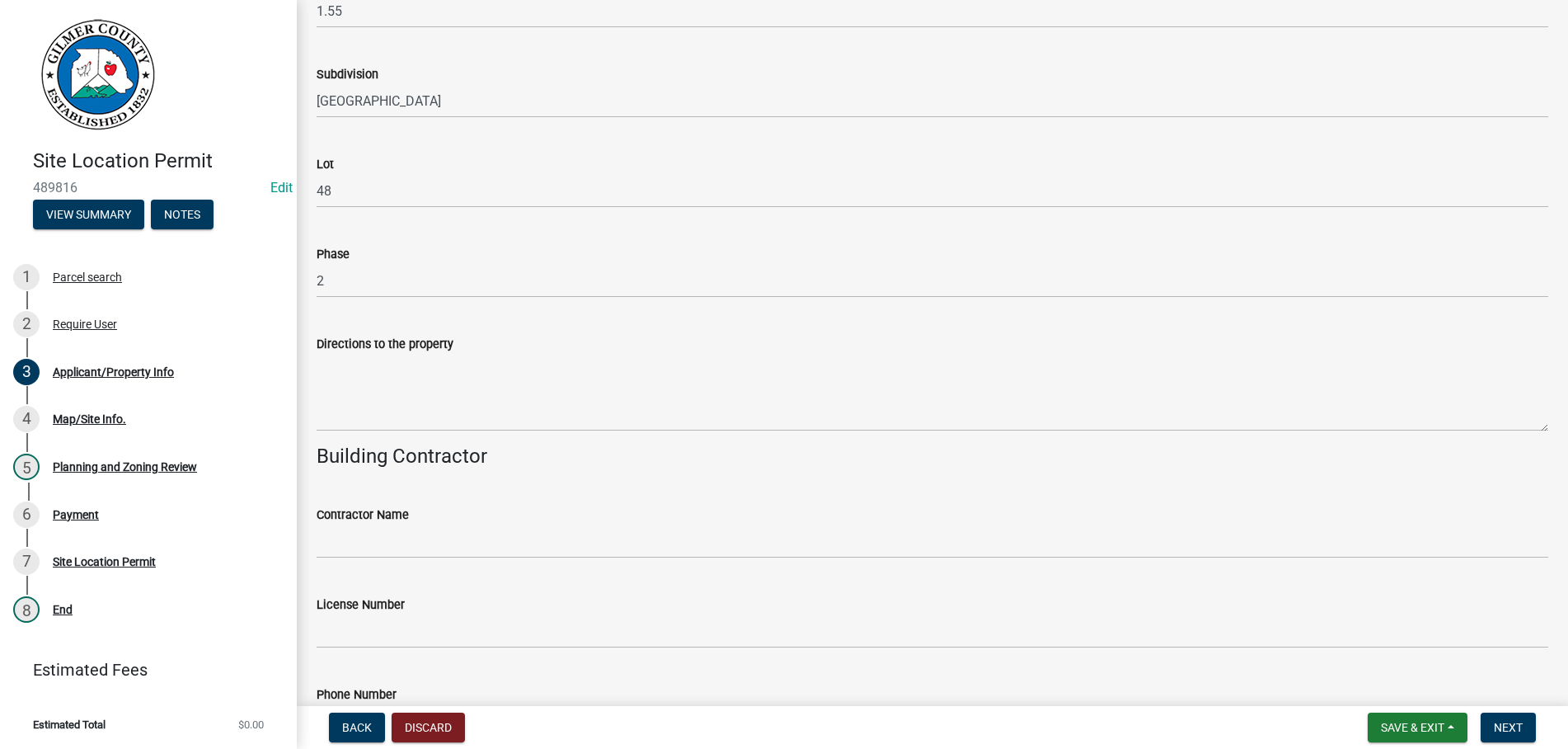
type input "ELLIJAY GA 30540"
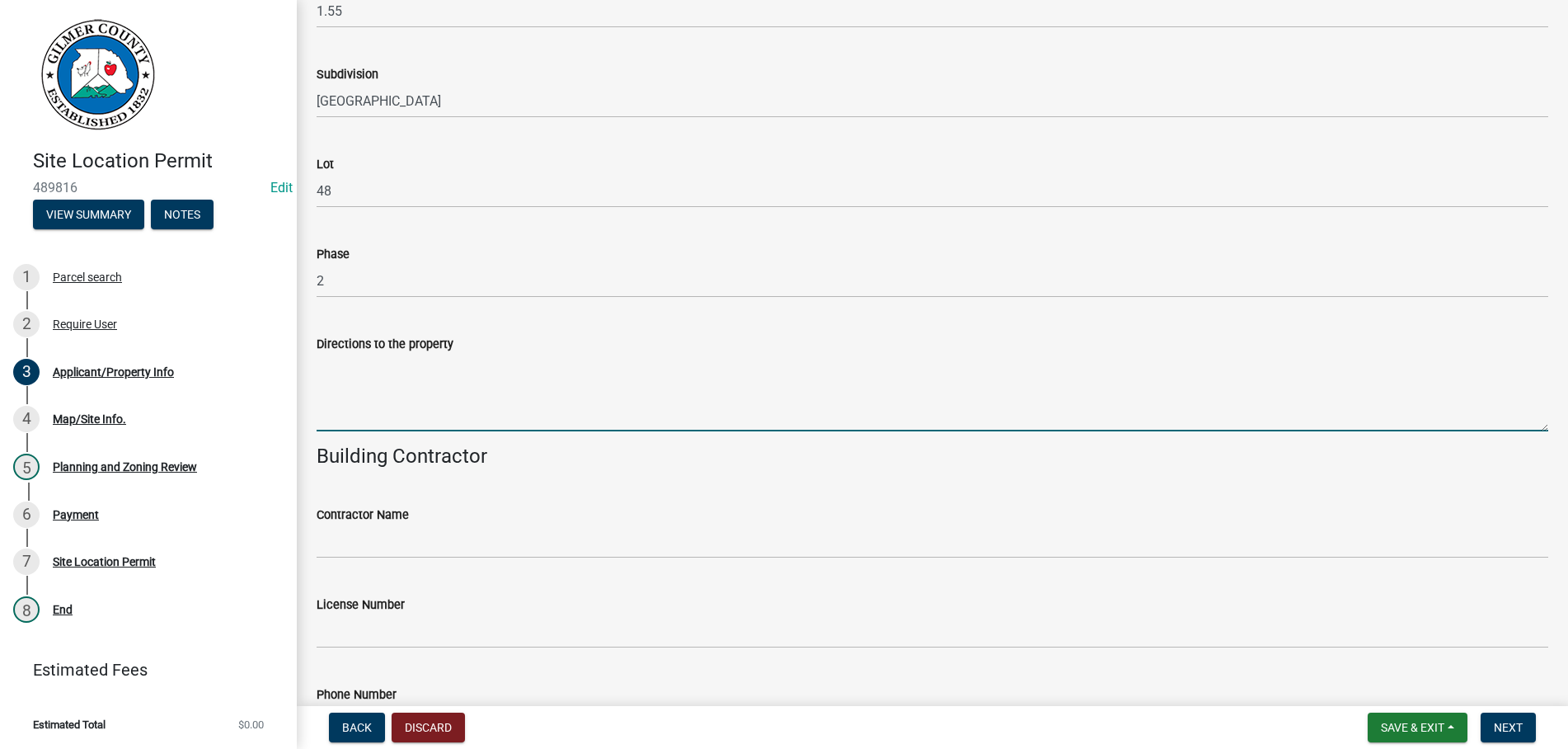
click at [434, 369] on textarea "Directions to the property" at bounding box center [931, 392] width 1231 height 77
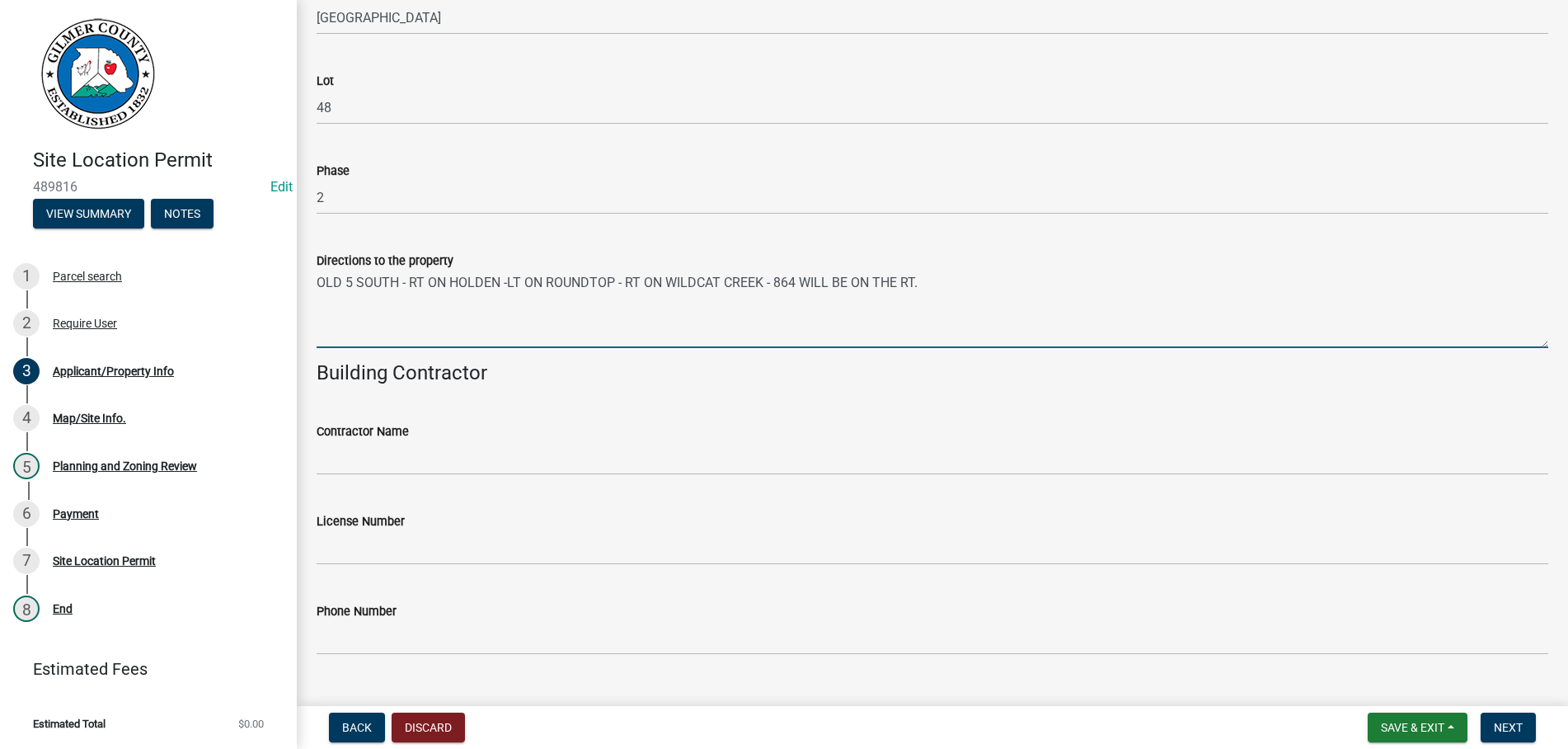
scroll to position [1526, 0]
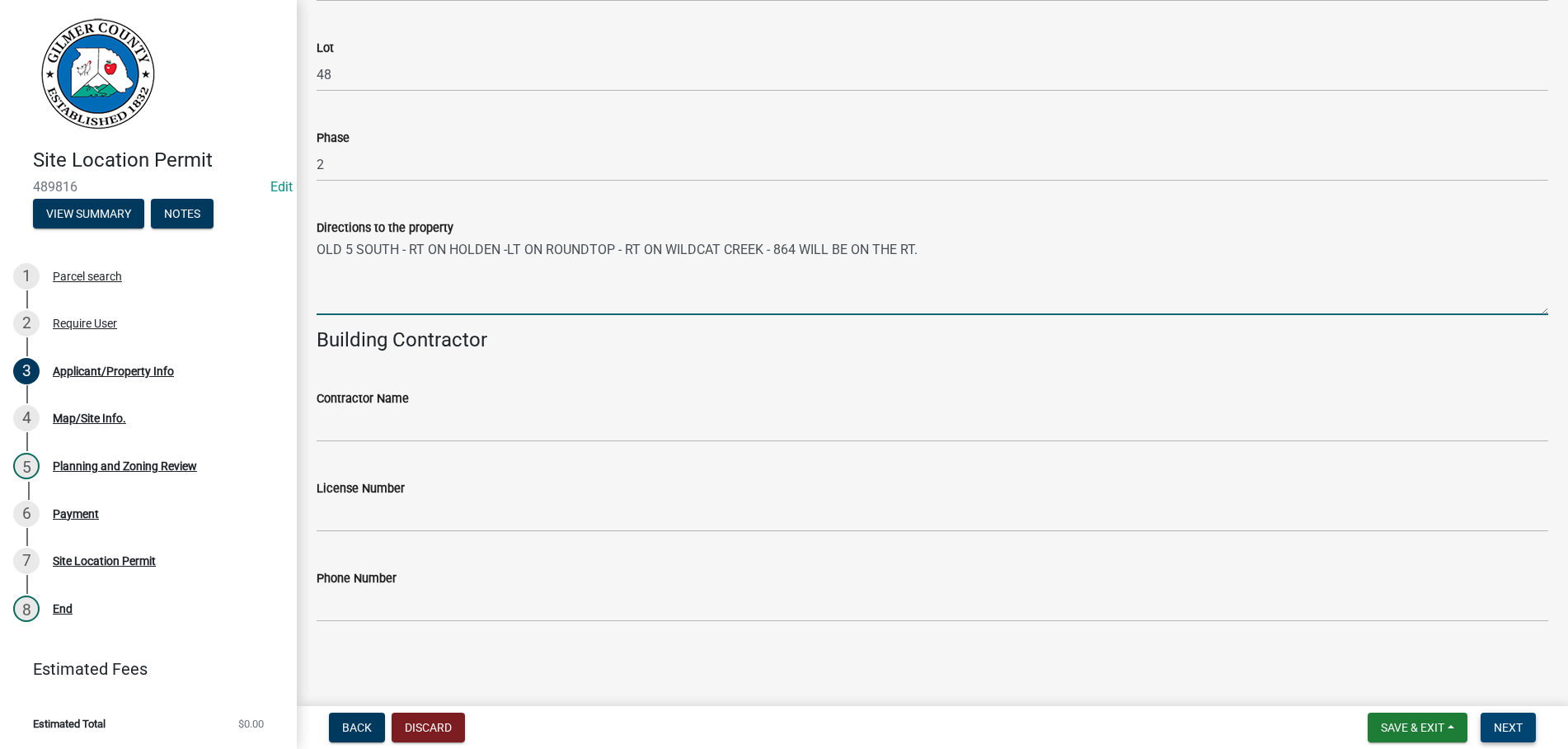
type textarea "OLD 5 SOUTH - RT ON HOLDEN -LT ON ROUNDTOP - RT ON WILDCAT CREEK - 864 WILL BE …"
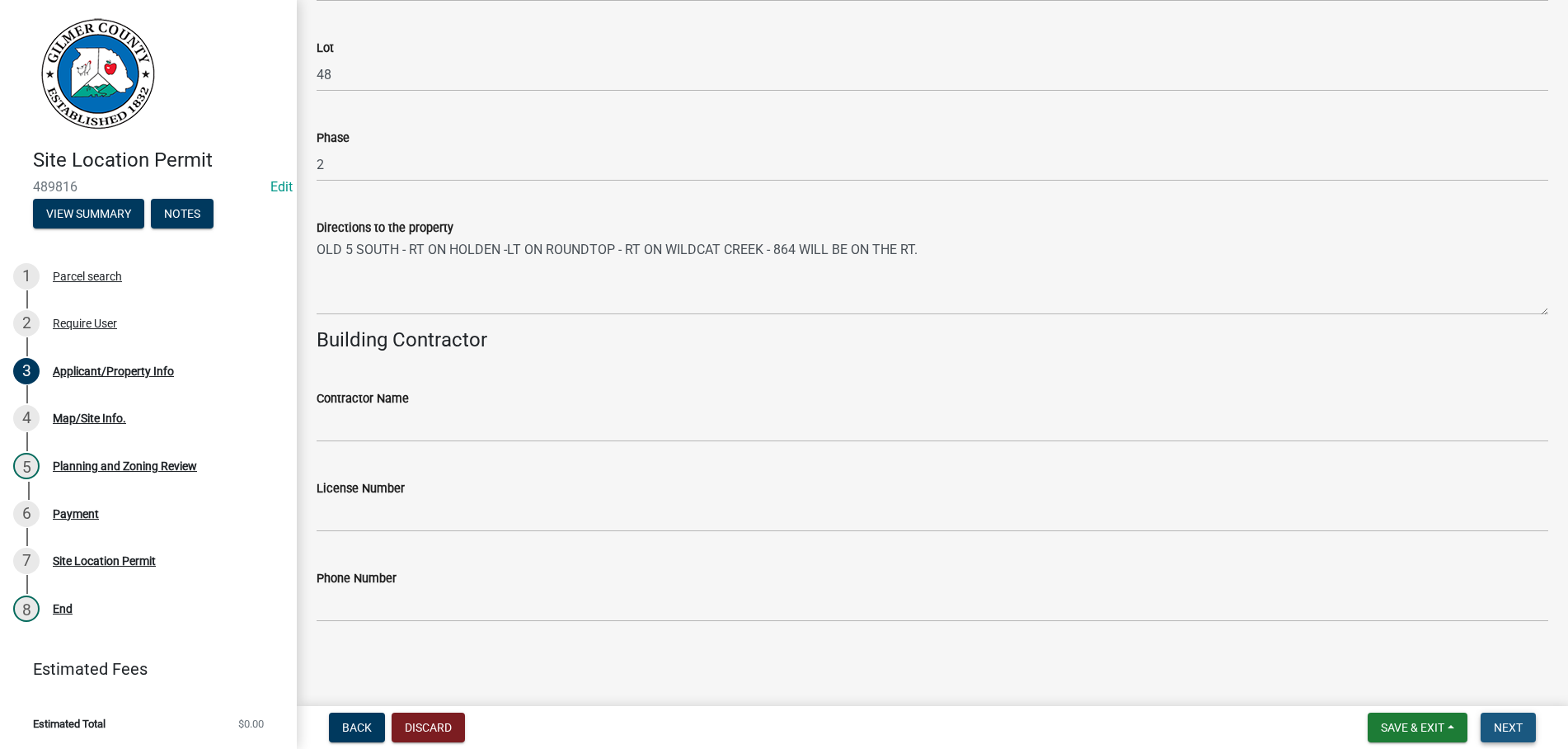
click at [1516, 730] on span "Next" at bounding box center [1508, 728] width 29 height 14
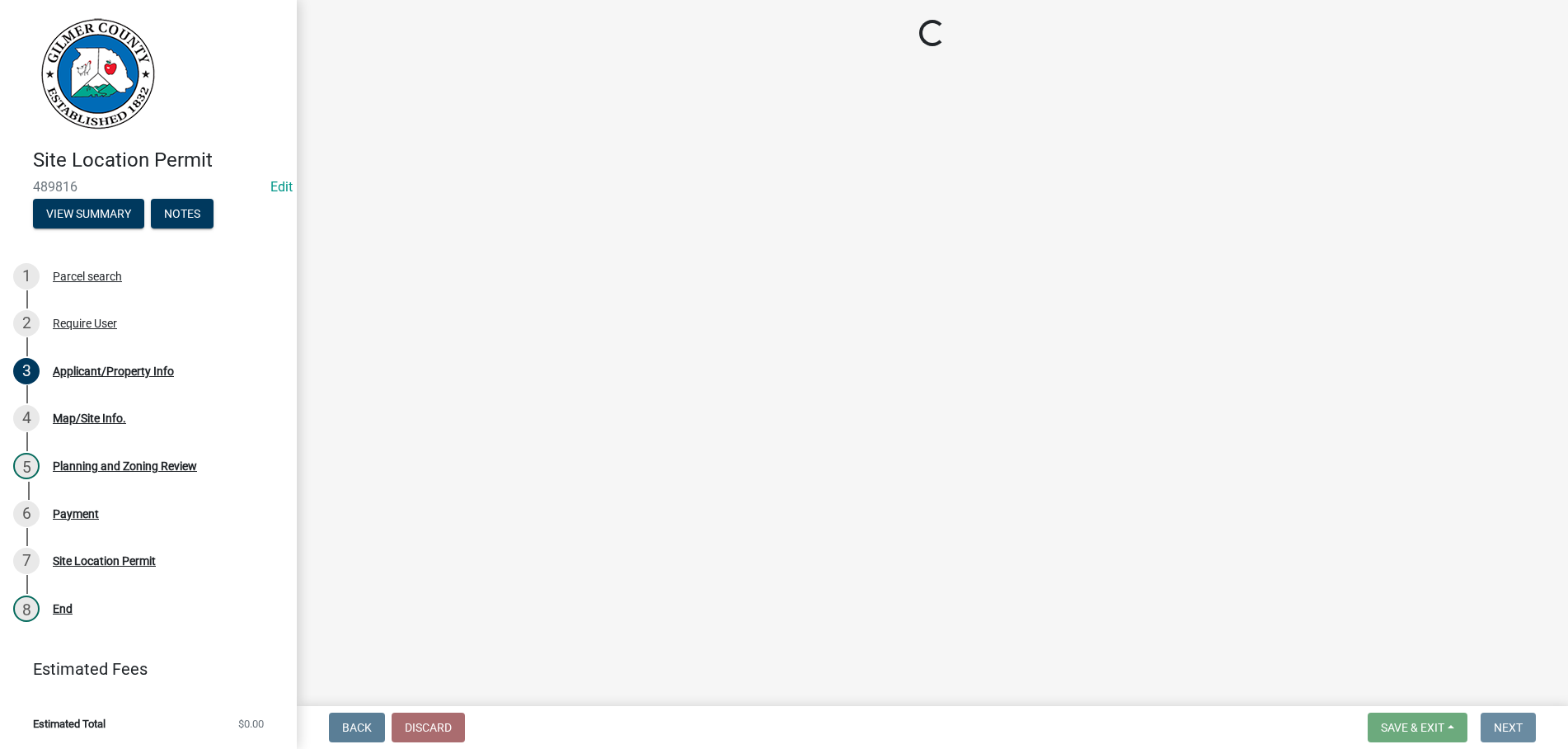
scroll to position [0, 0]
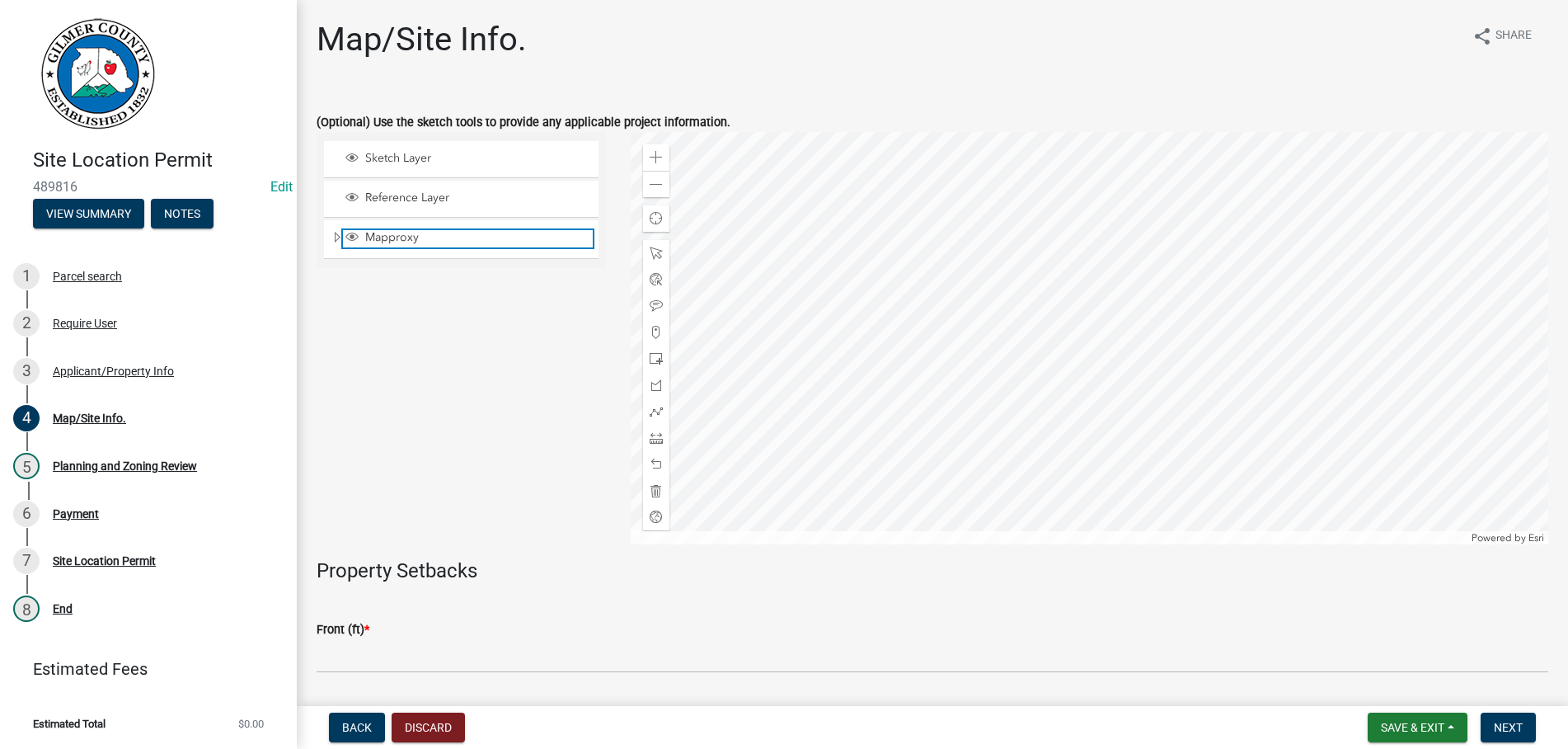
click at [419, 231] on span "Mapproxy" at bounding box center [476, 237] width 231 height 15
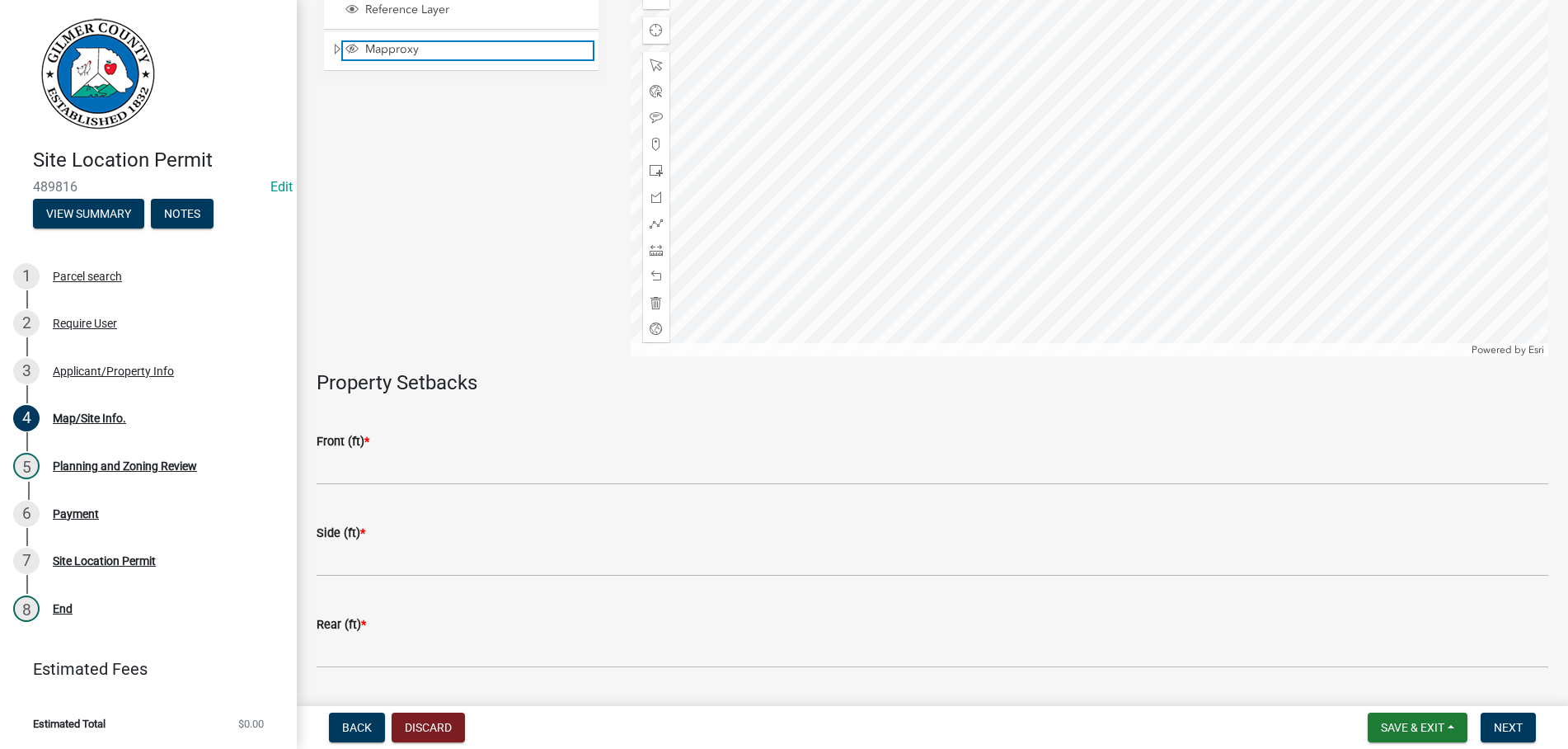
scroll to position [376, 0]
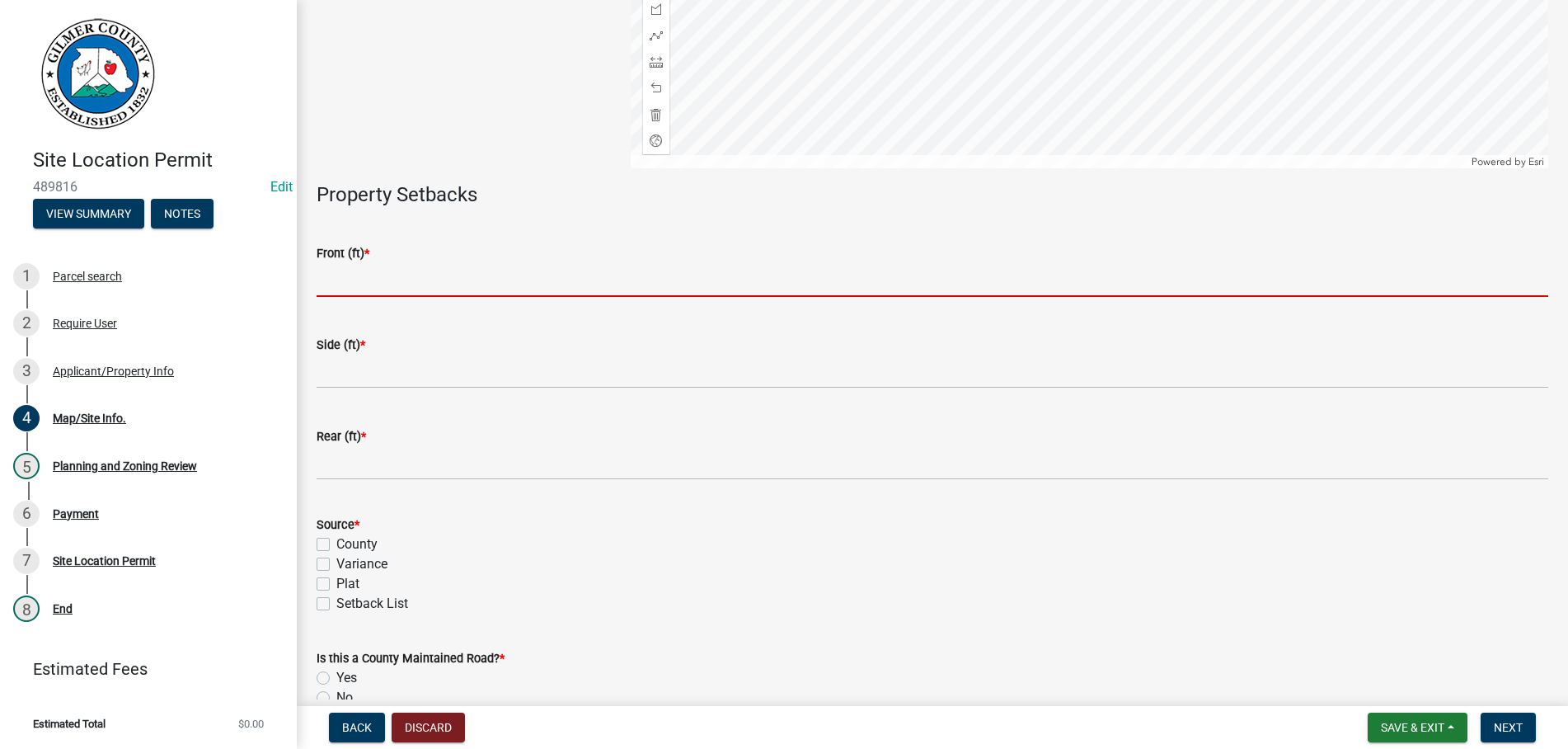
click at [395, 269] on input "text" at bounding box center [931, 279] width 1231 height 34
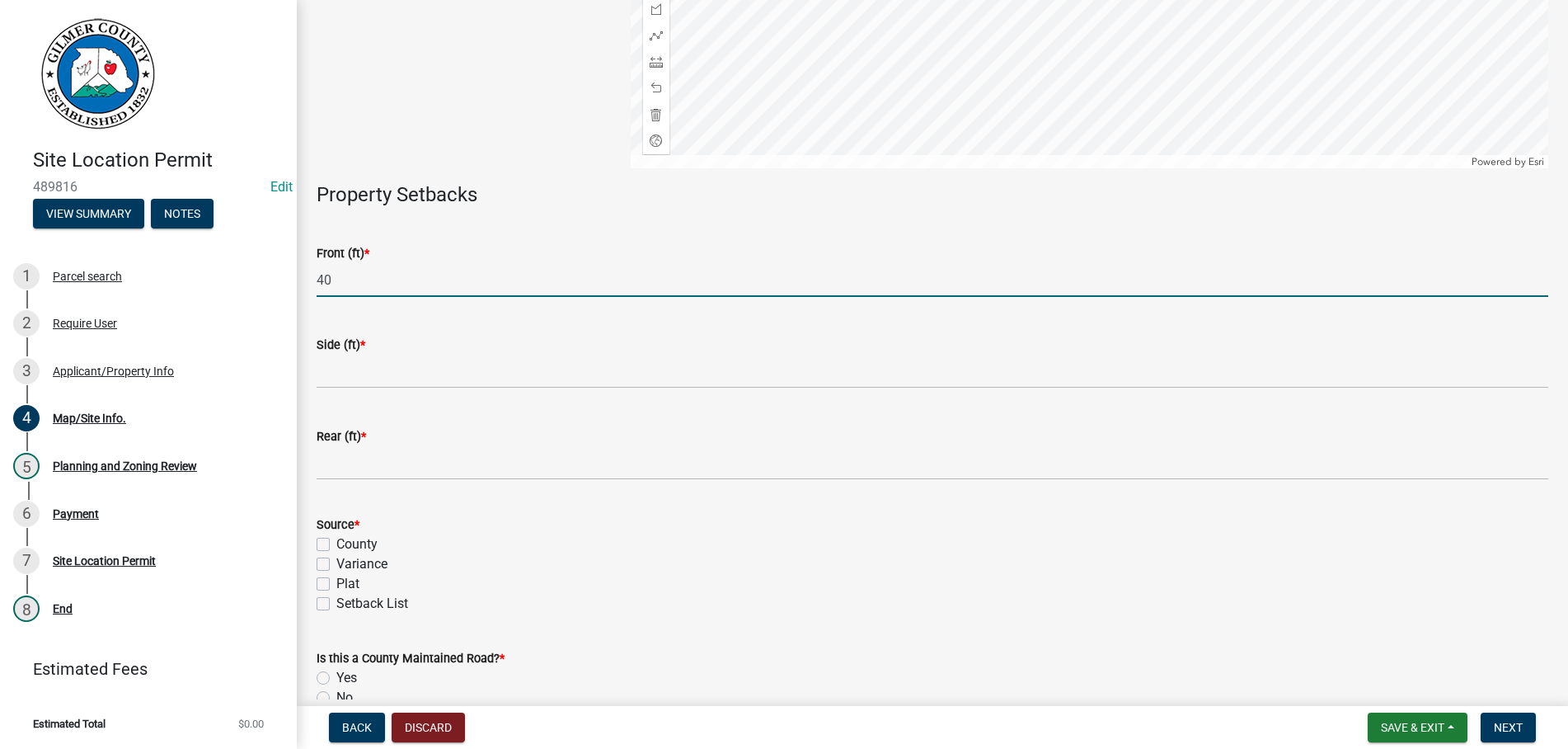
type input "40"
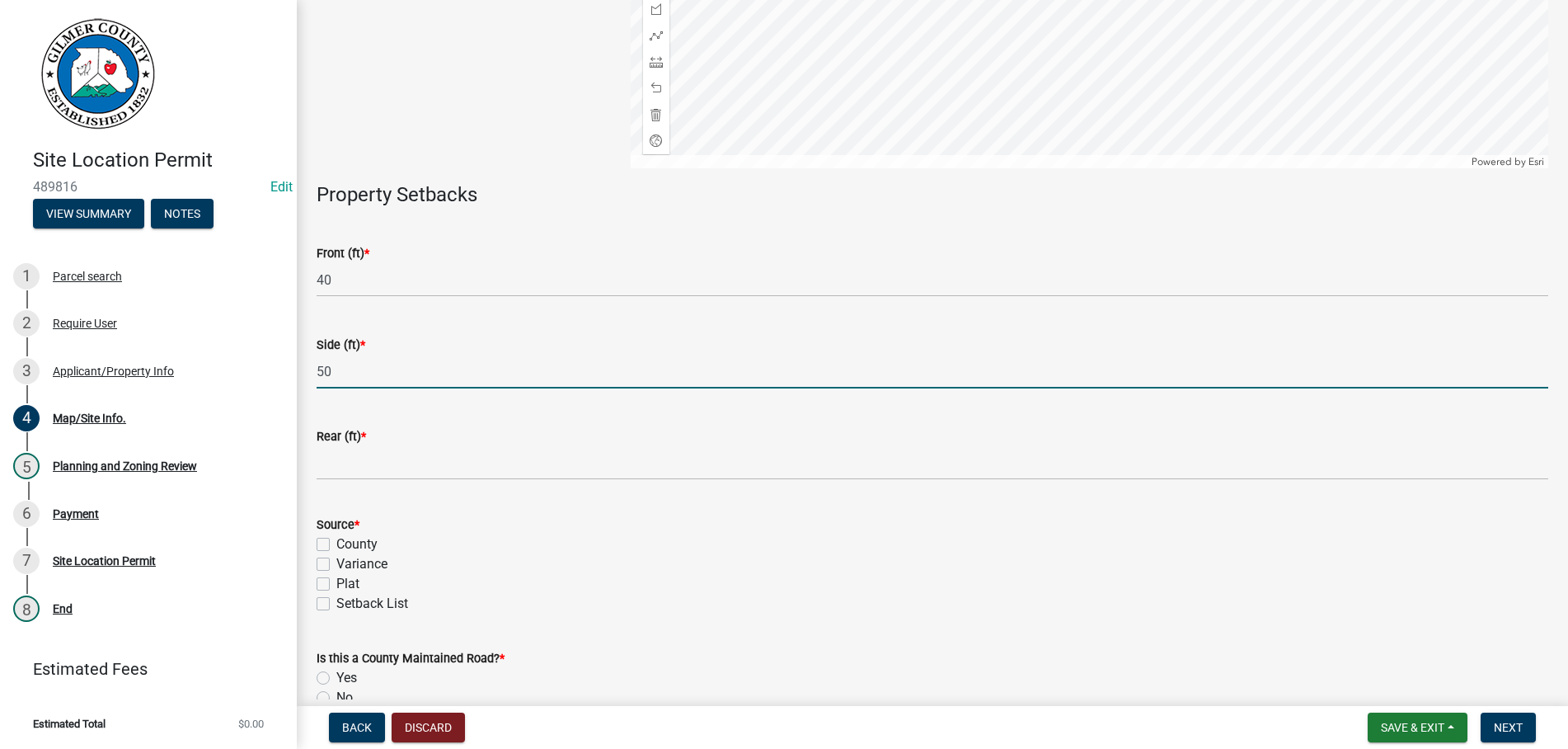
type input "50"
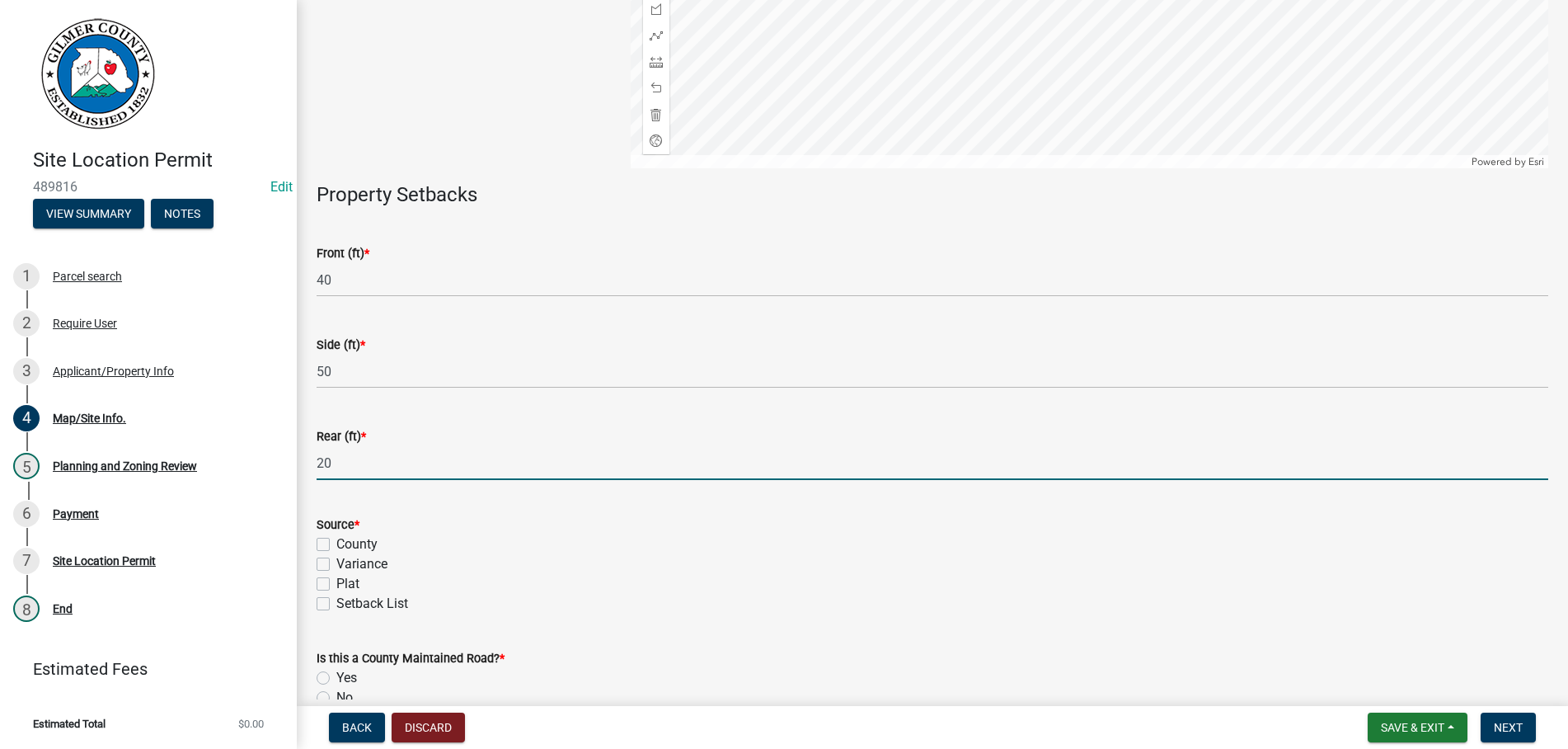
type input "20"
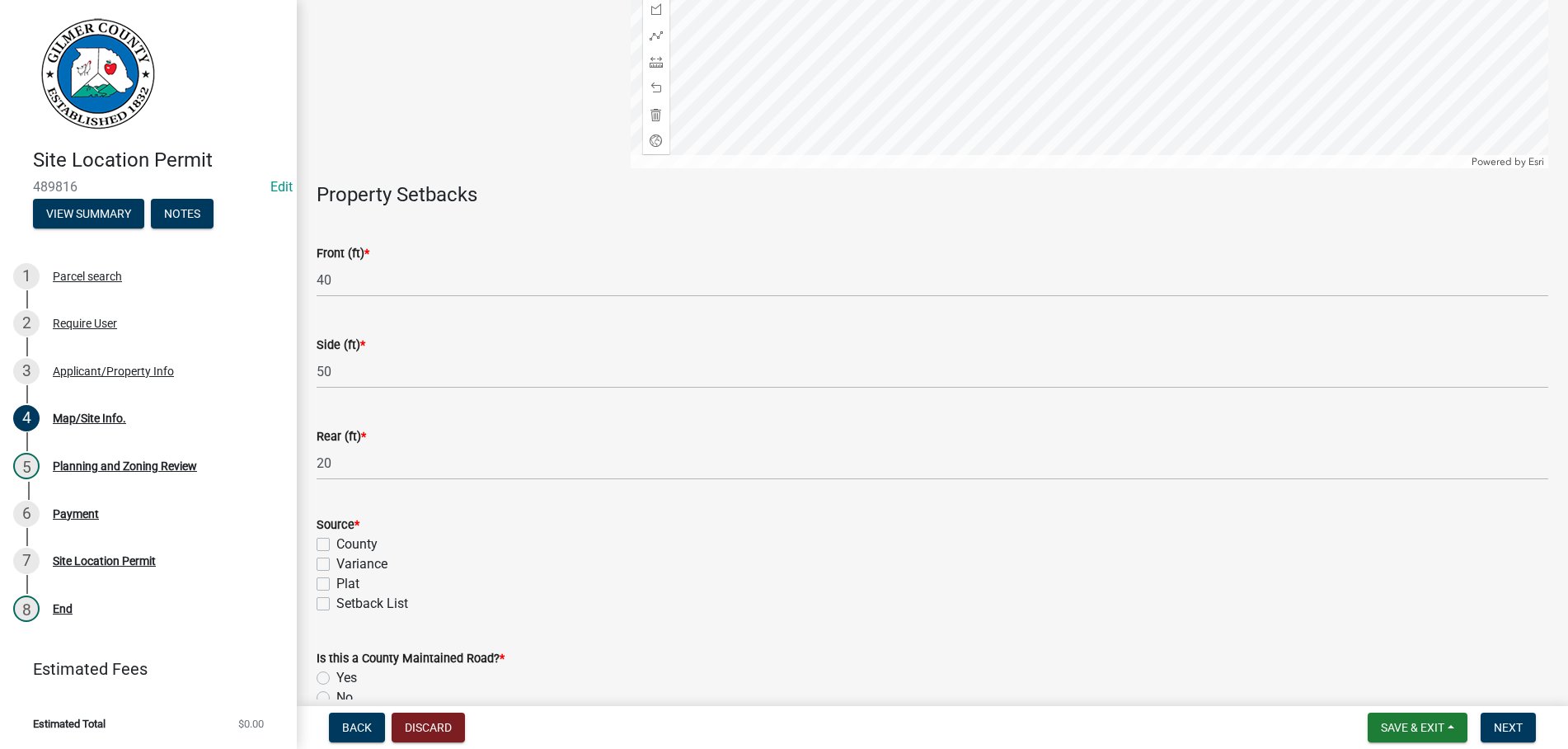
click at [336, 587] on label "Plat" at bounding box center [348, 584] width 23 height 20
click at [336, 585] on input "Plat" at bounding box center [341, 579] width 11 height 11
checkbox input "true"
checkbox input "false"
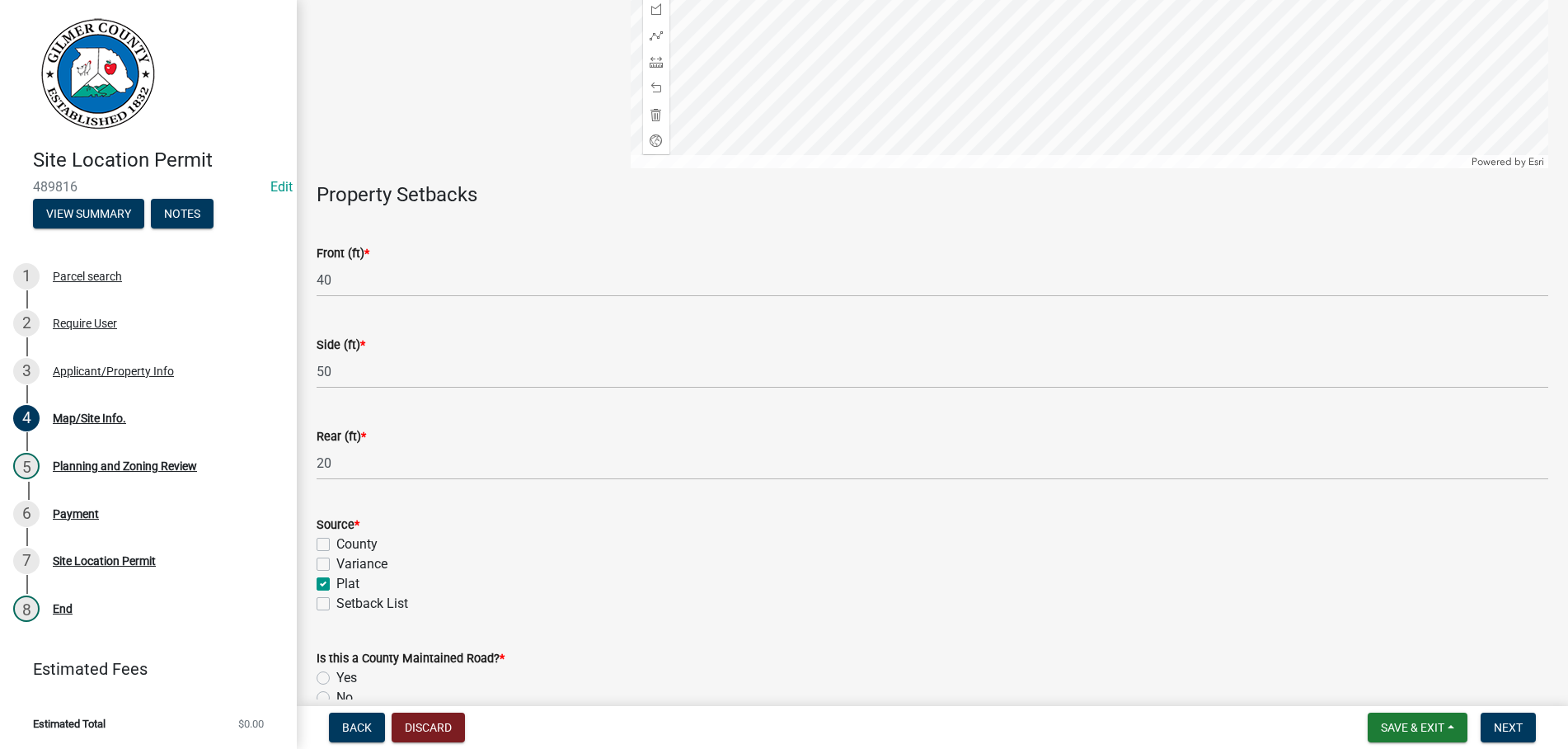
checkbox input "true"
checkbox input "false"
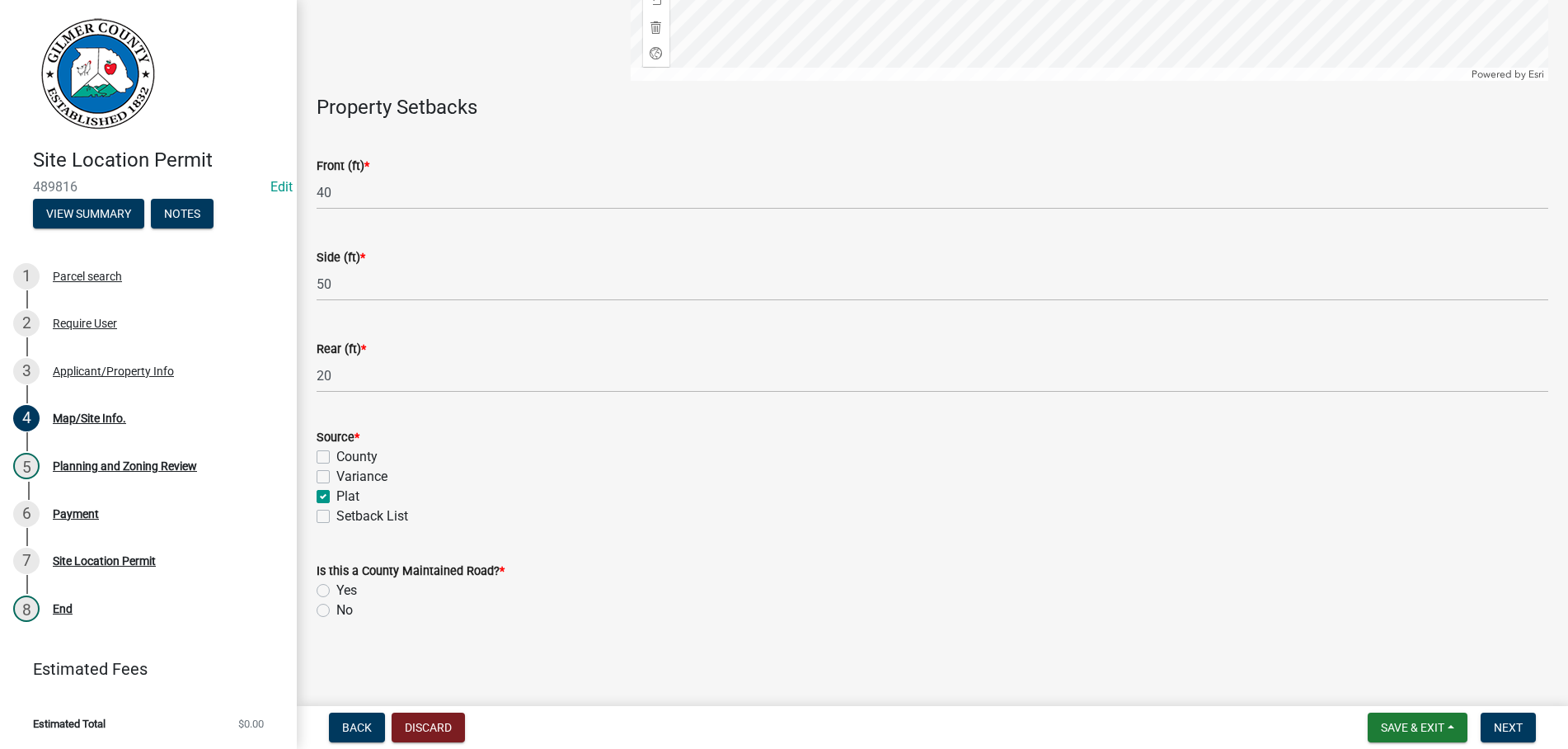
click at [336, 589] on label "Yes" at bounding box center [346, 590] width 21 height 20
click at [336, 589] on input "Yes" at bounding box center [341, 585] width 11 height 11
radio input "true"
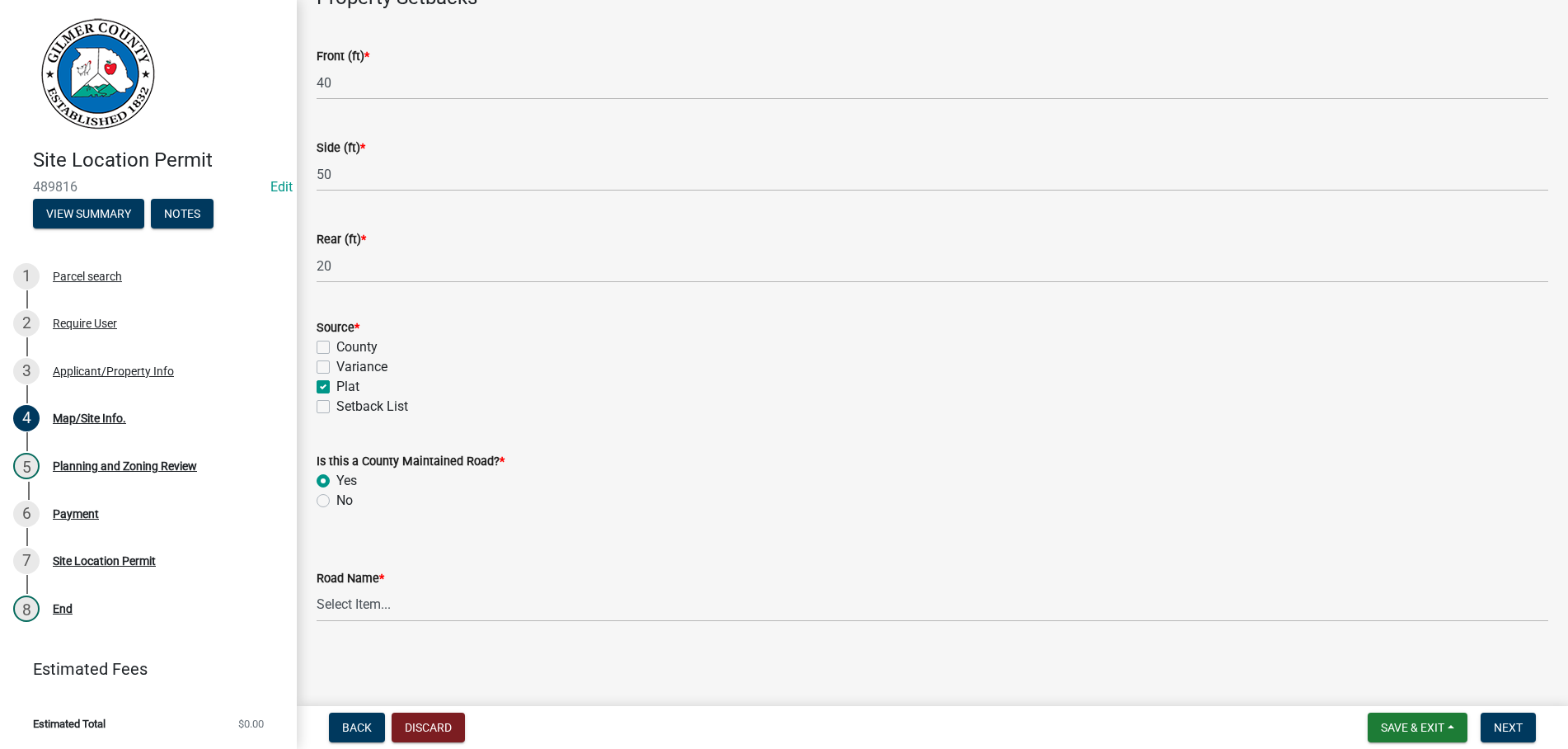
scroll to position [574, 0]
click at [316, 586] on select "Select Item... [PERSON_NAME][GEOGRAPHIC_DATA] [GEOGRAPHIC_DATA][PERSON_NAME][PE…" at bounding box center [931, 603] width 1231 height 34
click option "[GEOGRAPHIC_DATA]" at bounding box center [0, 0] width 0 height 0
select select "4398d5e6-9d70-4e9d-9578-95fa39957cac"
click at [726, 384] on div "Plat" at bounding box center [931, 385] width 1231 height 20
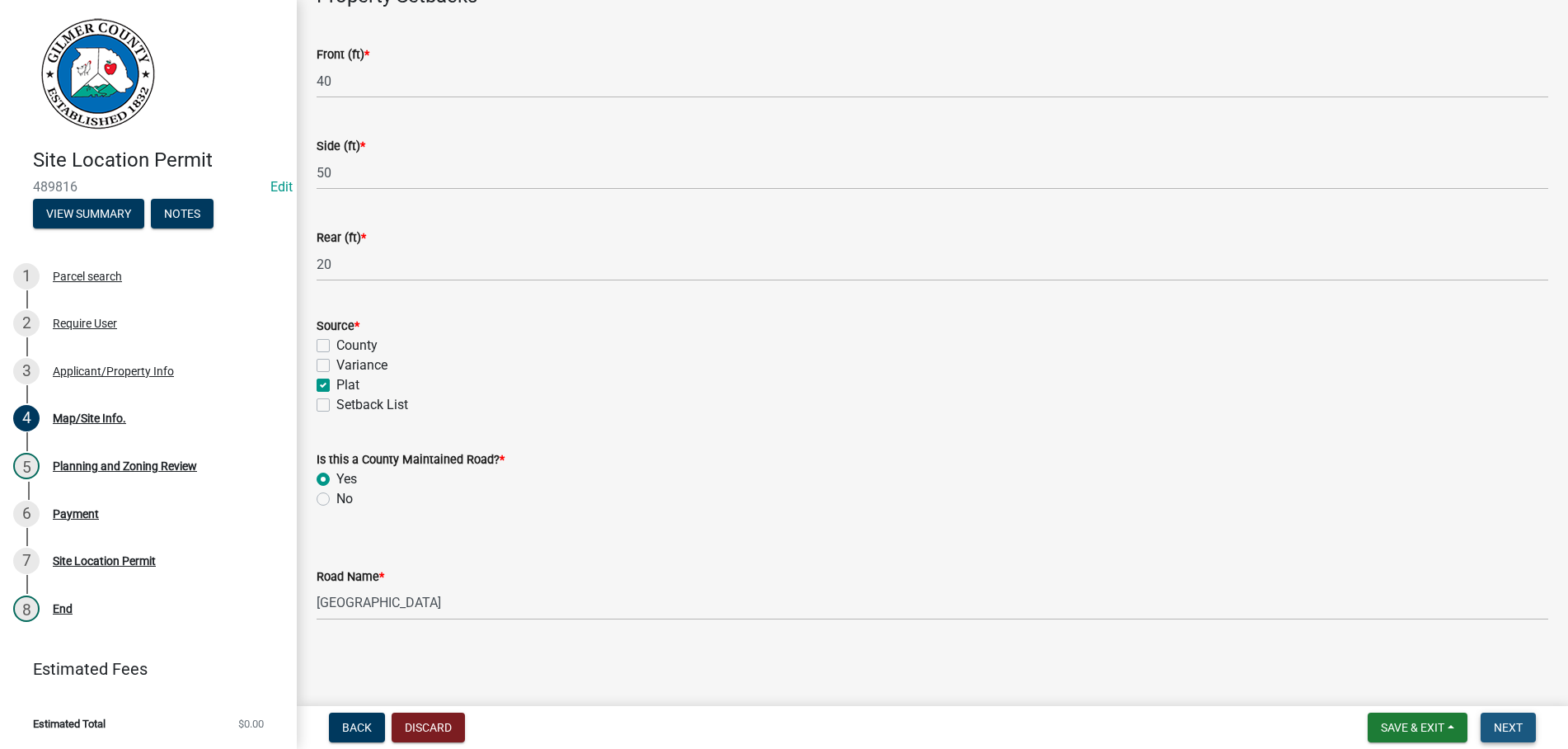
click at [1503, 721] on span "Next" at bounding box center [1508, 728] width 29 height 14
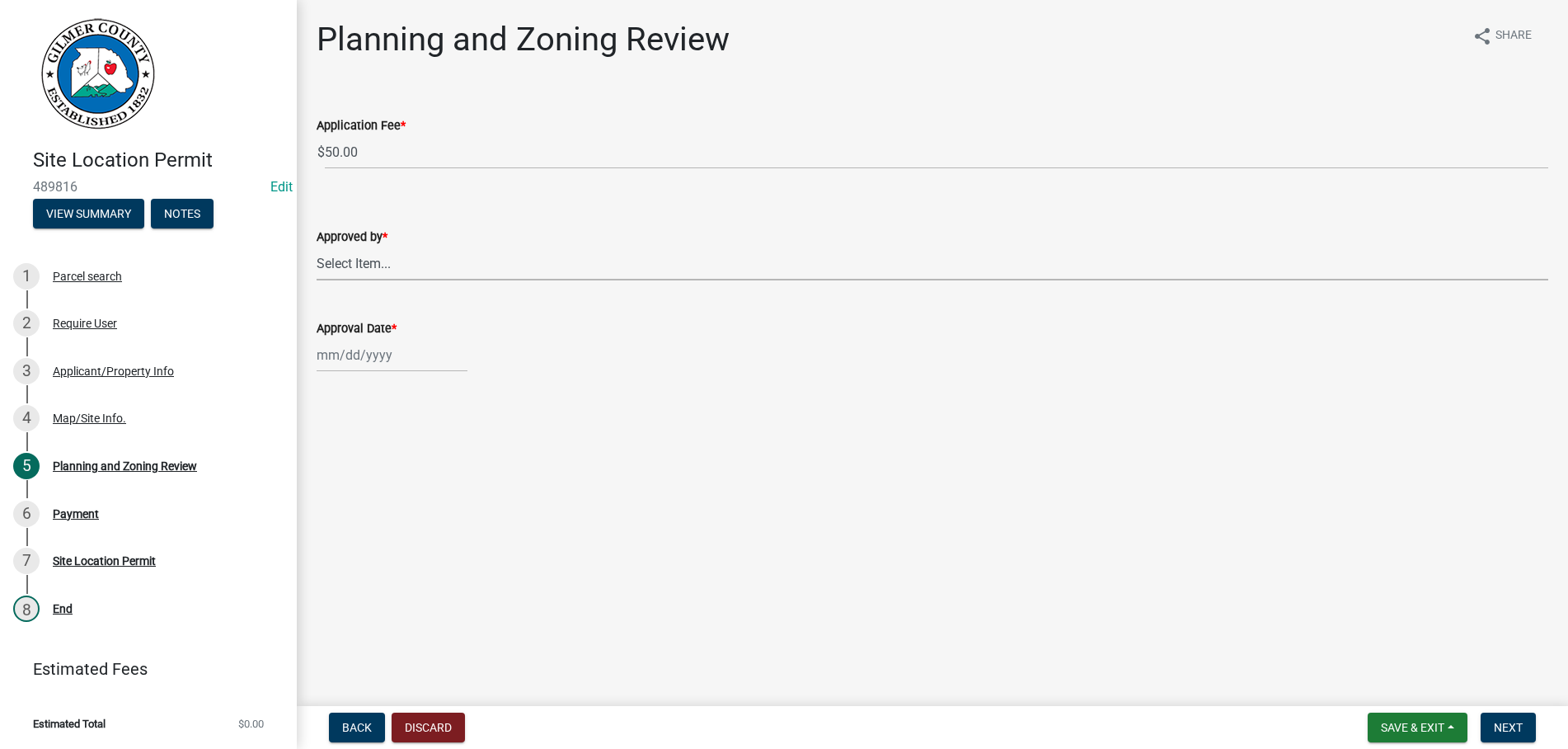
click at [316, 246] on select "Select Item... [PERSON_NAME] [PERSON_NAME] [PERSON_NAME] [PERSON_NAME] [PERSON_…" at bounding box center [931, 263] width 1231 height 34
click option "[PERSON_NAME]" at bounding box center [0, 0] width 0 height 0
select select "b44f7338-8171-40f4-83dd-b8ba3065c966"
select select "10"
select select "2025"
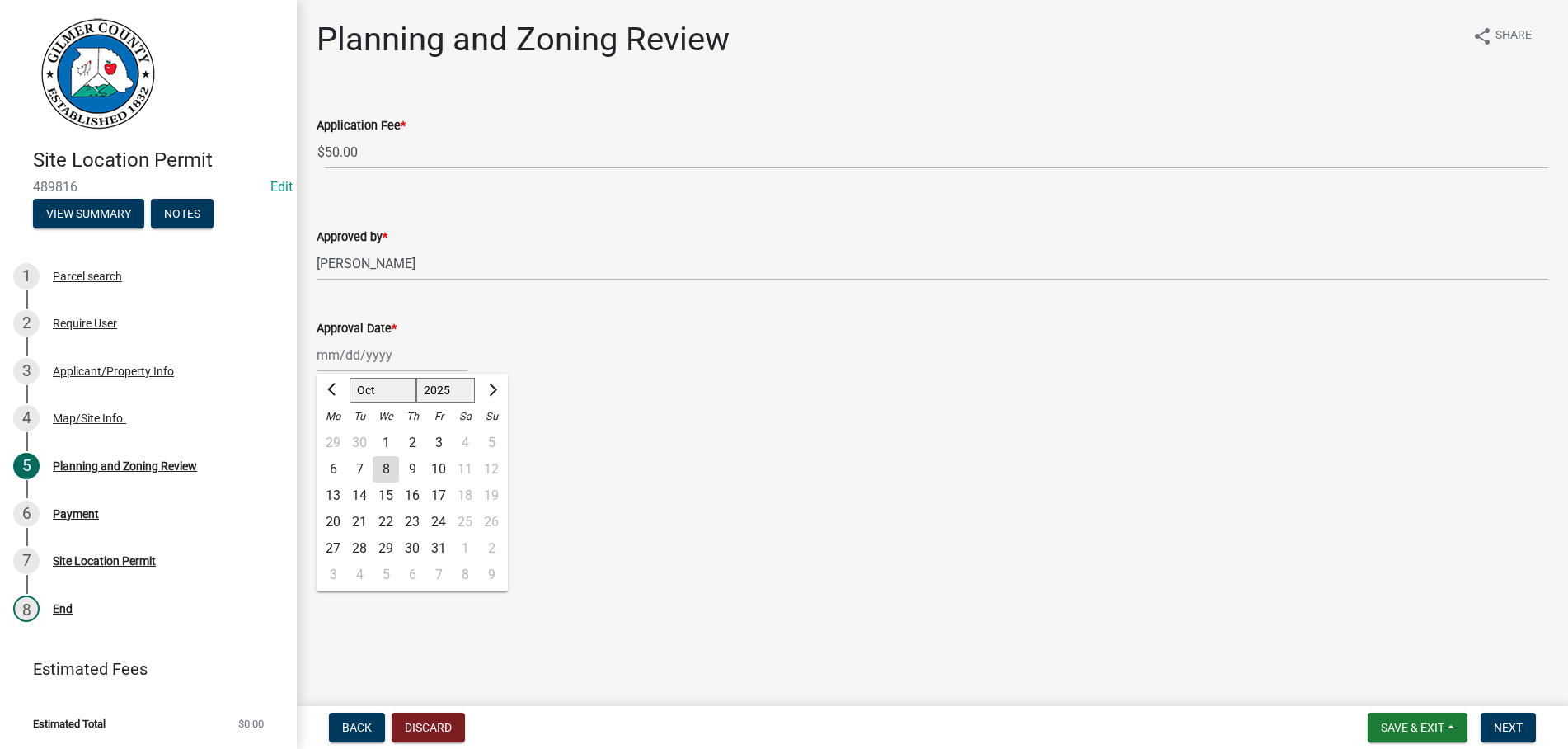
click at [403, 354] on input "Approval Date *" at bounding box center [392, 354] width 150 height 34
type input "[DATE]"
click at [1500, 721] on span "Next" at bounding box center [1508, 728] width 29 height 14
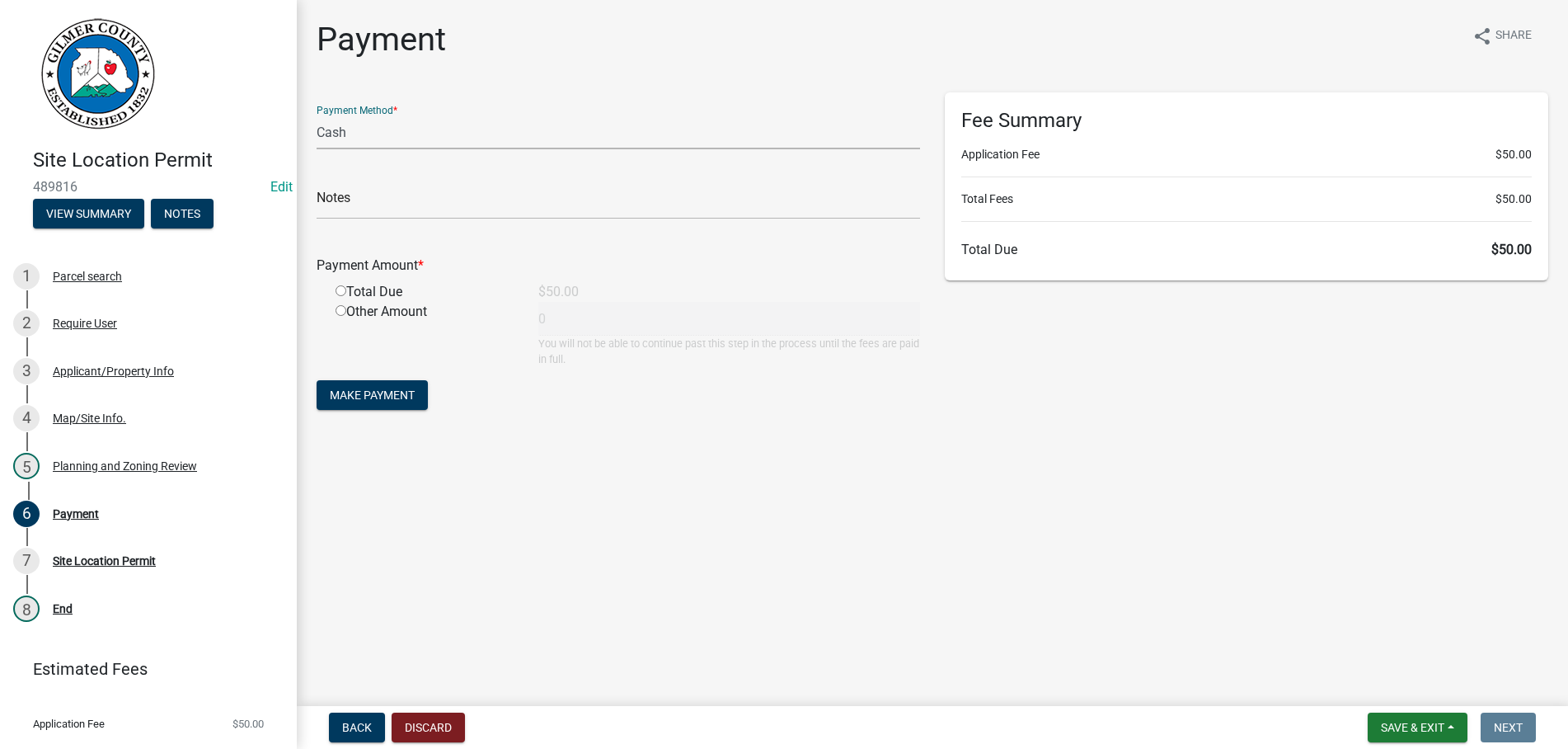
click at [316, 115] on select "Credit Card POS Check Cash" at bounding box center [618, 132] width 603 height 34
select select "1: 0"
click option "Check" at bounding box center [0, 0] width 0 height 0
click at [411, 193] on input "text" at bounding box center [618, 202] width 603 height 34
type input "1020"
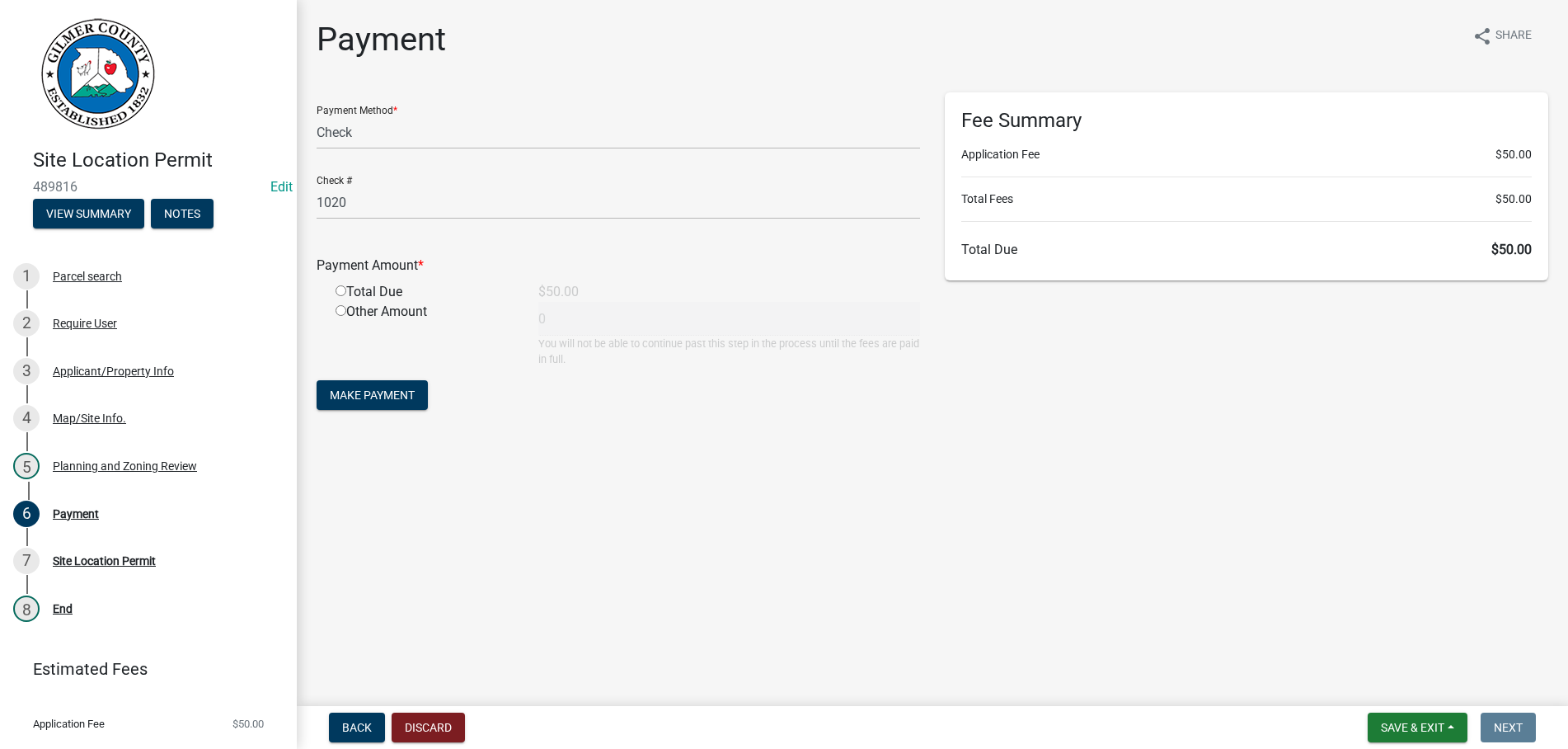
click at [336, 285] on input "radio" at bounding box center [341, 290] width 11 height 11
radio input "true"
type input "50"
click at [316, 380] on button "Make Payment" at bounding box center [372, 395] width 111 height 29
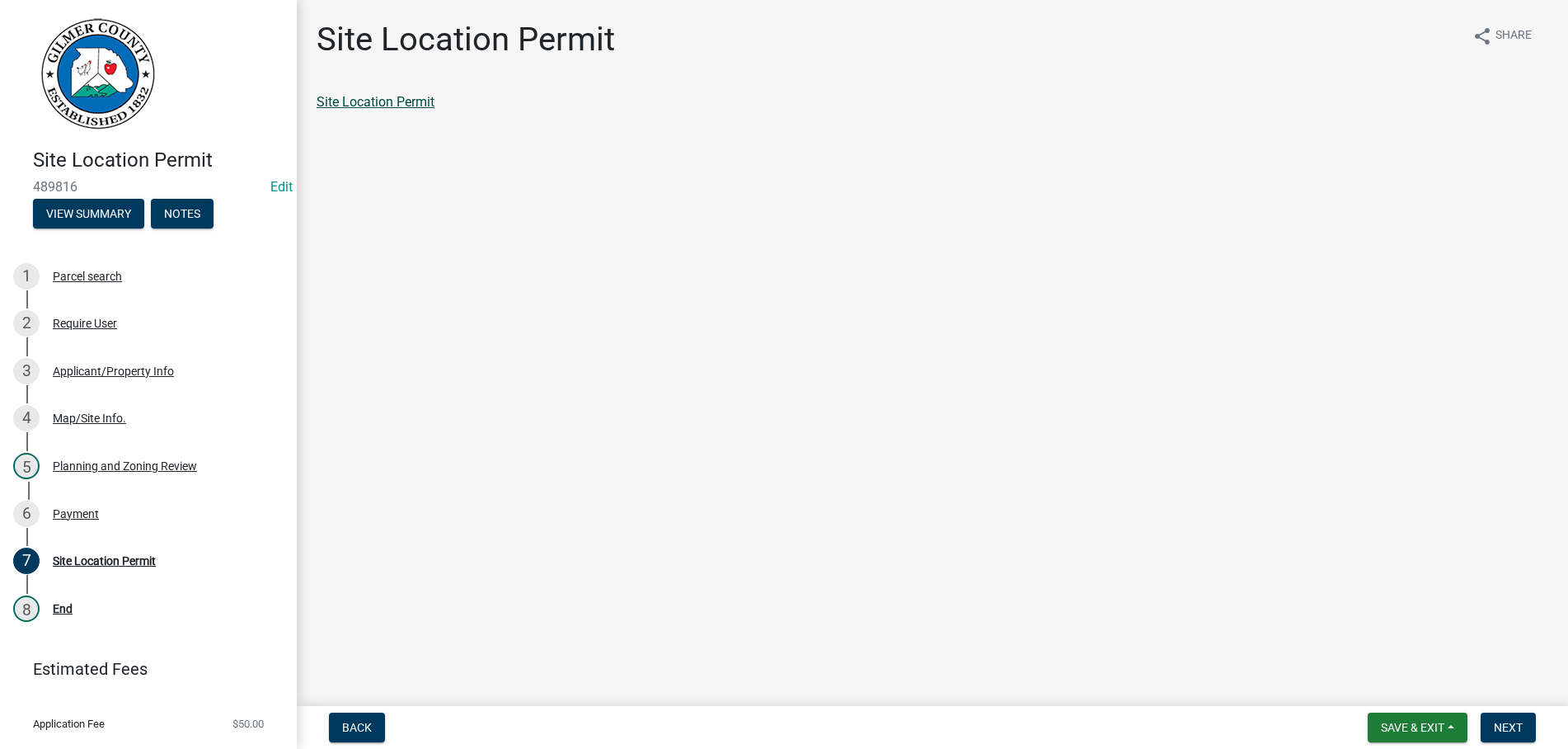
click at [368, 104] on link "Site Location Permit" at bounding box center [375, 102] width 118 height 16
click at [1508, 728] on span "Next" at bounding box center [1508, 728] width 29 height 14
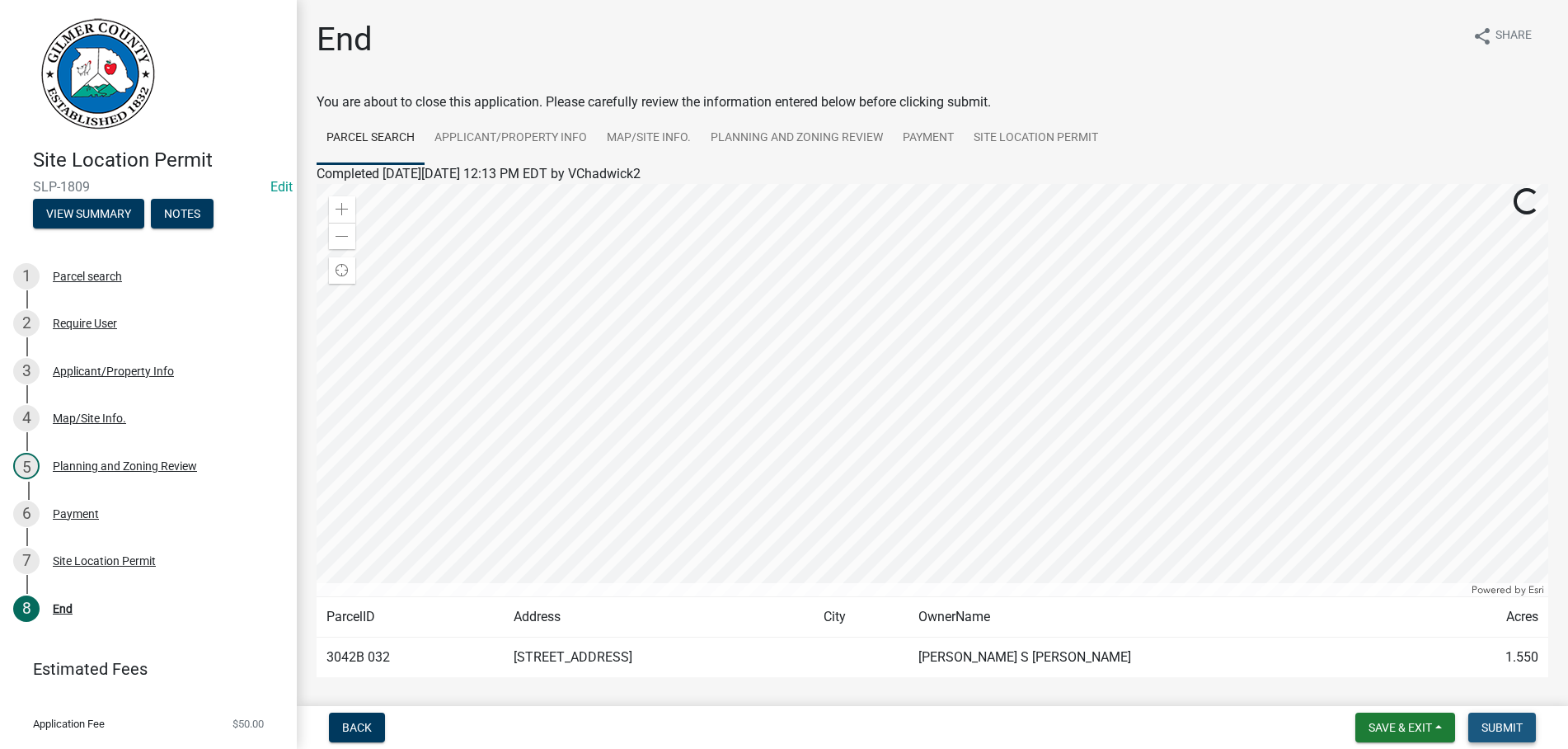
click at [1508, 728] on span "Submit" at bounding box center [1502, 728] width 41 height 14
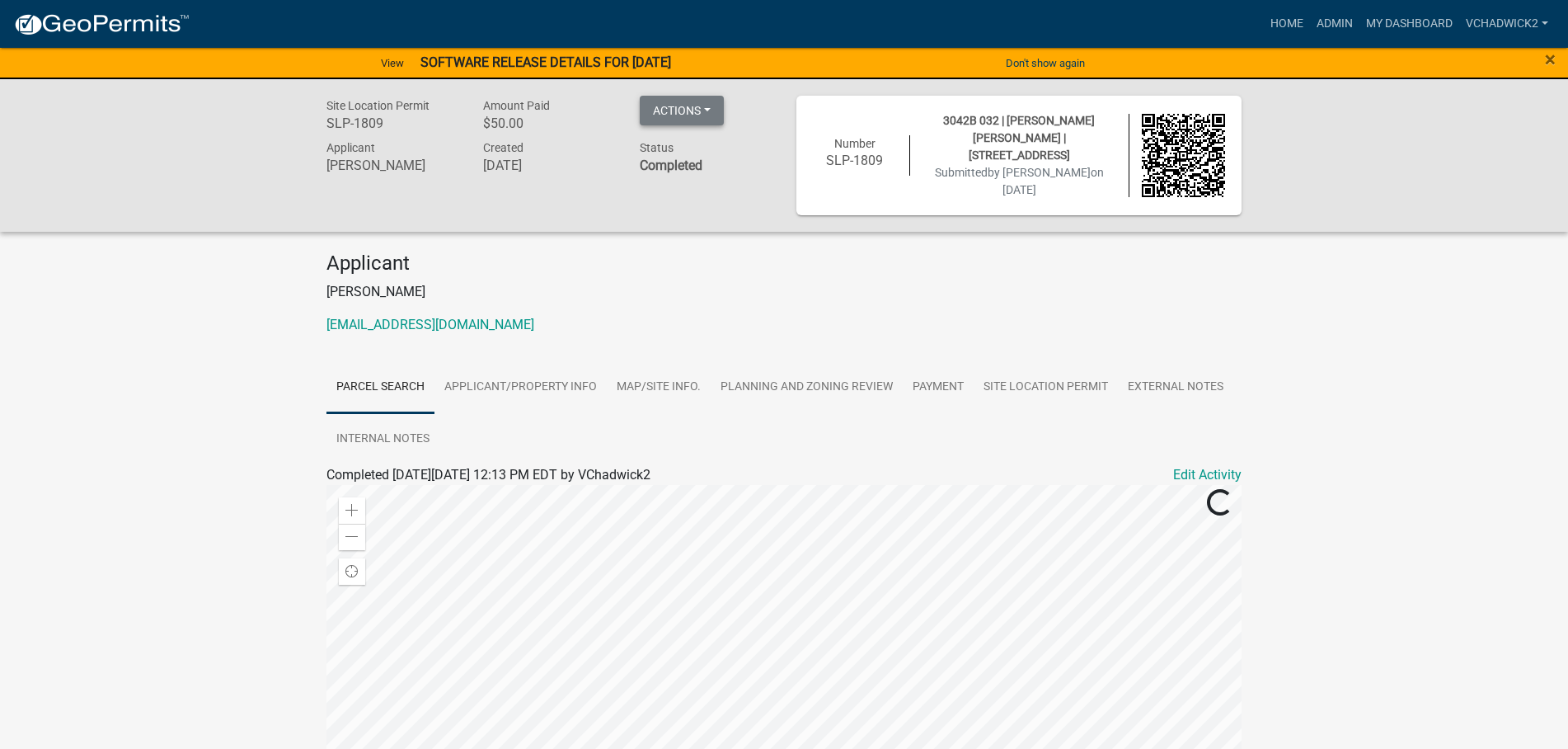
click at [683, 110] on button "Actions" at bounding box center [681, 110] width 84 height 29
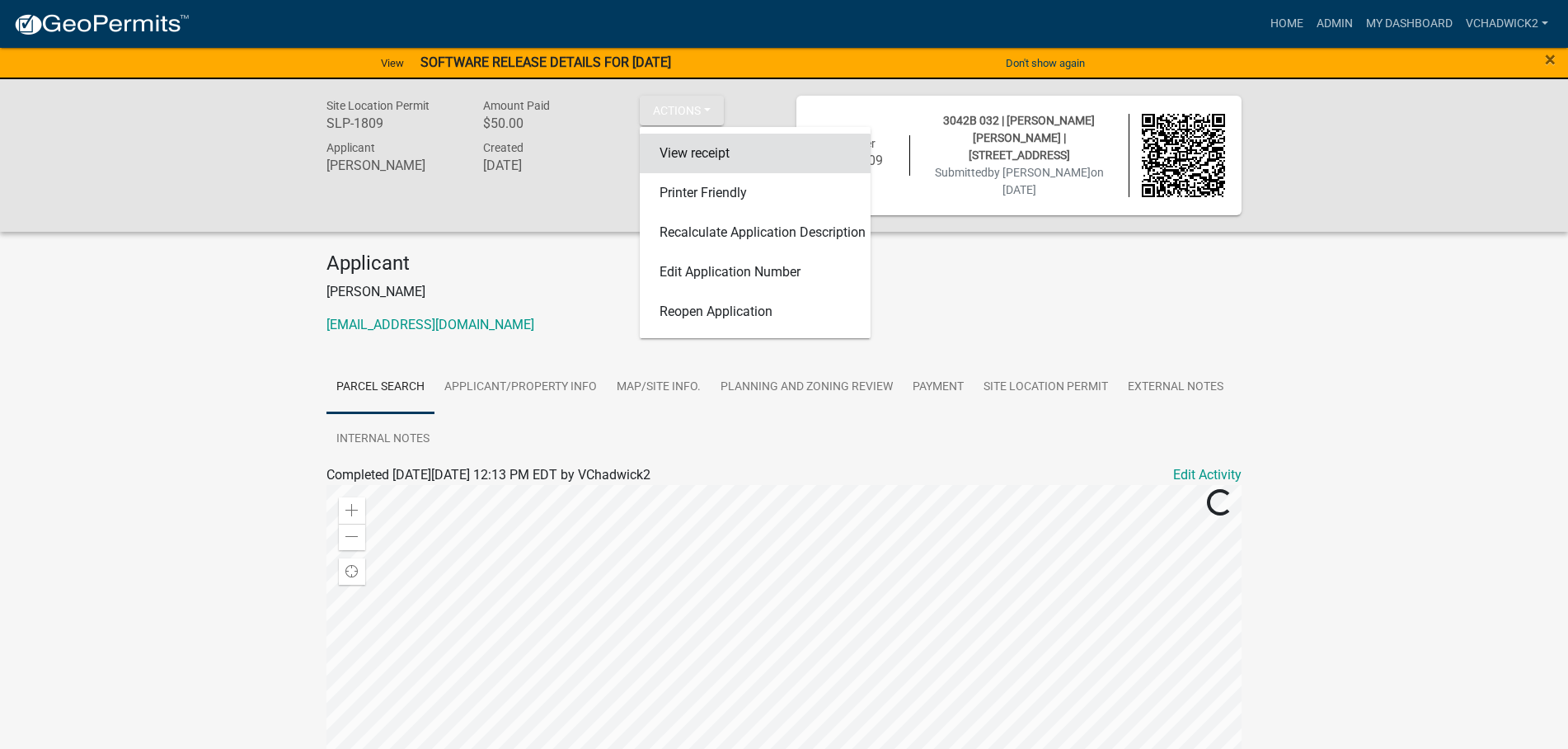
click at [683, 145] on link "View receipt" at bounding box center [755, 153] width 230 height 40
